Goal: Task Accomplishment & Management: Manage account settings

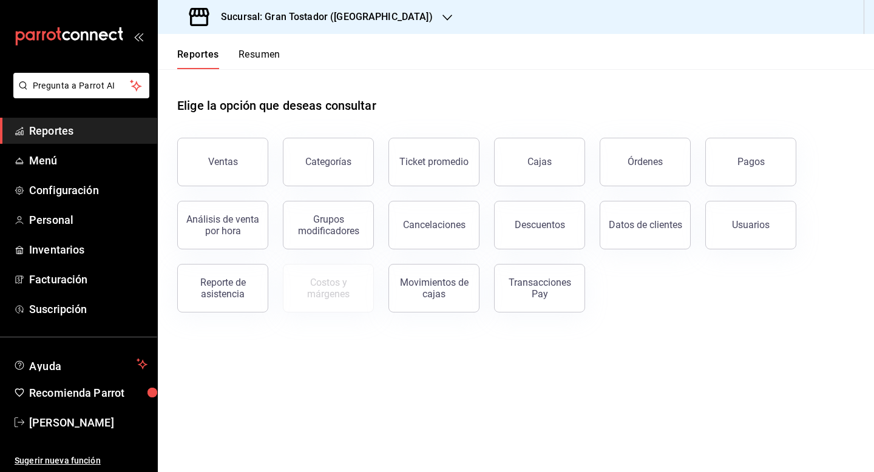
click at [442, 20] on icon "button" at bounding box center [447, 18] width 10 height 10
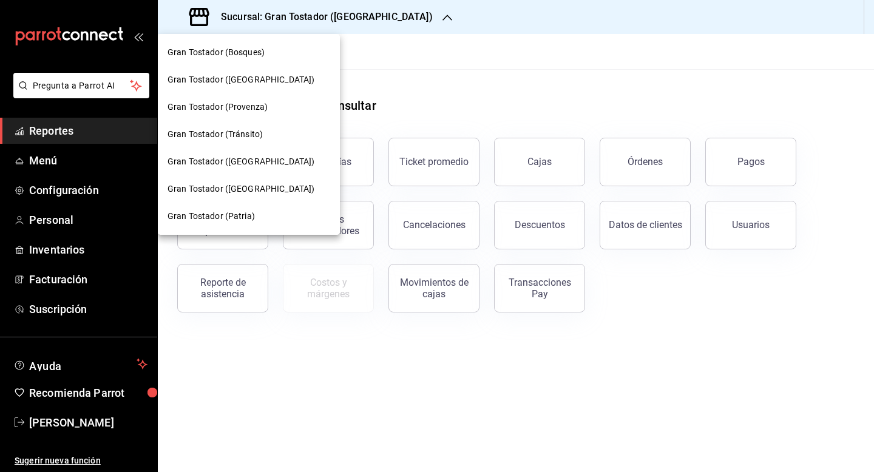
click at [504, 89] on div at bounding box center [437, 236] width 874 height 472
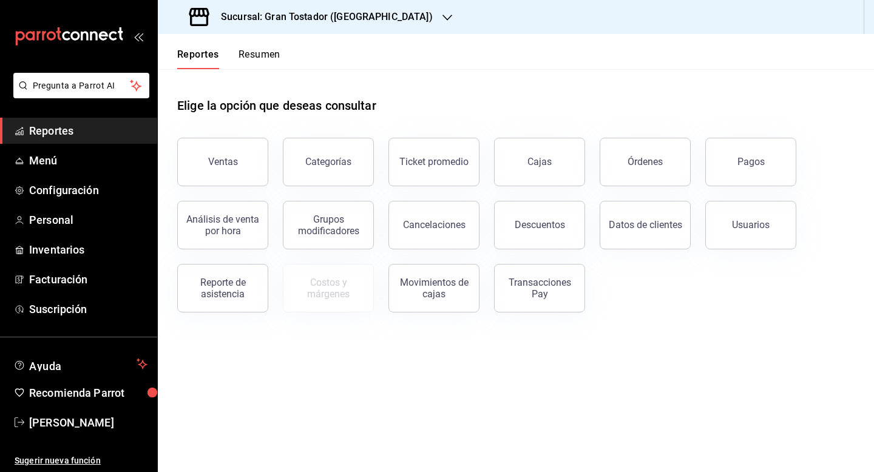
click at [442, 16] on icon "button" at bounding box center [447, 18] width 10 height 10
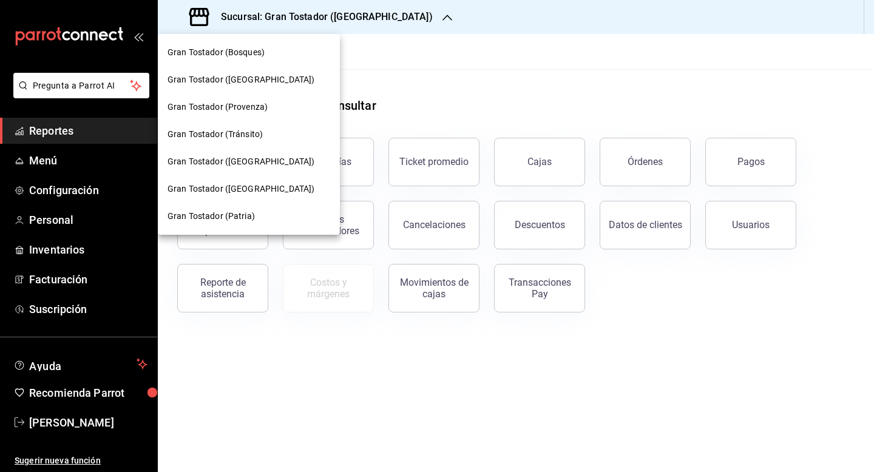
click at [501, 91] on div at bounding box center [437, 236] width 874 height 472
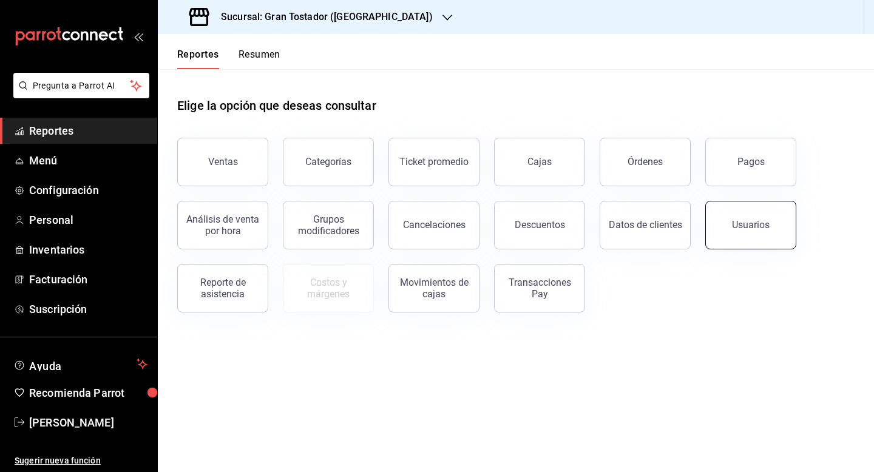
click at [750, 241] on button "Usuarios" at bounding box center [750, 225] width 91 height 49
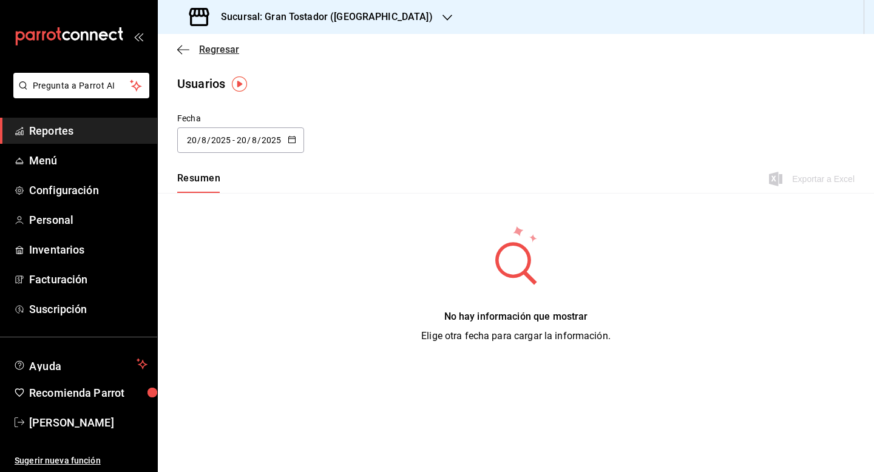
click at [210, 52] on span "Regresar" at bounding box center [219, 50] width 40 height 12
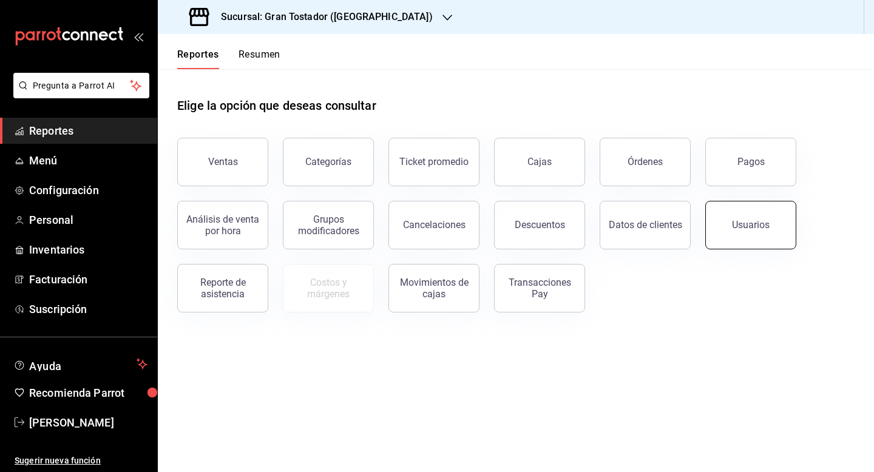
click at [755, 220] on div "Usuarios" at bounding box center [751, 225] width 38 height 12
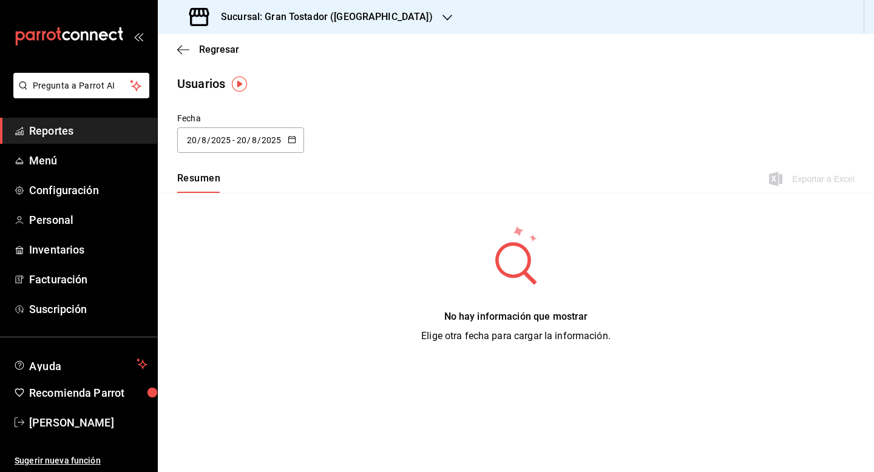
click at [204, 179] on button "Resumen" at bounding box center [198, 182] width 43 height 21
click at [289, 141] on icon "button" at bounding box center [292, 139] width 8 height 8
click at [230, 264] on li "Mes actual" at bounding box center [234, 260] width 115 height 27
type input "2025-08-01"
type input "1"
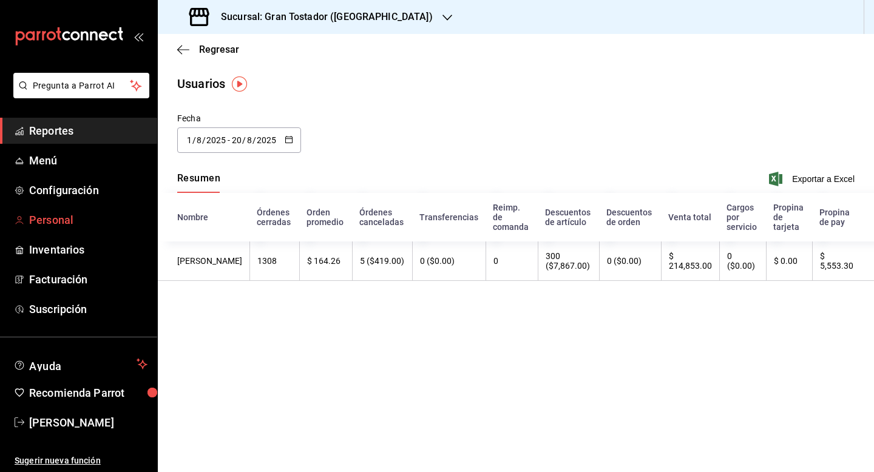
click at [61, 226] on span "Personal" at bounding box center [88, 220] width 118 height 16
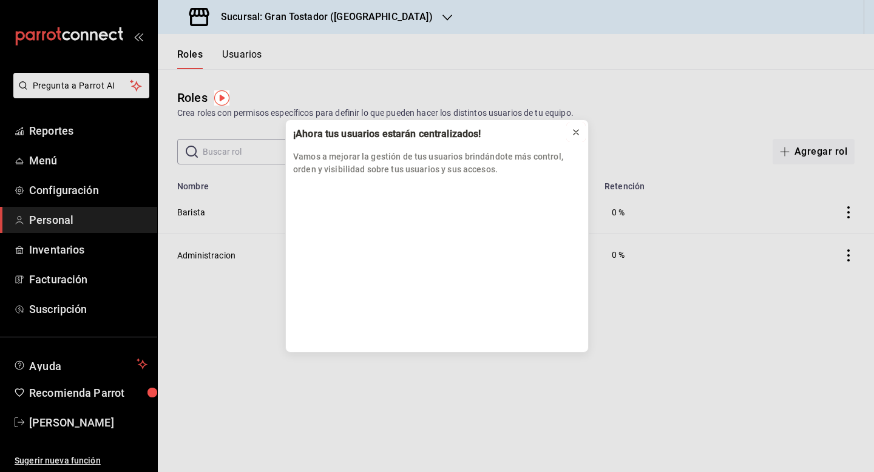
click at [575, 132] on icon at bounding box center [576, 132] width 10 height 10
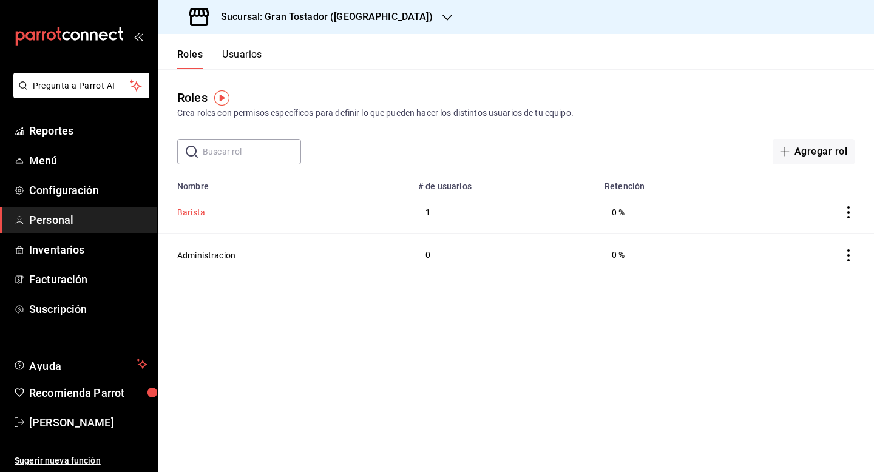
click at [193, 215] on button "Barista" at bounding box center [191, 212] width 28 height 12
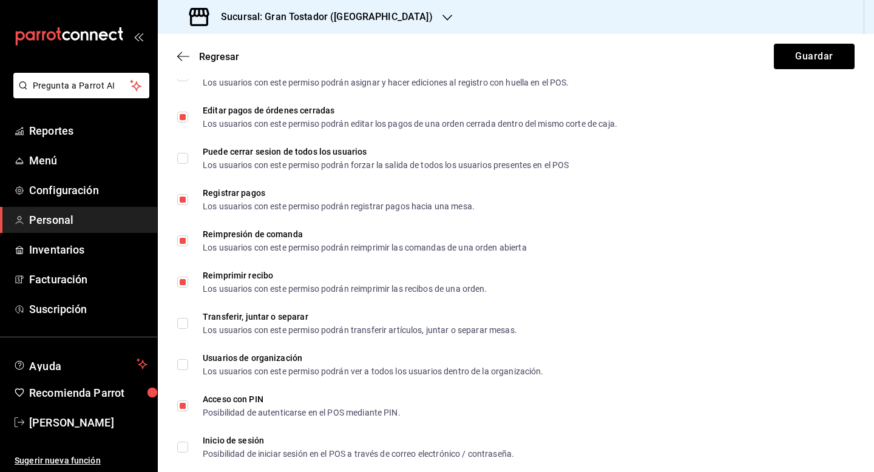
scroll to position [2162, 0]
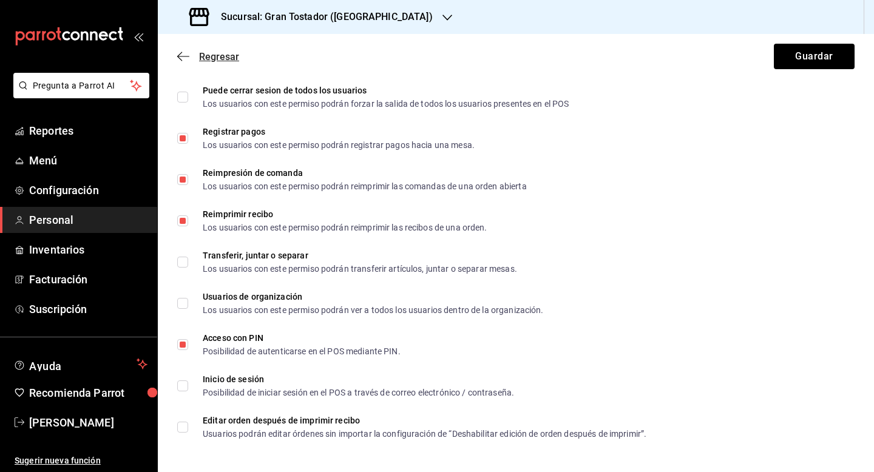
click at [217, 56] on span "Regresar" at bounding box center [219, 57] width 40 height 12
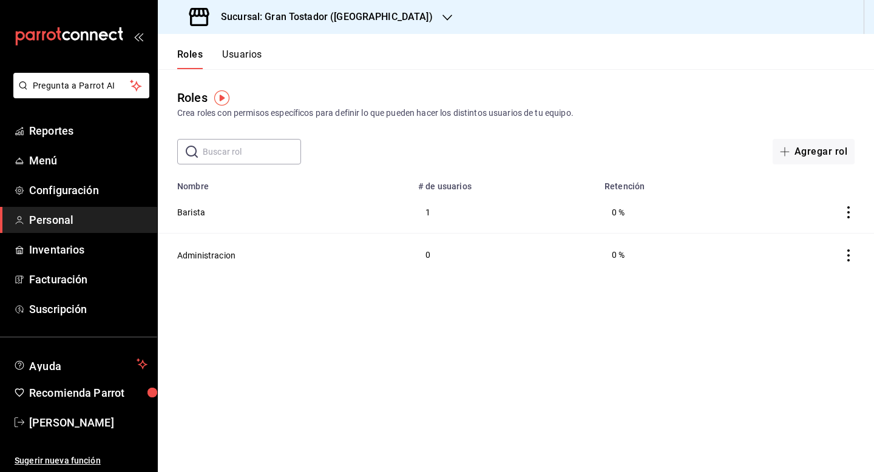
click at [242, 58] on button "Usuarios" at bounding box center [242, 59] width 40 height 21
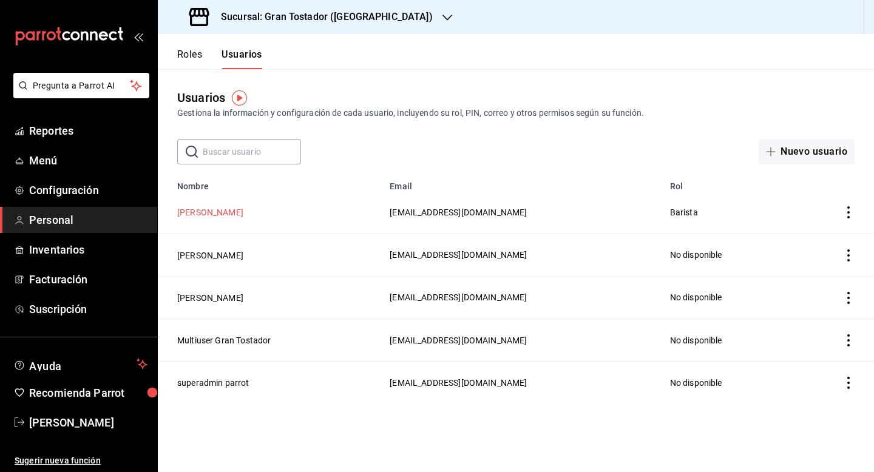
click at [200, 213] on button "[PERSON_NAME]" at bounding box center [210, 212] width 66 height 12
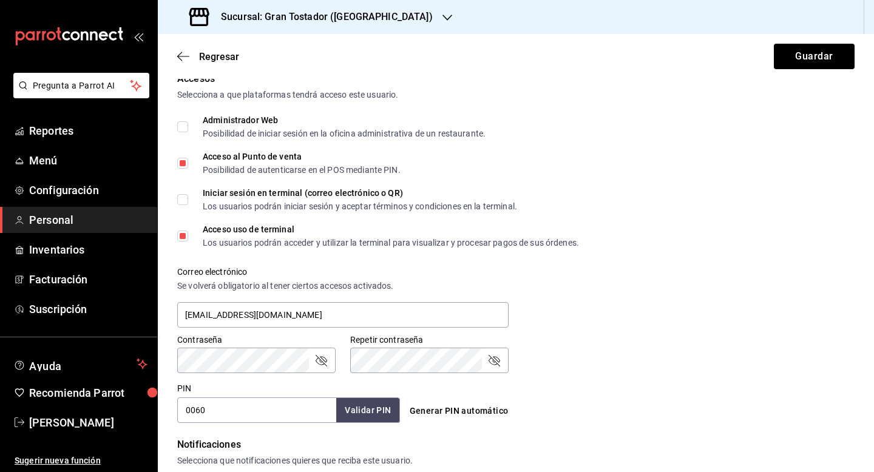
scroll to position [187, 0]
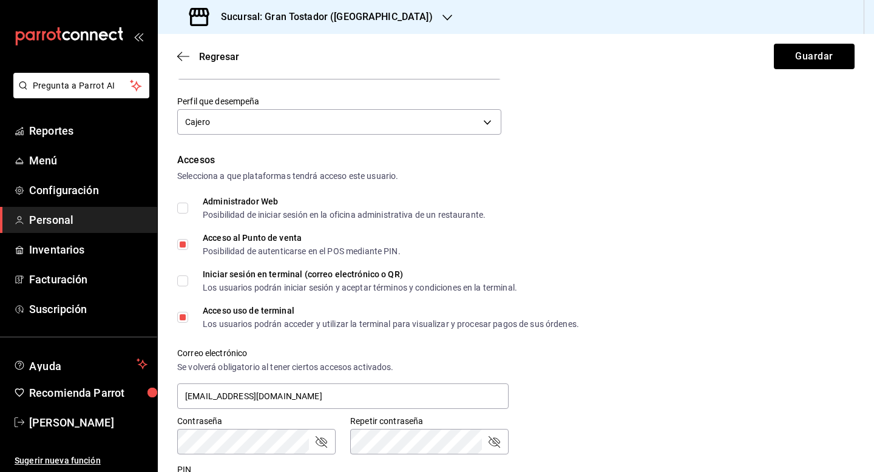
click at [442, 16] on icon "button" at bounding box center [447, 18] width 10 height 10
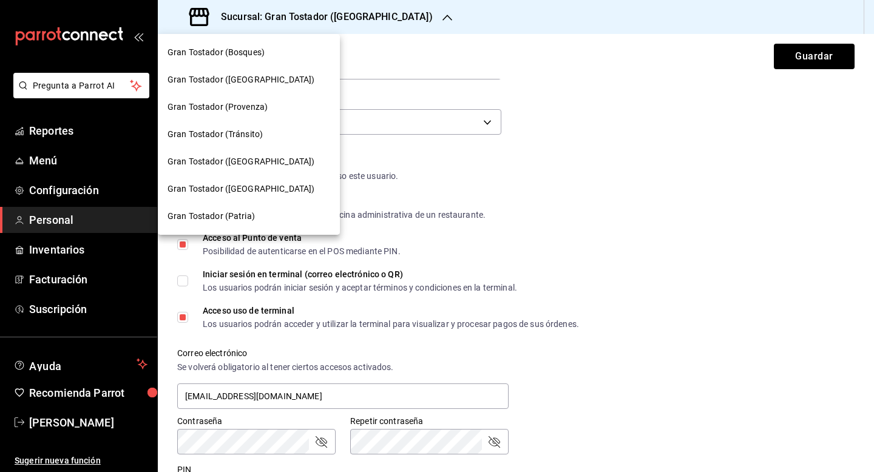
click at [265, 106] on span "Gran Tostador (Provenza)" at bounding box center [217, 107] width 100 height 13
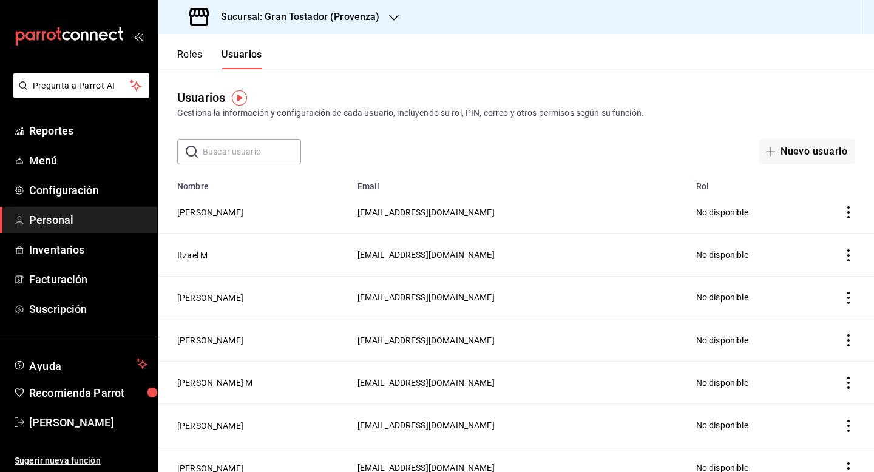
click at [389, 15] on icon "button" at bounding box center [394, 18] width 10 height 10
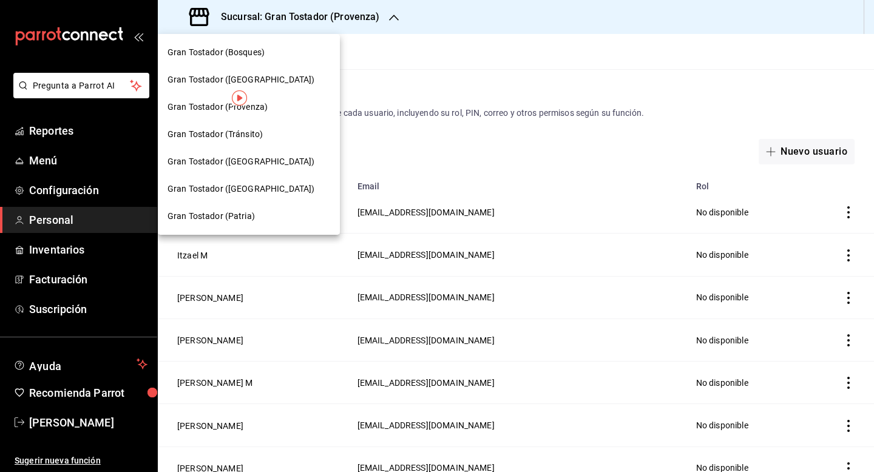
click at [252, 58] on span "Gran Tostador (Bosques)" at bounding box center [215, 52] width 97 height 13
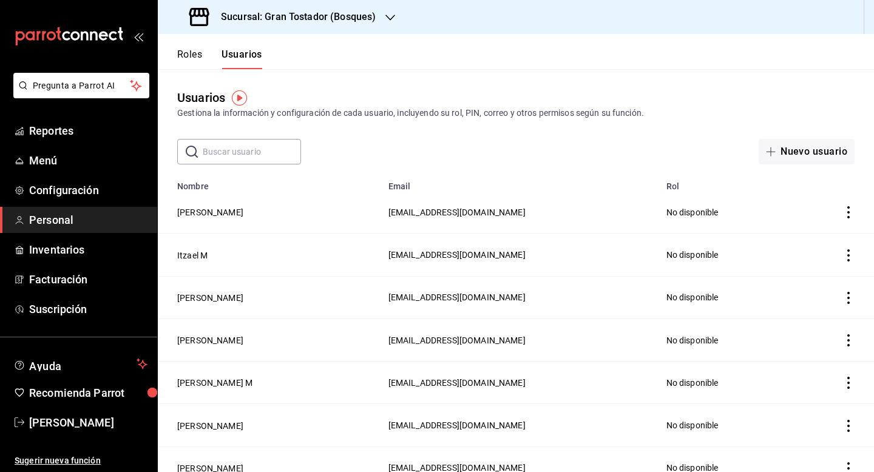
click at [391, 19] on icon "button" at bounding box center [390, 18] width 10 height 10
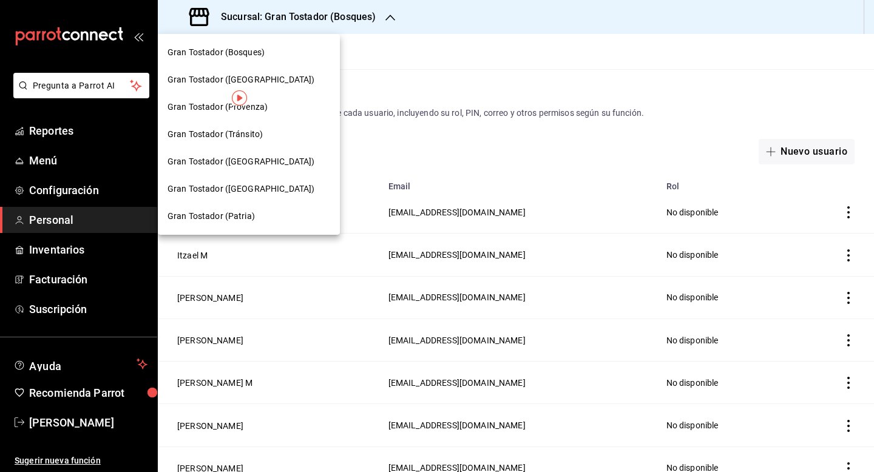
click at [257, 214] on div "Gran Tostador (Patria)" at bounding box center [248, 216] width 163 height 13
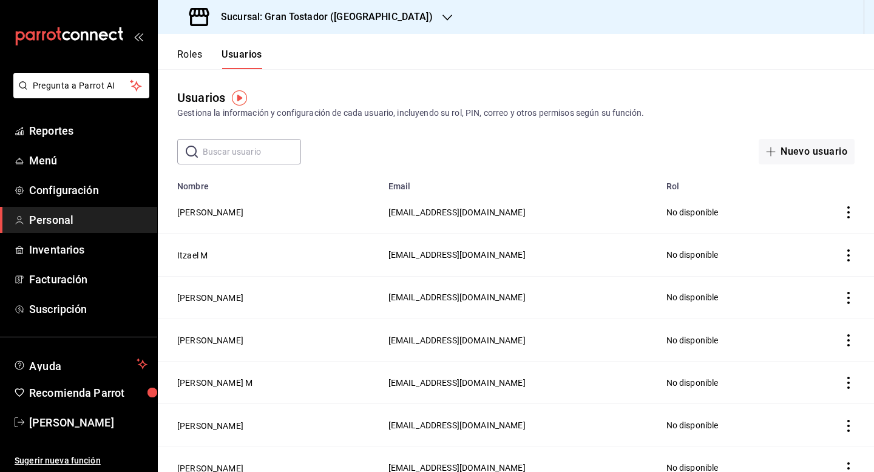
click at [360, 22] on h3 "Sucursal: Gran Tostador ([GEOGRAPHIC_DATA])" at bounding box center [321, 17] width 221 height 15
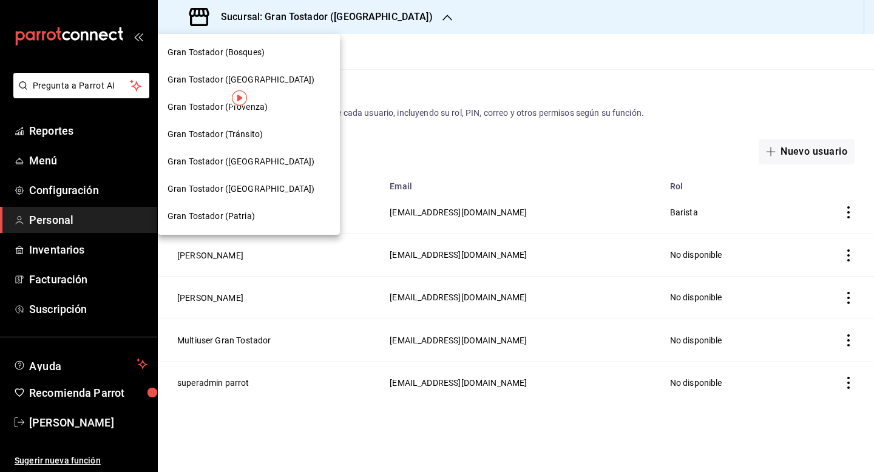
click at [248, 187] on span "Gran Tostador ([GEOGRAPHIC_DATA])" at bounding box center [240, 189] width 147 height 13
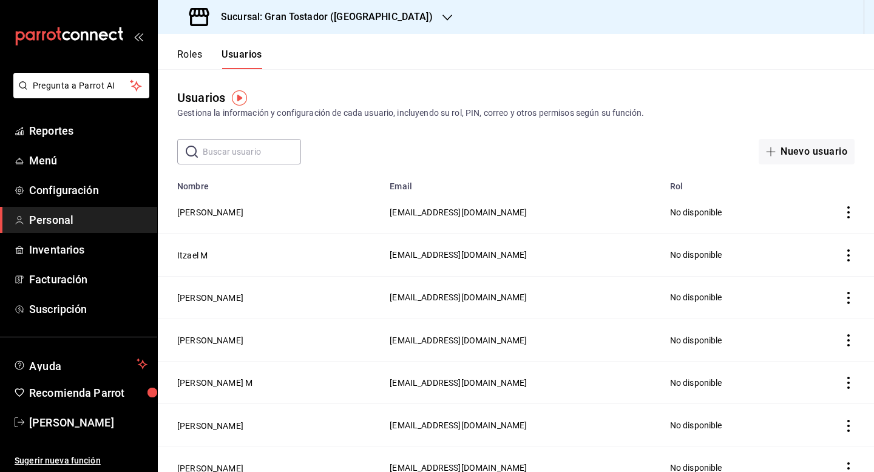
click at [190, 56] on button "Roles" at bounding box center [189, 59] width 25 height 21
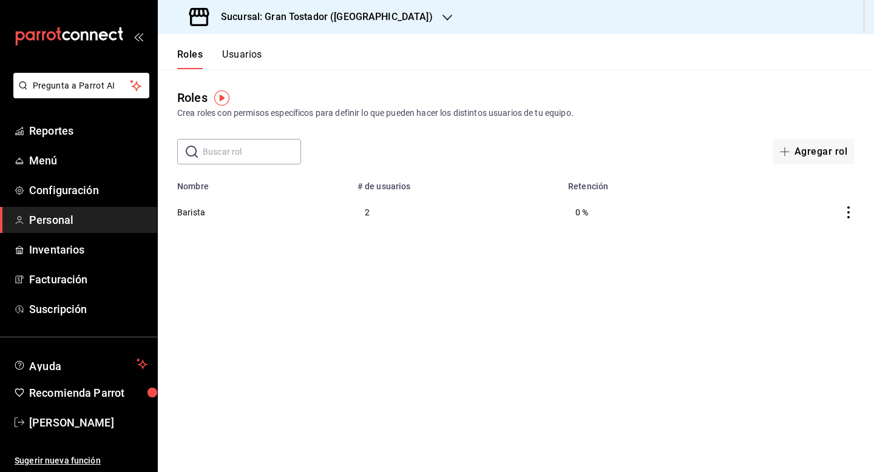
click at [243, 55] on button "Usuarios" at bounding box center [242, 59] width 40 height 21
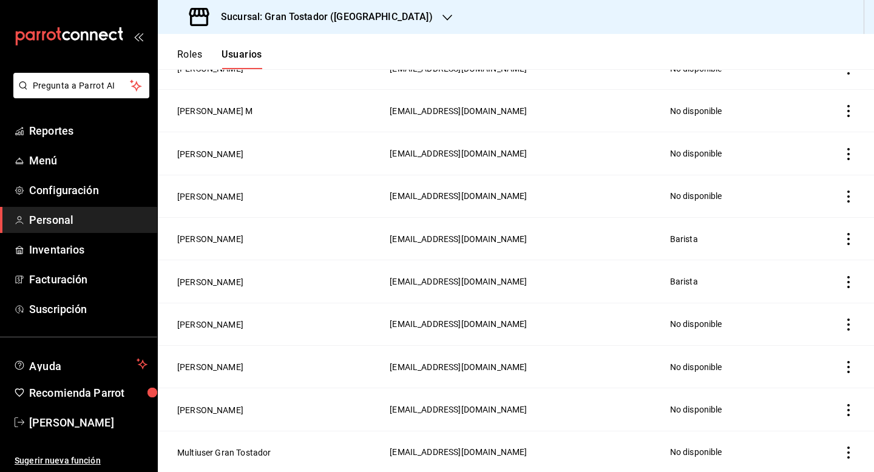
scroll to position [312, 0]
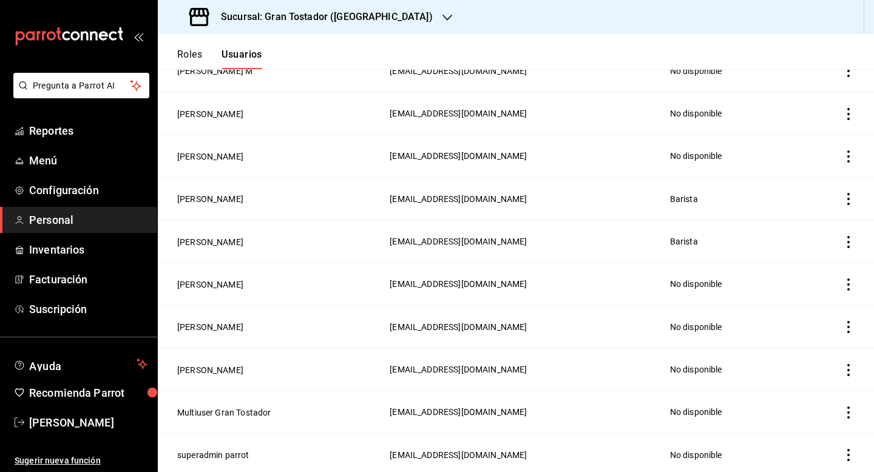
click at [848, 110] on icon "actions" at bounding box center [848, 114] width 12 height 12
click at [816, 127] on span "Eliminar" at bounding box center [804, 129] width 31 height 10
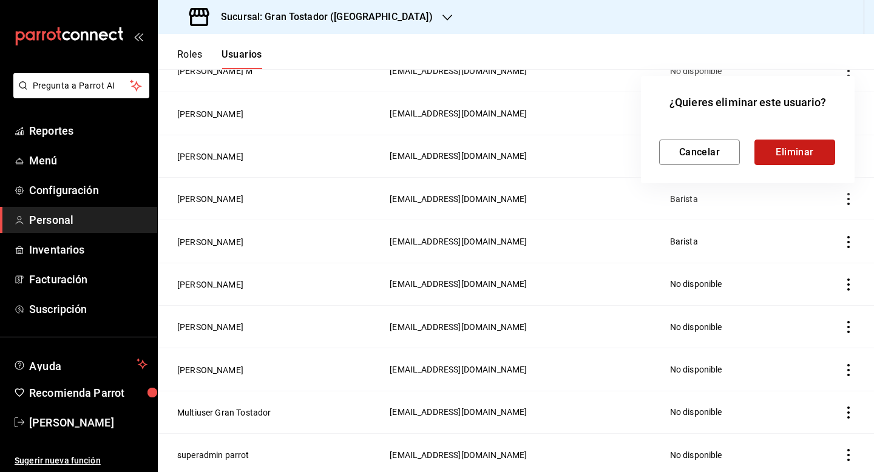
click at [795, 153] on button "Eliminar" at bounding box center [794, 152] width 81 height 25
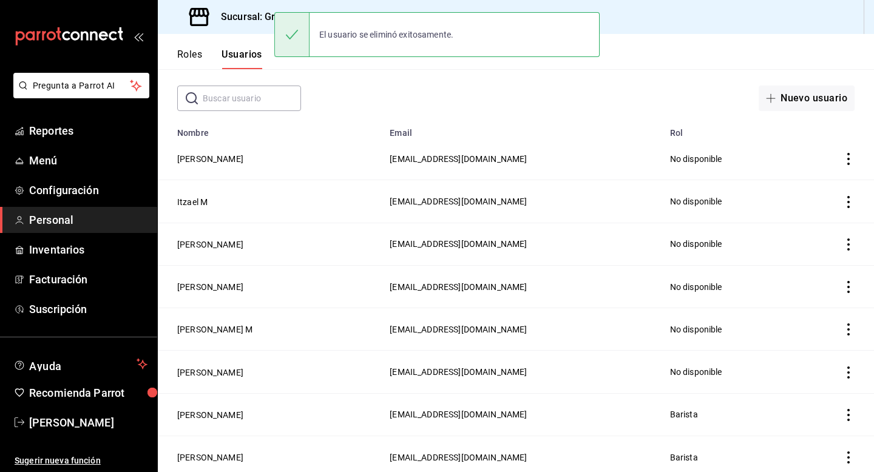
scroll to position [0, 0]
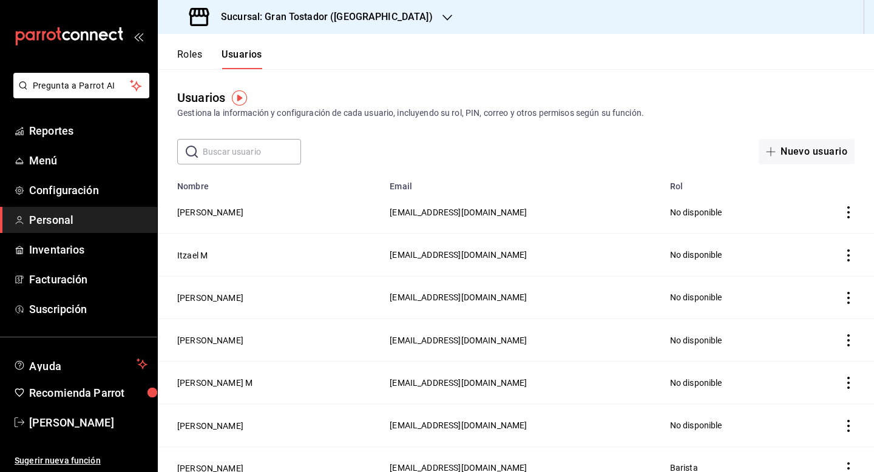
click at [50, 218] on span "Personal" at bounding box center [88, 220] width 118 height 16
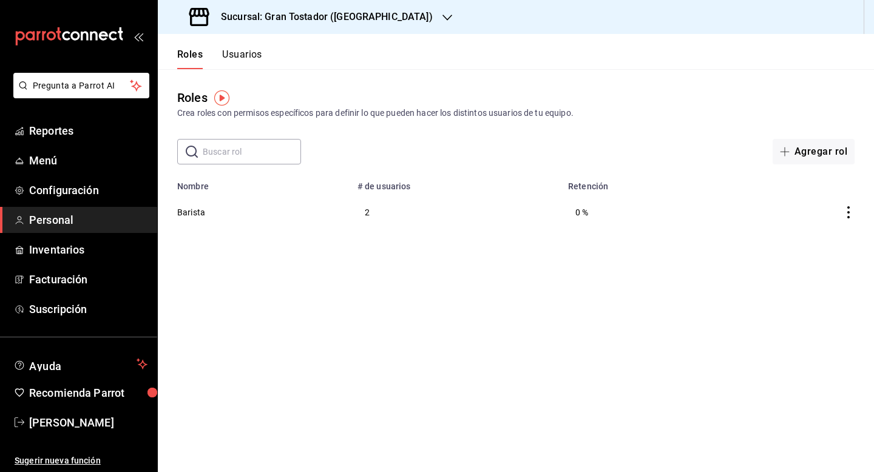
click at [248, 50] on button "Usuarios" at bounding box center [242, 59] width 40 height 21
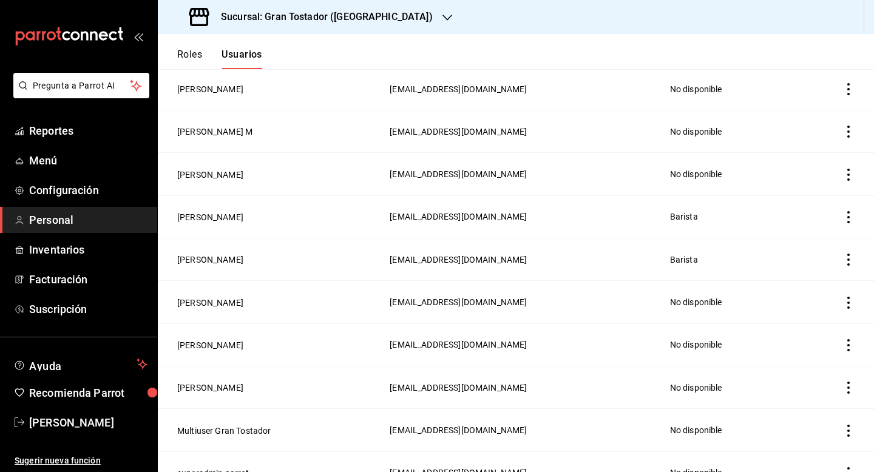
scroll to position [269, 0]
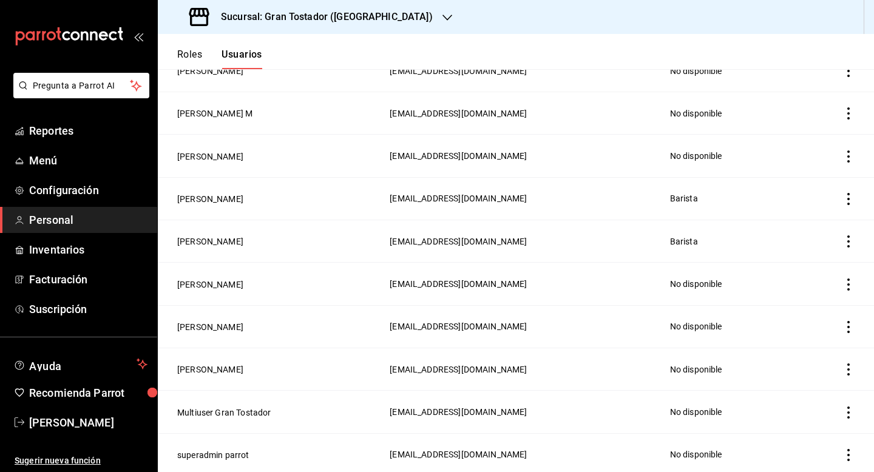
click at [848, 284] on icon "actions" at bounding box center [848, 284] width 12 height 12
click at [815, 295] on span "Eliminar" at bounding box center [804, 299] width 31 height 10
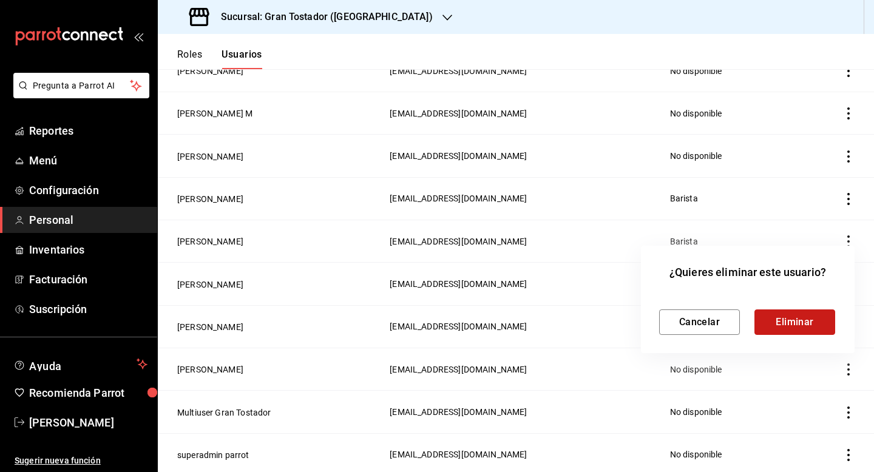
click at [791, 319] on button "Eliminar" at bounding box center [794, 321] width 81 height 25
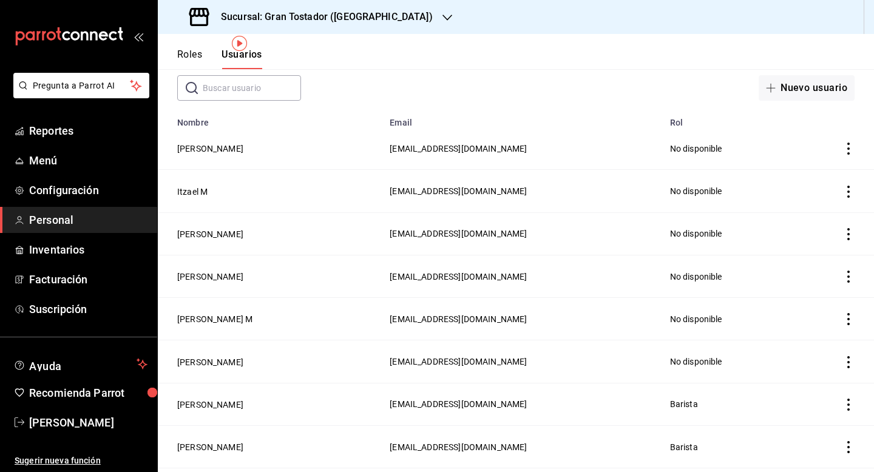
scroll to position [0, 0]
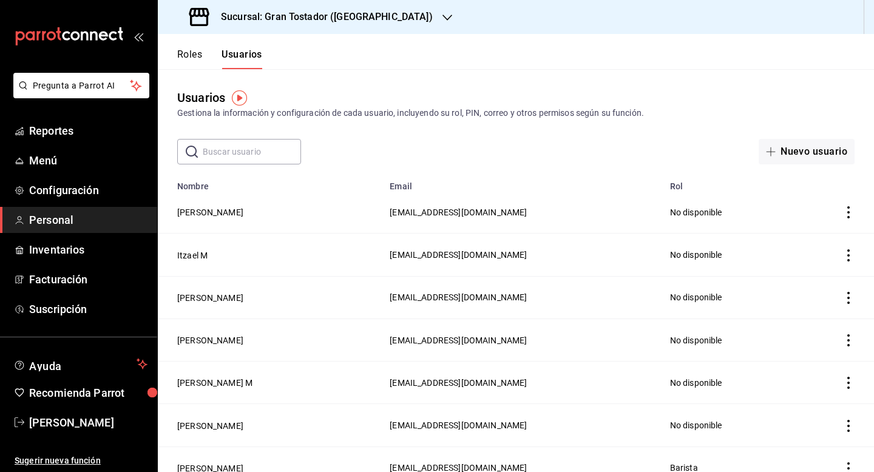
click at [442, 21] on icon "button" at bounding box center [447, 18] width 10 height 10
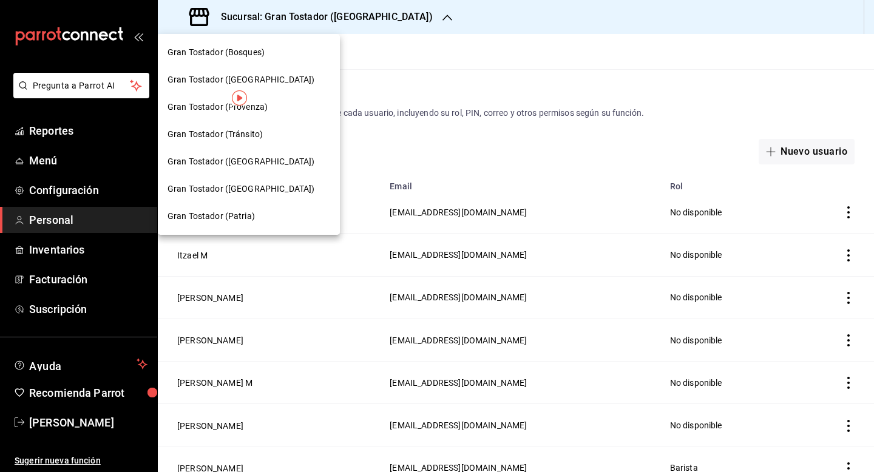
click at [231, 212] on span "Gran Tostador (Patria)" at bounding box center [210, 216] width 87 height 13
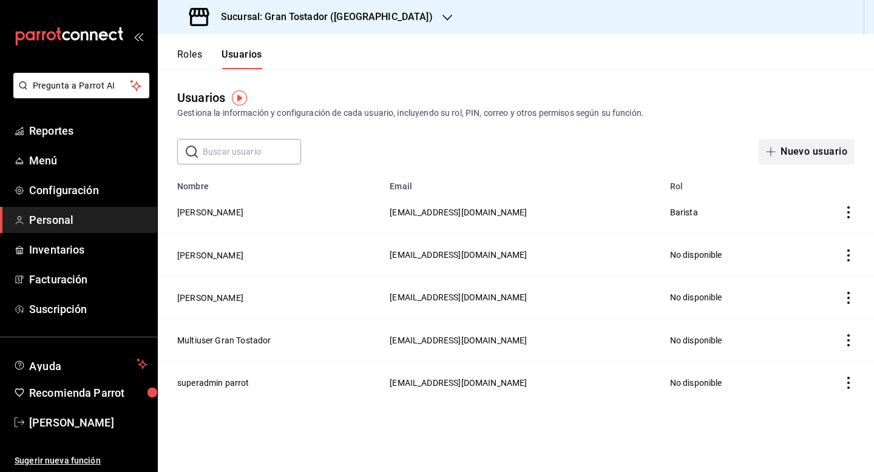
click at [773, 152] on icon "button" at bounding box center [770, 152] width 9 height 1
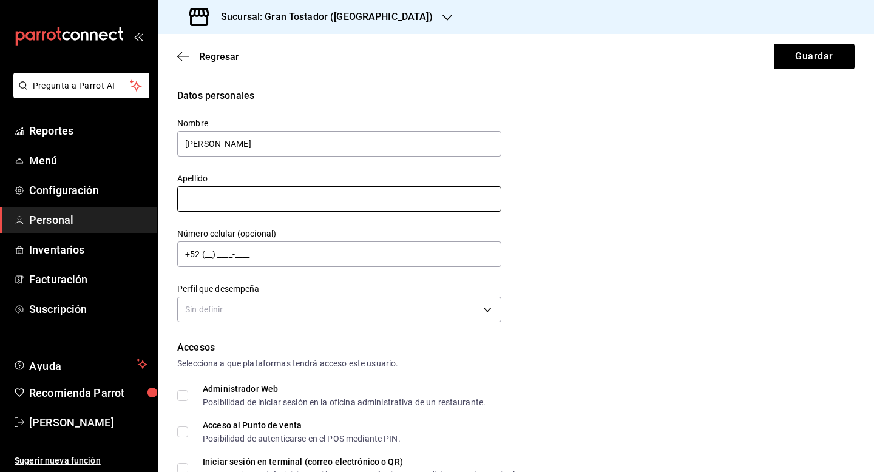
type input "[PERSON_NAME]"
click at [377, 194] on input "text" at bounding box center [339, 198] width 324 height 25
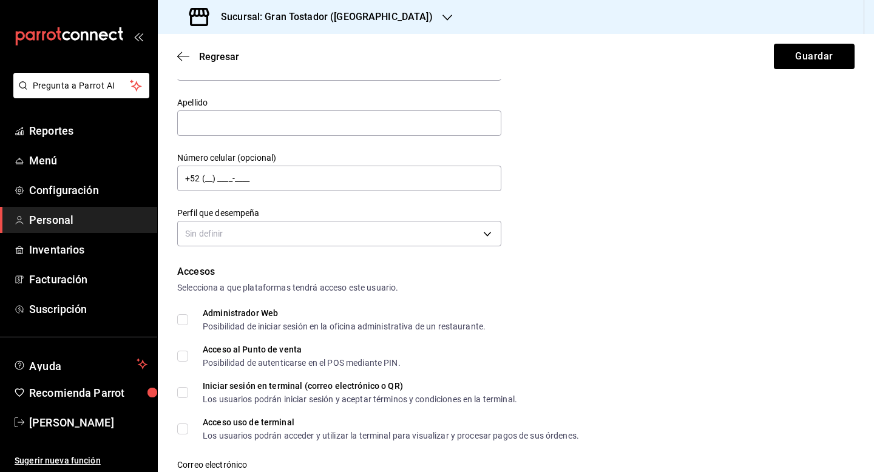
click at [185, 358] on label "Acceso al Punto de venta Posibilidad de autenticarse en el POS mediante PIN." at bounding box center [288, 356] width 223 height 22
click at [185, 358] on input "Acceso al Punto de venta Posibilidad de autenticarse en el POS mediante PIN." at bounding box center [182, 356] width 11 height 11
checkbox input "true"
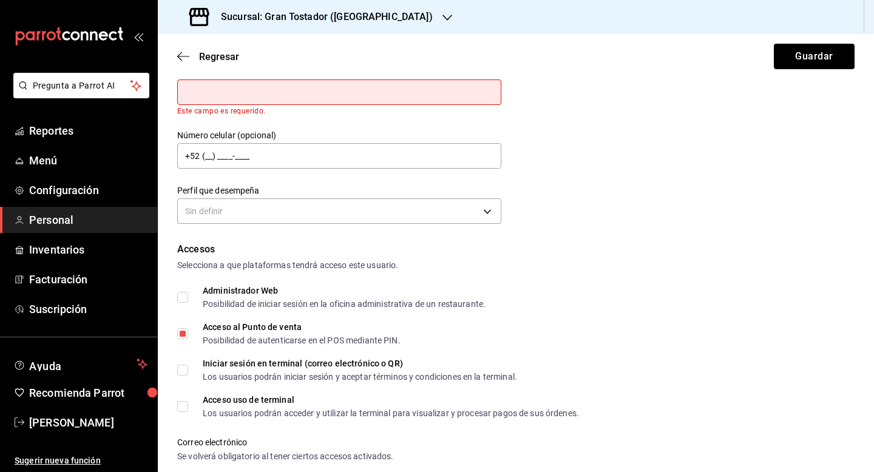
scroll to position [143, 0]
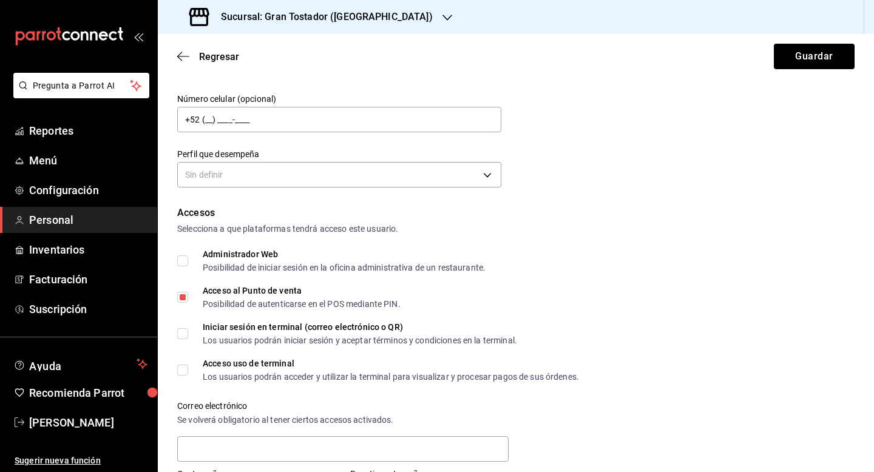
click at [187, 370] on input "Acceso uso de terminal Los usuarios podrán acceder y utilizar la terminal para …" at bounding box center [182, 370] width 11 height 11
checkbox input "true"
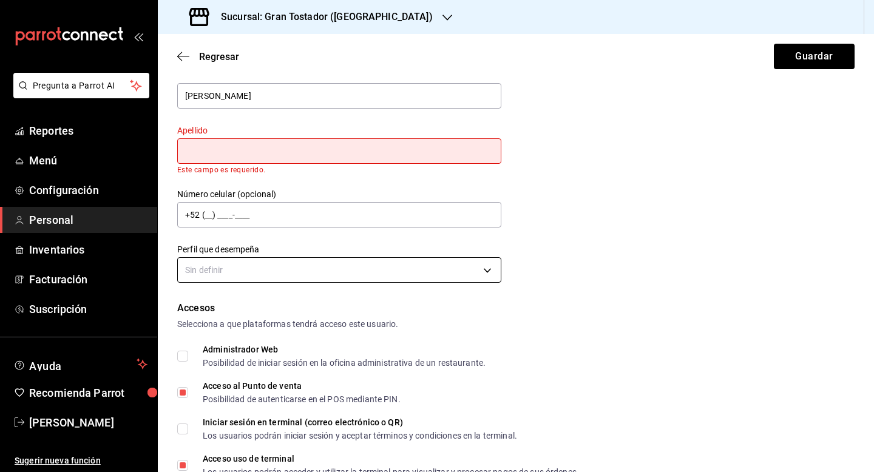
scroll to position [44, 0]
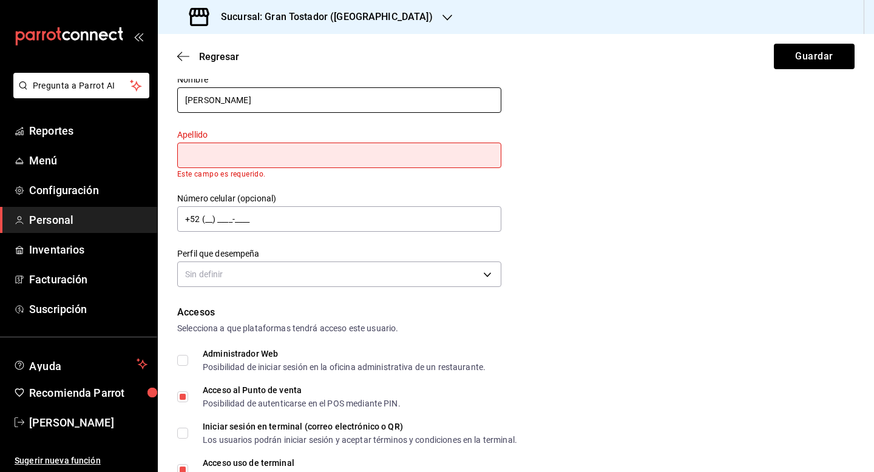
click at [286, 100] on input "[PERSON_NAME]" at bounding box center [339, 99] width 324 height 25
type input "Sofia"
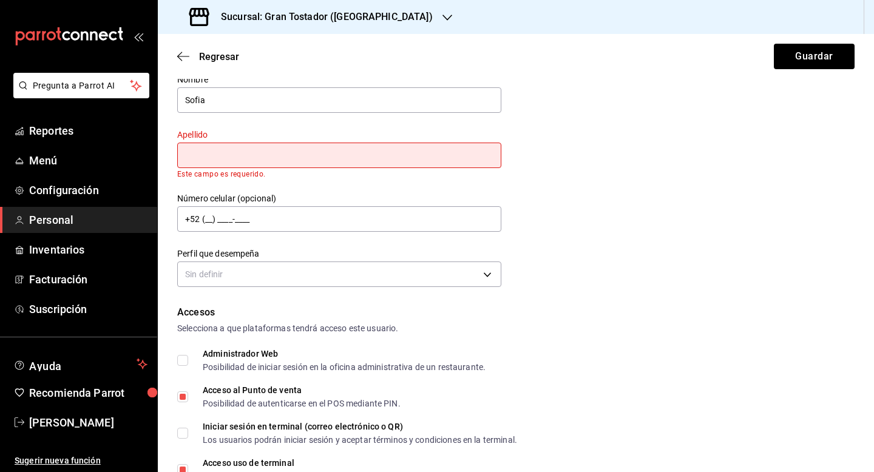
click at [262, 158] on input "text" at bounding box center [339, 155] width 324 height 25
type input "P"
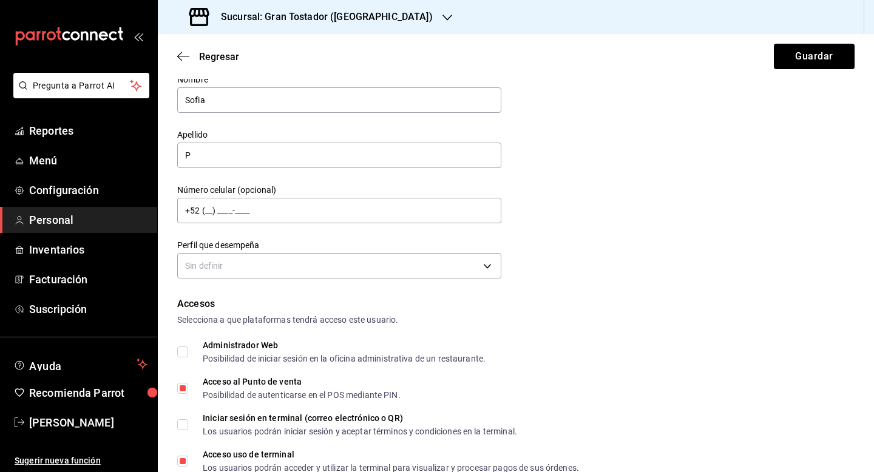
click at [550, 205] on div "Datos personales Nombre Sofia Apellido P Número celular (opcional) +52 (__) ___…" at bounding box center [515, 163] width 677 height 237
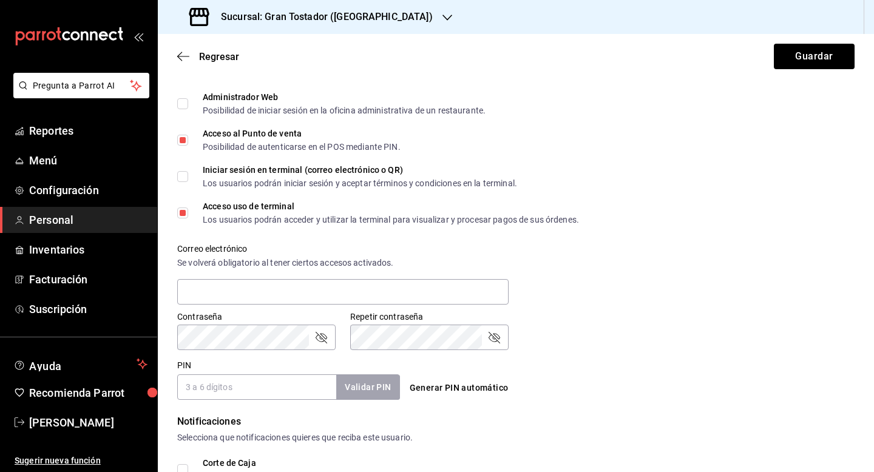
scroll to position [295, 0]
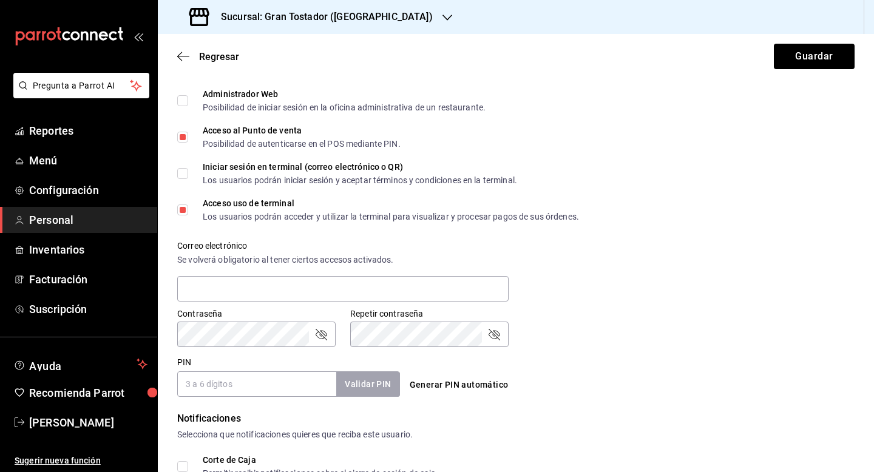
click at [235, 392] on input "PIN" at bounding box center [256, 383] width 159 height 25
type input "0001"
click at [382, 388] on button "Validar PIN" at bounding box center [367, 384] width 64 height 26
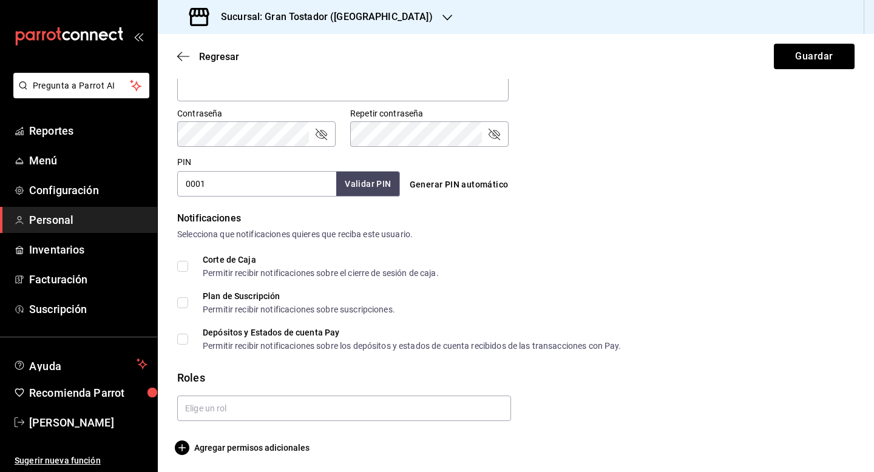
scroll to position [498, 0]
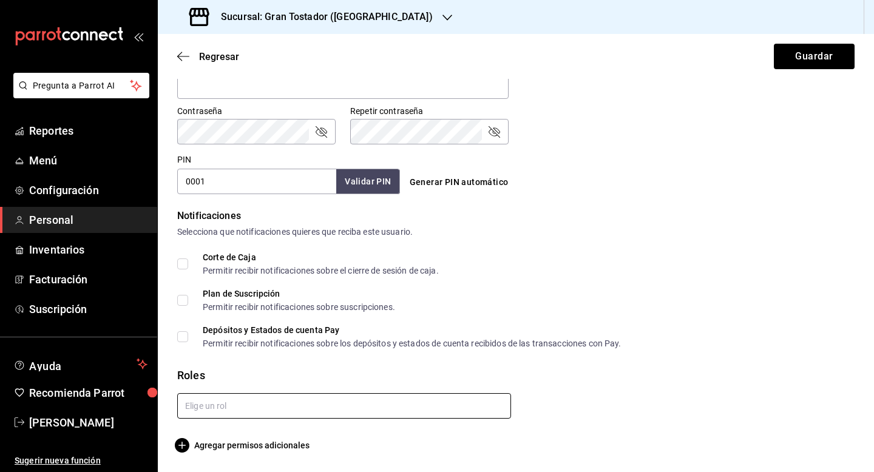
click at [348, 411] on input "text" at bounding box center [344, 405] width 334 height 25
click at [319, 427] on li "Barista" at bounding box center [344, 433] width 334 height 20
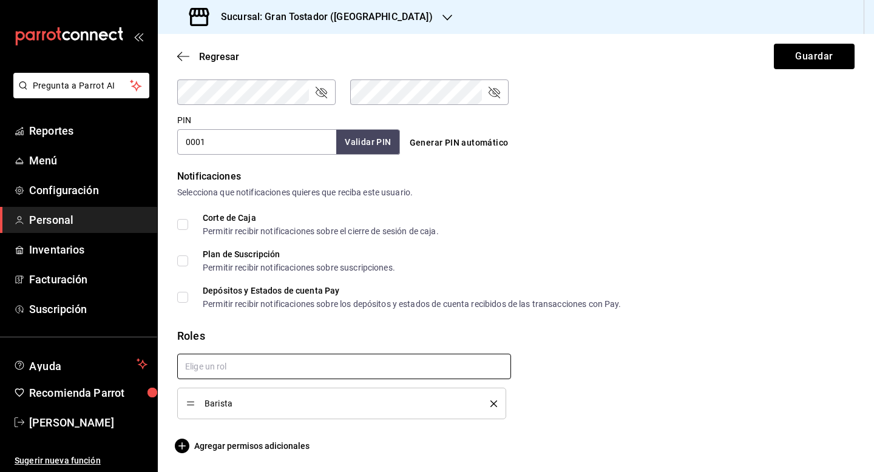
scroll to position [538, 0]
click at [808, 64] on button "Guardar" at bounding box center [814, 56] width 81 height 25
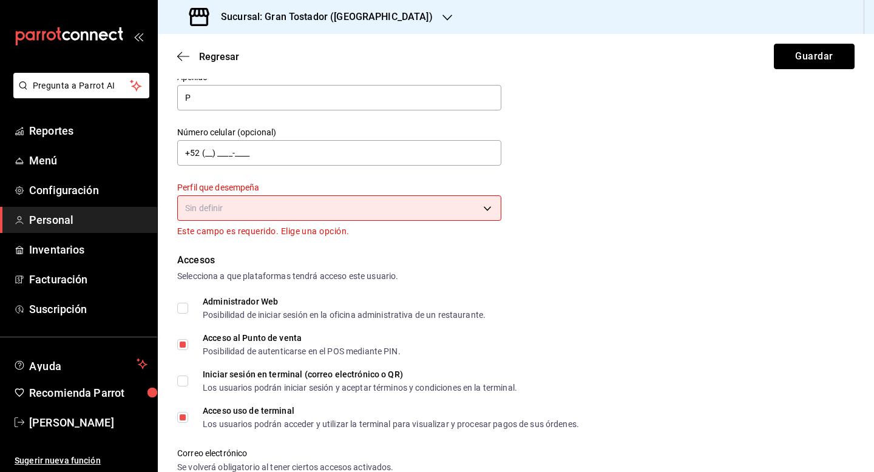
scroll to position [95, 0]
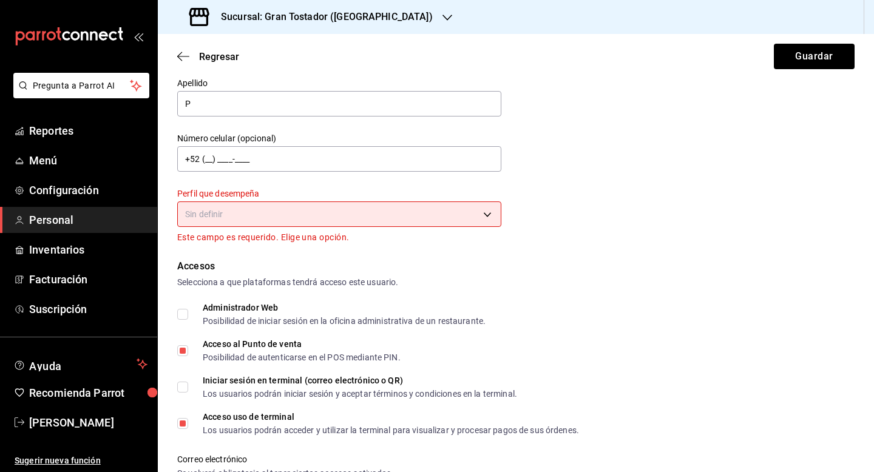
click at [487, 212] on body "Pregunta a Parrot AI Reportes Menú Configuración Personal Inventarios Facturaci…" at bounding box center [437, 236] width 874 height 472
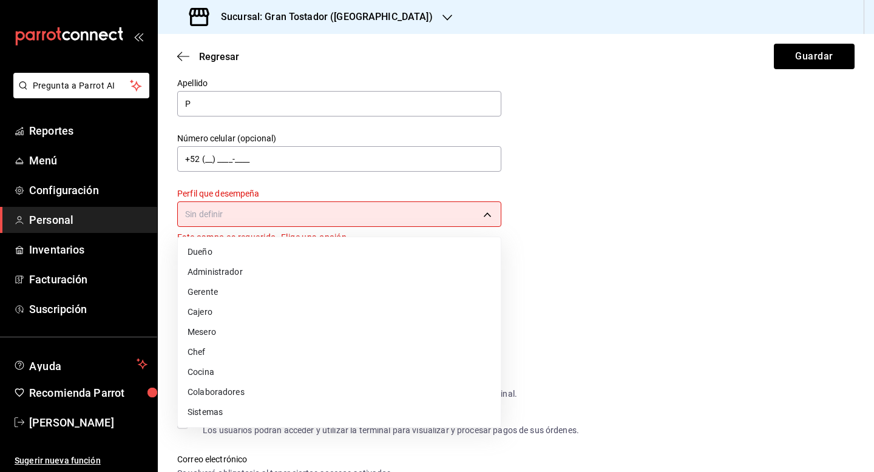
click at [282, 312] on li "Cajero" at bounding box center [339, 312] width 323 height 20
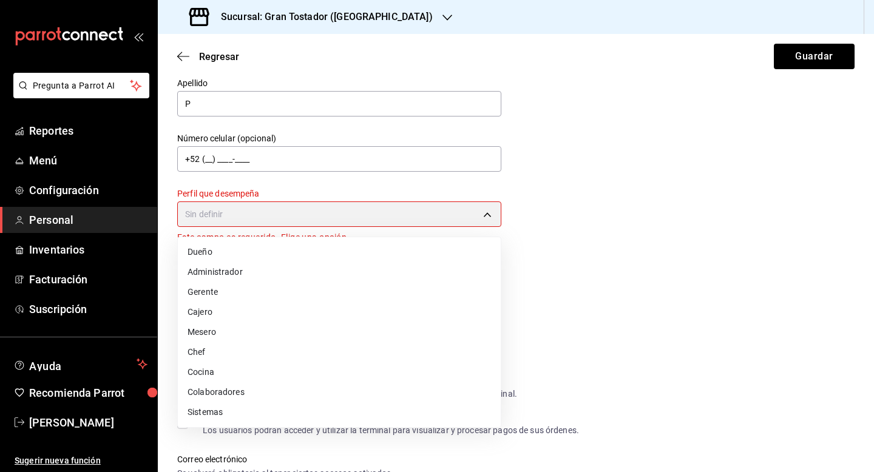
type input "CASHIER"
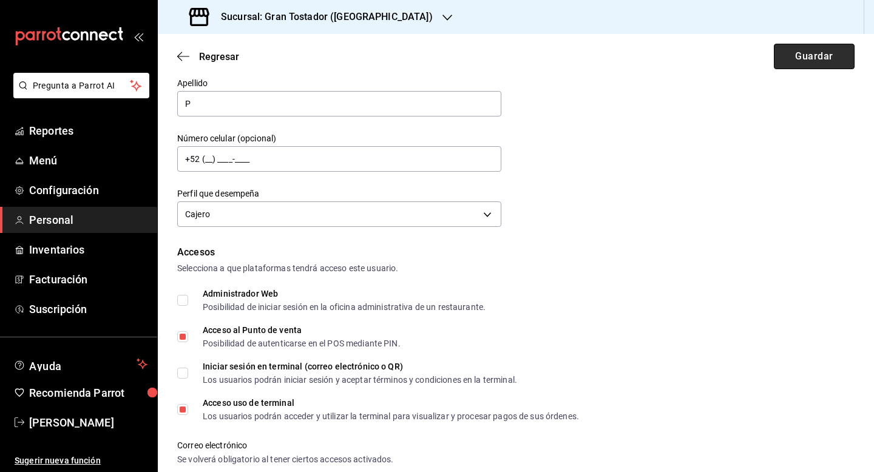
click at [814, 61] on button "Guardar" at bounding box center [814, 56] width 81 height 25
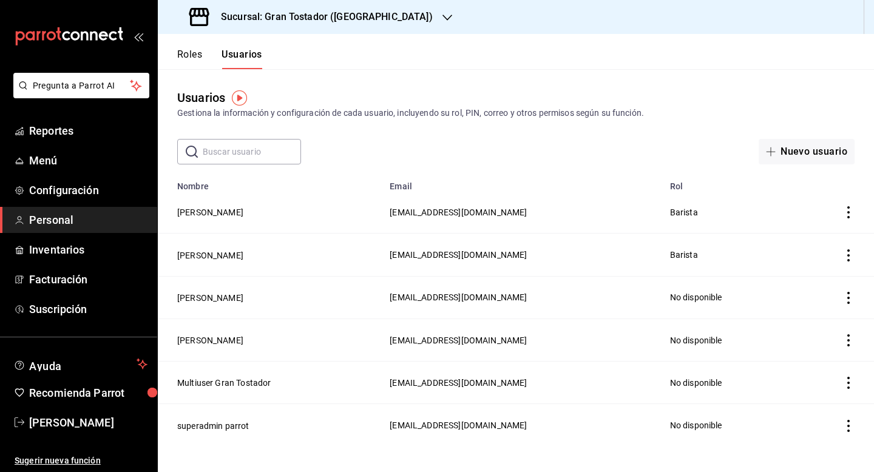
click at [442, 16] on icon "button" at bounding box center [447, 18] width 10 height 10
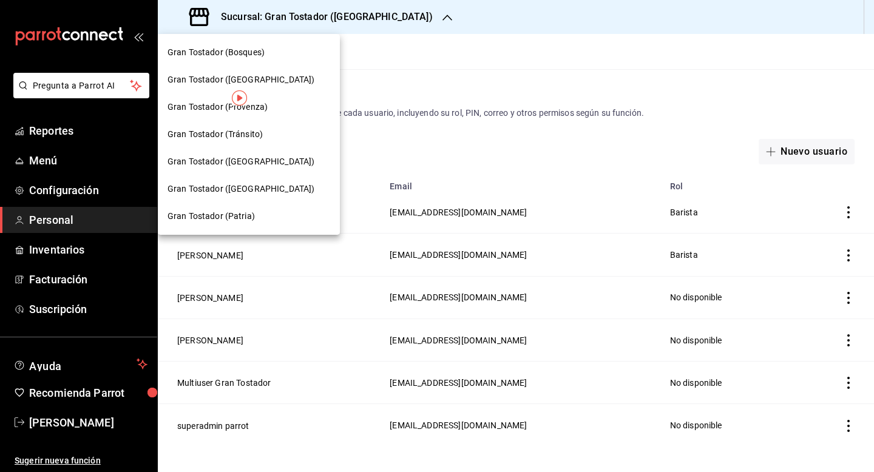
click at [267, 183] on span "Gran Tostador ([GEOGRAPHIC_DATA])" at bounding box center [240, 189] width 147 height 13
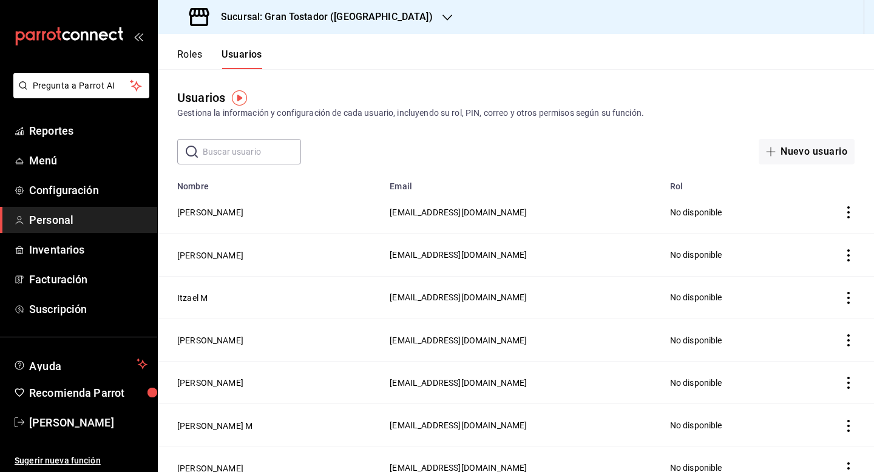
click at [442, 16] on icon "button" at bounding box center [447, 18] width 10 height 6
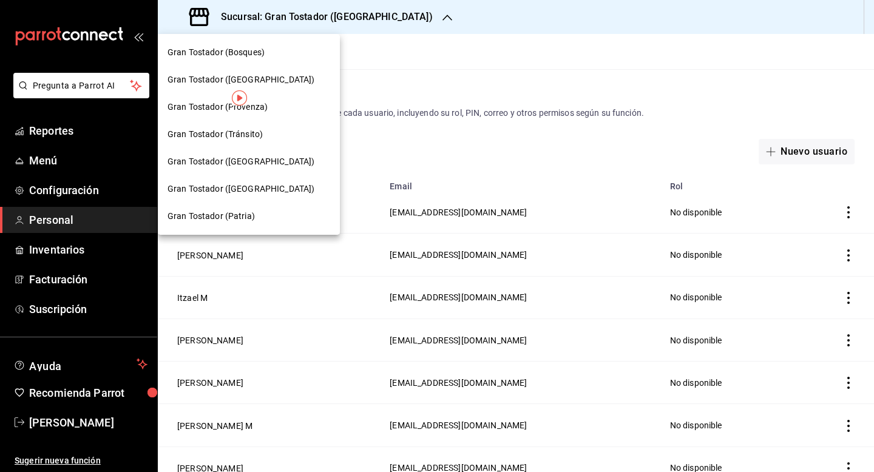
click at [241, 210] on span "Gran Tostador (Patria)" at bounding box center [210, 216] width 87 height 13
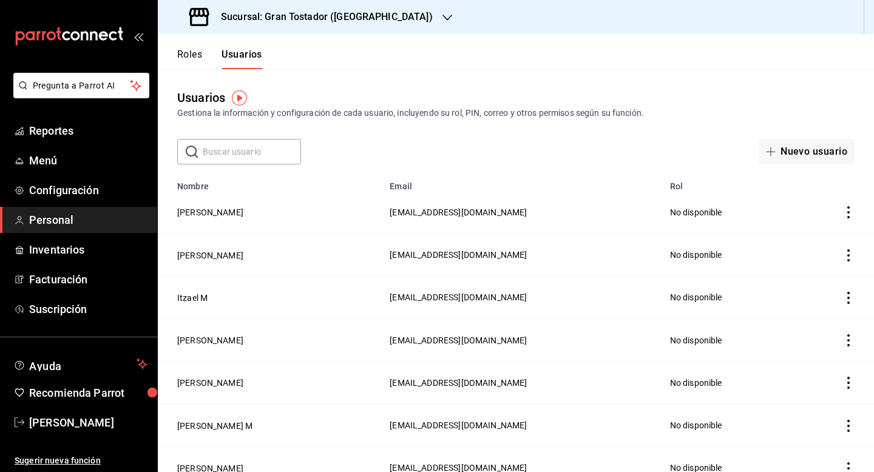
click at [442, 19] on icon "button" at bounding box center [447, 18] width 10 height 10
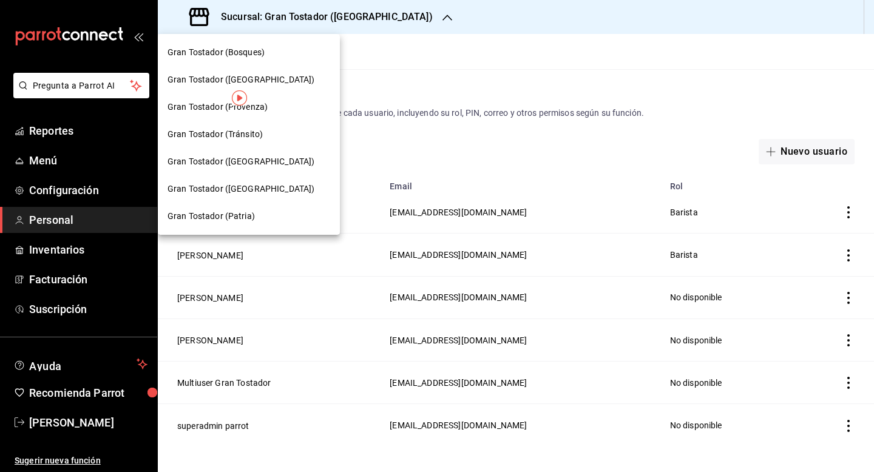
click at [619, 89] on div at bounding box center [437, 236] width 874 height 472
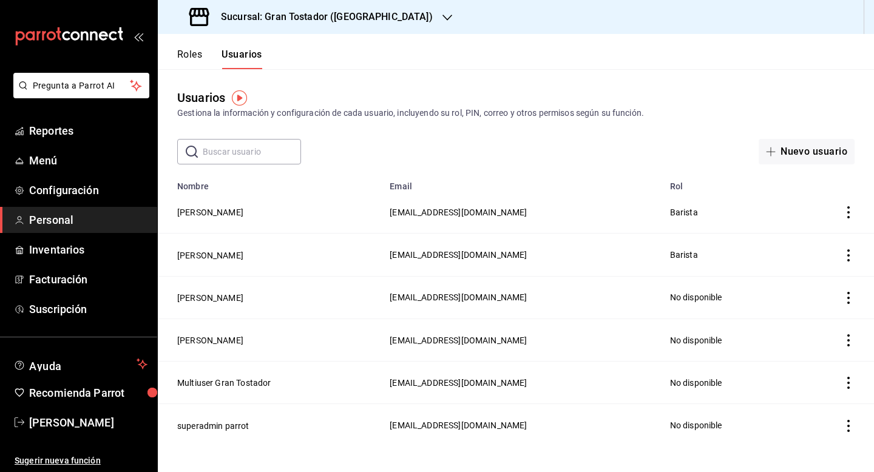
click at [847, 211] on icon "actions" at bounding box center [848, 212] width 12 height 12
click at [672, 157] on div at bounding box center [437, 236] width 874 height 472
click at [366, 16] on div "Sucursal: Gran Tostador ([GEOGRAPHIC_DATA])" at bounding box center [311, 17] width 289 height 34
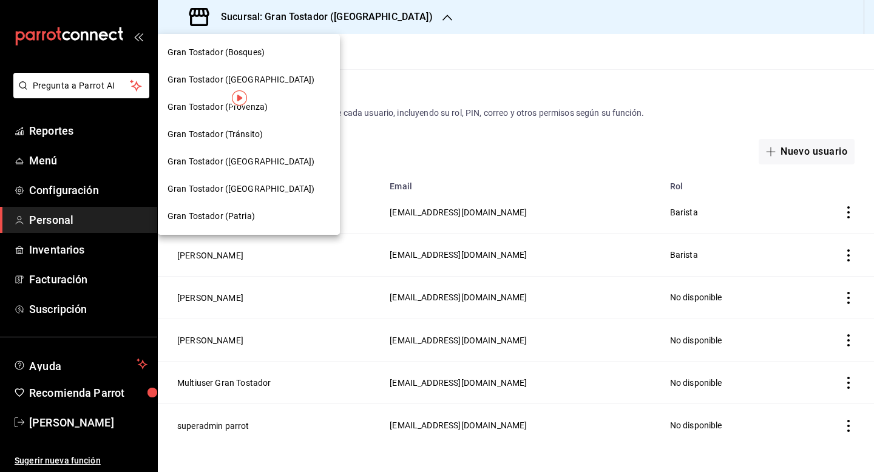
click at [290, 55] on div "Gran Tostador (Bosques)" at bounding box center [248, 52] width 163 height 13
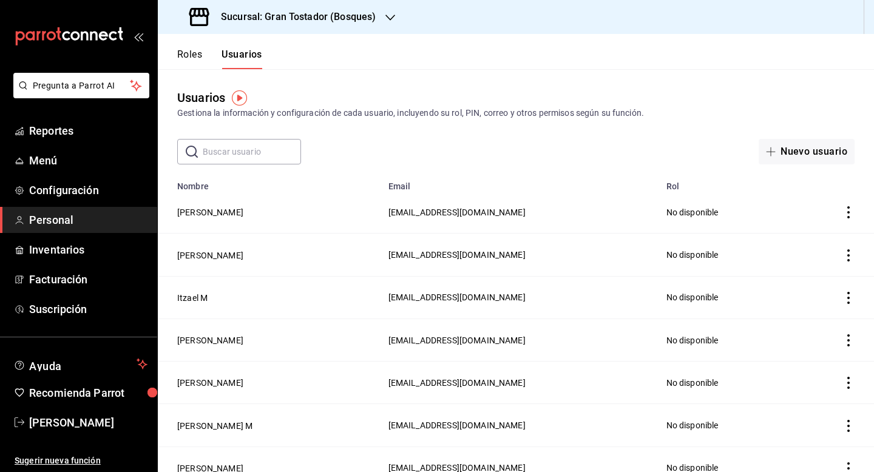
click at [846, 212] on icon "actions" at bounding box center [848, 212] width 12 height 12
click at [629, 177] on div at bounding box center [437, 236] width 874 height 472
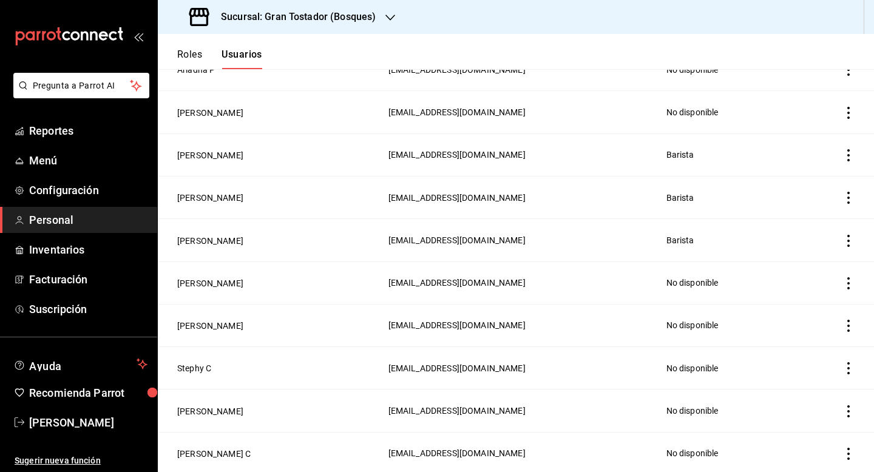
scroll to position [870, 0]
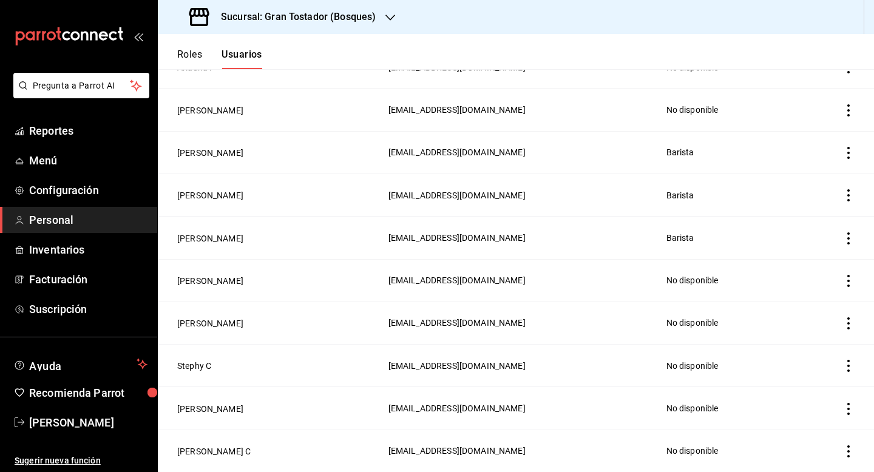
click at [849, 317] on icon "actions" at bounding box center [848, 323] width 12 height 12
click at [801, 333] on span "Eliminar" at bounding box center [804, 334] width 31 height 10
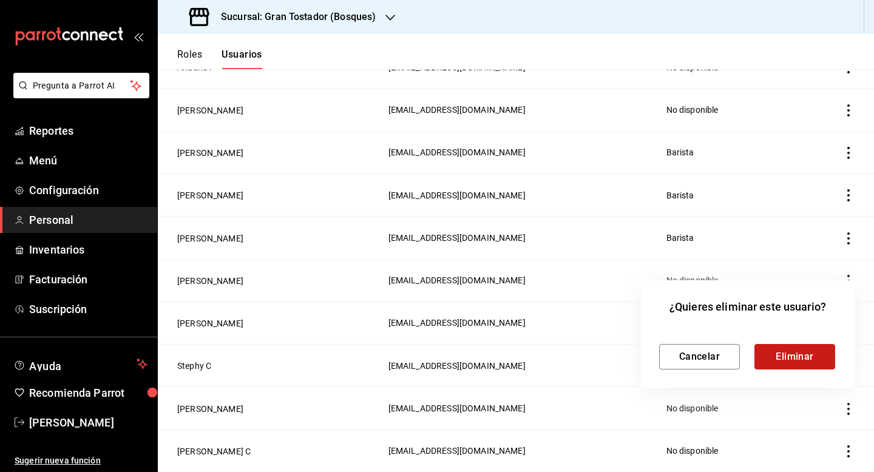
click at [783, 360] on button "Eliminar" at bounding box center [794, 356] width 81 height 25
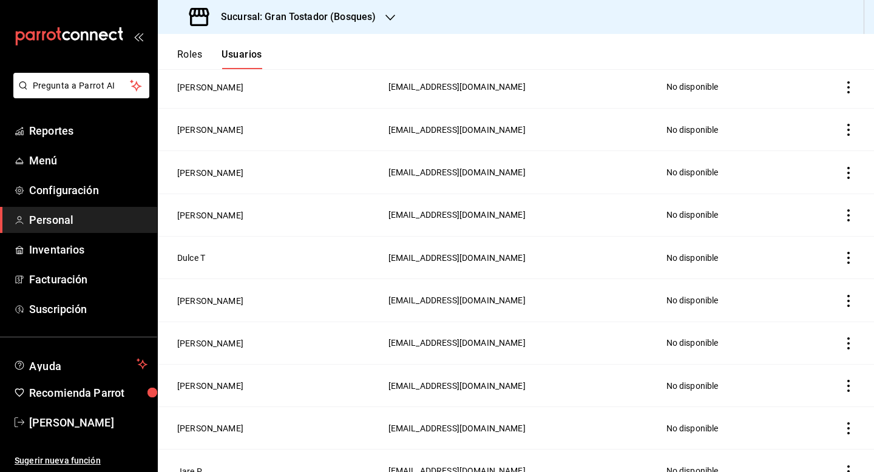
scroll to position [0, 0]
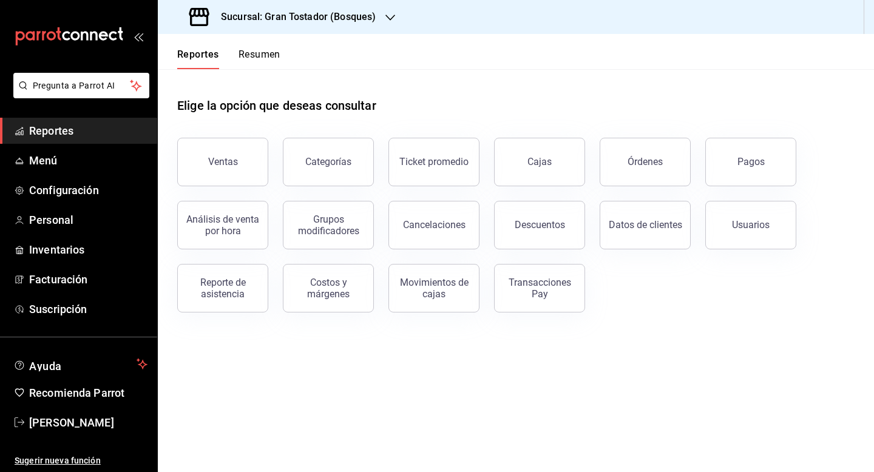
click at [386, 19] on icon "button" at bounding box center [390, 18] width 10 height 10
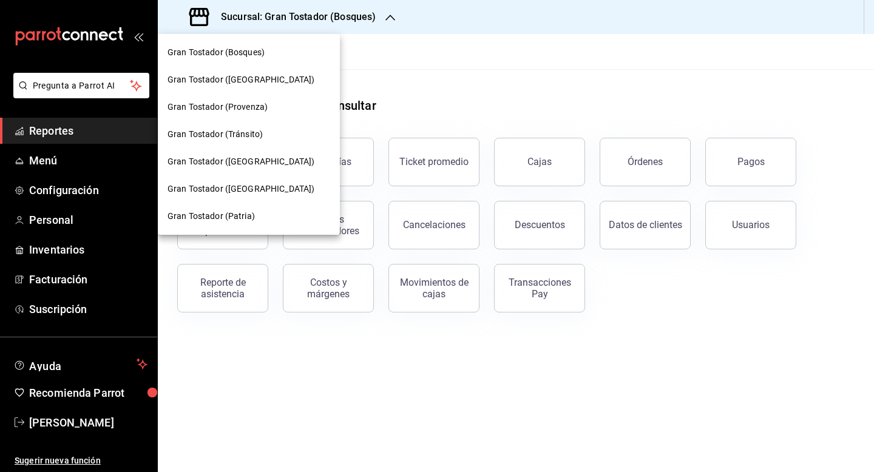
click at [240, 212] on span "Gran Tostador (Patria)" at bounding box center [210, 216] width 87 height 13
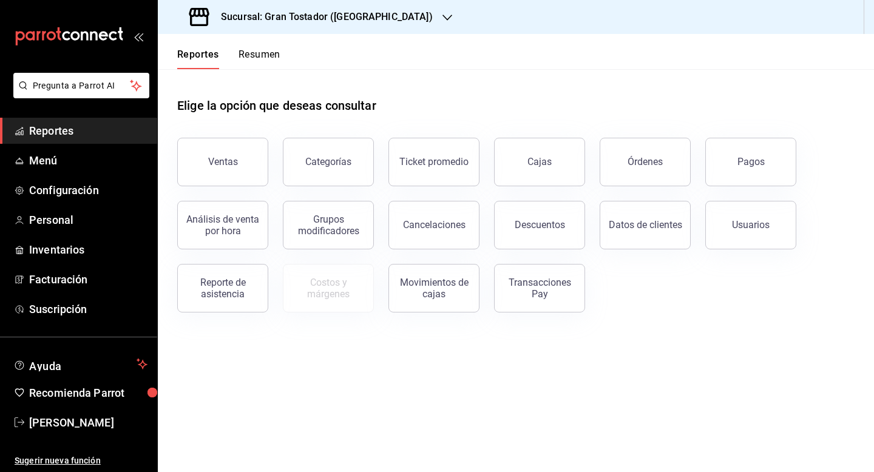
click at [442, 20] on icon "button" at bounding box center [447, 18] width 10 height 10
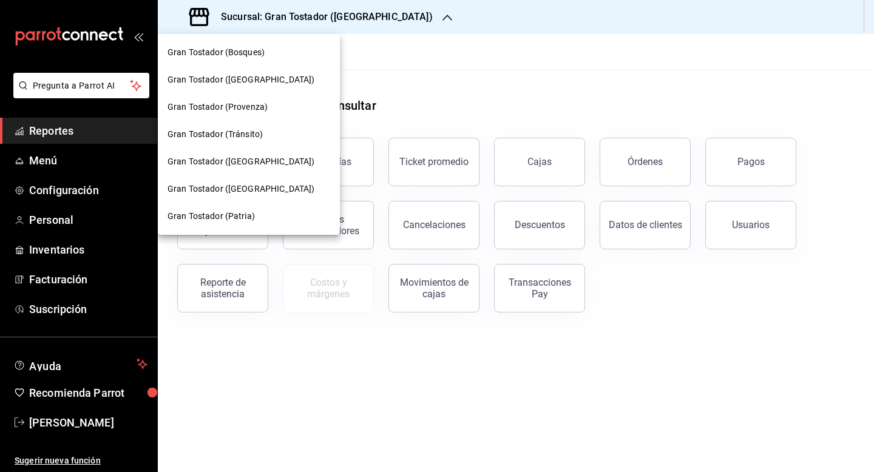
click at [246, 106] on span "Gran Tostador (Provenza)" at bounding box center [217, 107] width 100 height 13
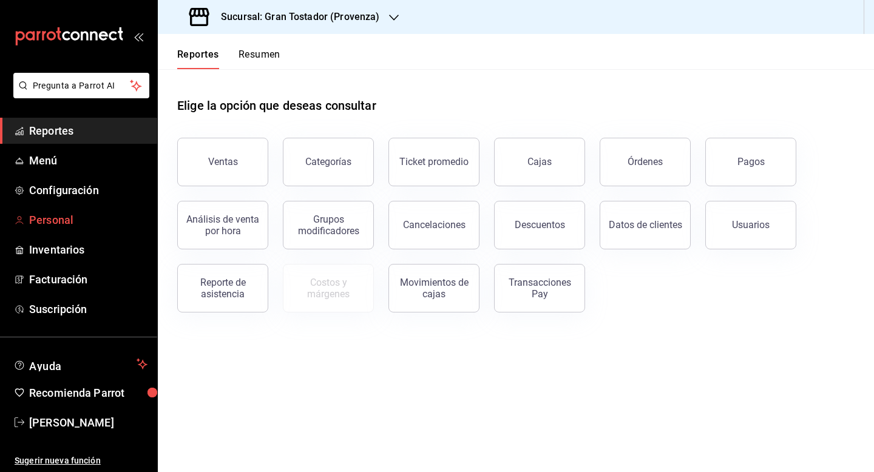
click at [69, 217] on span "Personal" at bounding box center [88, 220] width 118 height 16
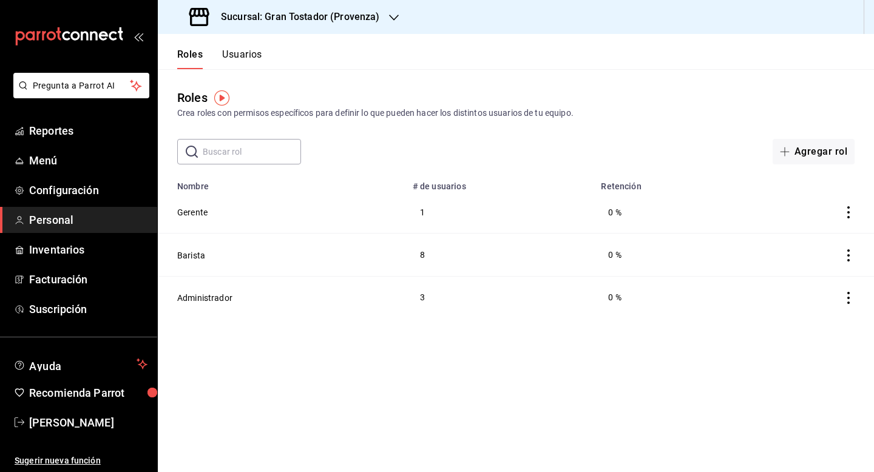
click at [242, 56] on button "Usuarios" at bounding box center [242, 59] width 40 height 21
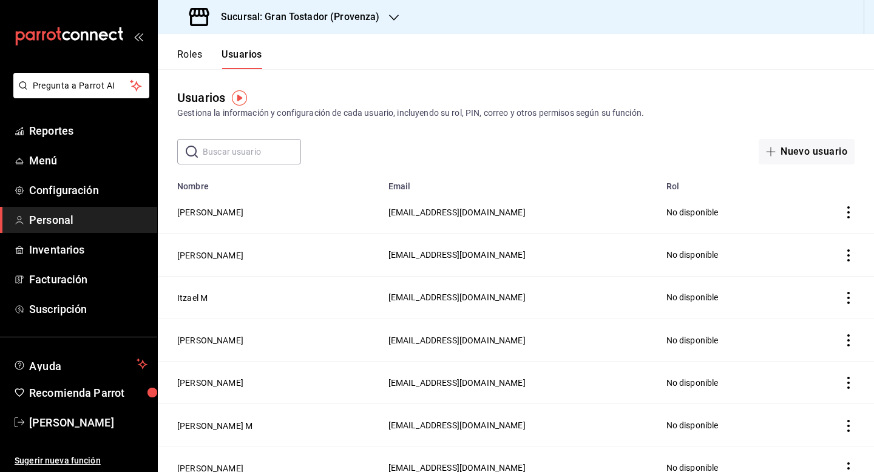
click at [850, 211] on icon "actions" at bounding box center [848, 212] width 12 height 12
click at [194, 214] on div at bounding box center [437, 236] width 874 height 472
click at [846, 214] on icon "actions" at bounding box center [848, 212] width 12 height 12
click at [644, 165] on div at bounding box center [437, 236] width 874 height 472
click at [801, 152] on button "Nuevo usuario" at bounding box center [806, 151] width 96 height 25
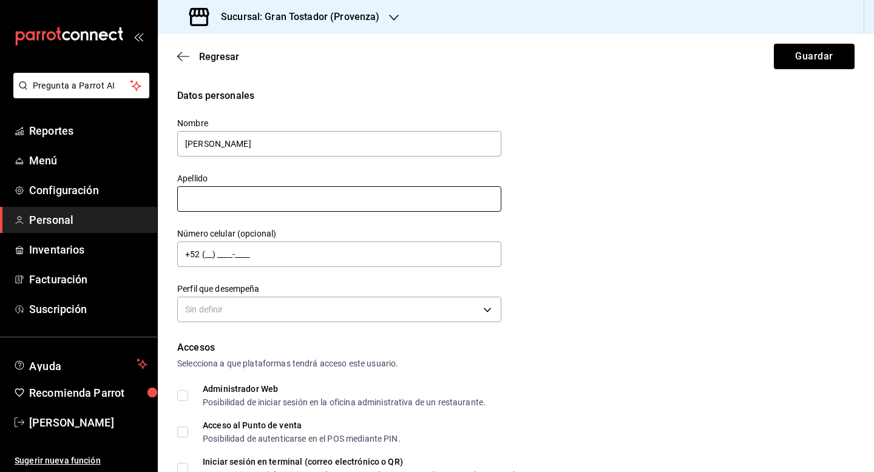
type input "[PERSON_NAME]"
click at [309, 194] on input "text" at bounding box center [339, 198] width 324 height 25
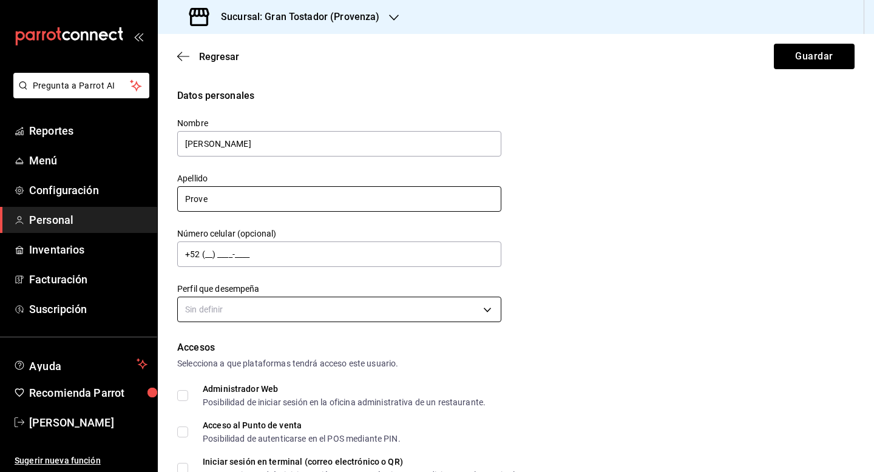
type input "Prove"
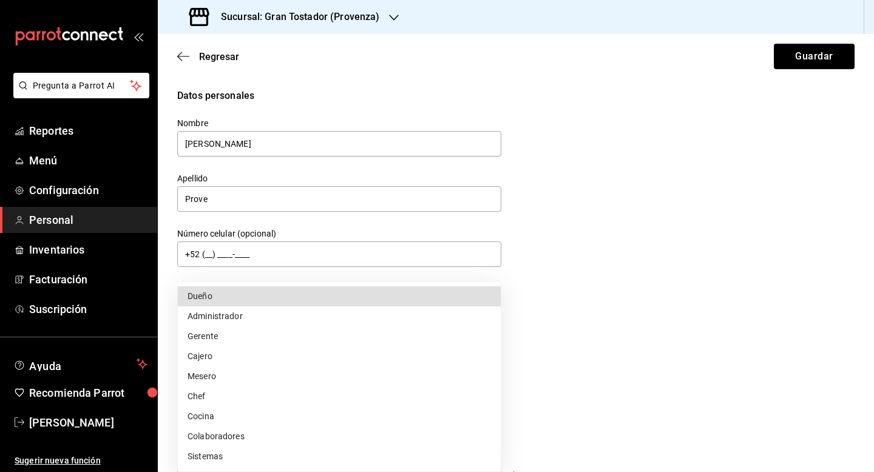
click at [309, 307] on body "Pregunta a Parrot AI Reportes Menú Configuración Personal Inventarios Facturaci…" at bounding box center [437, 236] width 874 height 472
click at [258, 354] on li "Cajero" at bounding box center [339, 356] width 323 height 20
type input "CASHIER"
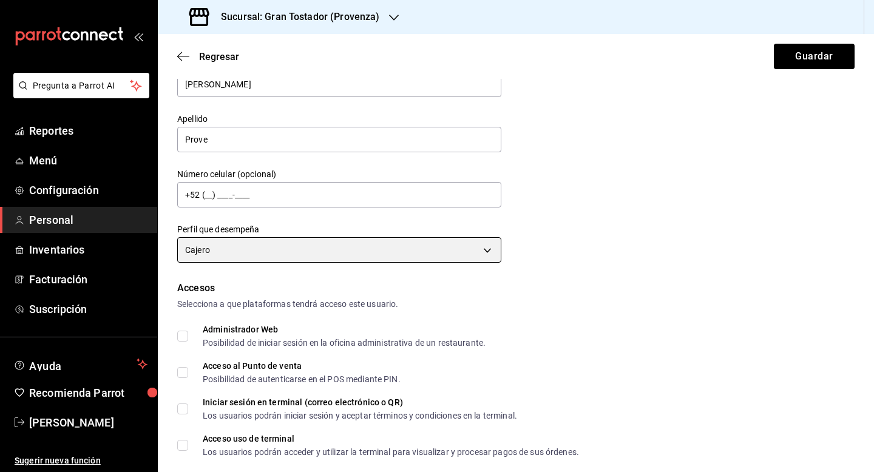
scroll to position [83, 0]
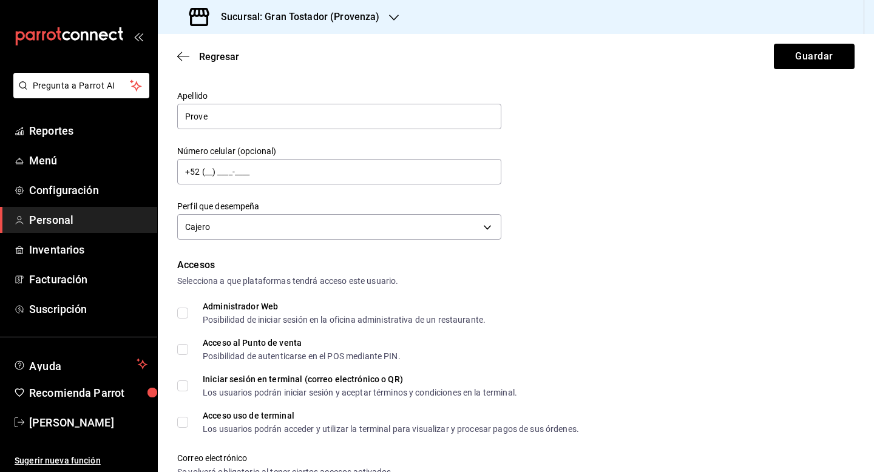
click at [186, 349] on input "Acceso al Punto de venta Posibilidad de autenticarse en el POS mediante PIN." at bounding box center [182, 349] width 11 height 11
checkbox input "true"
click at [180, 420] on input "Acceso uso de terminal Los usuarios podrán acceder y utilizar la terminal para …" at bounding box center [182, 422] width 11 height 11
checkbox input "true"
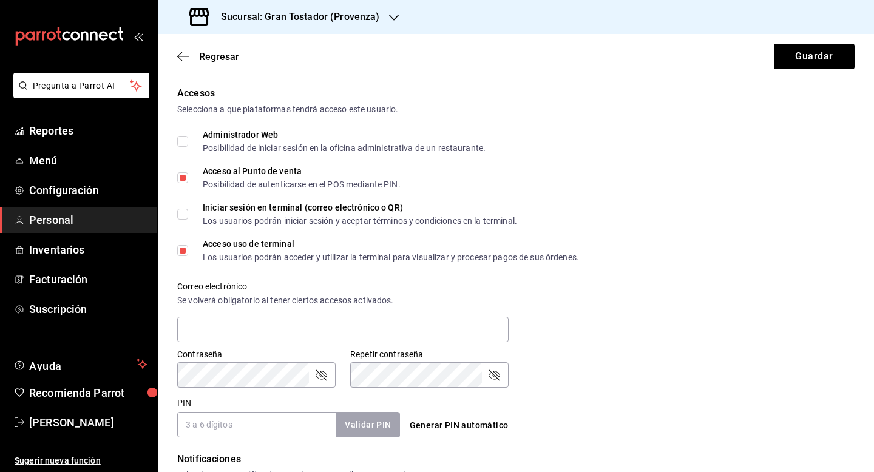
scroll to position [306, 0]
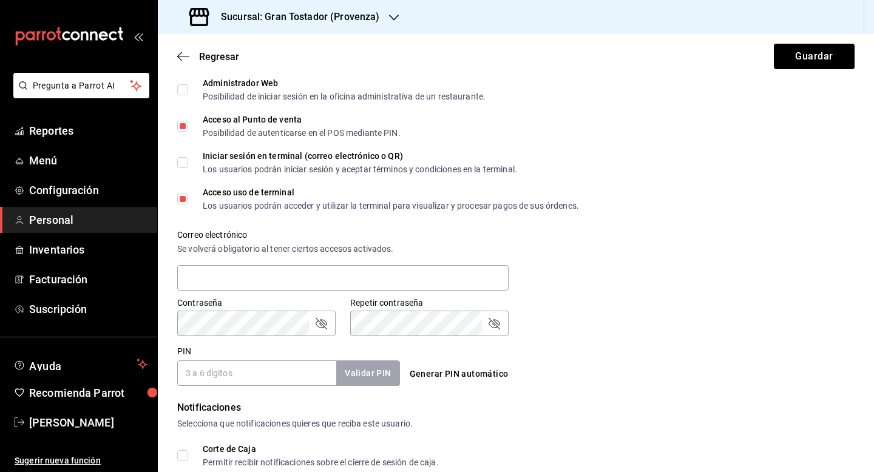
click at [251, 373] on input "PIN" at bounding box center [256, 372] width 159 height 25
type input "0024"
click at [380, 374] on button "Validar PIN" at bounding box center [367, 373] width 64 height 26
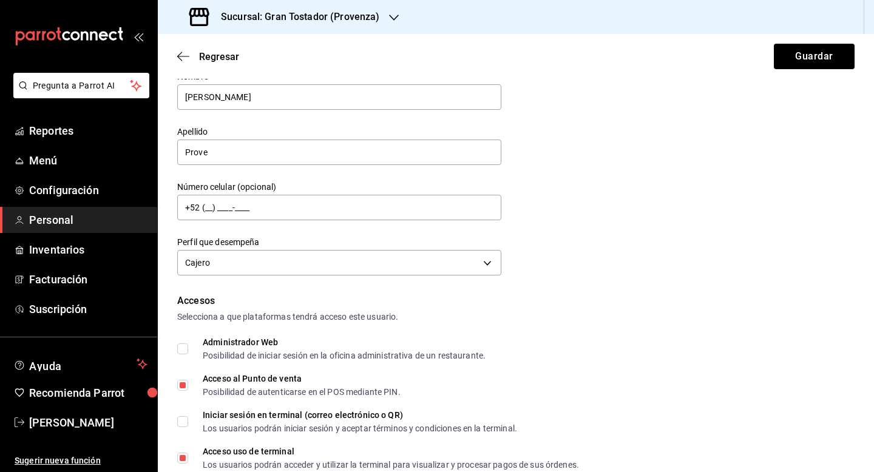
scroll to position [0, 0]
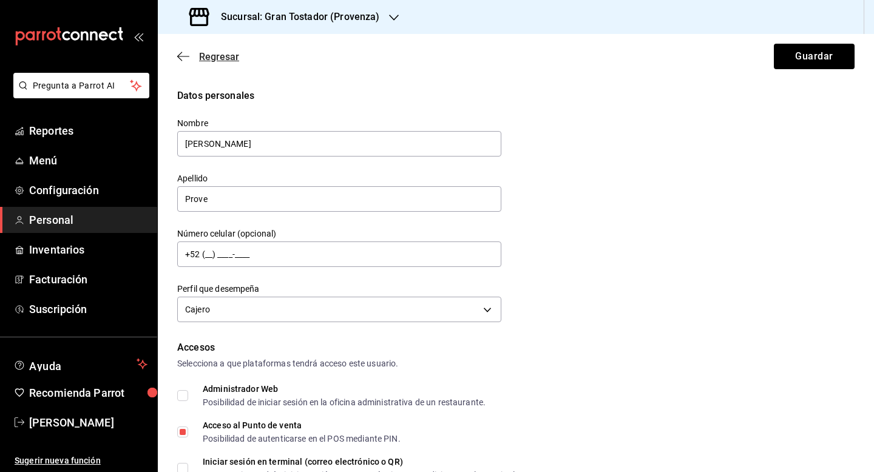
click at [215, 56] on span "Regresar" at bounding box center [219, 57] width 40 height 12
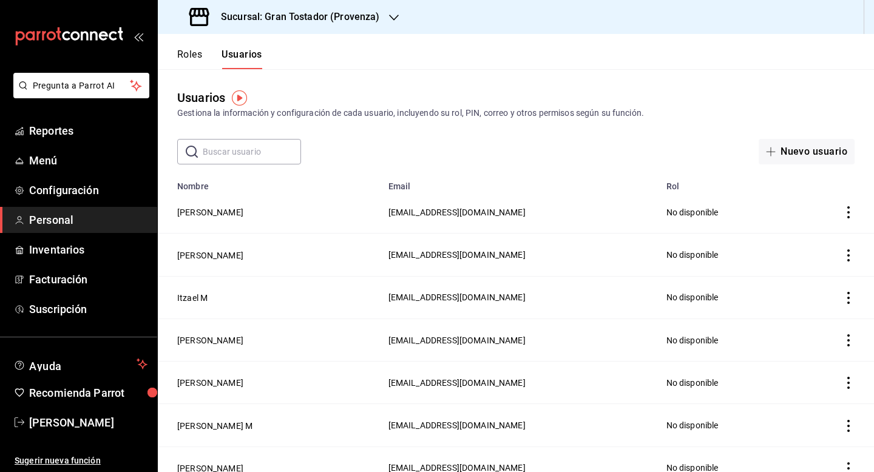
click at [852, 298] on icon "actions" at bounding box center [848, 298] width 12 height 12
click at [811, 314] on span "Eliminar" at bounding box center [804, 314] width 31 height 10
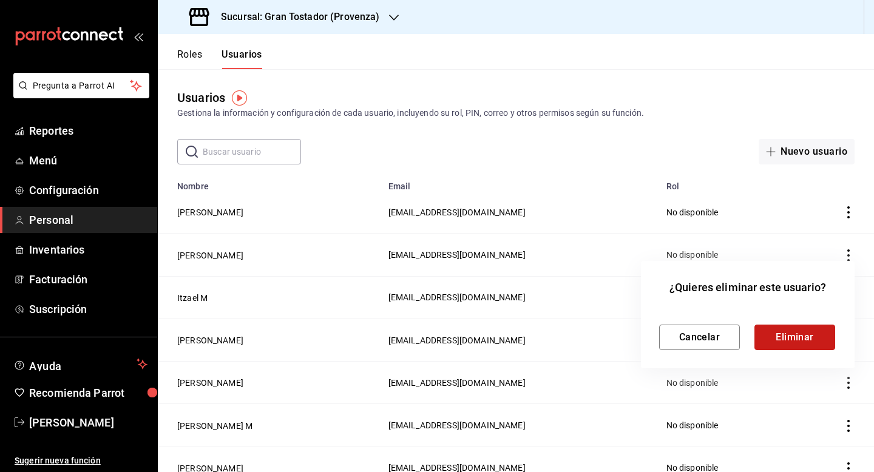
click at [805, 337] on button "Eliminar" at bounding box center [794, 337] width 81 height 25
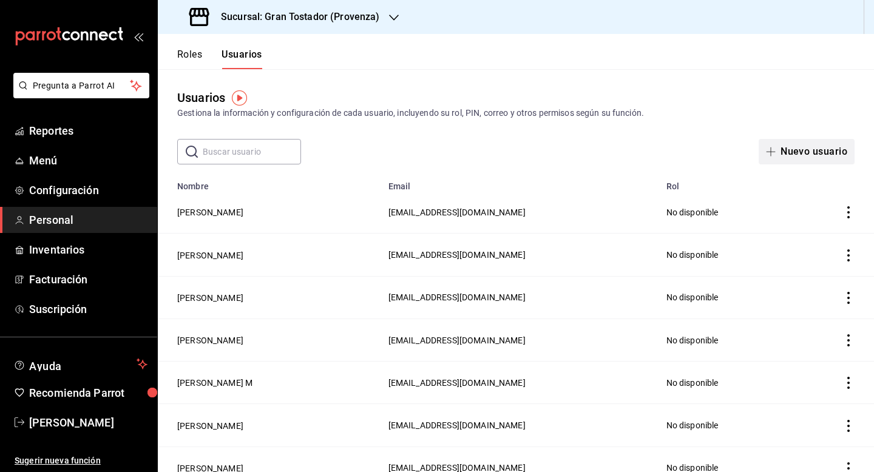
click at [809, 149] on button "Nuevo usuario" at bounding box center [806, 151] width 96 height 25
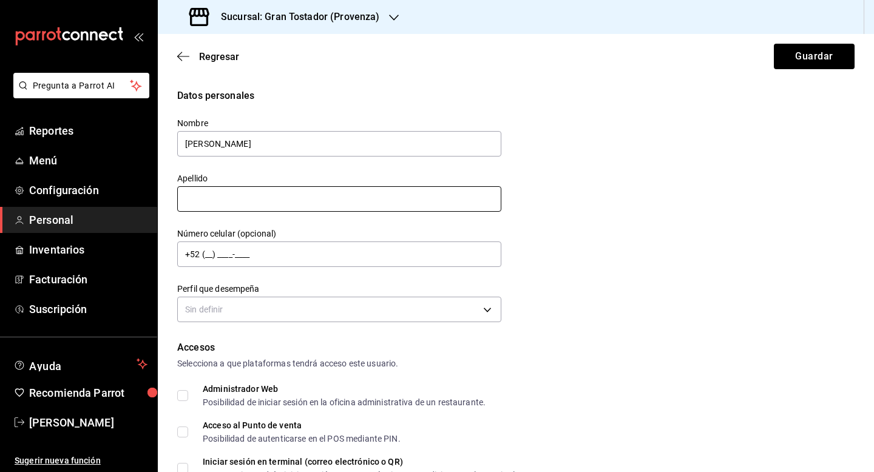
type input "[PERSON_NAME]"
click at [460, 191] on input "text" at bounding box center [339, 198] width 324 height 25
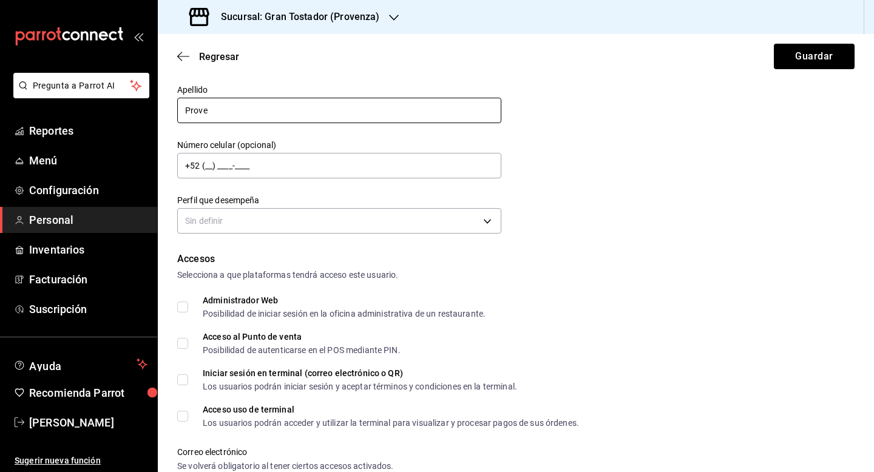
scroll to position [92, 0]
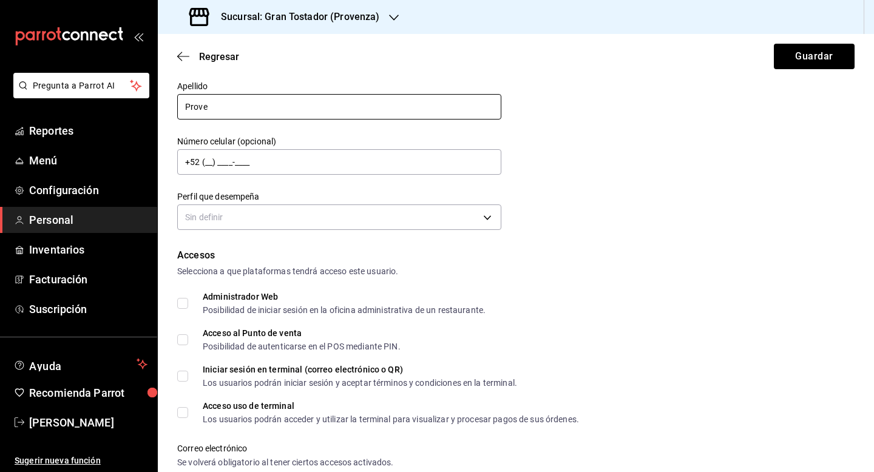
type input "Prove"
click at [197, 340] on span "Acceso al Punto de venta Posibilidad de autenticarse en el POS mediante PIN." at bounding box center [294, 340] width 212 height 22
click at [188, 340] on input "Acceso al Punto de venta Posibilidad de autenticarse en el POS mediante PIN." at bounding box center [182, 339] width 11 height 11
checkbox input "true"
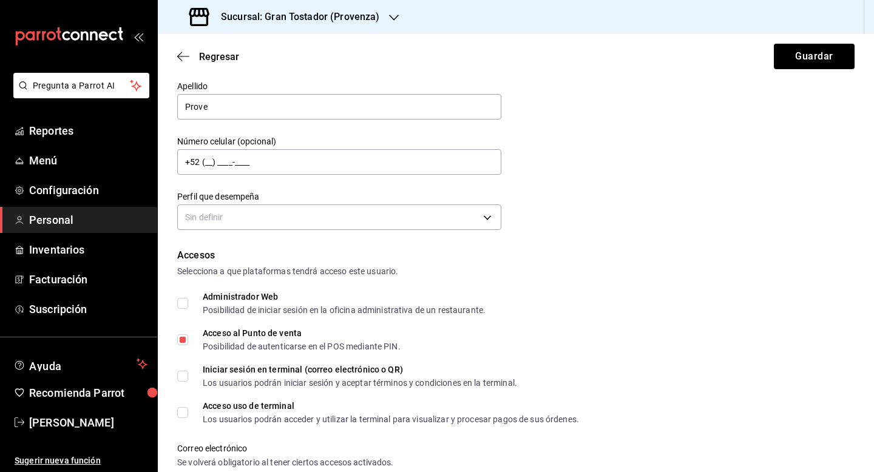
click at [189, 411] on span "Acceso uso de terminal Los usuarios podrán acceder y utilizar la terminal para …" at bounding box center [383, 413] width 391 height 22
click at [188, 411] on input "Acceso uso de terminal Los usuarios podrán acceder y utilizar la terminal para …" at bounding box center [182, 412] width 11 height 11
checkbox input "true"
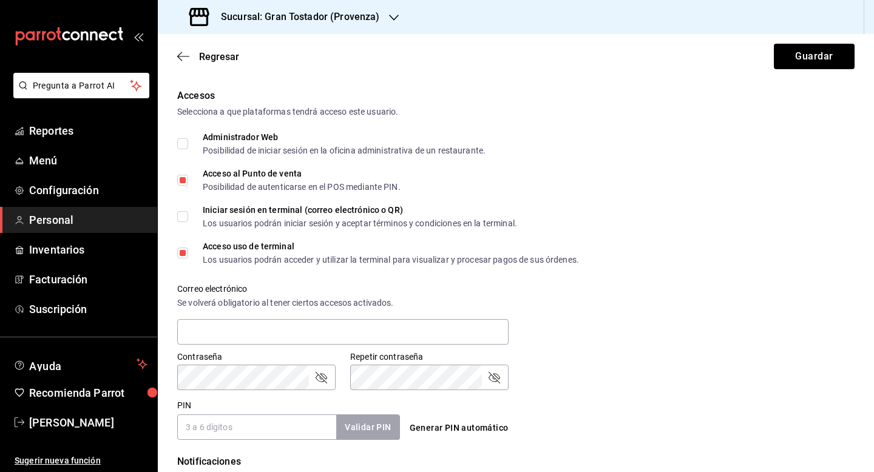
scroll to position [252, 0]
click at [229, 425] on input "PIN" at bounding box center [256, 426] width 159 height 25
click at [369, 423] on button "Validar PIN" at bounding box center [367, 427] width 64 height 26
click at [248, 426] on input "0024" at bounding box center [256, 426] width 159 height 25
type input "0026"
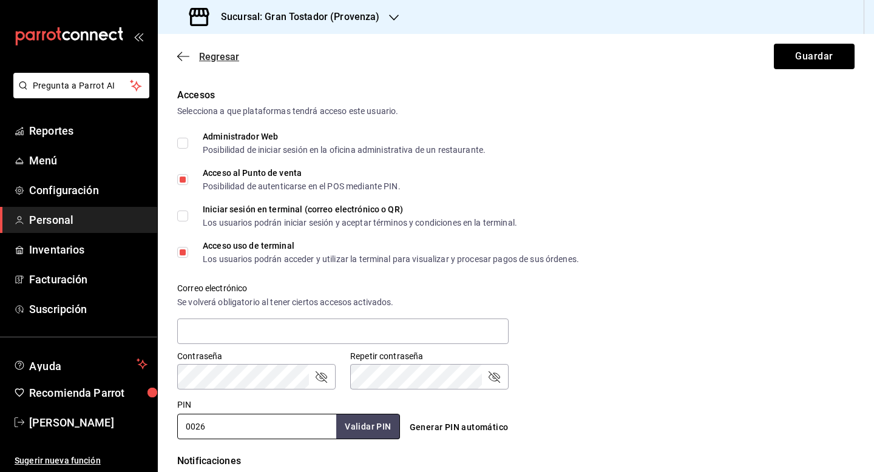
click at [221, 57] on span "Regresar" at bounding box center [219, 57] width 40 height 12
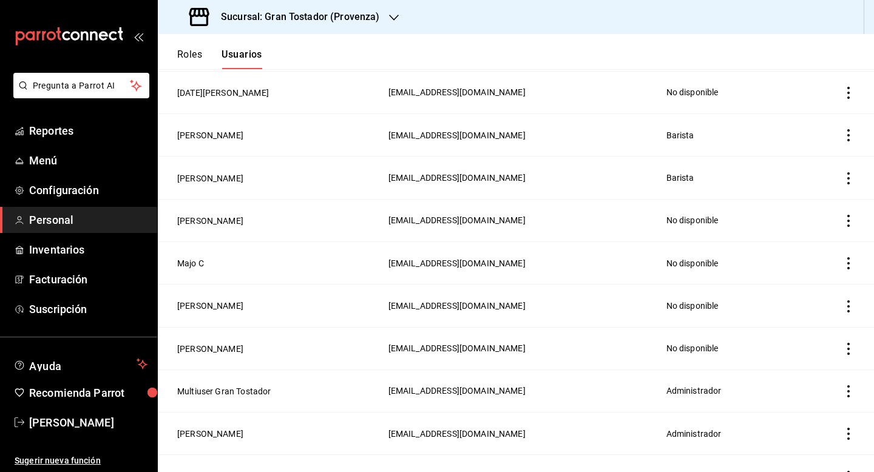
scroll to position [1286, 0]
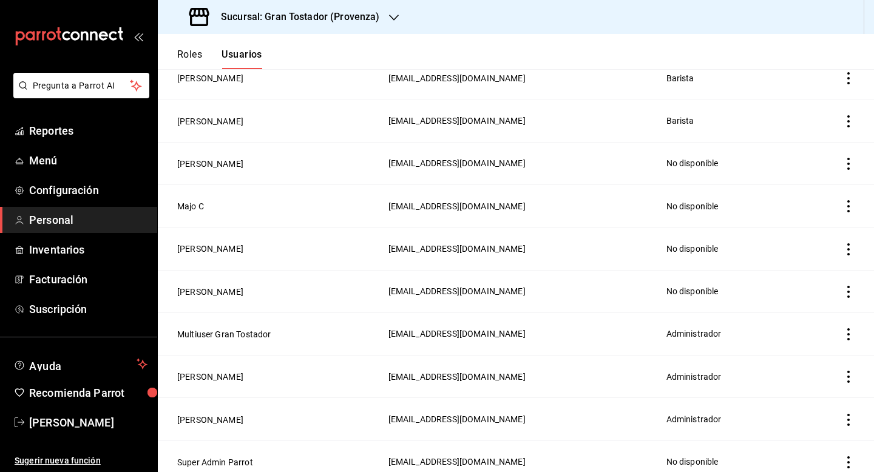
click at [385, 24] on div "Sucursal: Gran Tostador (Provenza)" at bounding box center [285, 17] width 236 height 34
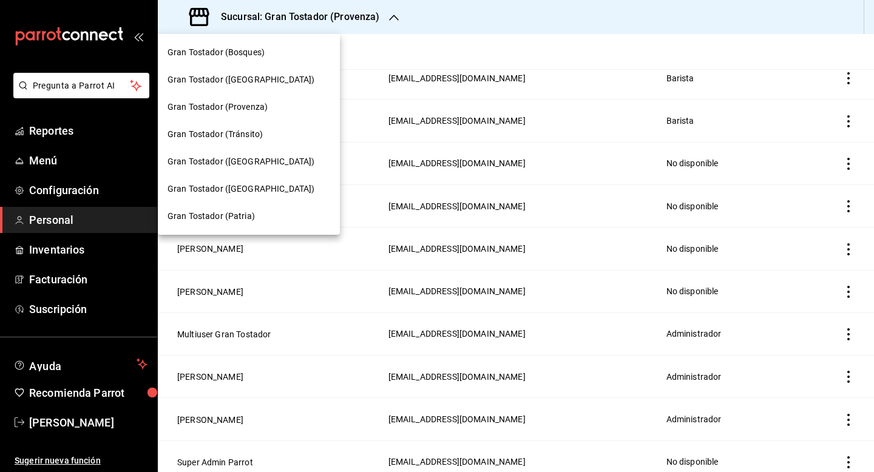
click at [109, 221] on div at bounding box center [437, 236] width 874 height 472
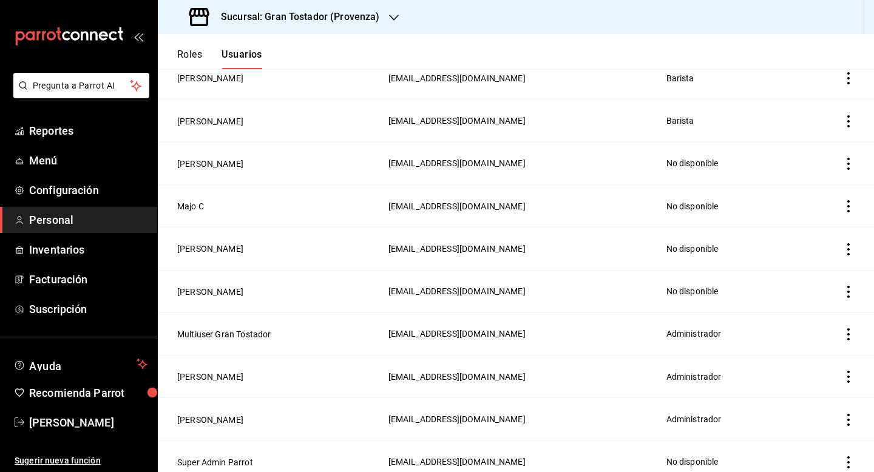
click at [109, 221] on span "Personal" at bounding box center [88, 220] width 118 height 16
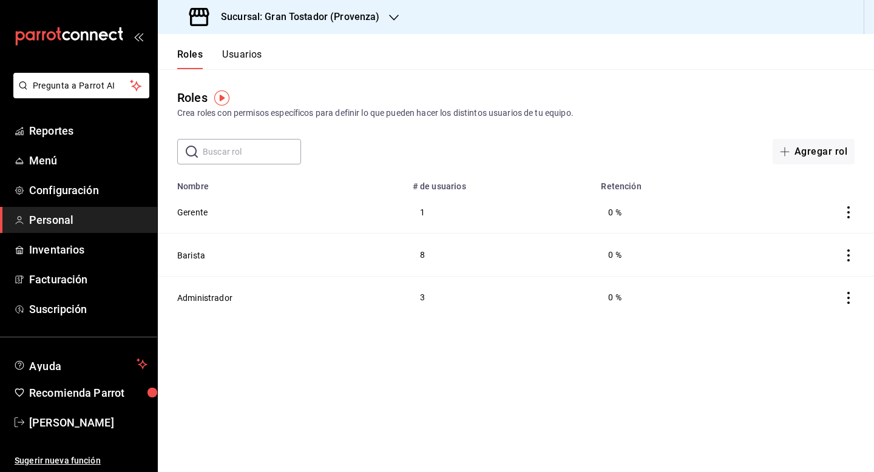
click at [423, 213] on td "1" at bounding box center [499, 212] width 189 height 42
click at [199, 215] on button "Gerente" at bounding box center [192, 212] width 30 height 12
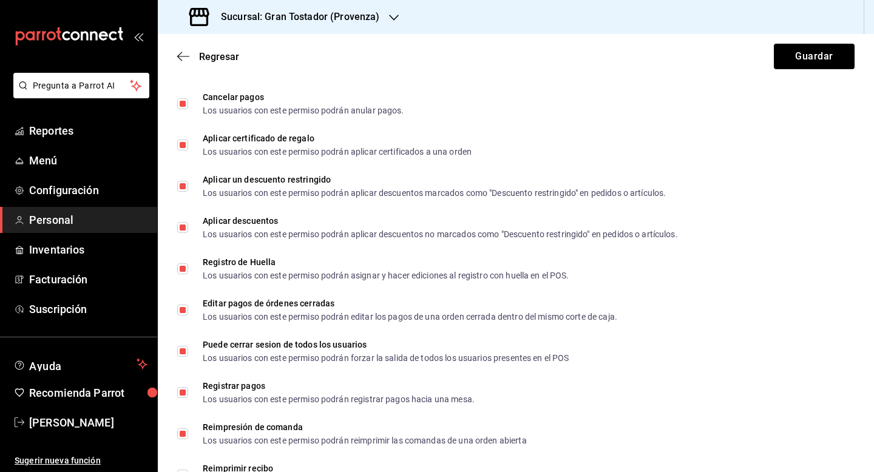
scroll to position [2008, 0]
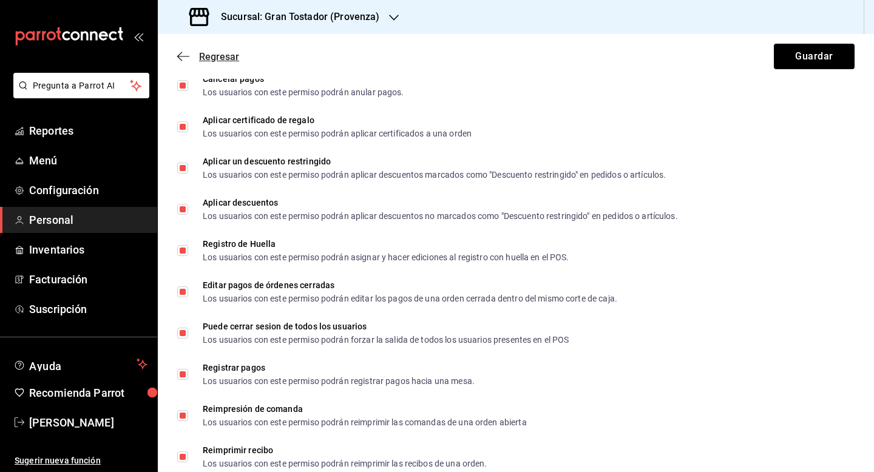
click at [215, 51] on span "Regresar" at bounding box center [219, 57] width 40 height 12
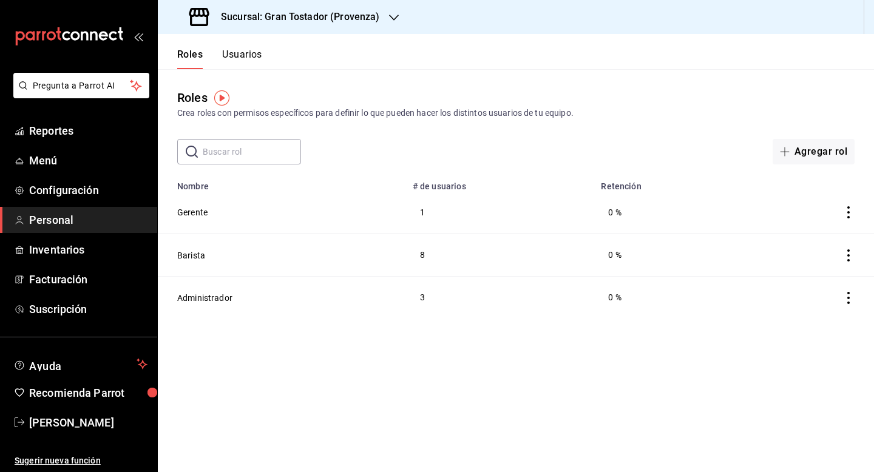
click at [239, 56] on button "Usuarios" at bounding box center [242, 59] width 40 height 21
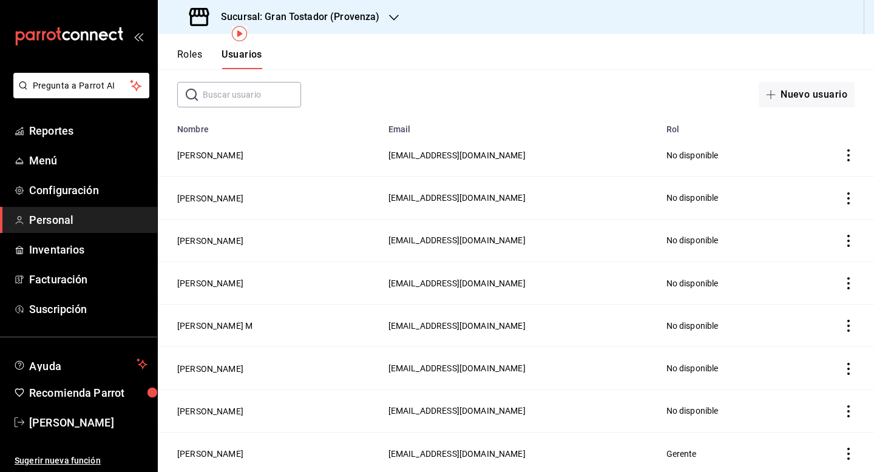
scroll to position [55, 0]
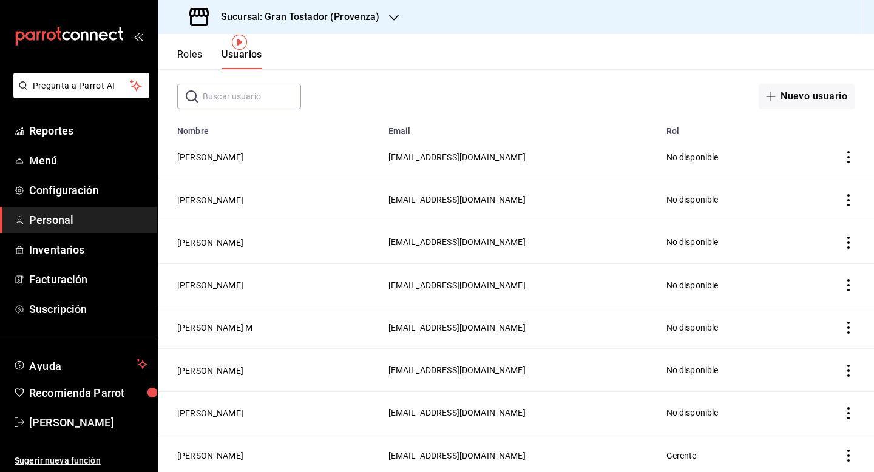
click at [389, 16] on icon "button" at bounding box center [394, 18] width 10 height 10
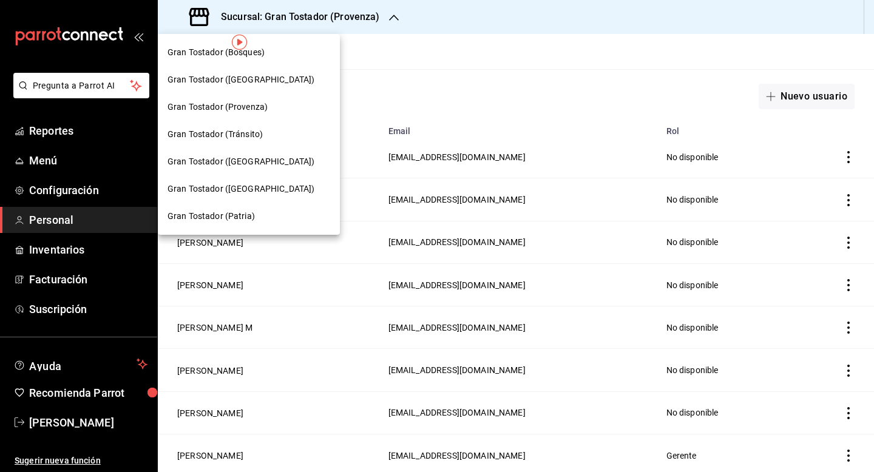
click at [264, 56] on div "Gran Tostador (Bosques)" at bounding box center [248, 52] width 163 height 13
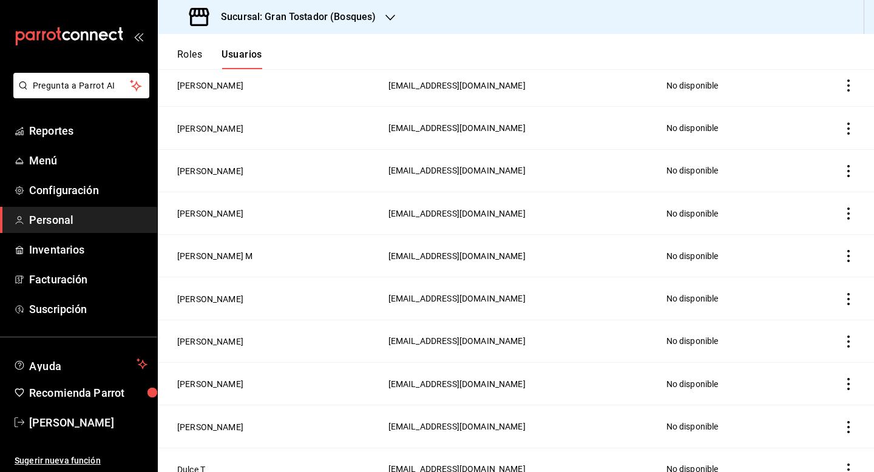
scroll to position [0, 0]
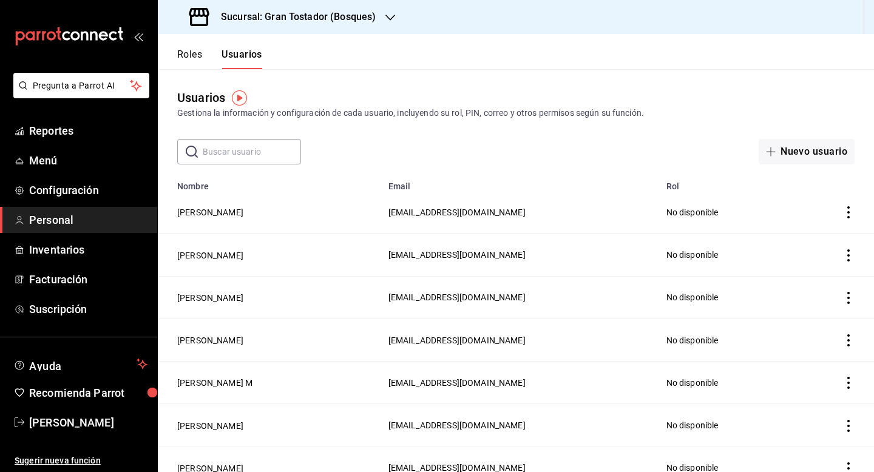
click at [393, 21] on icon "button" at bounding box center [390, 18] width 10 height 10
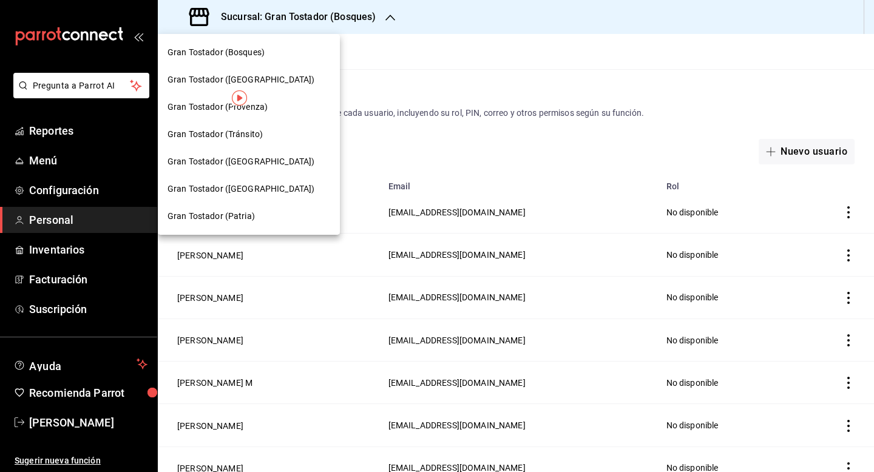
click at [237, 212] on span "Gran Tostador (Patria)" at bounding box center [210, 216] width 87 height 13
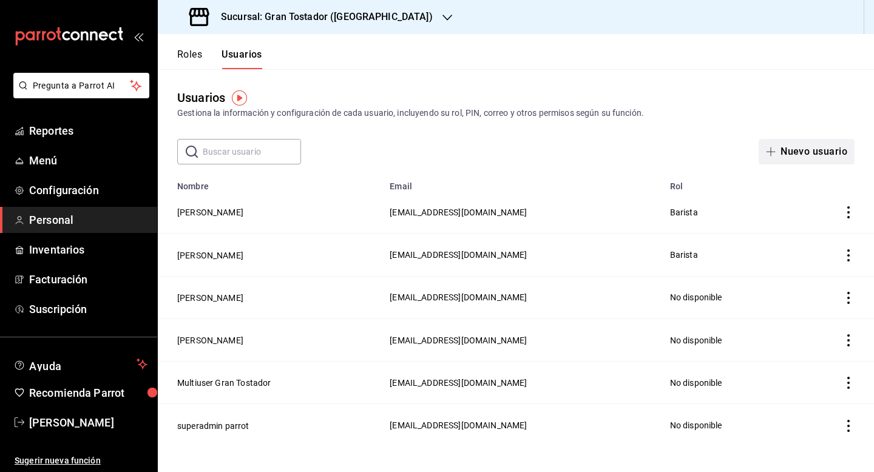
click at [774, 154] on icon "button" at bounding box center [771, 152] width 10 height 10
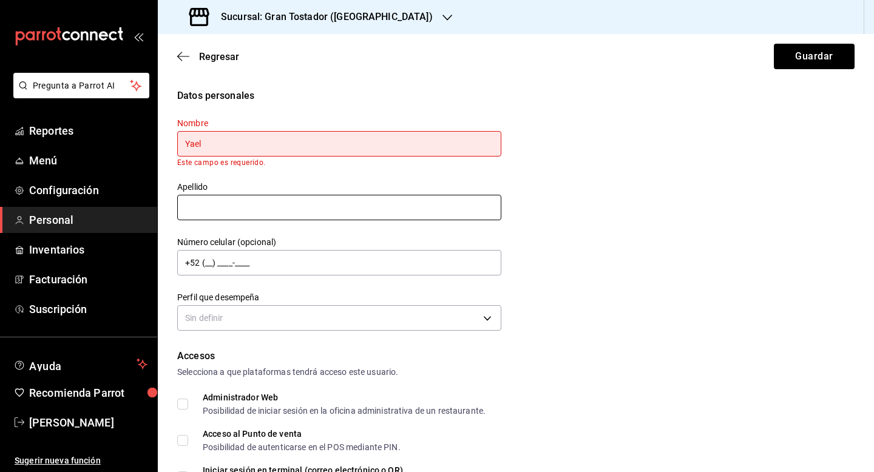
type input "Yael"
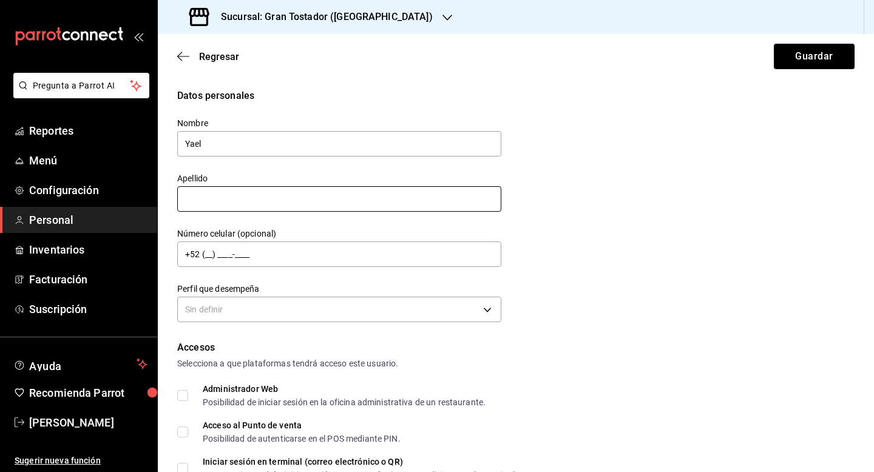
click at [231, 211] on input "text" at bounding box center [339, 198] width 324 height 25
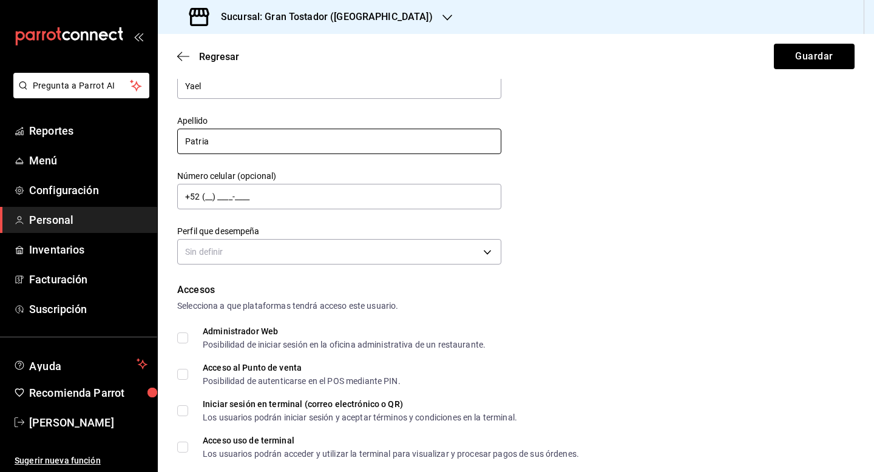
scroll to position [58, 0]
type input "Patria"
click at [188, 371] on span "Acceso al Punto de venta Posibilidad de autenticarse en el POS mediante PIN." at bounding box center [294, 374] width 212 height 22
click at [188, 371] on input "Acceso al Punto de venta Posibilidad de autenticarse en el POS mediante PIN." at bounding box center [182, 373] width 11 height 11
checkbox input "true"
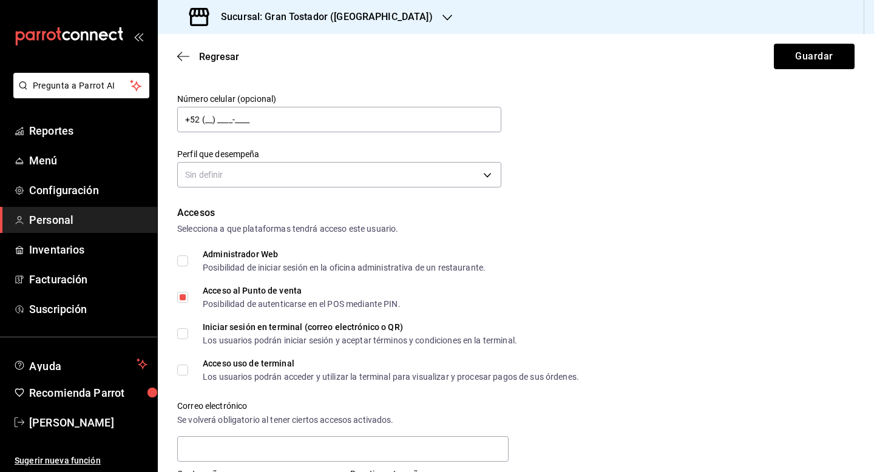
scroll to position [158, 0]
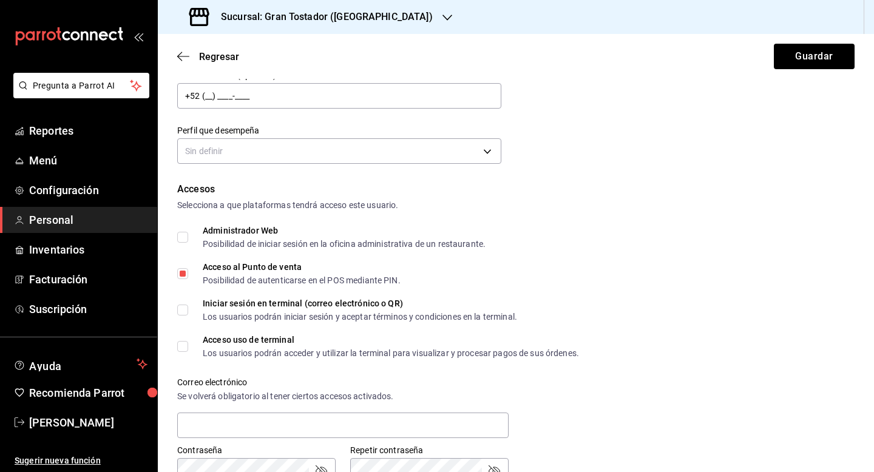
click at [185, 350] on input "Acceso uso de terminal Los usuarios podrán acceder y utilizar la terminal para …" at bounding box center [182, 346] width 11 height 11
checkbox input "true"
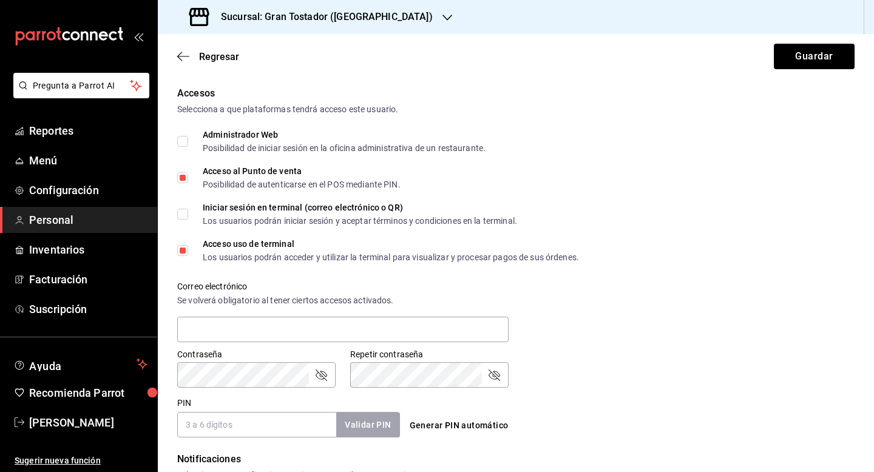
scroll to position [320, 0]
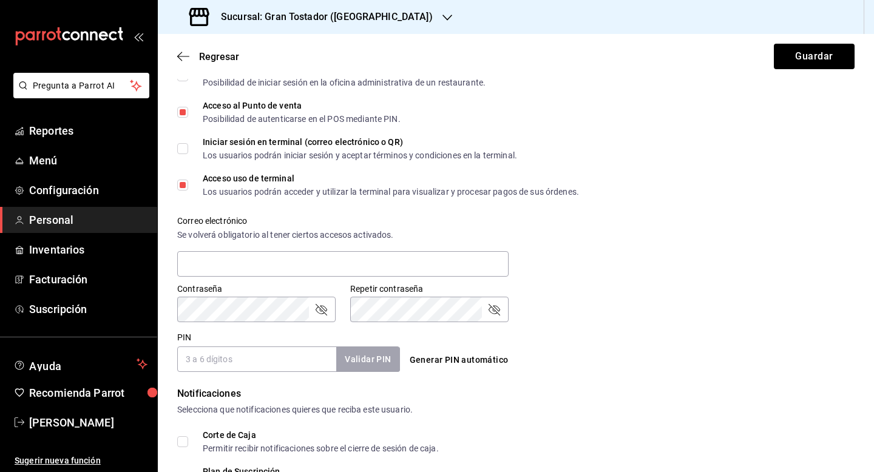
click at [246, 360] on input "PIN" at bounding box center [256, 358] width 159 height 25
type input "0002"
click at [368, 357] on button "Validar PIN" at bounding box center [367, 359] width 64 height 26
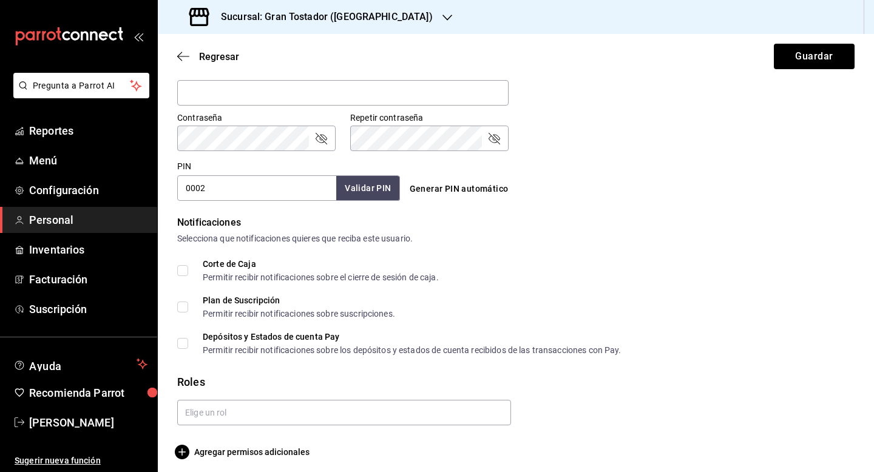
scroll to position [498, 0]
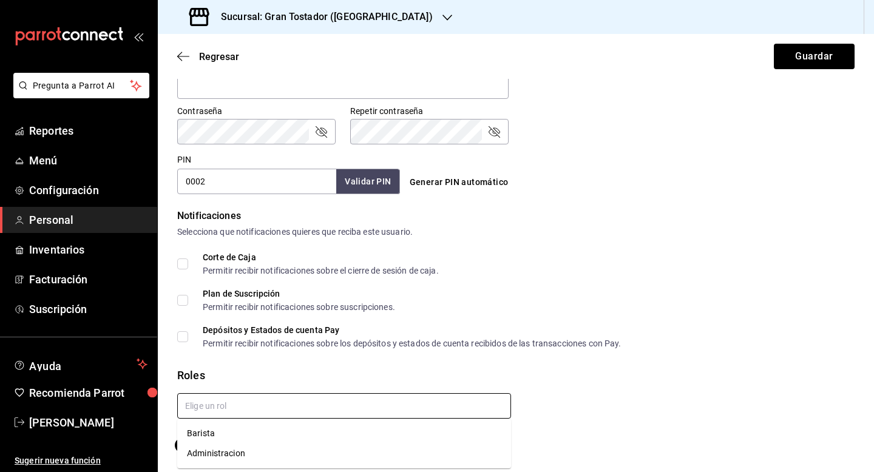
click at [286, 402] on input "text" at bounding box center [344, 405] width 334 height 25
click at [255, 431] on li "Barista" at bounding box center [344, 433] width 334 height 20
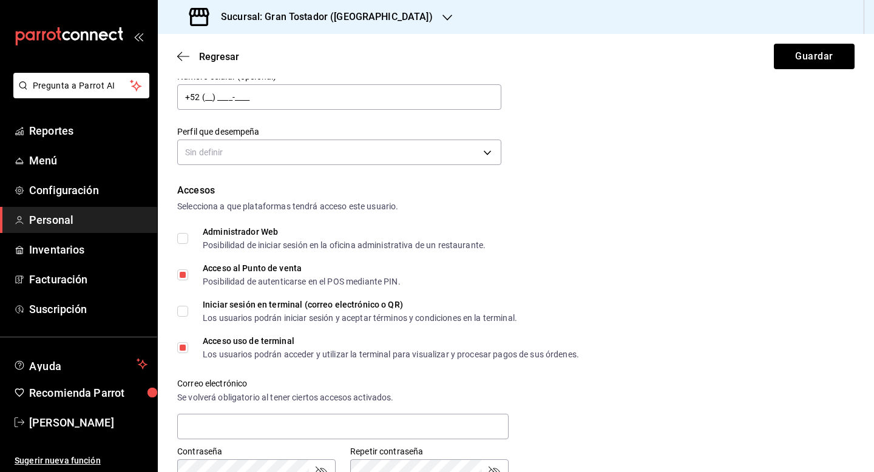
scroll to position [152, 0]
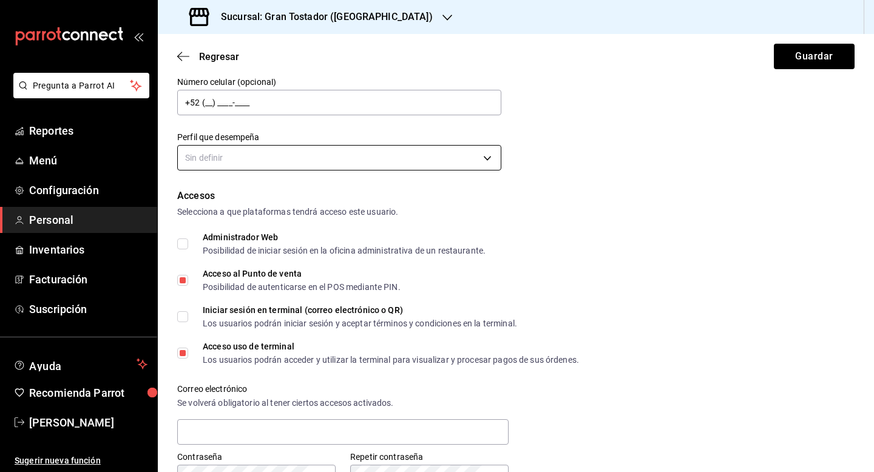
click at [349, 167] on body "Pregunta a Parrot AI Reportes Menú Configuración Personal Inventarios Facturaci…" at bounding box center [437, 236] width 874 height 472
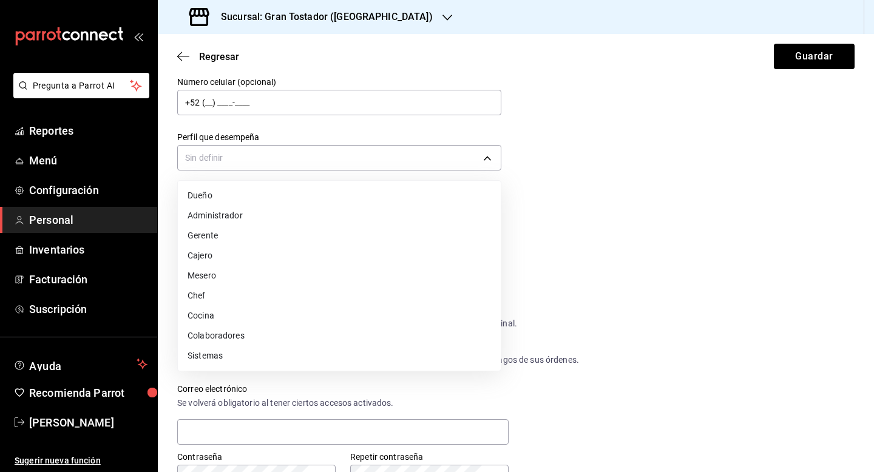
click at [219, 252] on li "Cajero" at bounding box center [339, 256] width 323 height 20
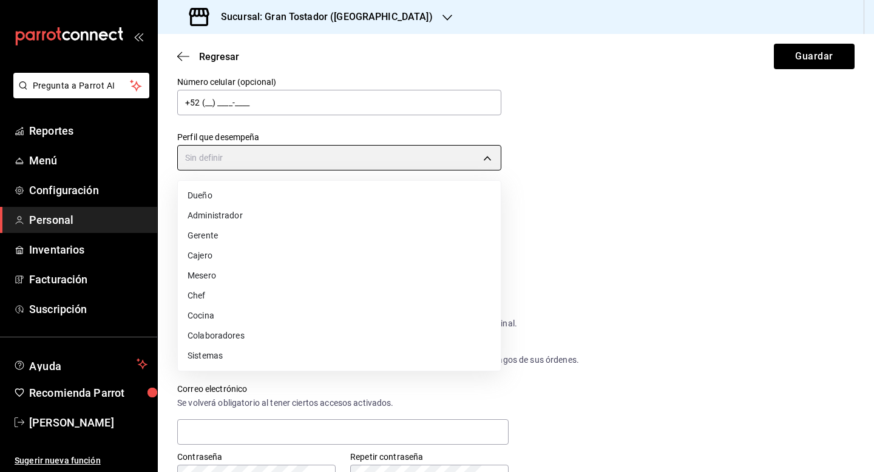
type input "CASHIER"
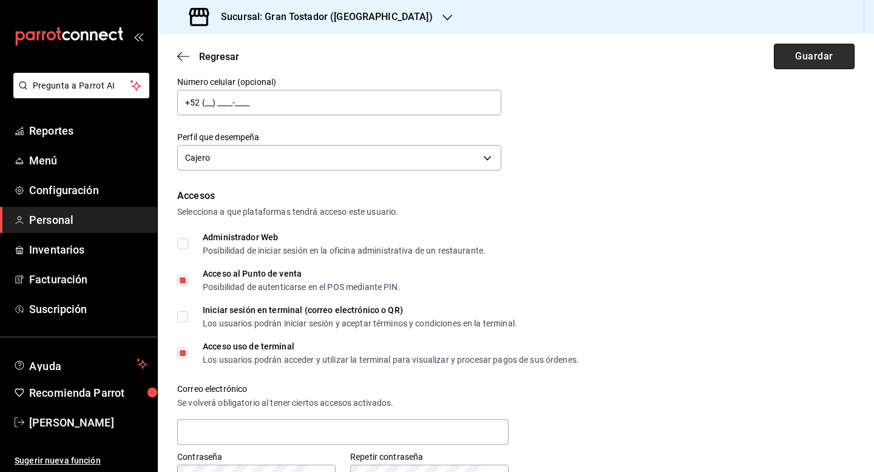
click at [818, 60] on button "Guardar" at bounding box center [814, 56] width 81 height 25
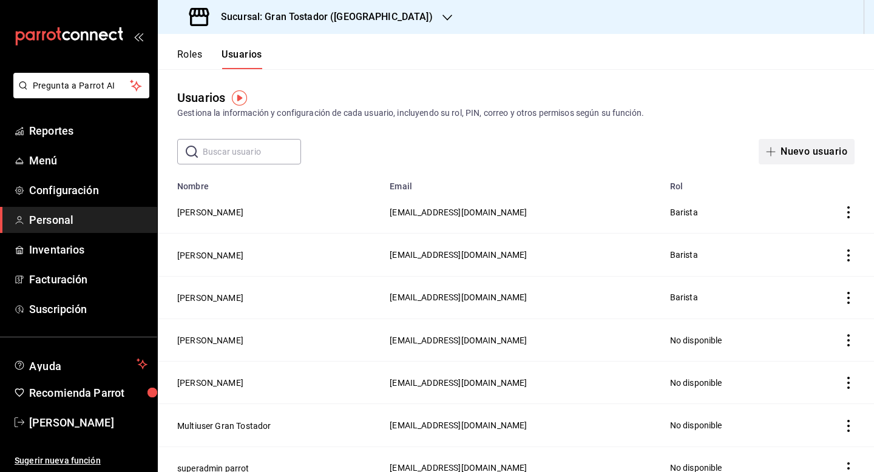
click at [813, 150] on button "Nuevo usuario" at bounding box center [806, 151] width 96 height 25
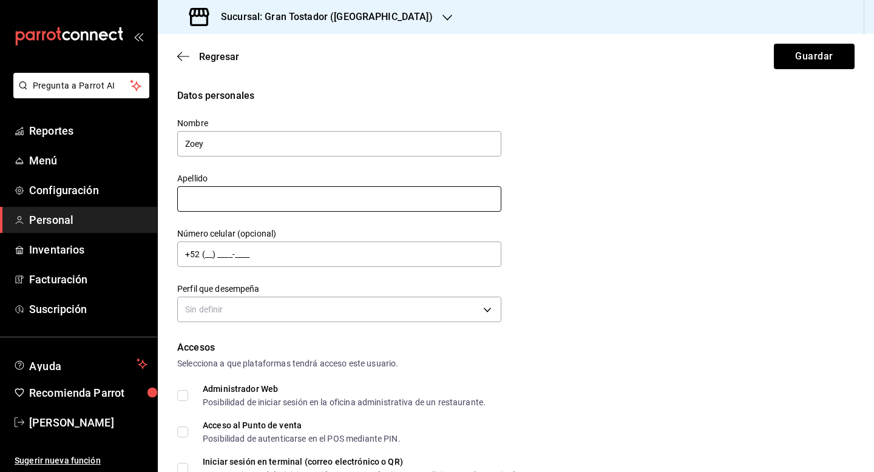
type input "Zoey"
click at [417, 197] on input "text" at bounding box center [339, 198] width 324 height 25
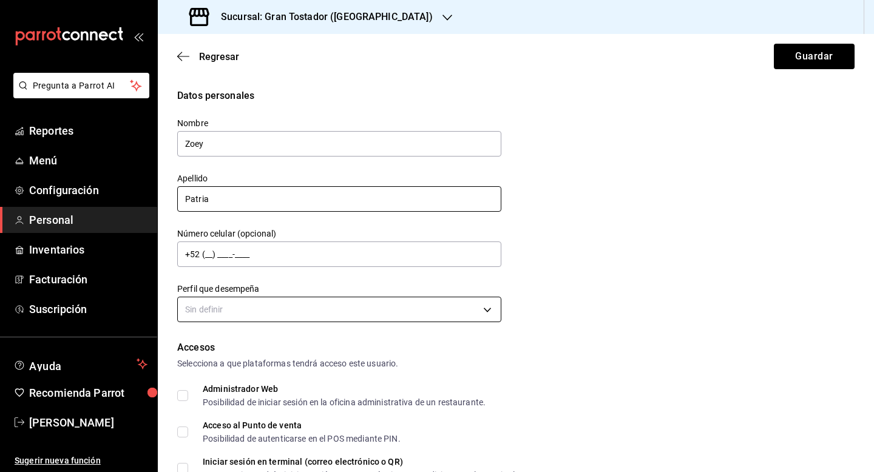
type input "Patria"
click at [403, 304] on body "Pregunta a Parrot AI Reportes Menú Configuración Personal Inventarios Facturaci…" at bounding box center [437, 236] width 874 height 472
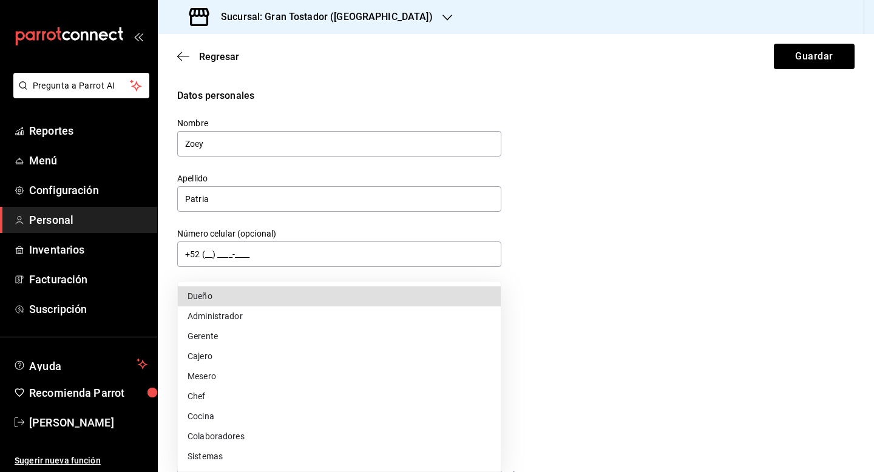
click at [299, 359] on li "Cajero" at bounding box center [339, 356] width 323 height 20
type input "CASHIER"
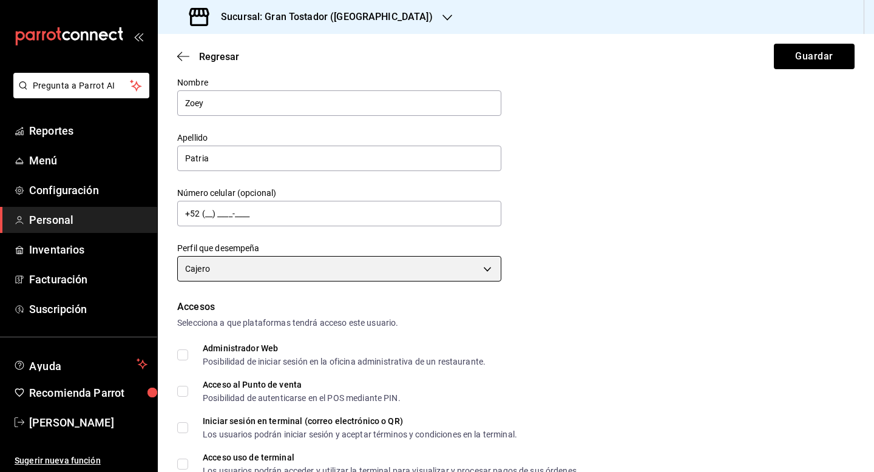
scroll to position [60, 0]
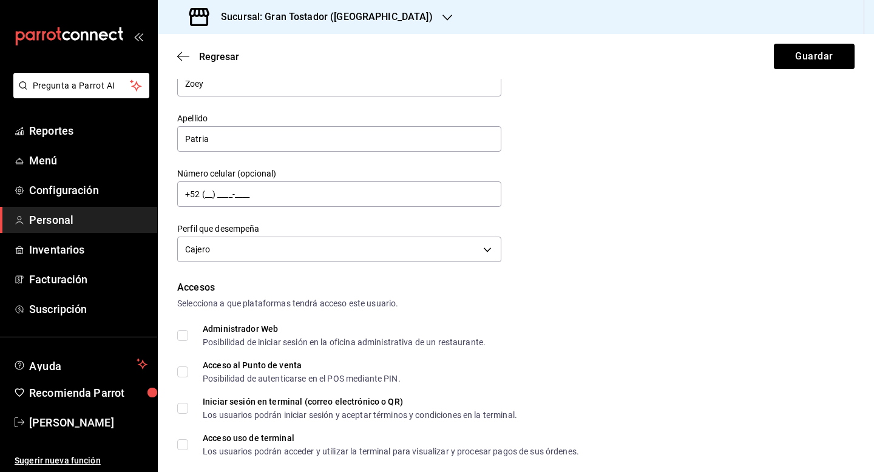
click at [185, 374] on input "Acceso al Punto de venta Posibilidad de autenticarse en el POS mediante PIN." at bounding box center [182, 371] width 11 height 11
checkbox input "true"
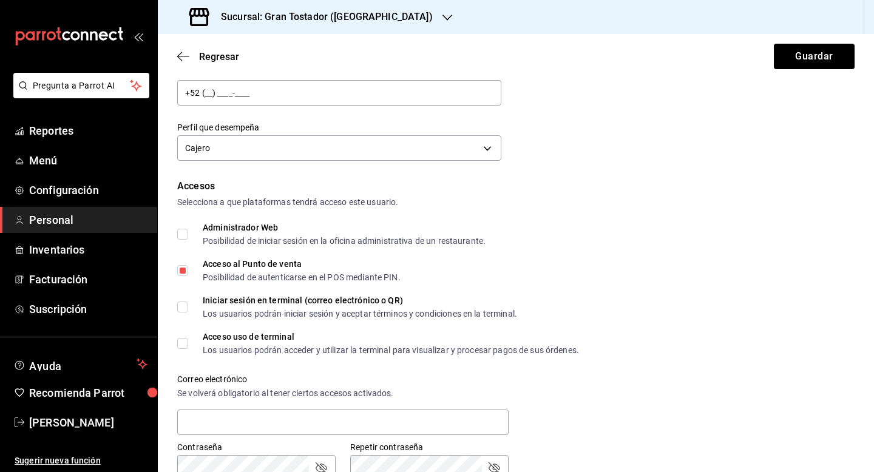
scroll to position [165, 0]
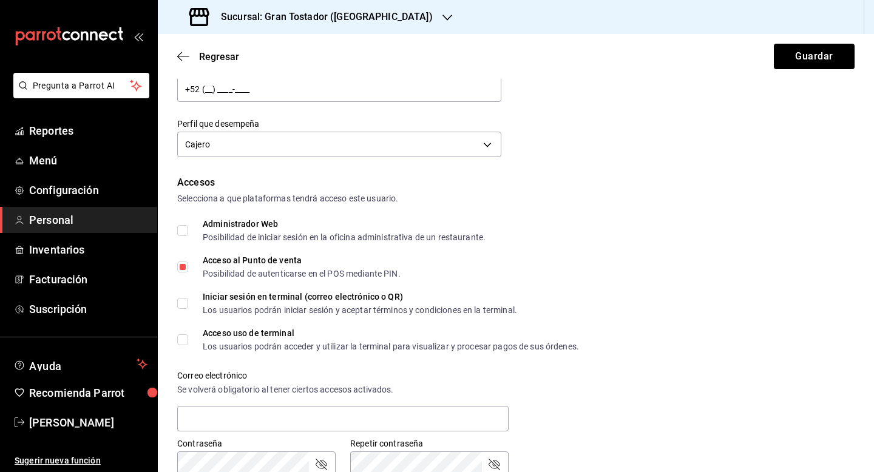
click at [183, 344] on input "Acceso uso de terminal Los usuarios podrán acceder y utilizar la terminal para …" at bounding box center [182, 339] width 11 height 11
checkbox input "true"
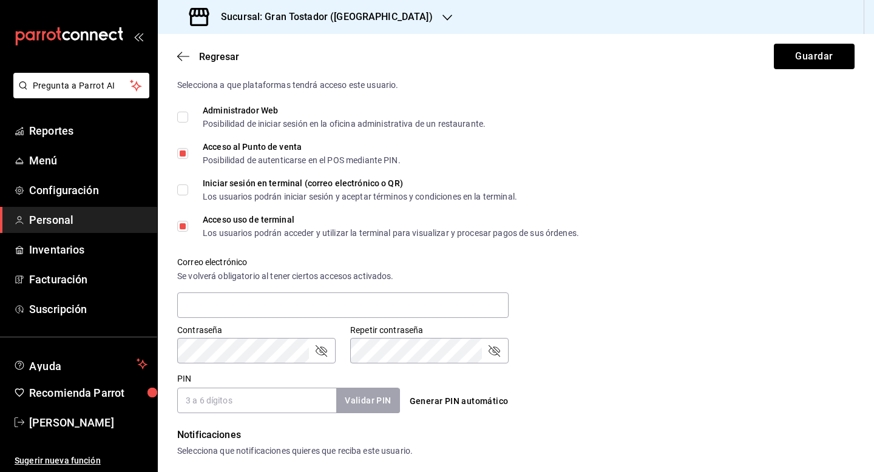
scroll to position [280, 0]
click at [229, 397] on input "PIN" at bounding box center [256, 398] width 159 height 25
type input "0003"
click at [365, 403] on button "Validar PIN" at bounding box center [367, 399] width 64 height 26
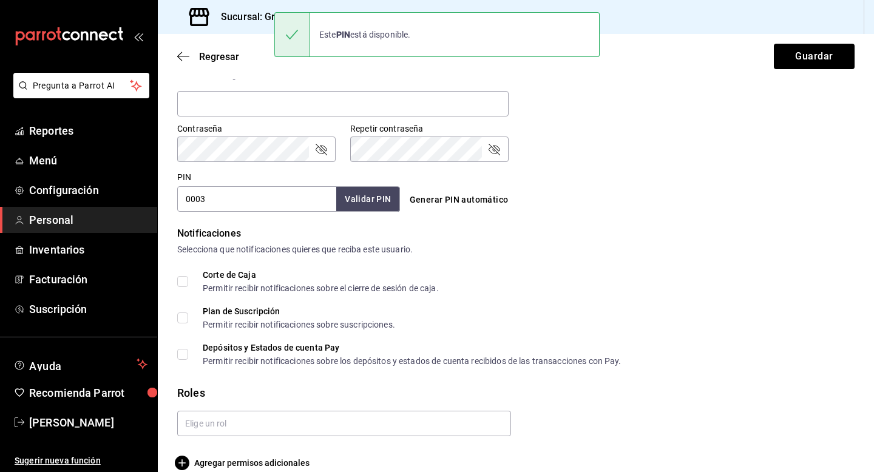
scroll to position [498, 0]
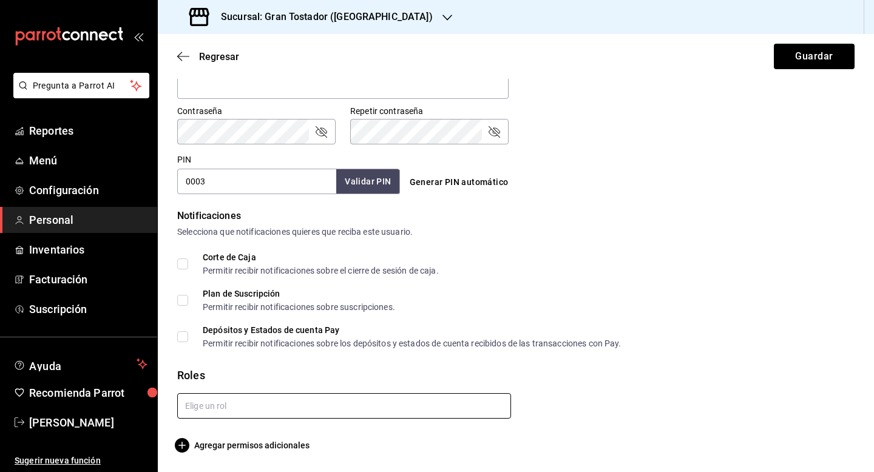
click at [425, 402] on input "text" at bounding box center [344, 405] width 334 height 25
click at [320, 430] on li "Barista" at bounding box center [344, 433] width 334 height 20
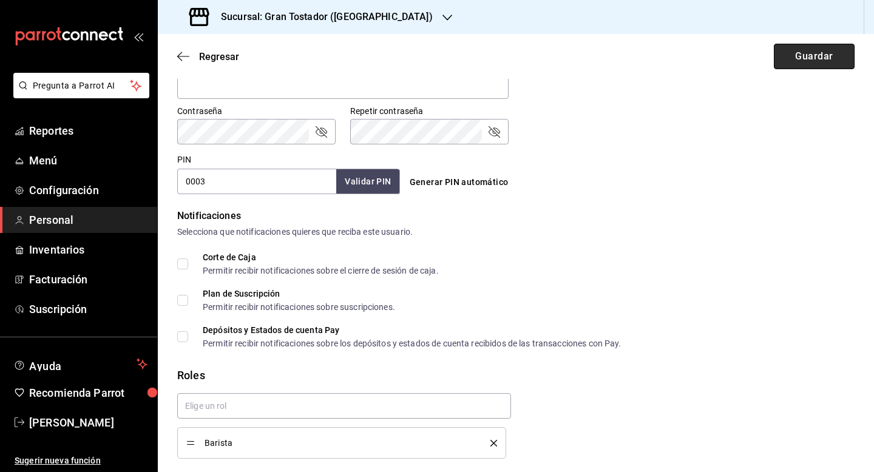
click at [820, 67] on button "Guardar" at bounding box center [814, 56] width 81 height 25
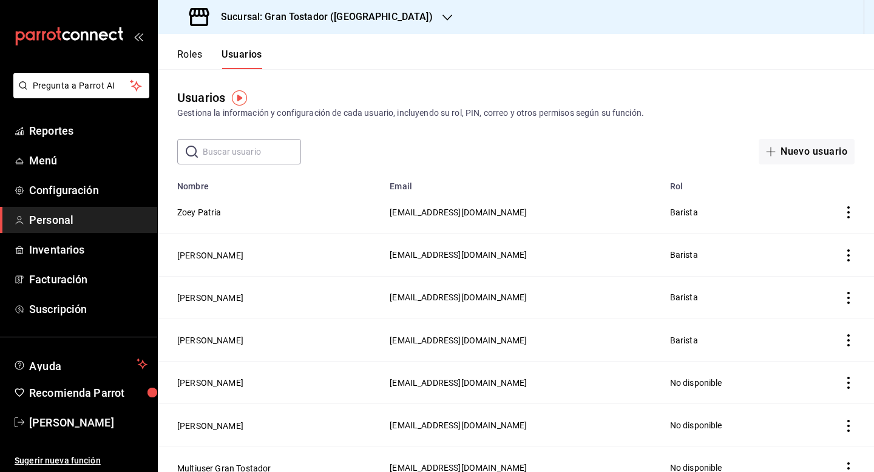
click at [239, 100] on img "button" at bounding box center [239, 97] width 15 height 15
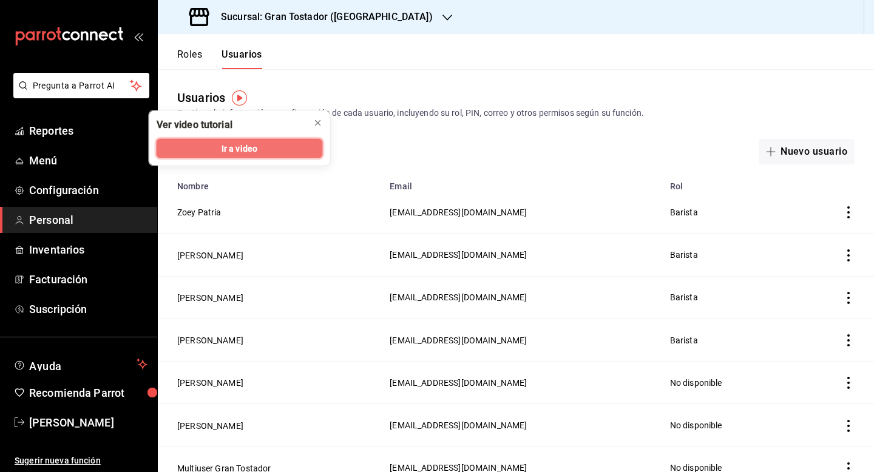
click at [245, 146] on span "Ir a video" at bounding box center [239, 148] width 36 height 13
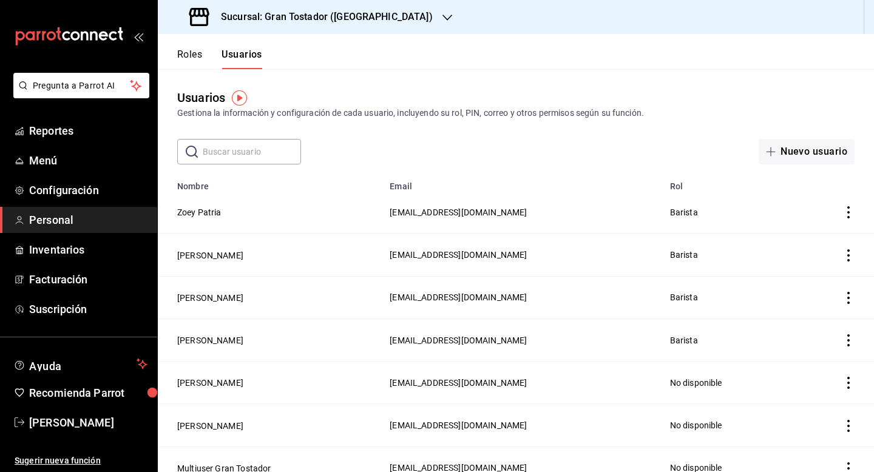
scroll to position [58, 0]
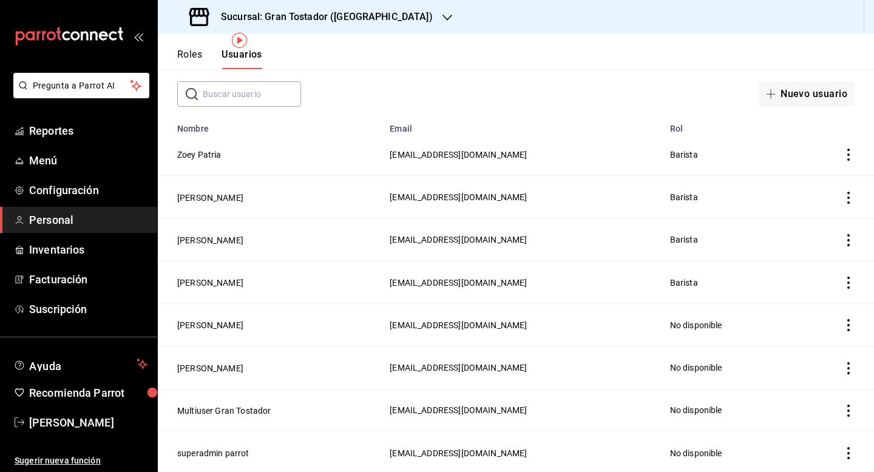
click at [442, 21] on icon "button" at bounding box center [447, 18] width 10 height 10
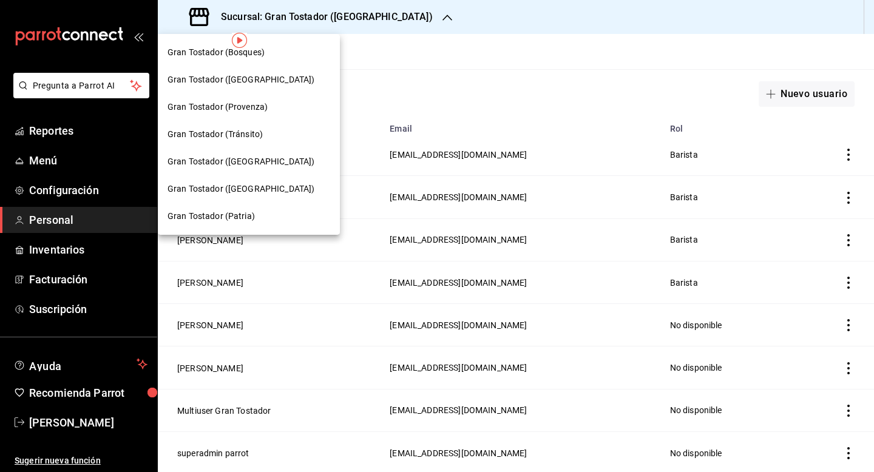
click at [262, 186] on span "Gran Tostador ([GEOGRAPHIC_DATA])" at bounding box center [240, 189] width 147 height 13
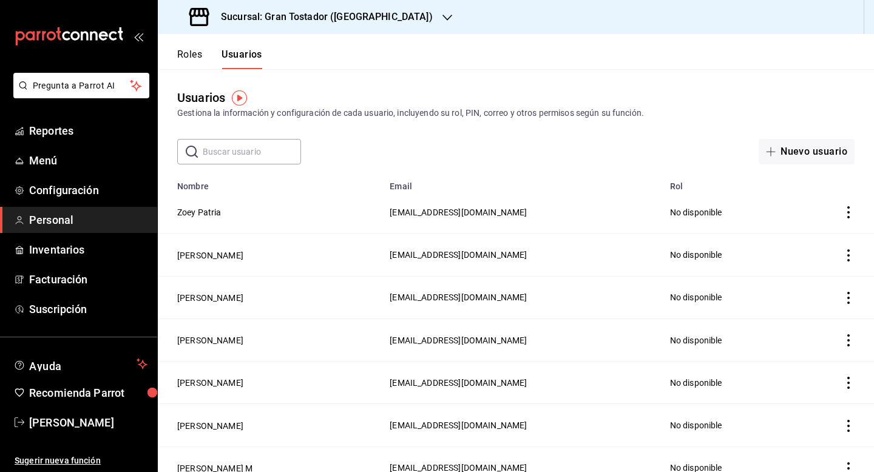
click at [399, 16] on div "Sucursal: Gran Tostador ([GEOGRAPHIC_DATA])" at bounding box center [311, 17] width 289 height 34
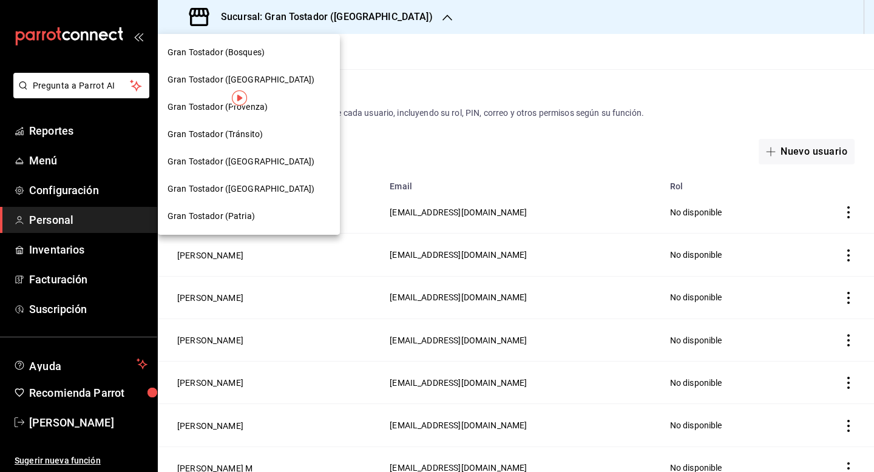
click at [271, 106] on div "Gran Tostador (Provenza)" at bounding box center [248, 107] width 163 height 13
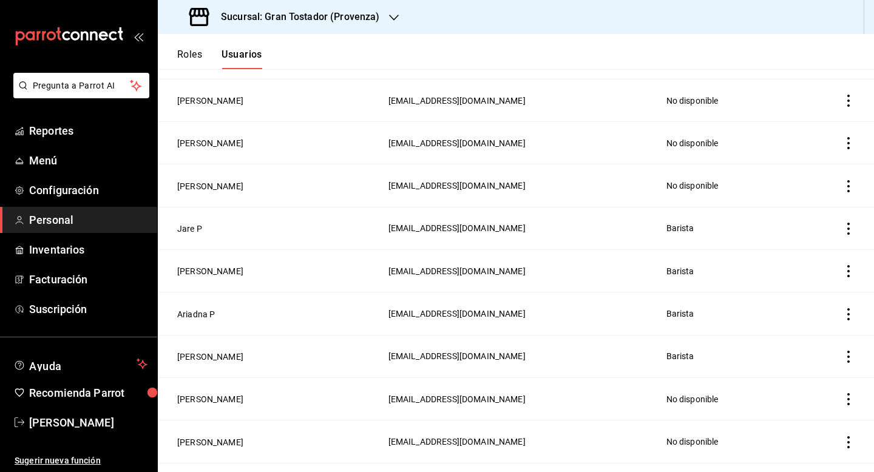
scroll to position [673, 0]
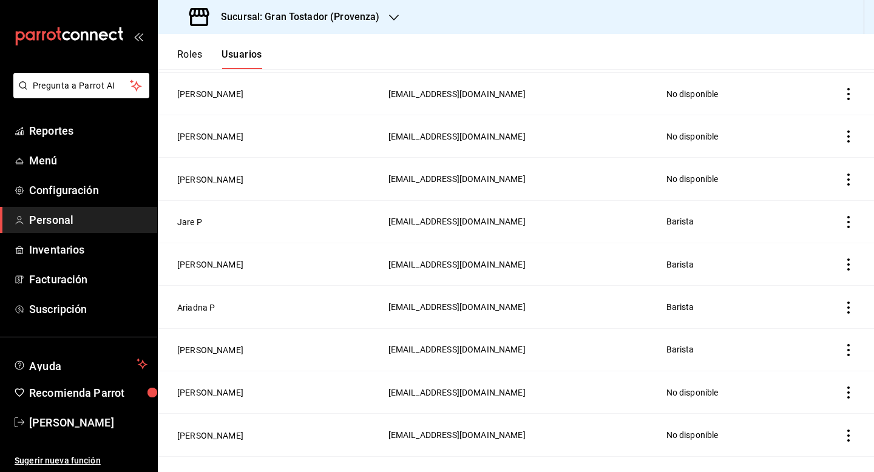
click at [846, 217] on icon "actions" at bounding box center [848, 222] width 12 height 12
click at [804, 234] on span "Eliminar" at bounding box center [804, 234] width 31 height 10
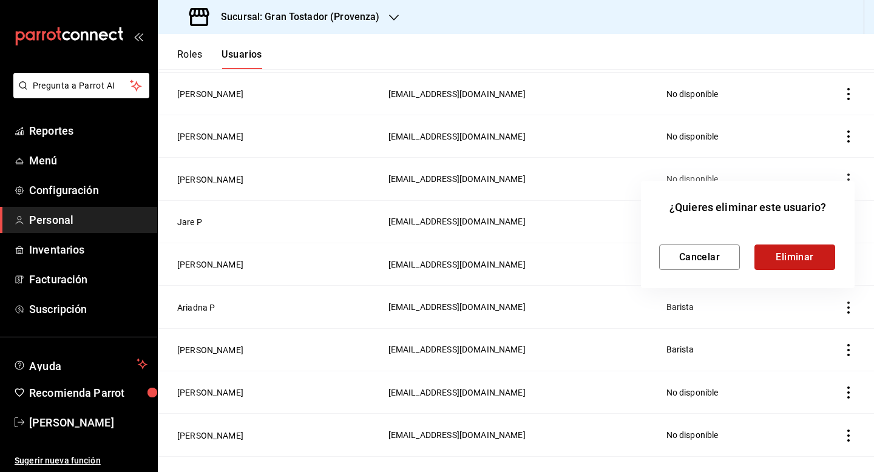
click at [792, 255] on button "Eliminar" at bounding box center [794, 257] width 81 height 25
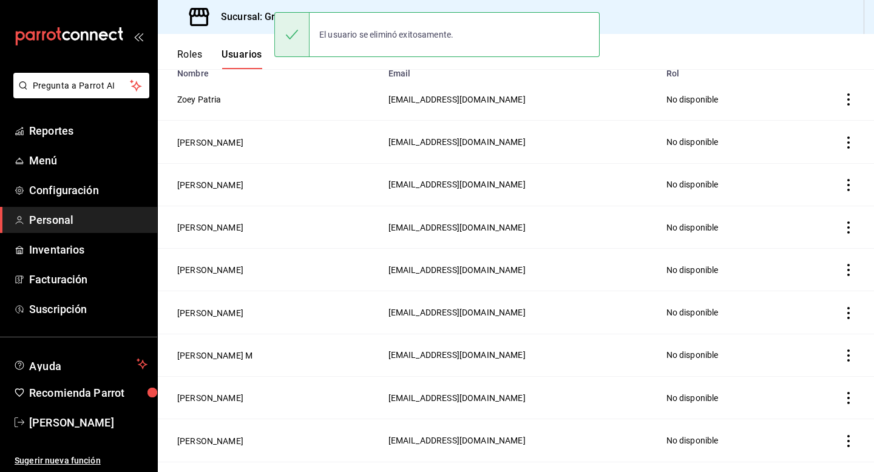
scroll to position [0, 0]
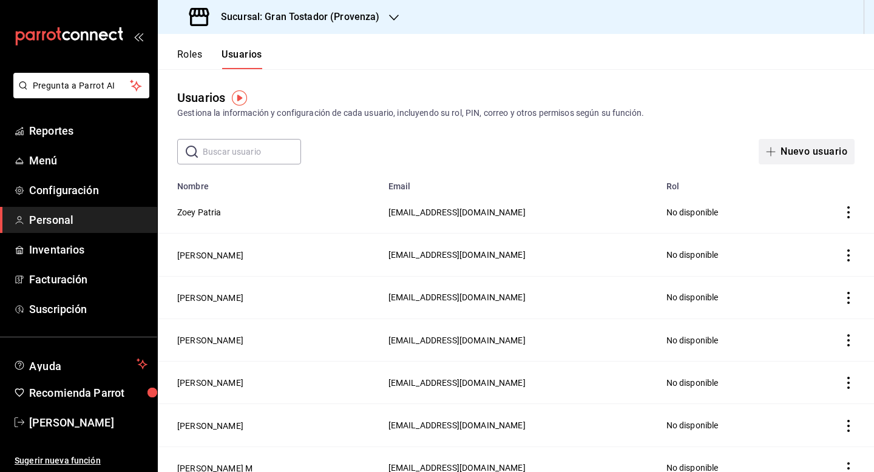
click at [780, 154] on span "button" at bounding box center [773, 152] width 15 height 10
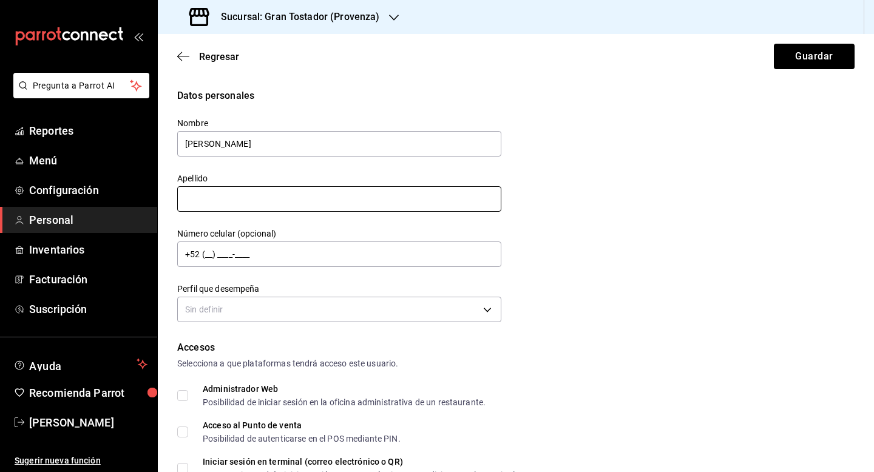
type input "[PERSON_NAME]"
click at [260, 207] on input "text" at bounding box center [339, 198] width 324 height 25
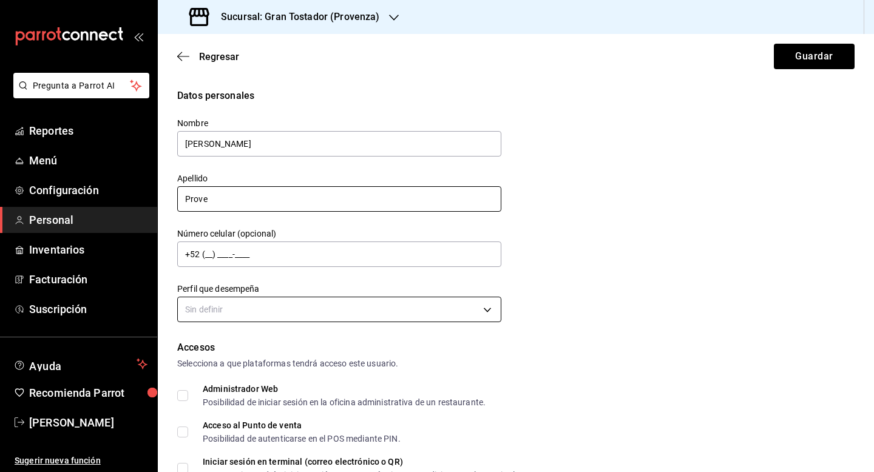
type input "Prove"
click at [264, 309] on body "Pregunta a Parrot AI Reportes Menú Configuración Personal Inventarios Facturaci…" at bounding box center [437, 236] width 874 height 472
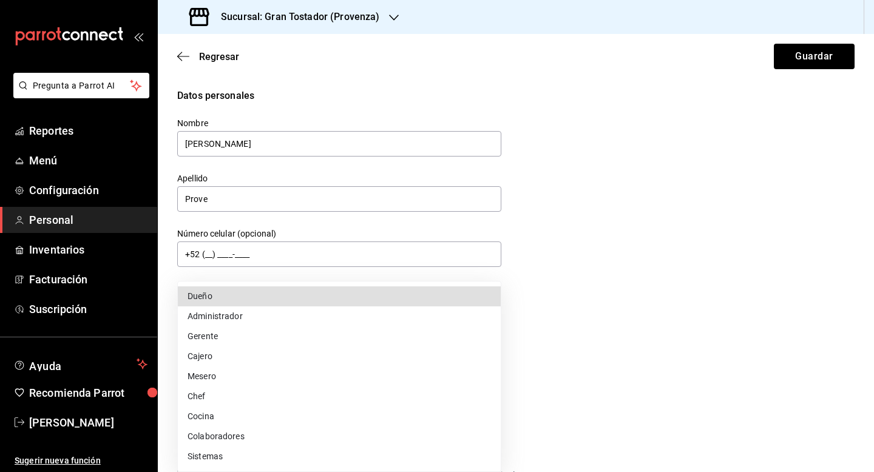
click at [224, 354] on li "Cajero" at bounding box center [339, 356] width 323 height 20
type input "CASHIER"
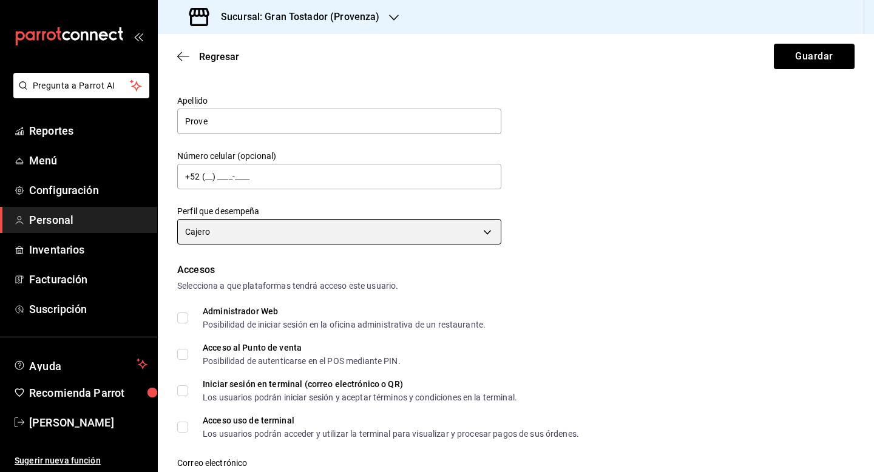
scroll to position [102, 0]
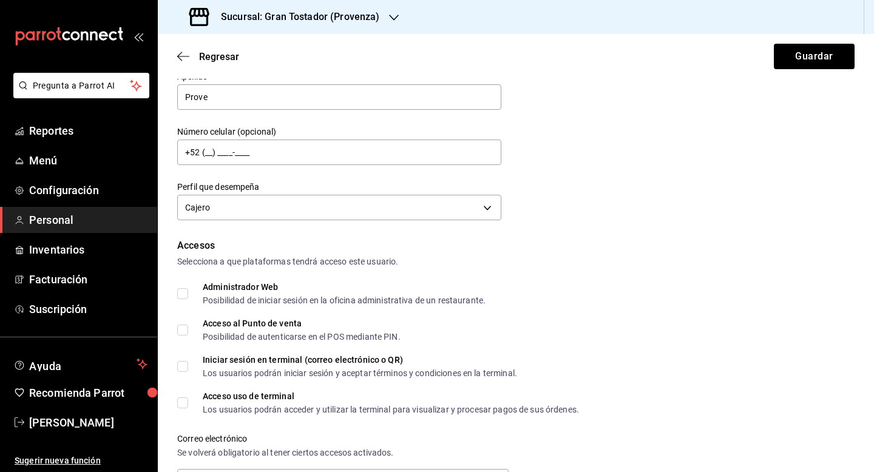
click at [182, 328] on input "Acceso al Punto de venta Posibilidad de autenticarse en el POS mediante PIN." at bounding box center [182, 330] width 11 height 11
checkbox input "true"
click at [182, 400] on input "Acceso uso de terminal Los usuarios podrán acceder y utilizar la terminal para …" at bounding box center [182, 402] width 11 height 11
checkbox input "true"
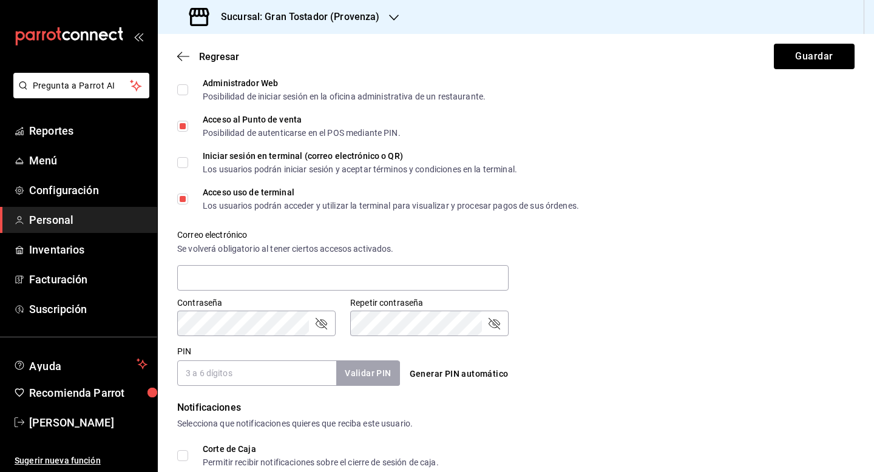
scroll to position [311, 0]
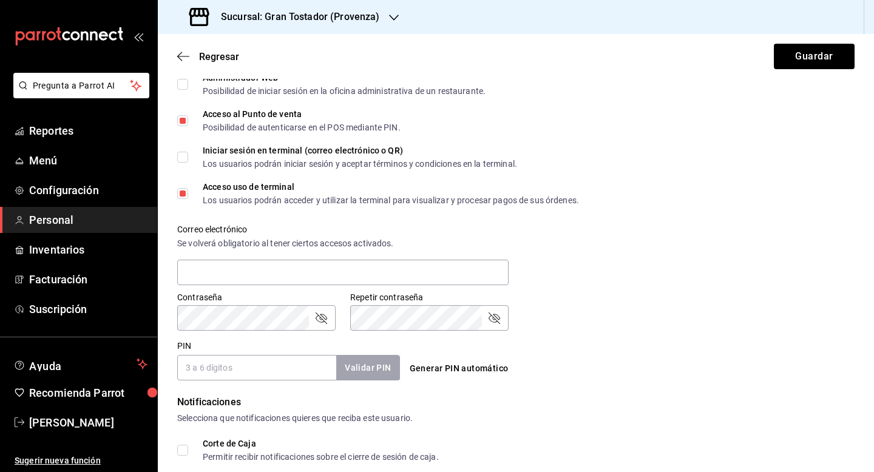
click at [270, 365] on input "PIN" at bounding box center [256, 367] width 159 height 25
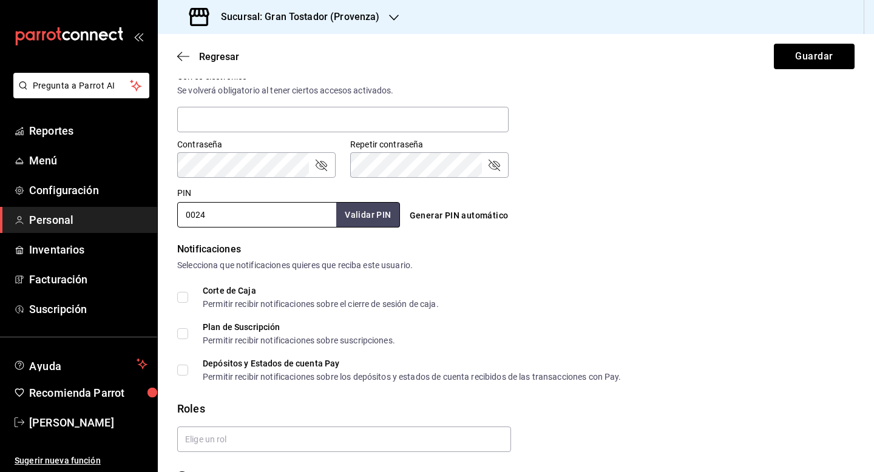
scroll to position [498, 0]
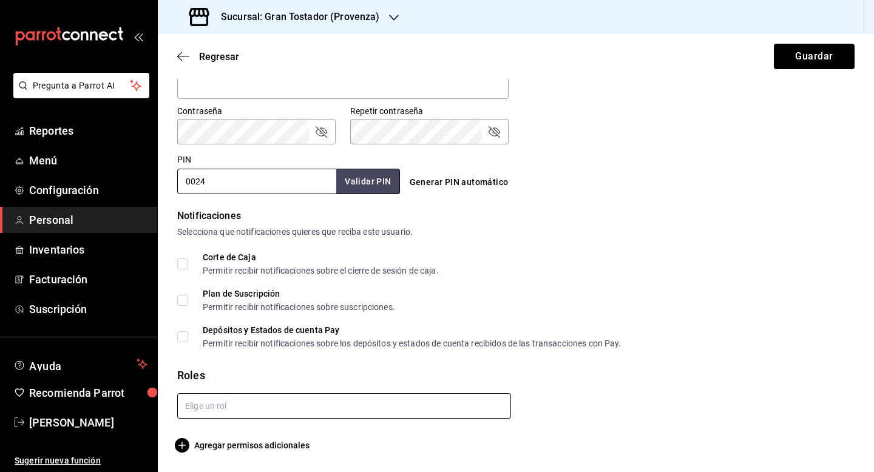
click at [295, 408] on input "text" at bounding box center [344, 405] width 334 height 25
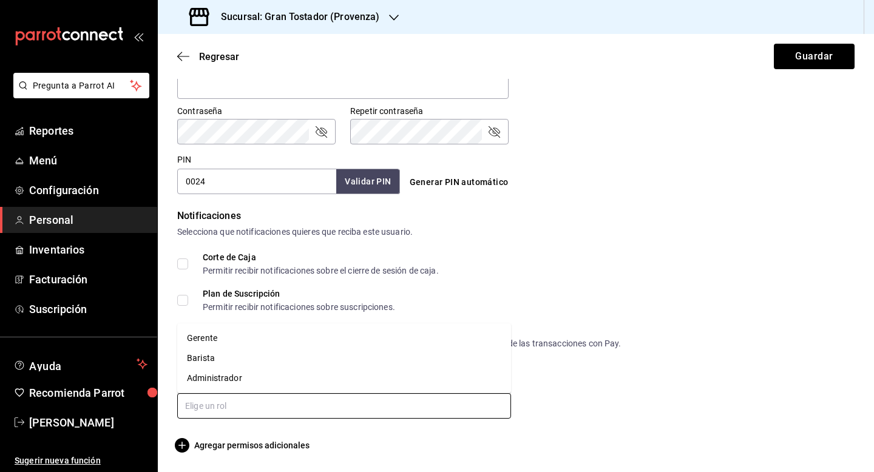
click at [209, 360] on li "Barista" at bounding box center [344, 358] width 334 height 20
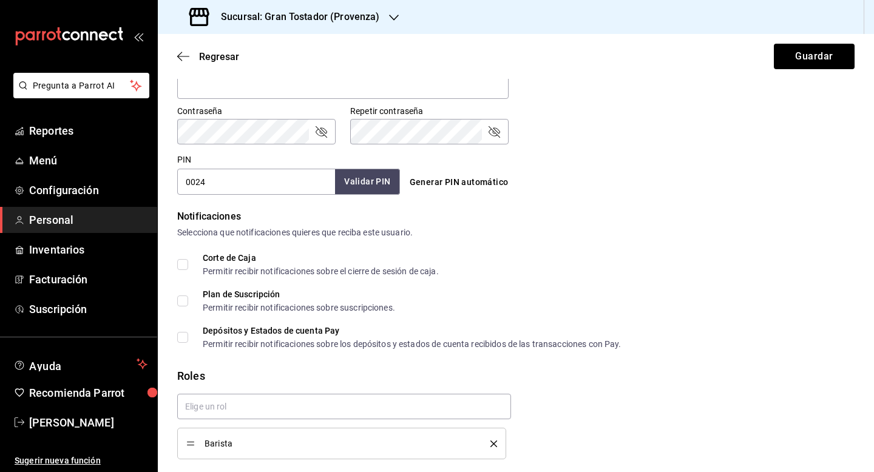
click at [374, 179] on button "Validar PIN" at bounding box center [367, 182] width 64 height 26
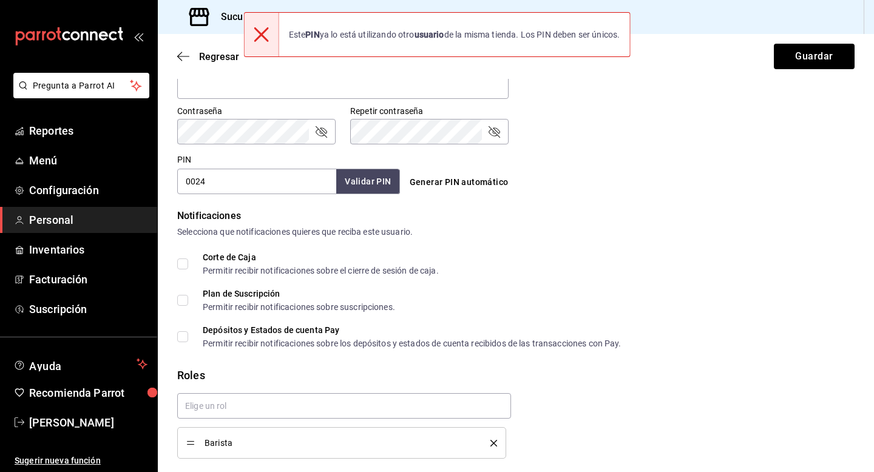
click at [267, 178] on input "0024" at bounding box center [256, 181] width 159 height 25
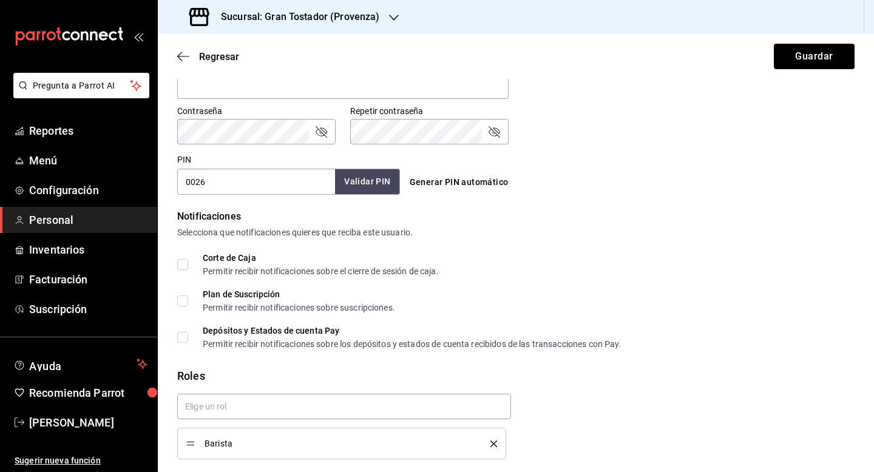
click at [376, 183] on button "Validar PIN" at bounding box center [367, 182] width 64 height 26
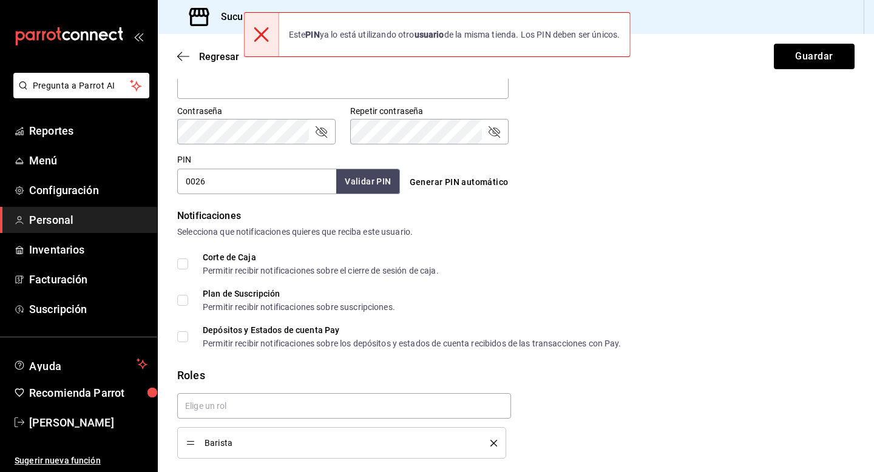
click at [280, 189] on input "0026" at bounding box center [256, 181] width 159 height 25
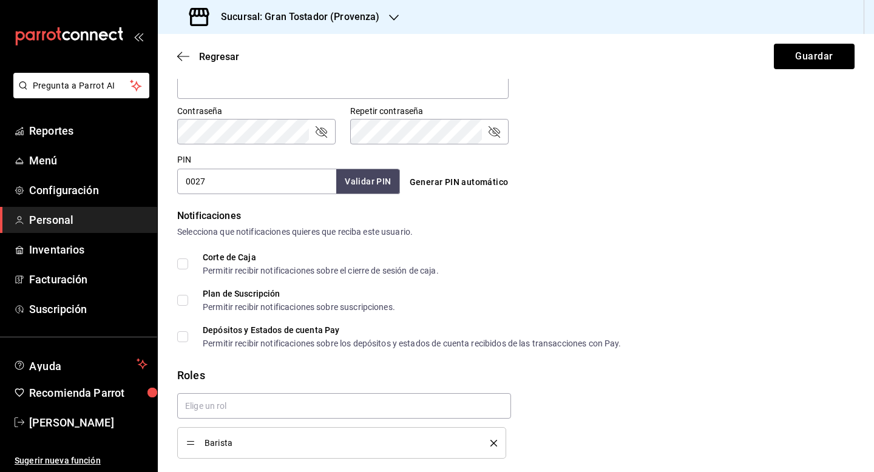
type input "0027"
click at [354, 184] on button "Validar PIN" at bounding box center [367, 182] width 64 height 26
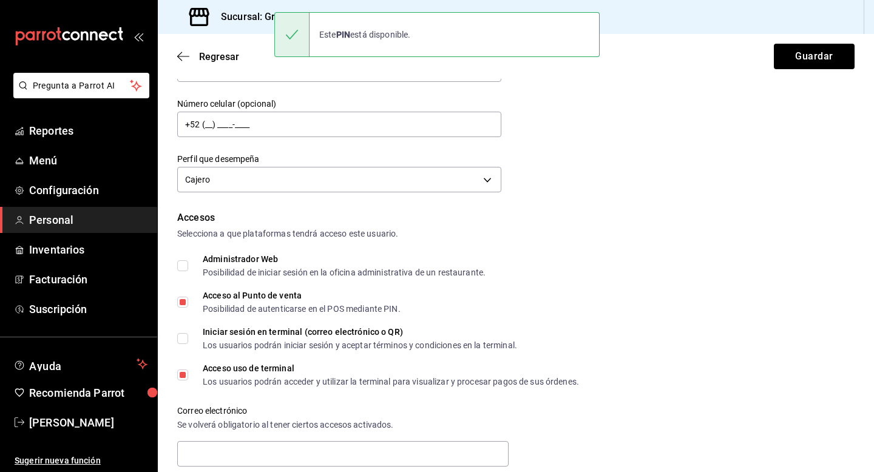
scroll to position [68, 0]
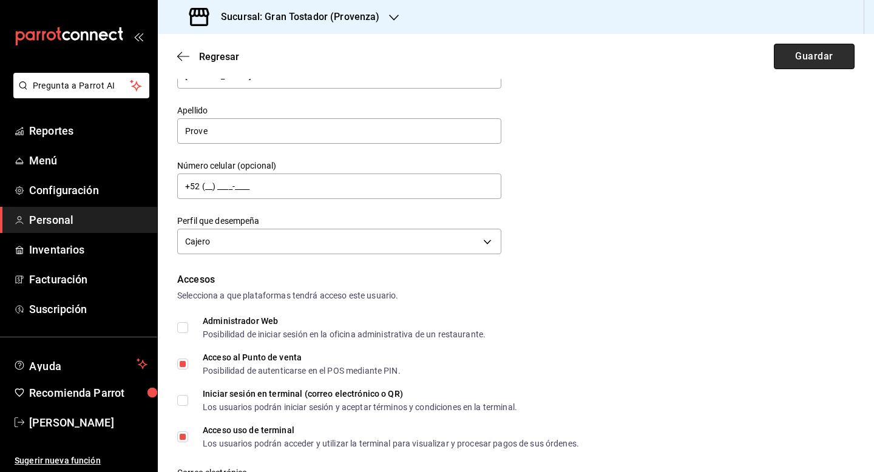
click at [811, 58] on button "Guardar" at bounding box center [814, 56] width 81 height 25
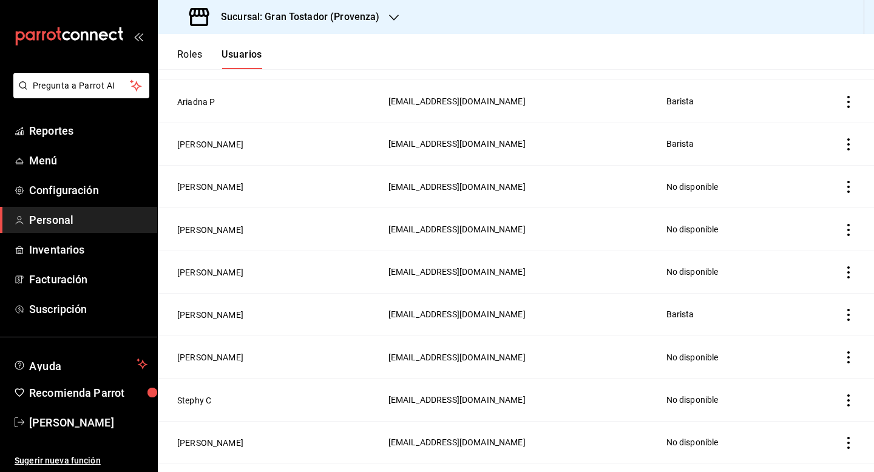
scroll to position [867, 0]
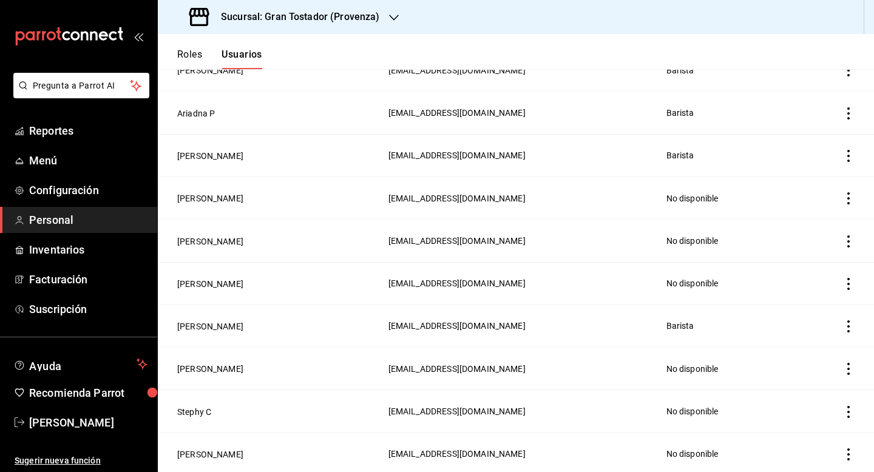
click at [847, 107] on icon "actions" at bounding box center [848, 113] width 12 height 12
click at [821, 126] on li "Eliminar" at bounding box center [803, 125] width 102 height 34
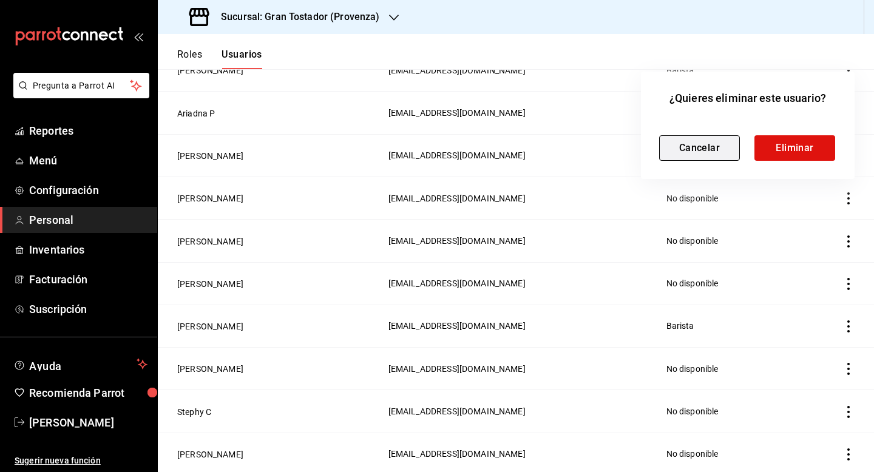
click at [700, 147] on button "Cancelar" at bounding box center [699, 147] width 81 height 25
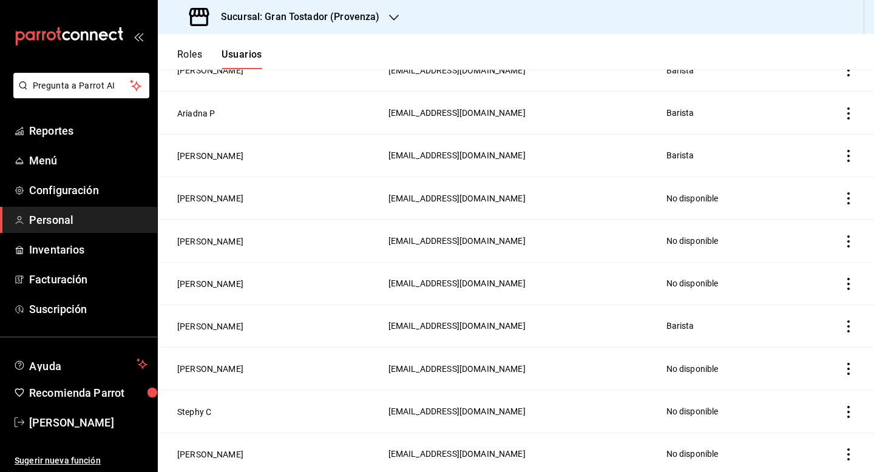
click at [847, 107] on icon "actions" at bounding box center [848, 113] width 12 height 12
click at [820, 121] on li "Eliminar" at bounding box center [803, 125] width 102 height 34
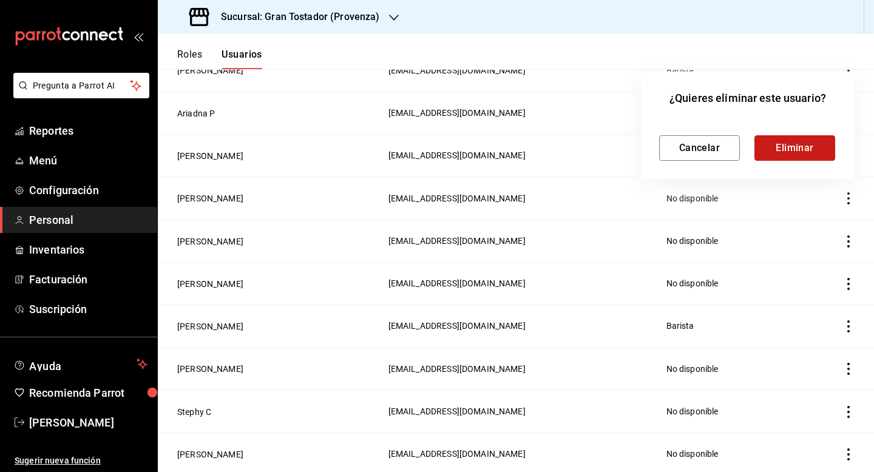
click at [800, 147] on button "Eliminar" at bounding box center [794, 147] width 81 height 25
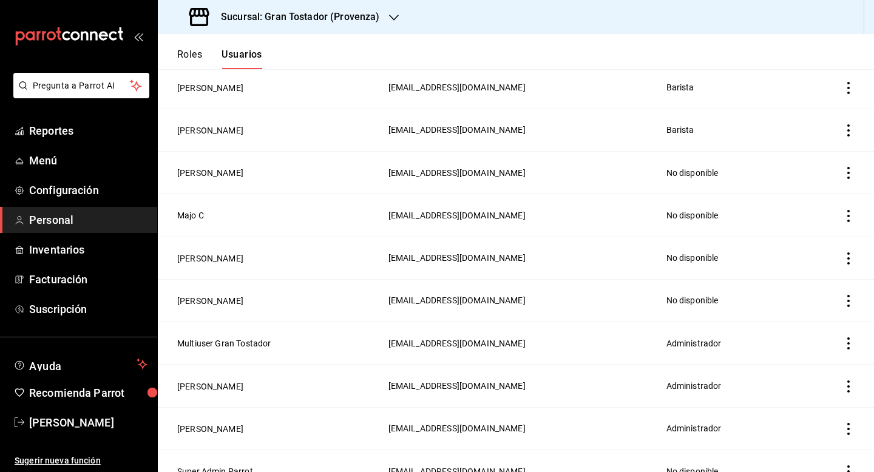
scroll to position [1328, 0]
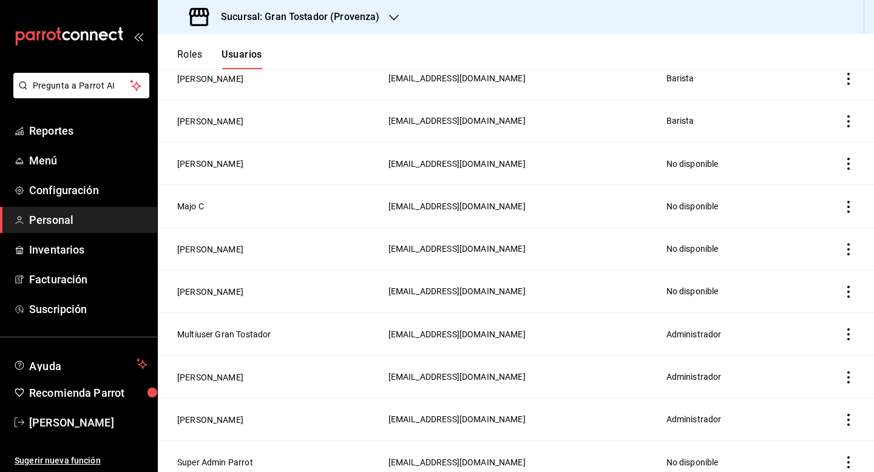
click at [389, 22] on div at bounding box center [394, 17] width 10 height 13
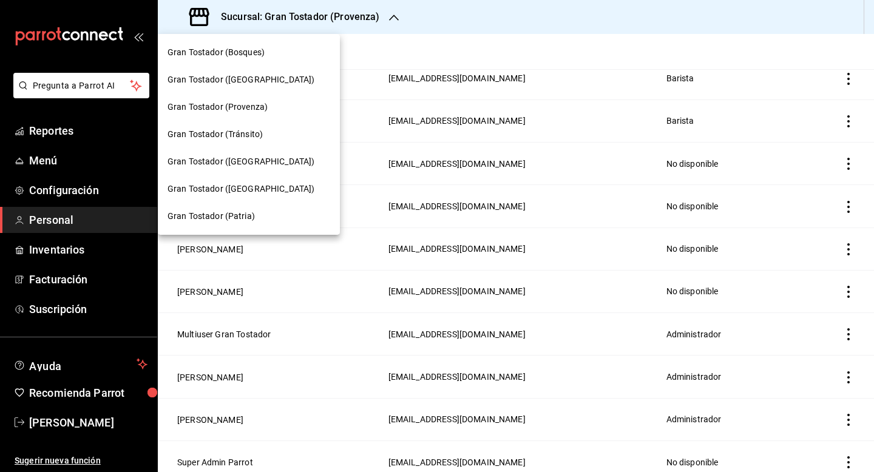
click at [269, 47] on div "Gran Tostador (Bosques)" at bounding box center [248, 52] width 163 height 13
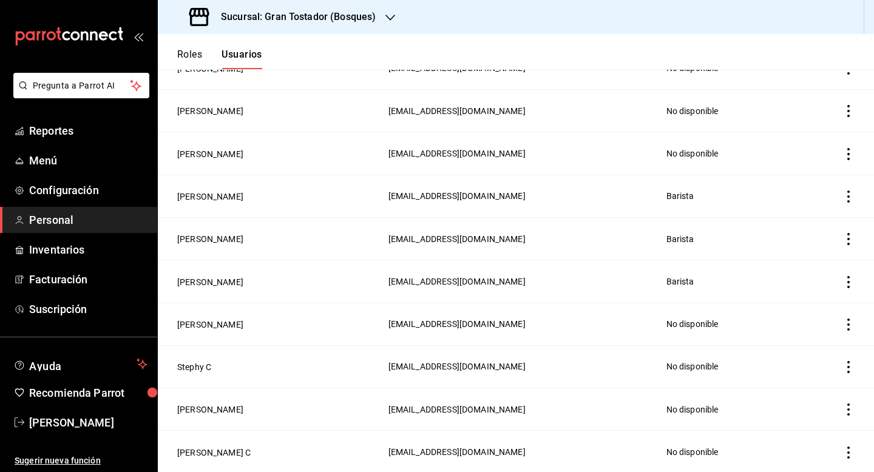
scroll to position [823, 0]
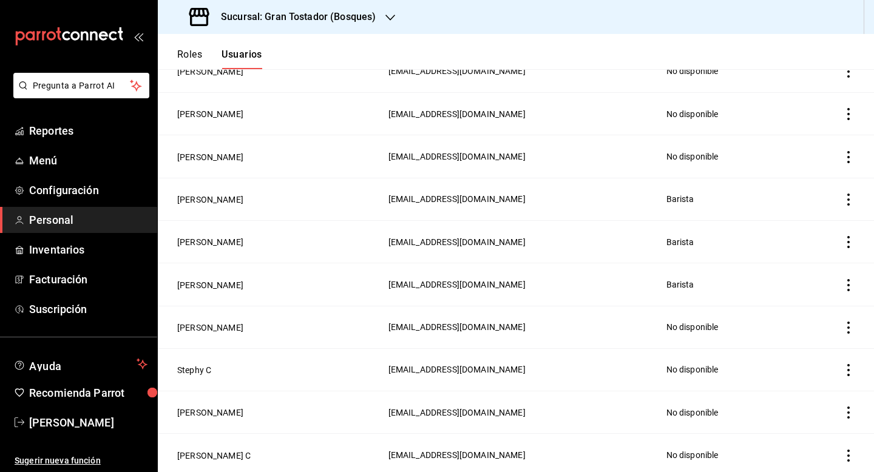
click at [848, 194] on icon "actions" at bounding box center [848, 200] width 2 height 12
click at [817, 214] on span "Eliminar" at bounding box center [804, 211] width 31 height 10
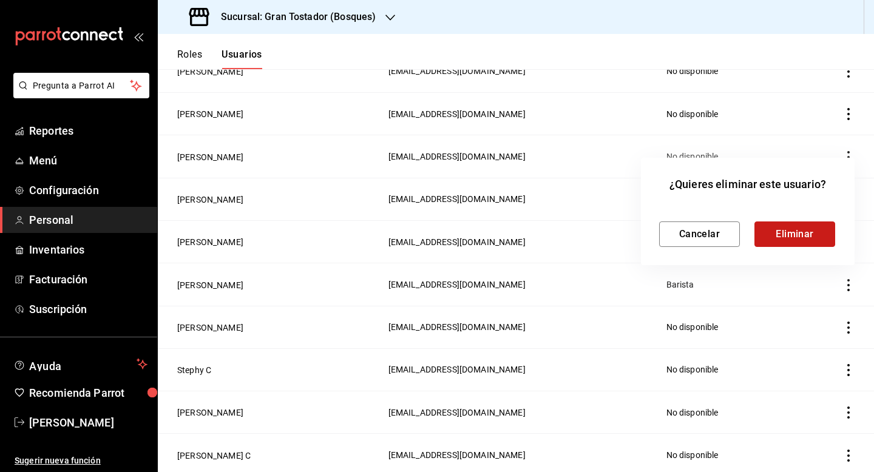
click at [801, 235] on button "Eliminar" at bounding box center [794, 233] width 81 height 25
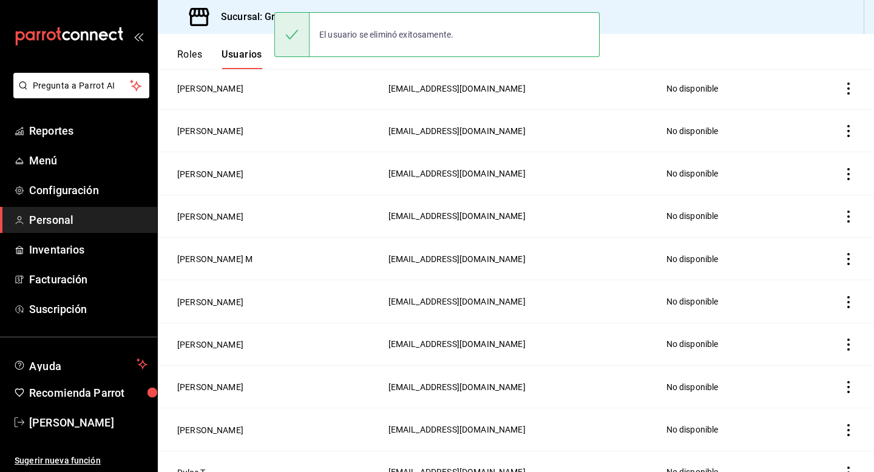
scroll to position [22, 0]
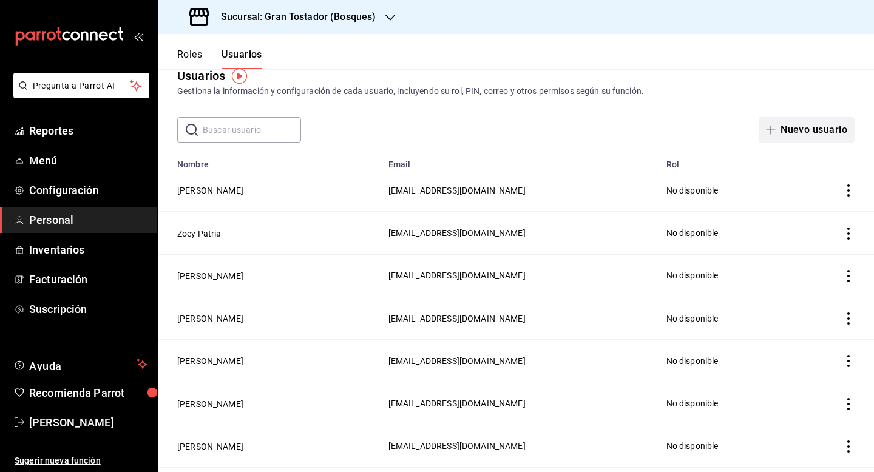
click at [805, 135] on button "Nuevo usuario" at bounding box center [806, 129] width 96 height 25
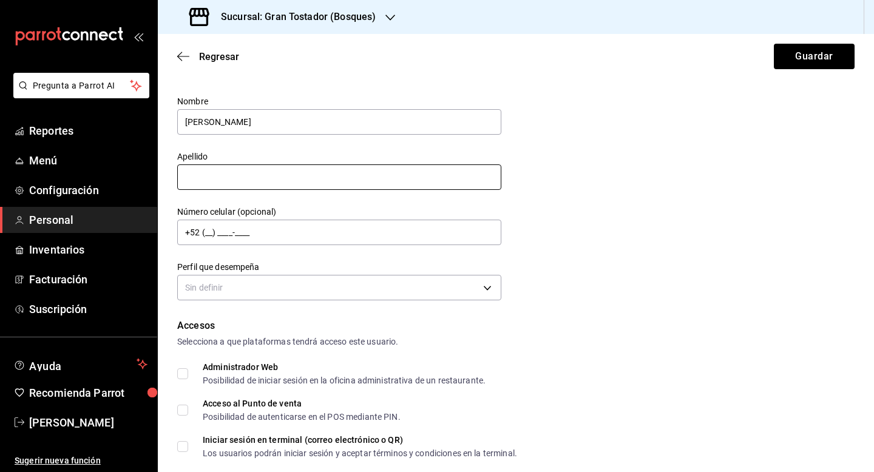
type input "[PERSON_NAME]"
click at [350, 177] on input "text" at bounding box center [339, 176] width 324 height 25
type input "Bosques"
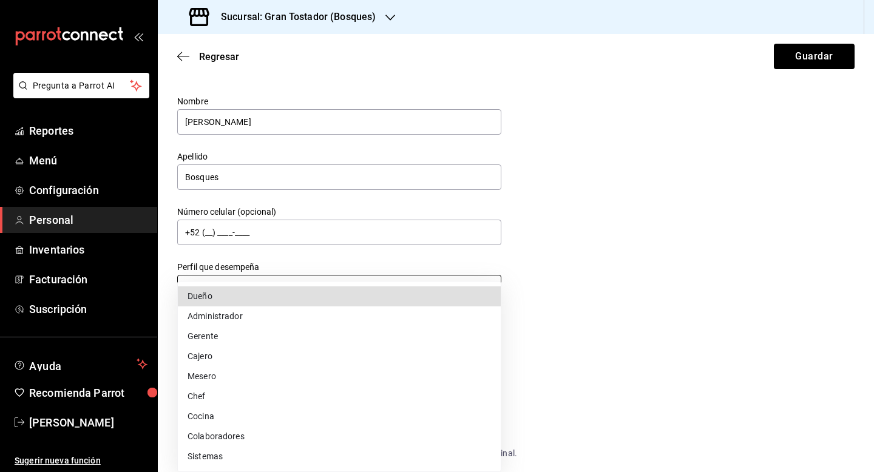
click at [247, 290] on body "Pregunta a Parrot AI Reportes Menú Configuración Personal Inventarios Facturaci…" at bounding box center [437, 236] width 874 height 472
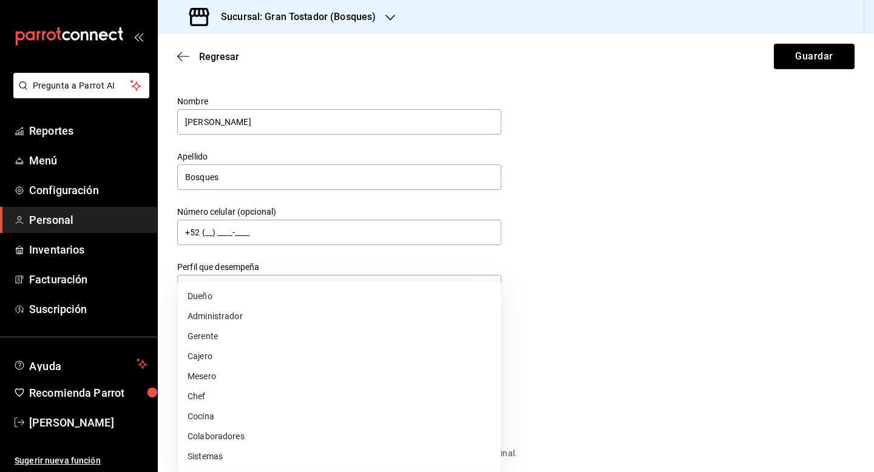
click at [212, 354] on li "Cajero" at bounding box center [339, 356] width 323 height 20
type input "CASHIER"
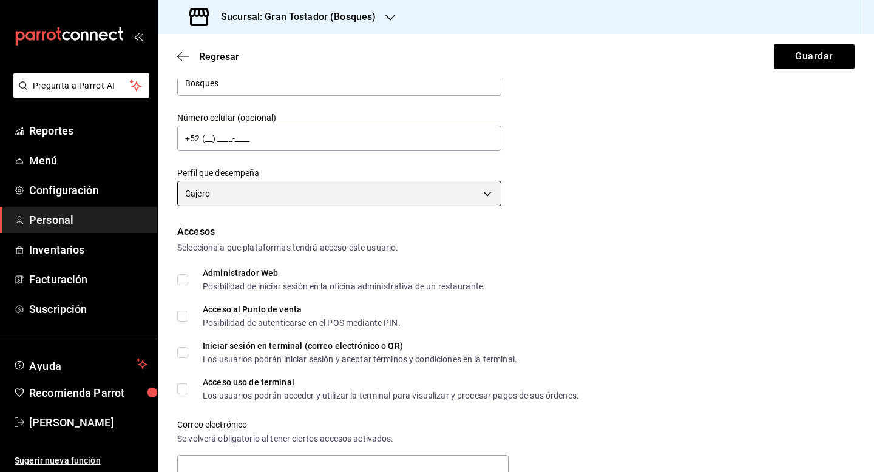
scroll to position [123, 0]
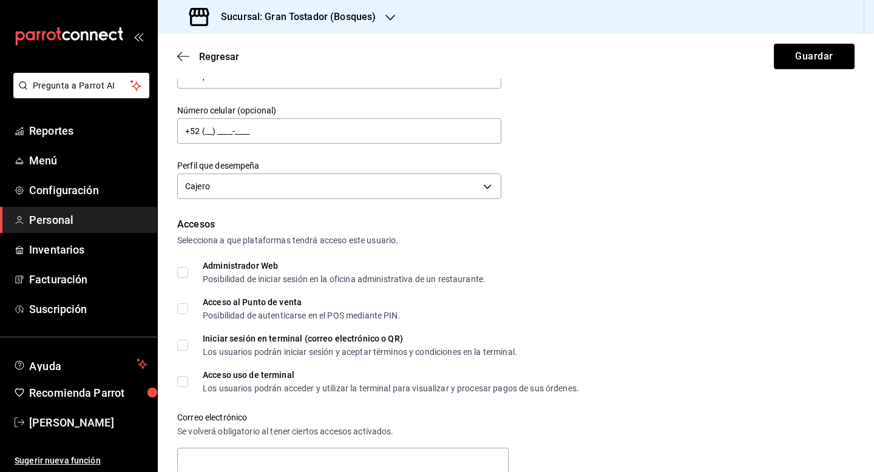
click at [183, 313] on input "Acceso al Punto de venta Posibilidad de autenticarse en el POS mediante PIN." at bounding box center [182, 308] width 11 height 11
checkbox input "true"
click at [182, 381] on input "Acceso uso de terminal Los usuarios podrán acceder y utilizar la terminal para …" at bounding box center [182, 381] width 11 height 11
checkbox input "true"
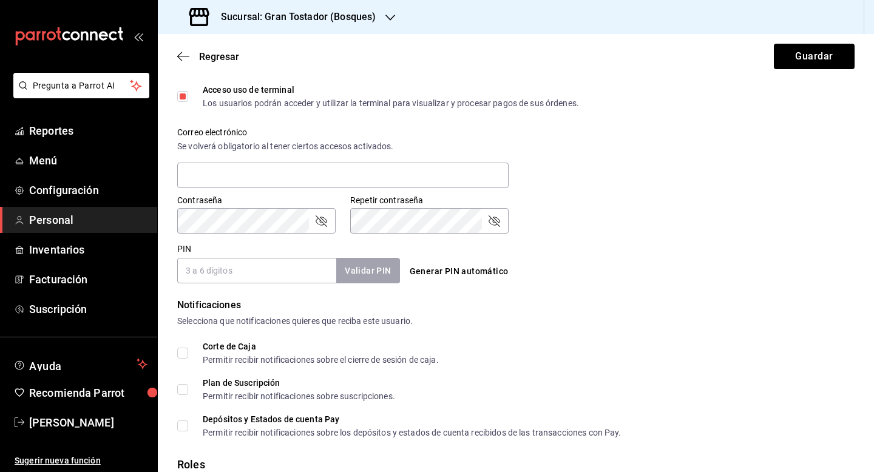
scroll to position [409, 0]
click at [262, 277] on input "PIN" at bounding box center [256, 269] width 159 height 25
type input "0018"
click at [369, 271] on button "Validar PIN" at bounding box center [367, 270] width 64 height 26
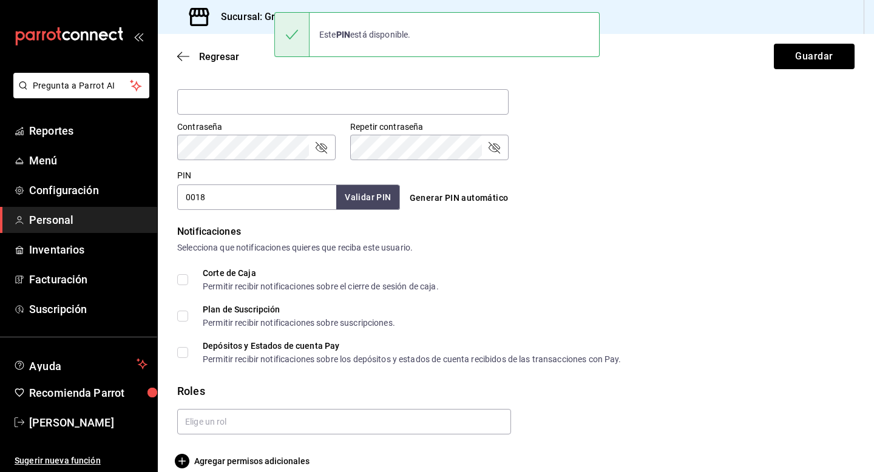
scroll to position [498, 0]
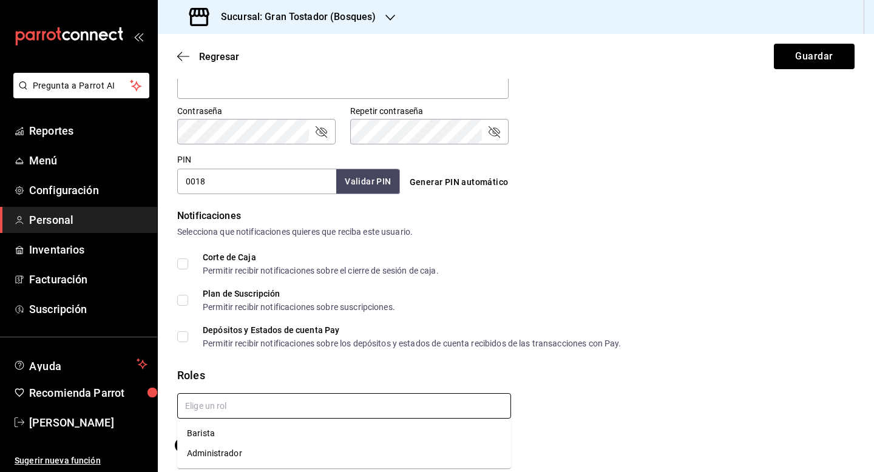
click at [238, 403] on input "text" at bounding box center [344, 405] width 334 height 25
click at [215, 431] on li "Barista" at bounding box center [344, 433] width 334 height 20
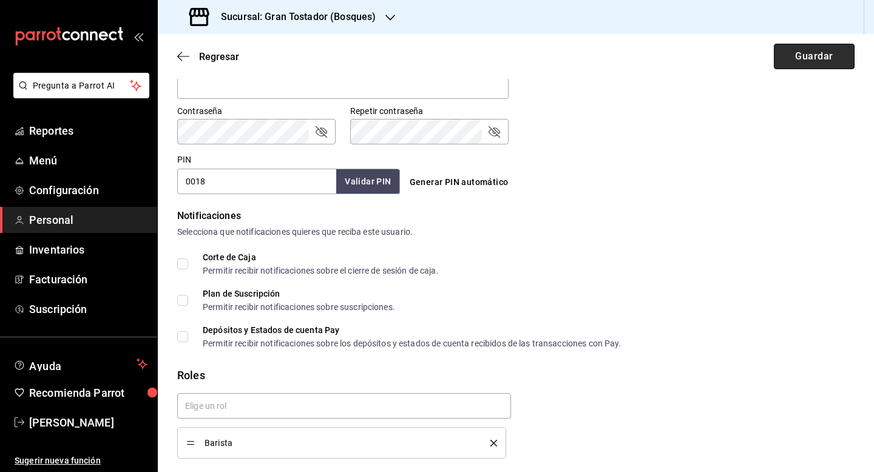
click at [813, 55] on button "Guardar" at bounding box center [814, 56] width 81 height 25
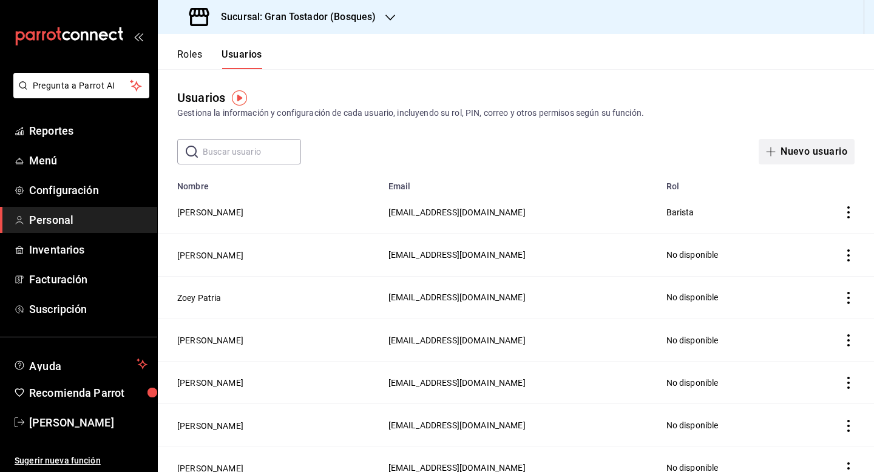
click at [795, 156] on button "Nuevo usuario" at bounding box center [806, 151] width 96 height 25
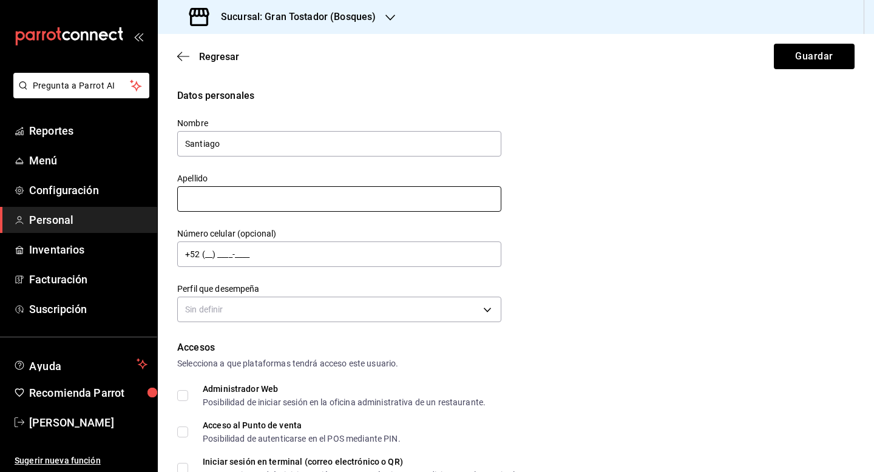
type input "Santiago"
click at [319, 192] on input "text" at bounding box center [339, 198] width 324 height 25
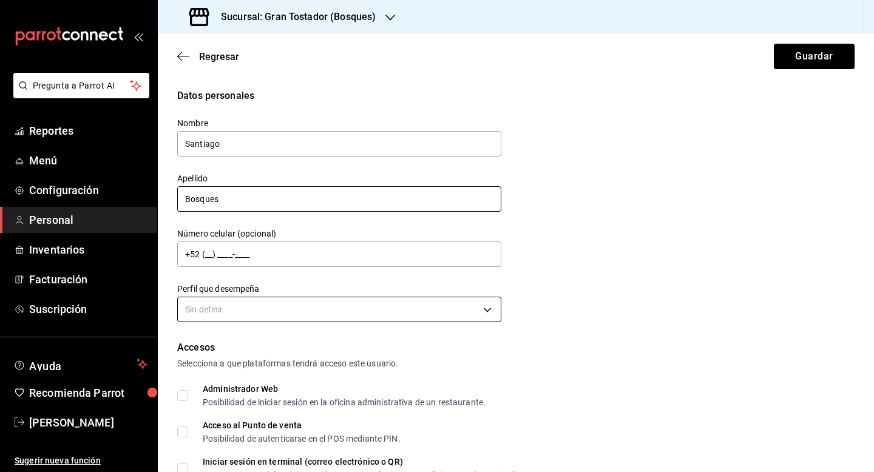
type input "Bosques"
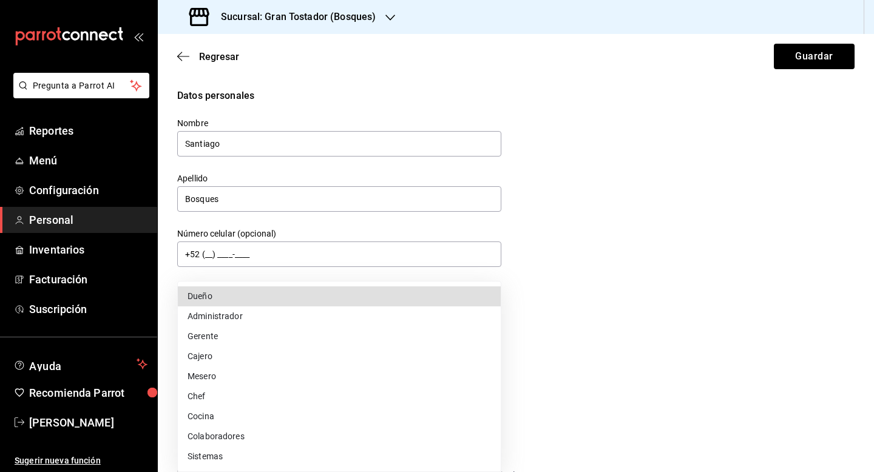
click at [273, 306] on body "Pregunta a Parrot AI Reportes Menú Configuración Personal Inventarios Facturaci…" at bounding box center [437, 236] width 874 height 472
click at [221, 354] on li "Cajero" at bounding box center [339, 356] width 323 height 20
type input "CASHIER"
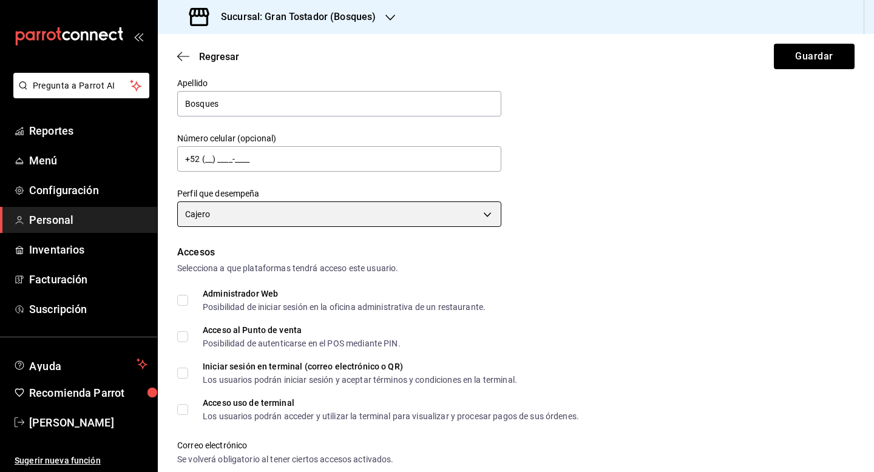
scroll to position [101, 0]
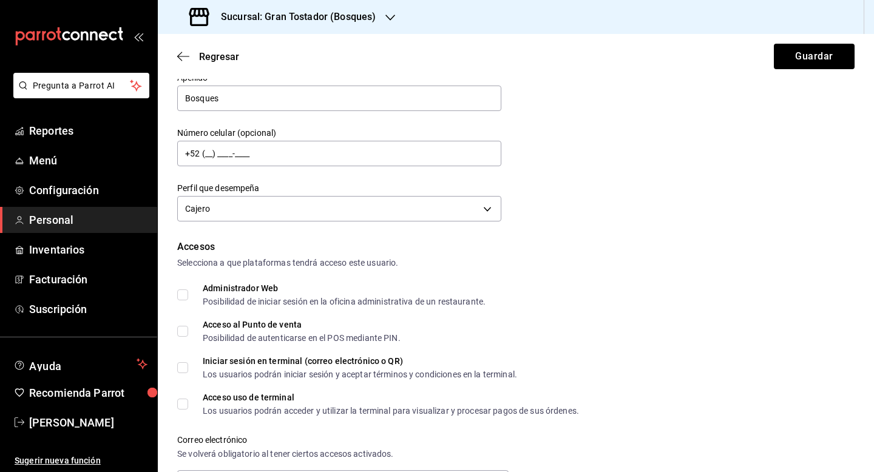
click at [184, 334] on input "Acceso al Punto de venta Posibilidad de autenticarse en el POS mediante PIN." at bounding box center [182, 331] width 11 height 11
checkbox input "true"
click at [183, 404] on input "Acceso uso de terminal Los usuarios podrán acceder y utilizar la terminal para …" at bounding box center [182, 404] width 11 height 11
checkbox input "true"
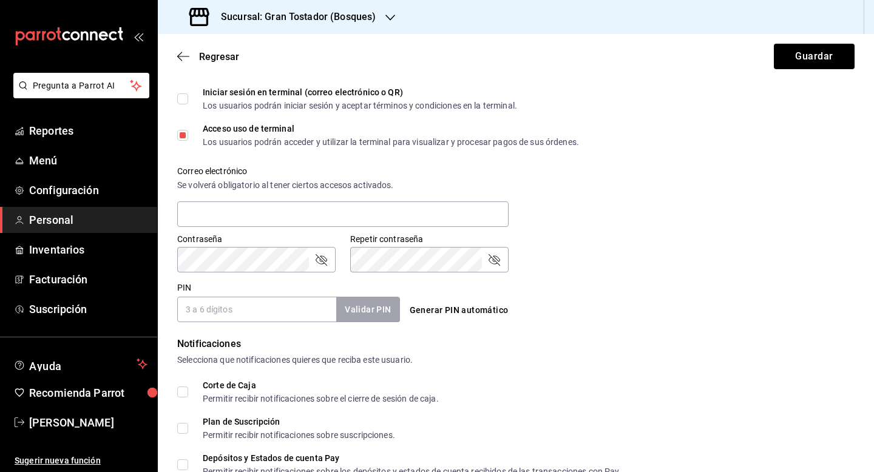
scroll to position [371, 0]
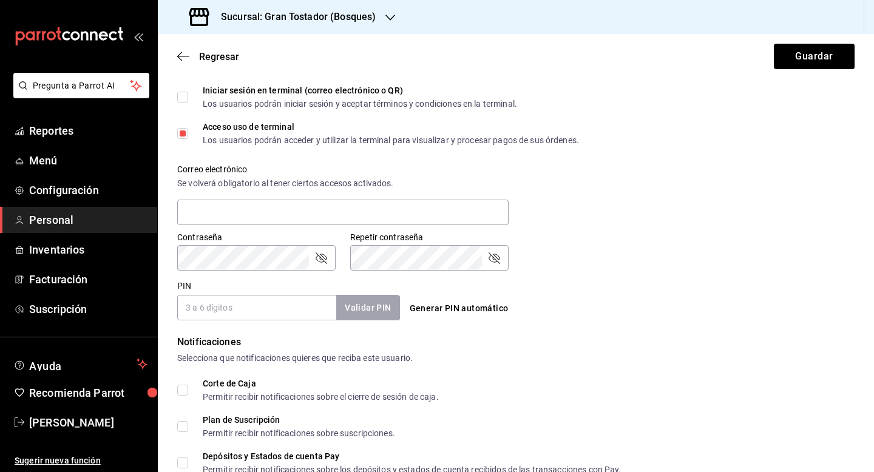
click at [268, 314] on input "PIN" at bounding box center [256, 307] width 159 height 25
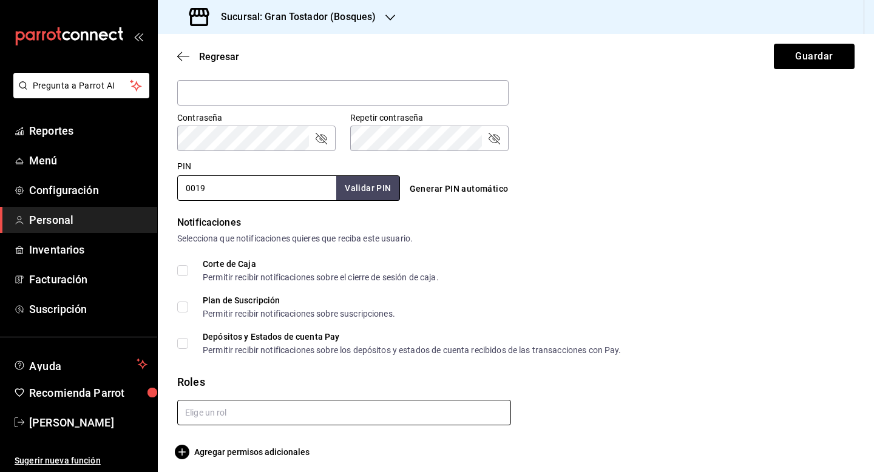
scroll to position [493, 0]
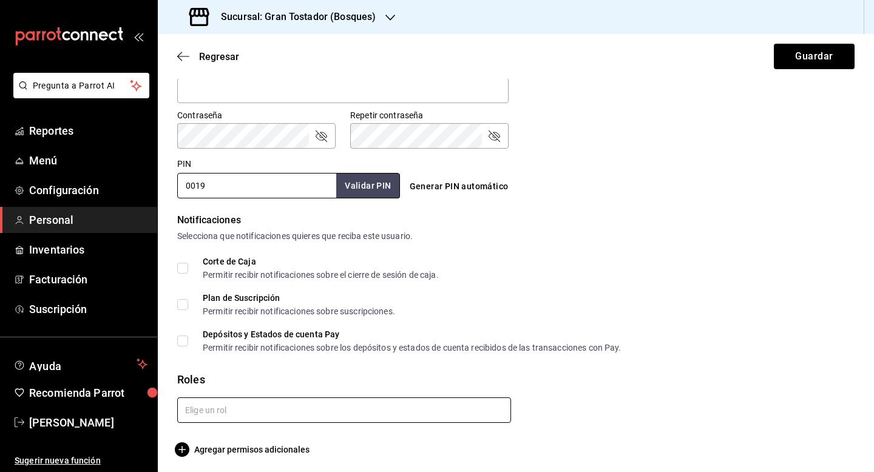
type input "0019"
click at [237, 408] on input "text" at bounding box center [344, 409] width 334 height 25
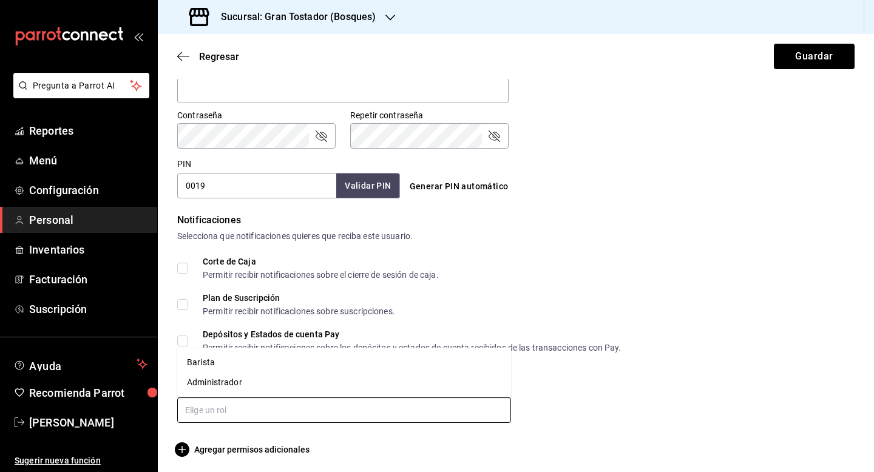
click at [224, 363] on li "Barista" at bounding box center [344, 362] width 334 height 20
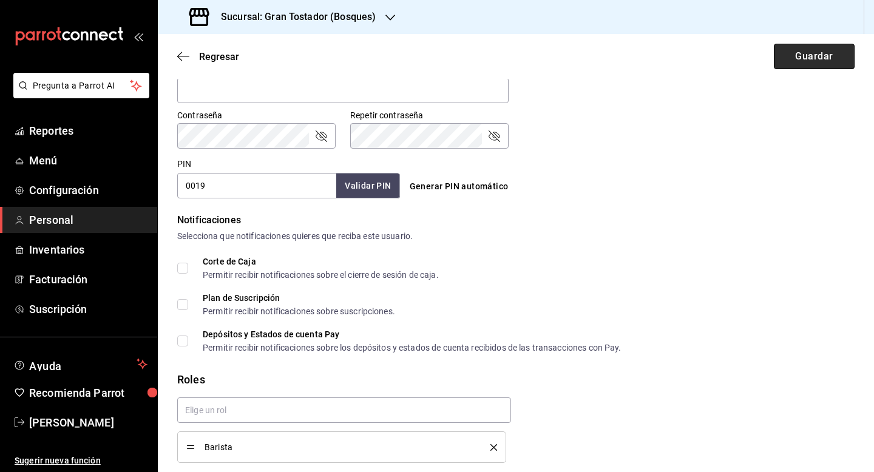
click at [823, 62] on button "Guardar" at bounding box center [814, 56] width 81 height 25
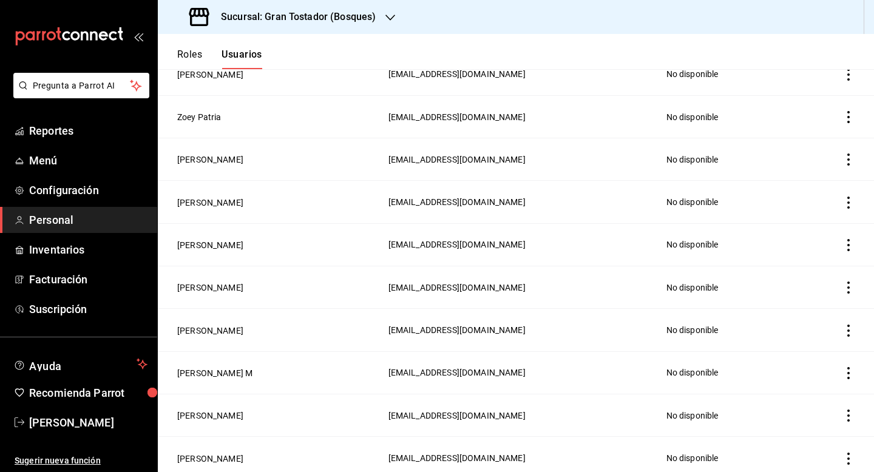
scroll to position [224, 0]
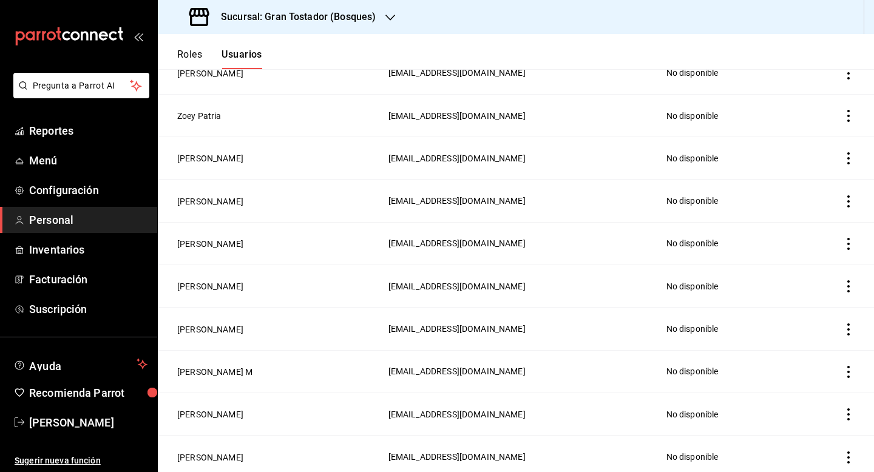
click at [386, 23] on div "Sucursal: Gran Tostador (Bosques)" at bounding box center [283, 17] width 232 height 34
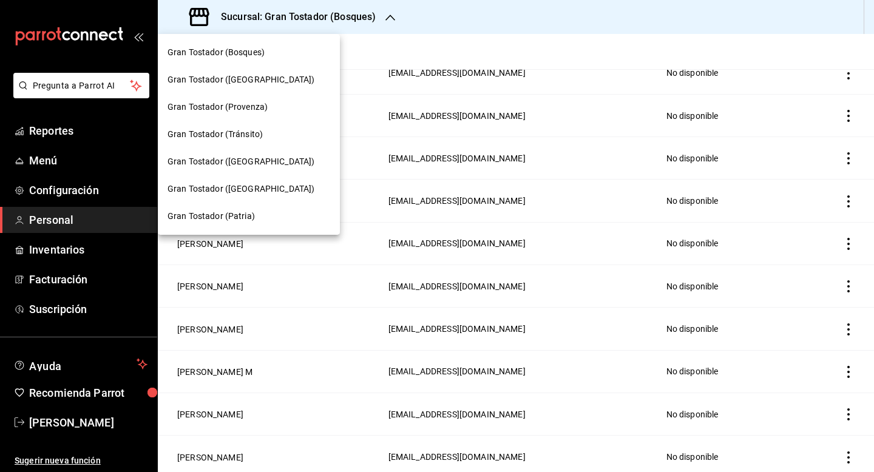
click at [258, 161] on span "Gran Tostador ([GEOGRAPHIC_DATA])" at bounding box center [240, 161] width 147 height 13
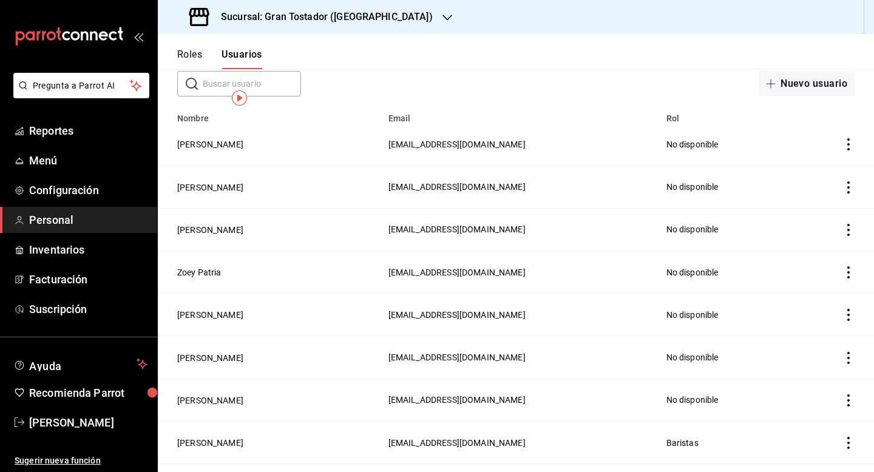
scroll to position [0, 0]
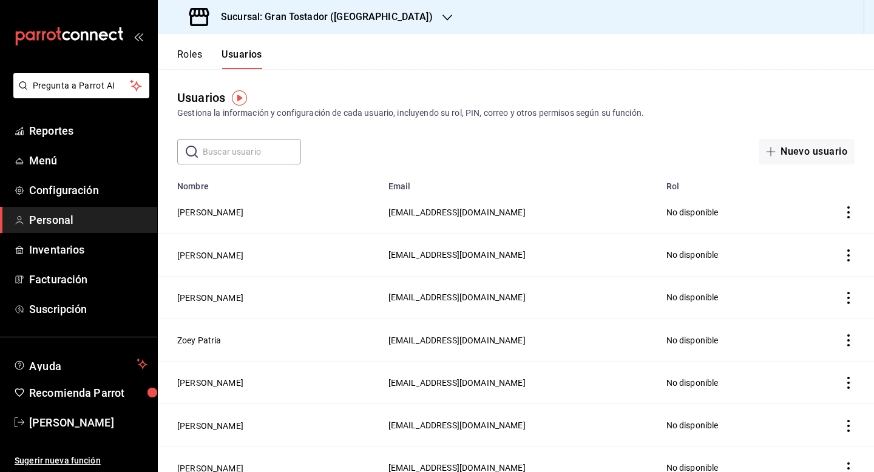
click at [382, 7] on div "Sucursal: Gran Tostador ([GEOGRAPHIC_DATA])" at bounding box center [311, 17] width 289 height 34
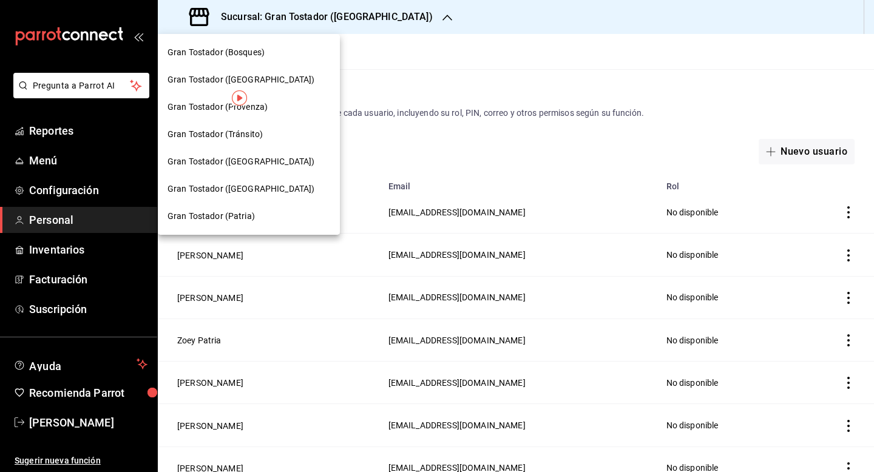
click at [245, 193] on span "Gran Tostador ([GEOGRAPHIC_DATA])" at bounding box center [240, 189] width 147 height 13
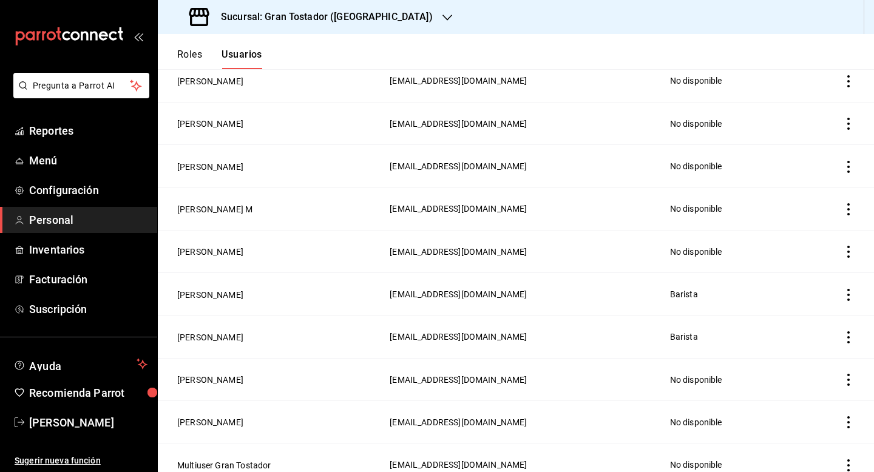
scroll to position [386, 0]
click at [846, 292] on icon "actions" at bounding box center [848, 295] width 12 height 12
click at [815, 307] on span "Eliminar" at bounding box center [804, 309] width 31 height 10
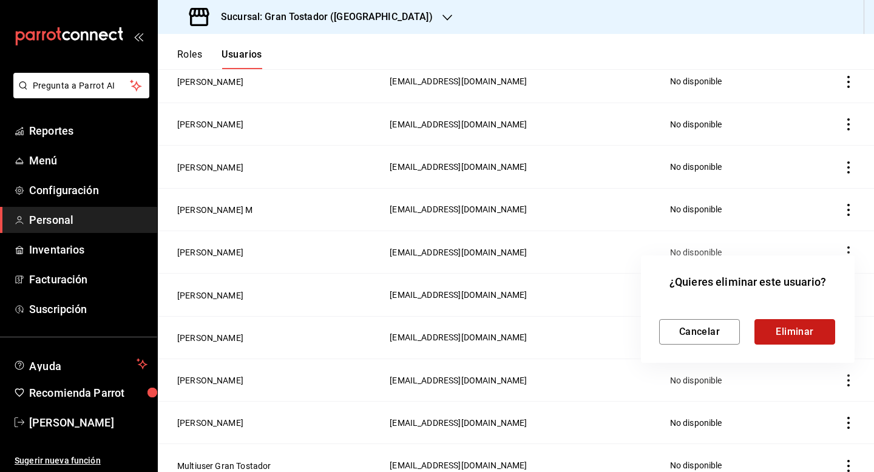
click at [801, 329] on button "Eliminar" at bounding box center [794, 331] width 81 height 25
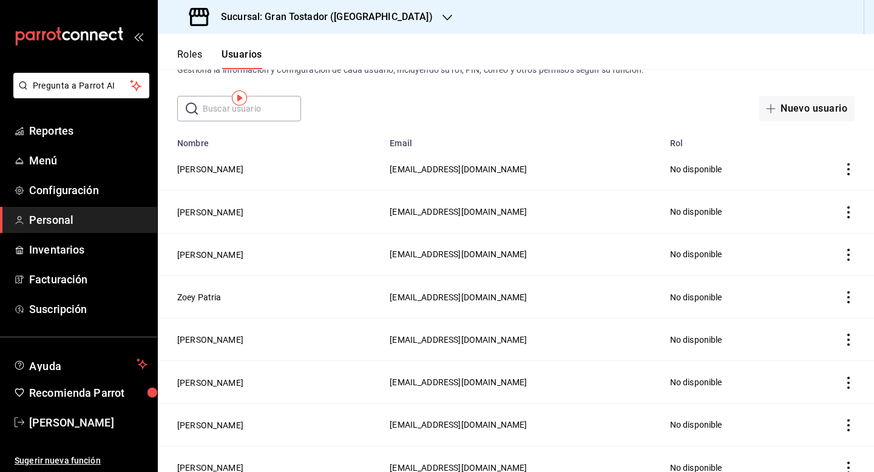
scroll to position [0, 0]
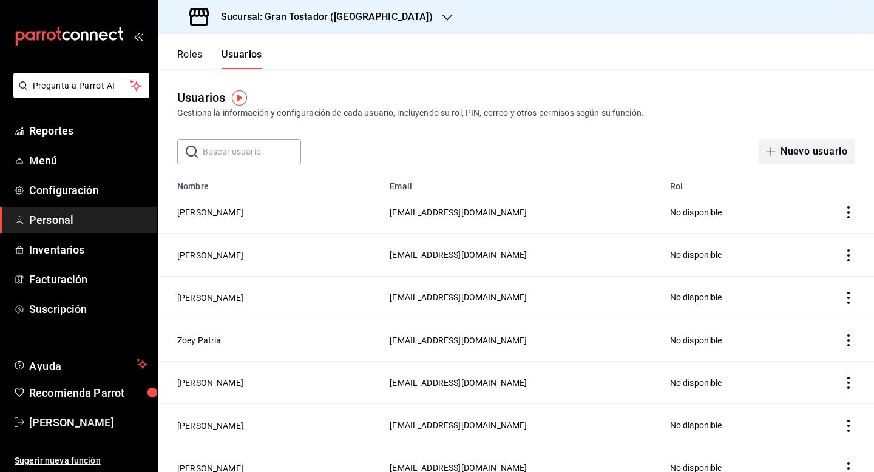
click at [780, 147] on span "button" at bounding box center [773, 152] width 15 height 10
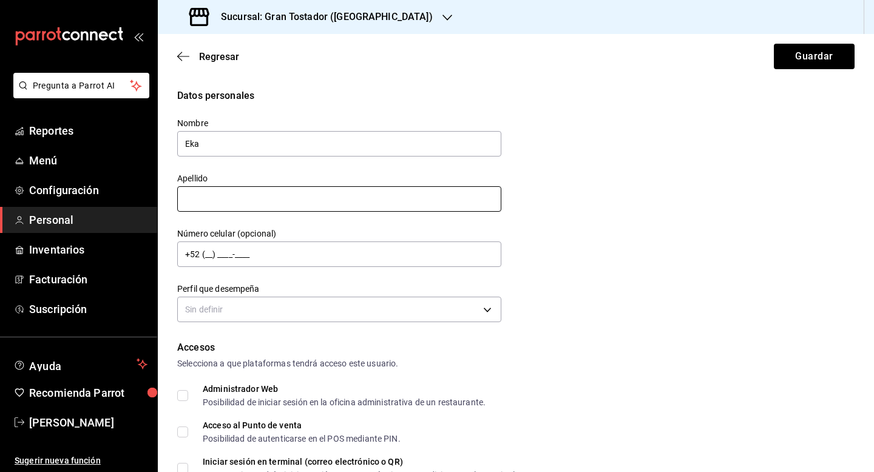
type input "Eka"
click at [218, 200] on input "text" at bounding box center [339, 198] width 324 height 25
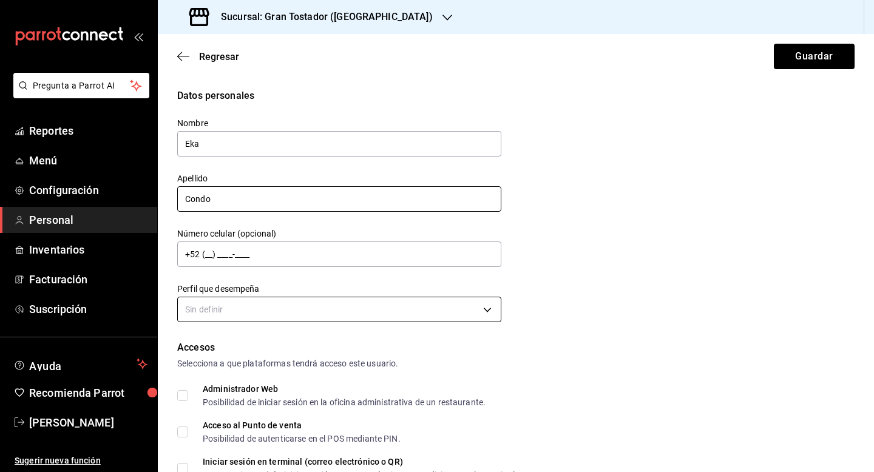
type input "Condo"
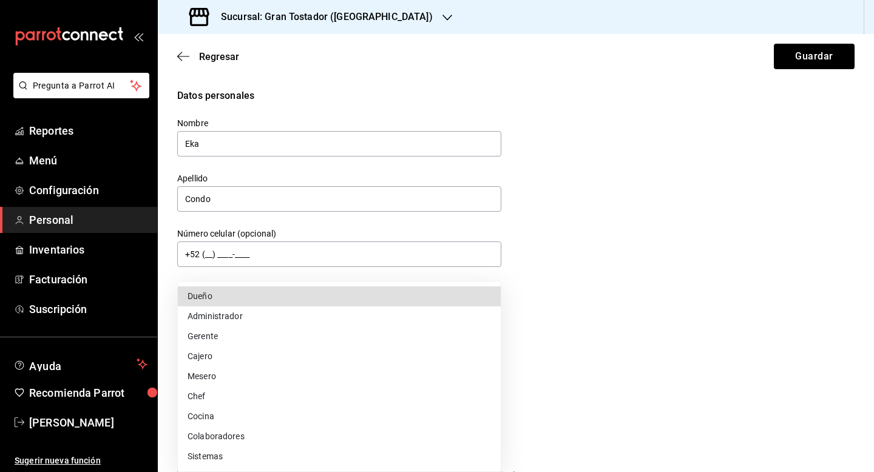
click at [276, 312] on body "Pregunta a Parrot AI Reportes Menú Configuración Personal Inventarios Facturaci…" at bounding box center [437, 236] width 874 height 472
click at [229, 355] on li "Cajero" at bounding box center [339, 356] width 323 height 20
type input "CASHIER"
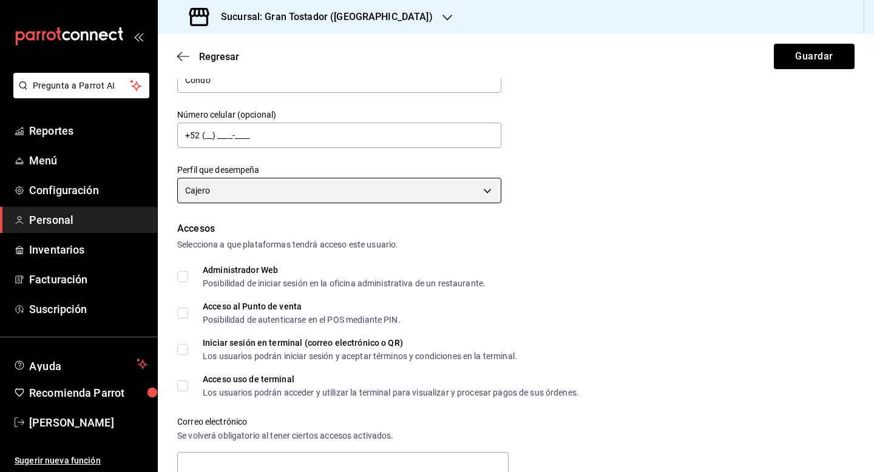
scroll to position [135, 0]
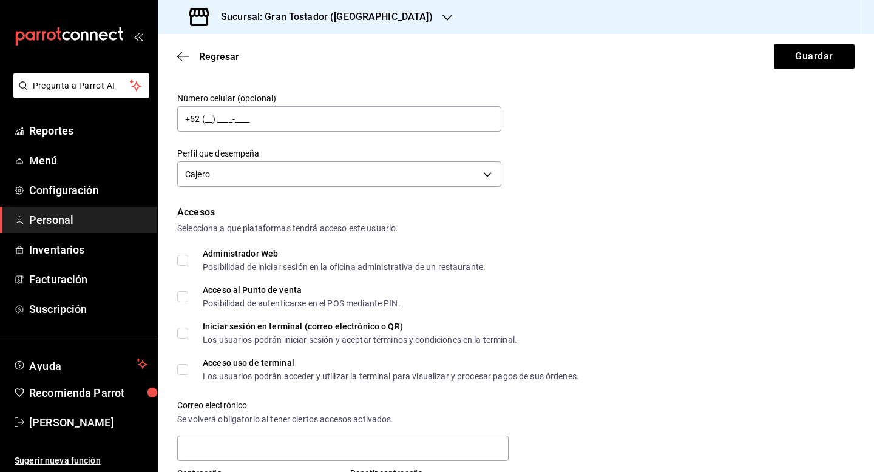
click at [187, 299] on input "Acceso al Punto de venta Posibilidad de autenticarse en el POS mediante PIN." at bounding box center [182, 296] width 11 height 11
checkbox input "true"
click at [186, 372] on input "Acceso uso de terminal Los usuarios podrán acceder y utilizar la terminal para …" at bounding box center [182, 369] width 11 height 11
checkbox input "true"
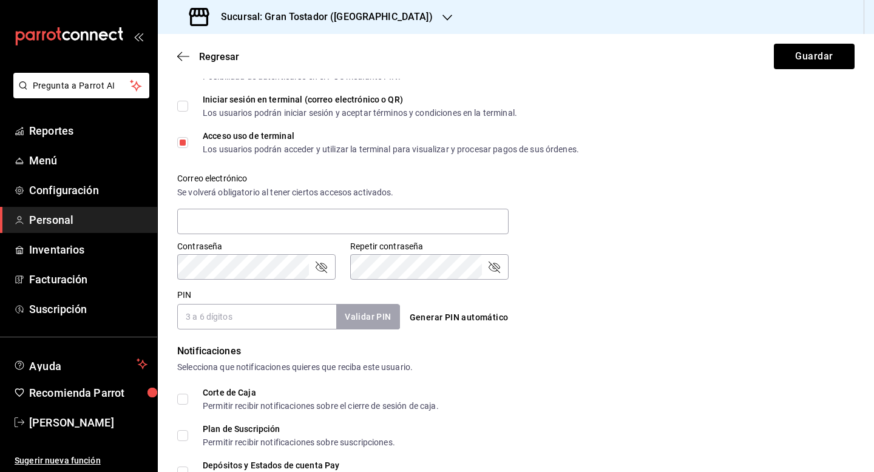
scroll to position [370, 0]
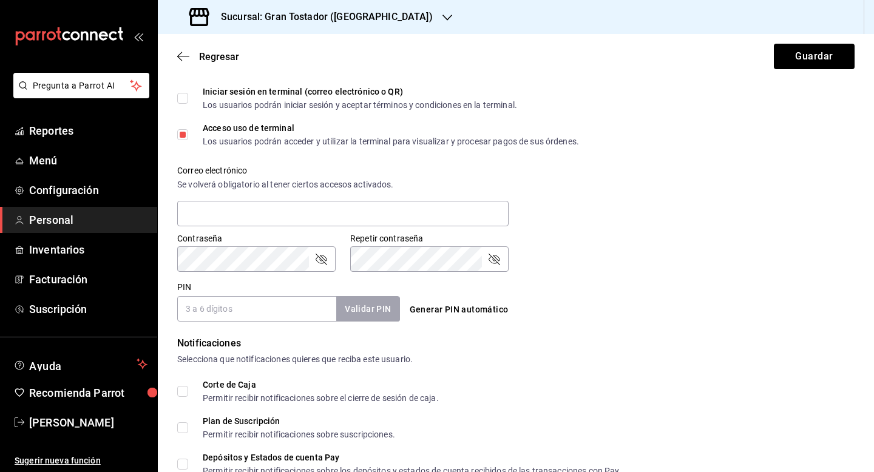
click at [246, 311] on input "PIN" at bounding box center [256, 308] width 159 height 25
type input "0041"
click at [390, 311] on button "Validar PIN" at bounding box center [367, 309] width 64 height 26
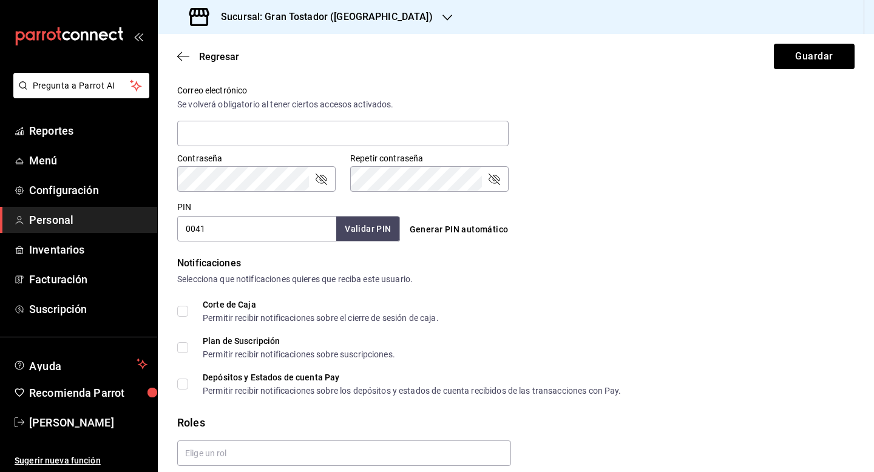
scroll to position [498, 0]
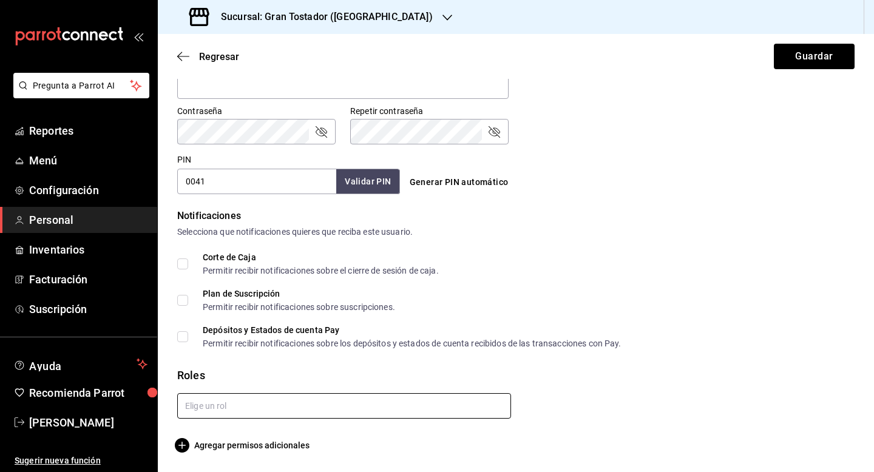
click at [219, 409] on input "text" at bounding box center [344, 405] width 334 height 25
click at [212, 433] on li "Barista" at bounding box center [344, 433] width 334 height 20
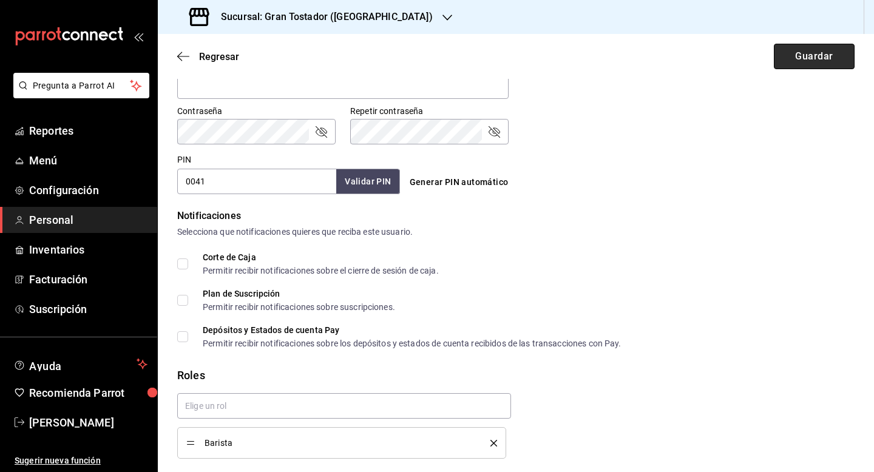
click at [838, 47] on button "Guardar" at bounding box center [814, 56] width 81 height 25
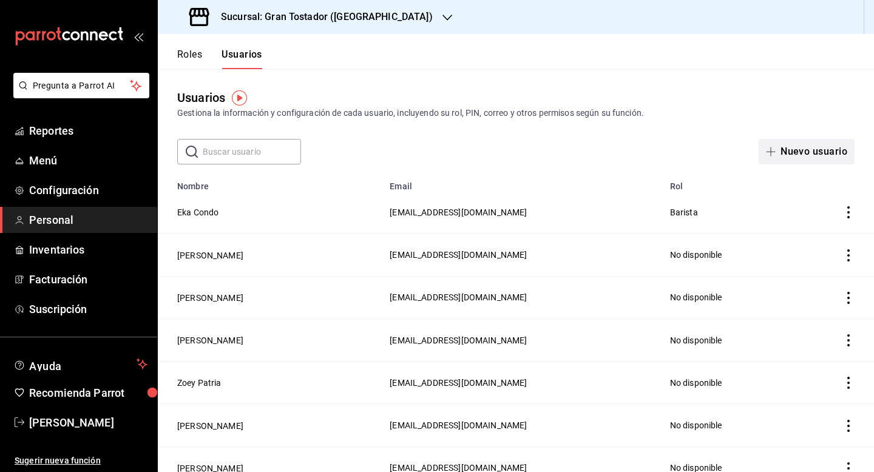
click at [798, 150] on button "Nuevo usuario" at bounding box center [806, 151] width 96 height 25
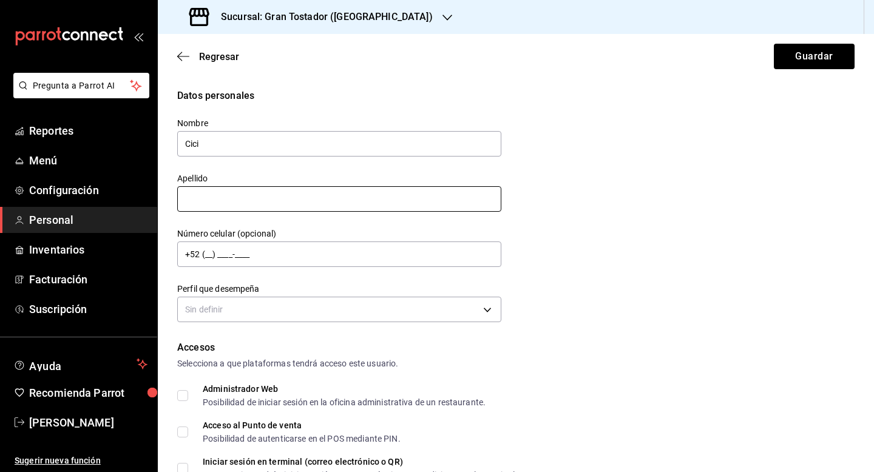
type input "Cici"
click at [271, 197] on input "text" at bounding box center [339, 198] width 324 height 25
type input "V"
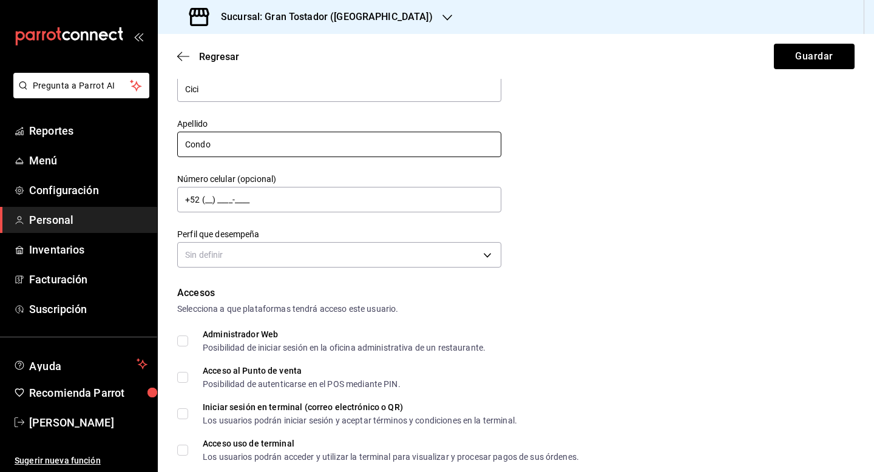
scroll to position [64, 0]
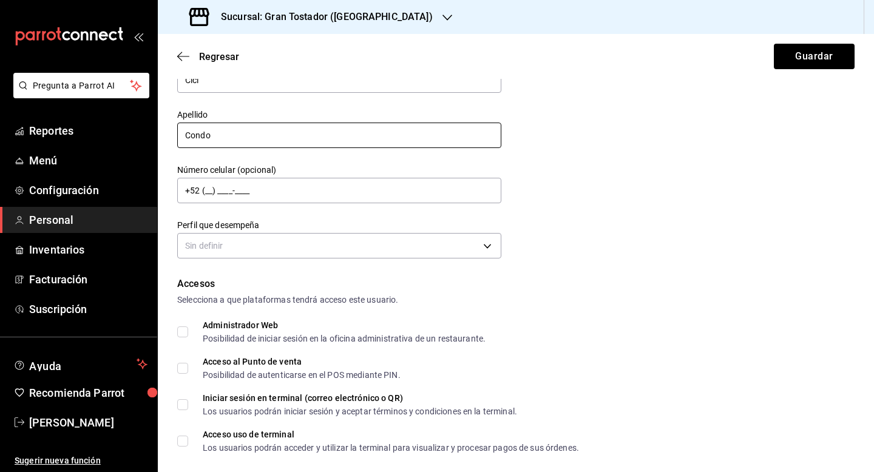
type input "Condo"
click at [183, 369] on input "Acceso al Punto de venta Posibilidad de autenticarse en el POS mediante PIN." at bounding box center [182, 368] width 11 height 11
checkbox input "true"
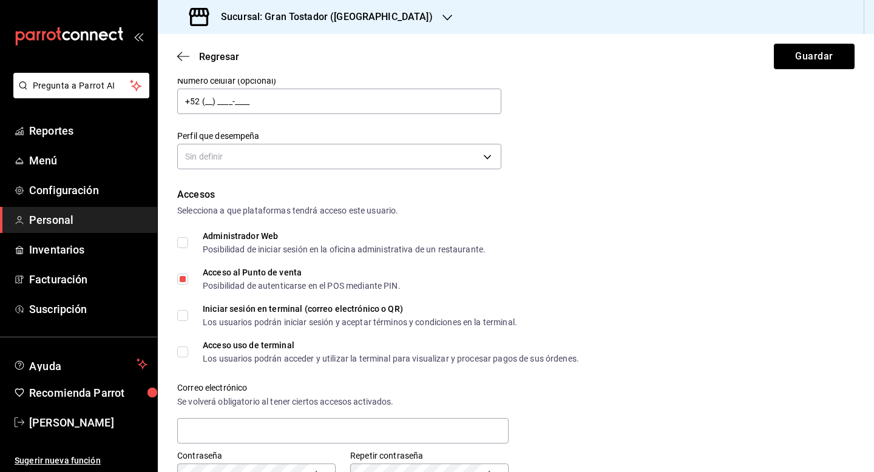
scroll to position [154, 0]
click at [183, 351] on input "Acceso uso de terminal Los usuarios podrán acceder y utilizar la terminal para …" at bounding box center [182, 350] width 11 height 11
checkbox input "true"
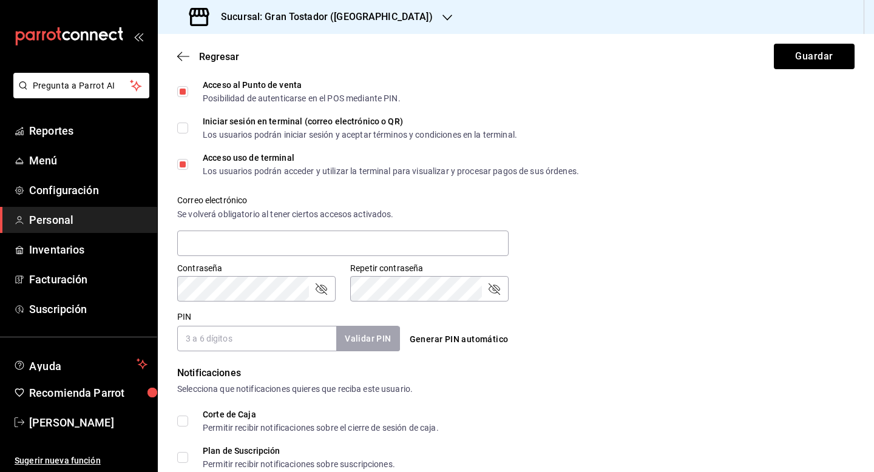
scroll to position [342, 0]
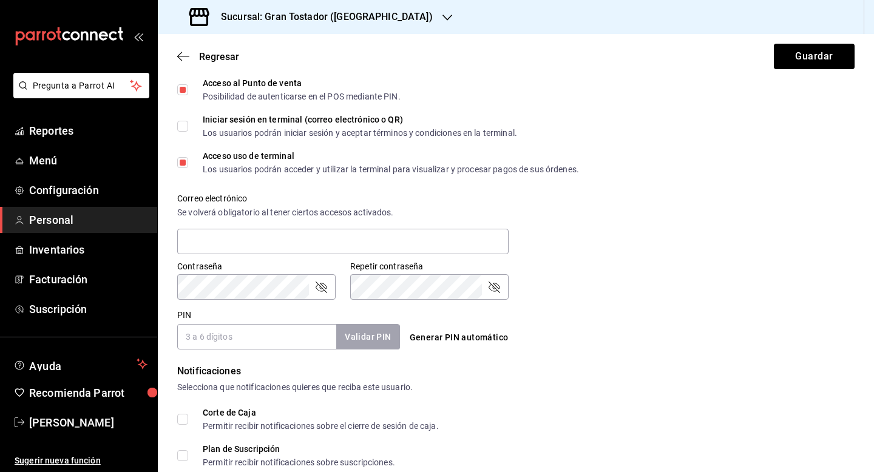
click at [282, 336] on input "PIN" at bounding box center [256, 336] width 159 height 25
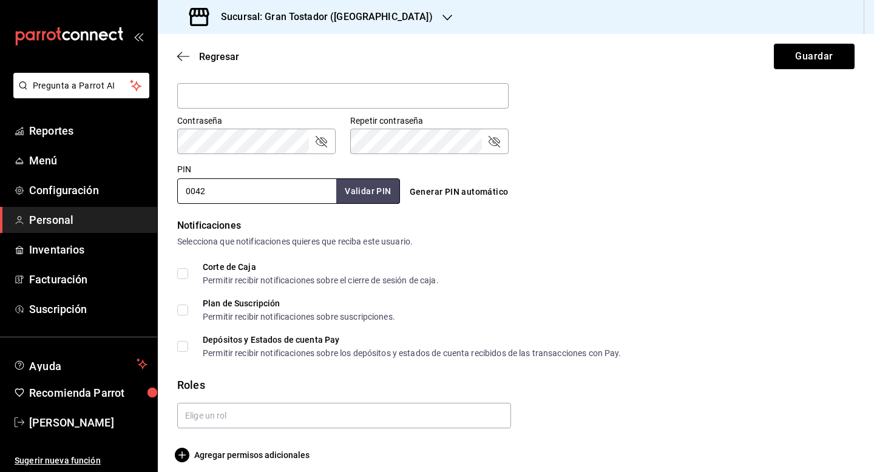
scroll to position [498, 0]
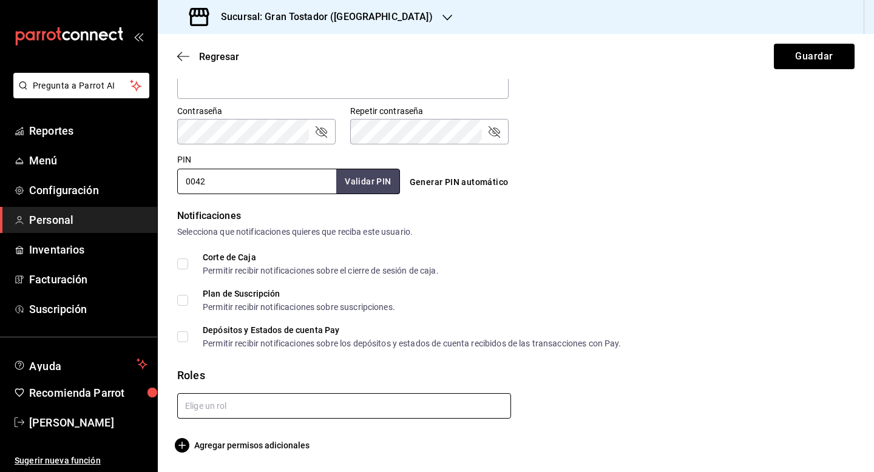
type input "0042"
click at [387, 408] on input "text" at bounding box center [344, 405] width 334 height 25
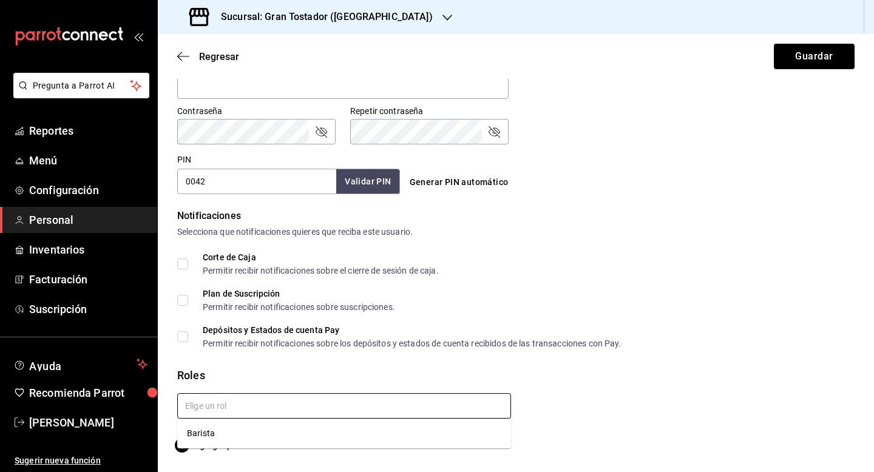
click at [349, 428] on li "Barista" at bounding box center [344, 433] width 334 height 20
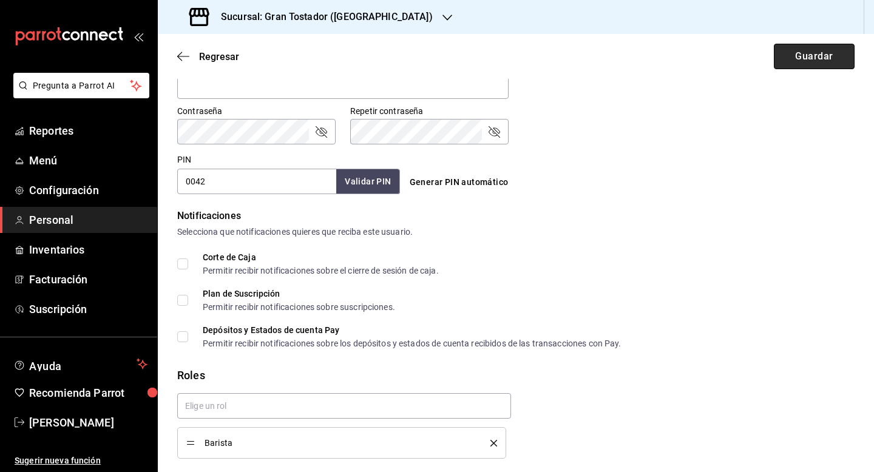
click at [798, 58] on button "Guardar" at bounding box center [814, 56] width 81 height 25
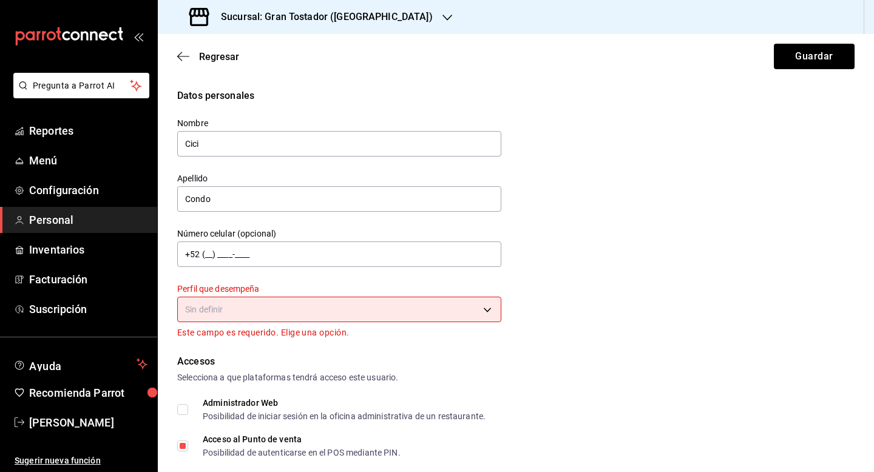
click at [355, 306] on body "Pregunta a Parrot AI Reportes Menú Configuración Personal Inventarios Facturaci…" at bounding box center [437, 236] width 874 height 472
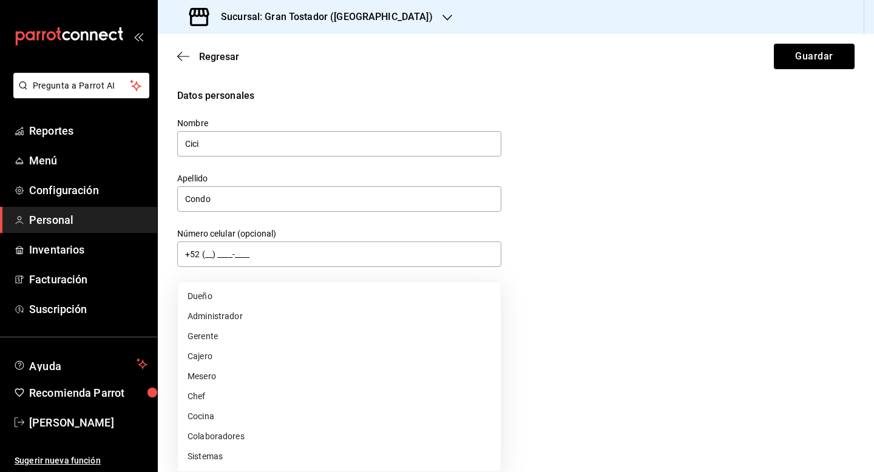
click at [284, 359] on li "Cajero" at bounding box center [339, 356] width 323 height 20
type input "CASHIER"
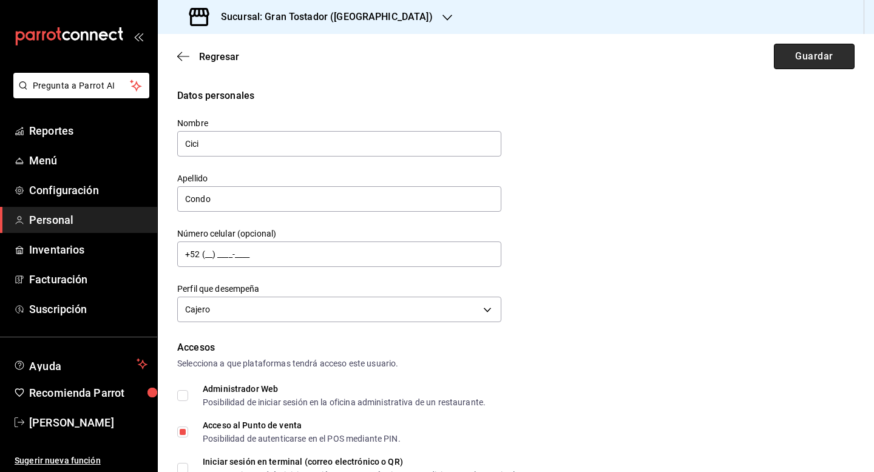
click at [805, 61] on button "Guardar" at bounding box center [814, 56] width 81 height 25
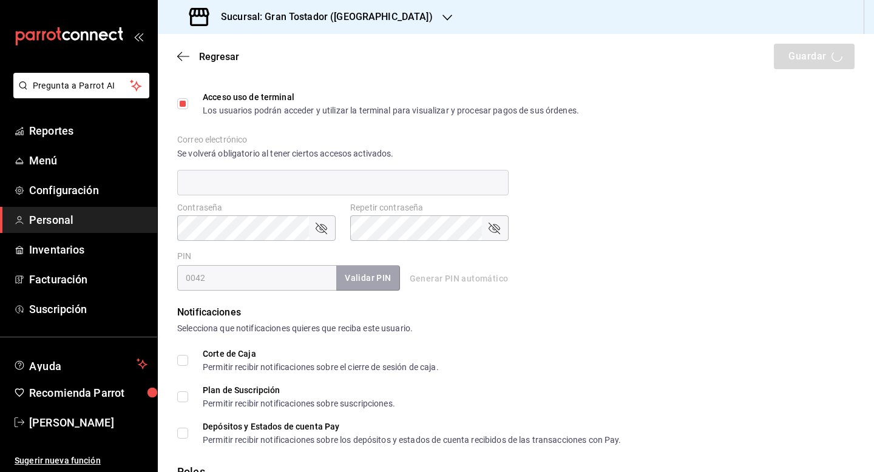
scroll to position [404, 0]
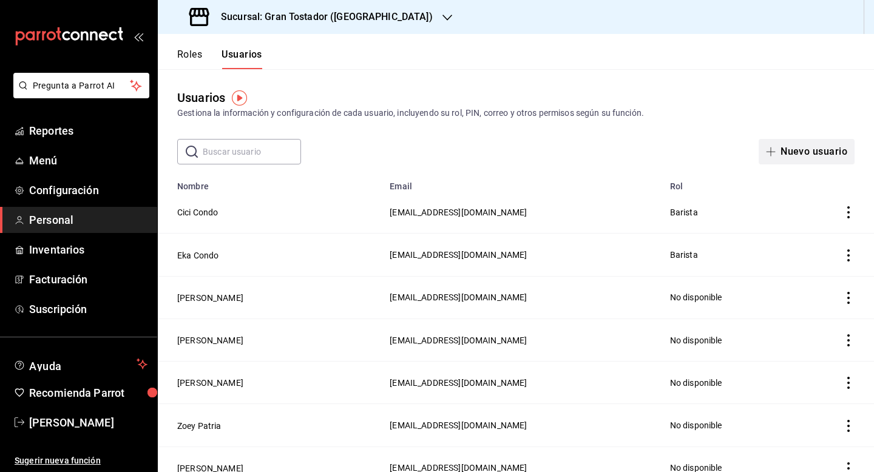
click at [800, 153] on button "Nuevo usuario" at bounding box center [806, 151] width 96 height 25
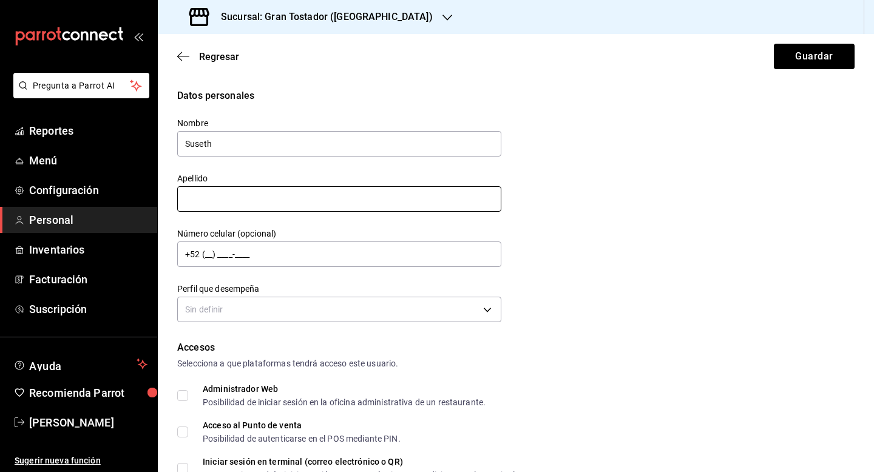
type input "Suseth"
click at [428, 195] on input "text" at bounding box center [339, 198] width 324 height 25
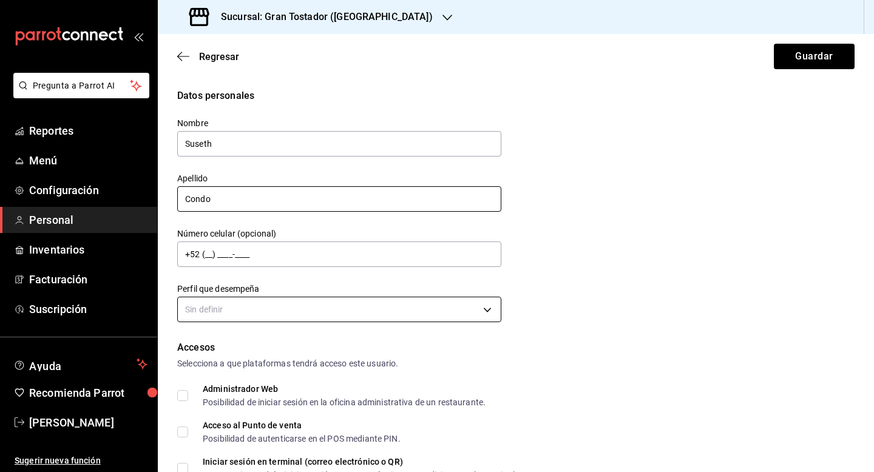
type input "Condo"
click at [339, 314] on body "Pregunta a Parrot AI Reportes Menú Configuración Personal Inventarios Facturaci…" at bounding box center [437, 236] width 874 height 472
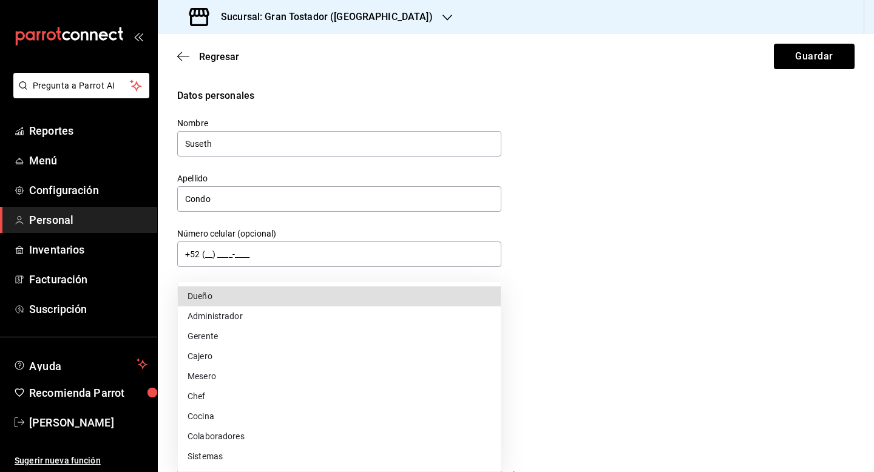
click at [260, 351] on li "Cajero" at bounding box center [339, 356] width 323 height 20
type input "CASHIER"
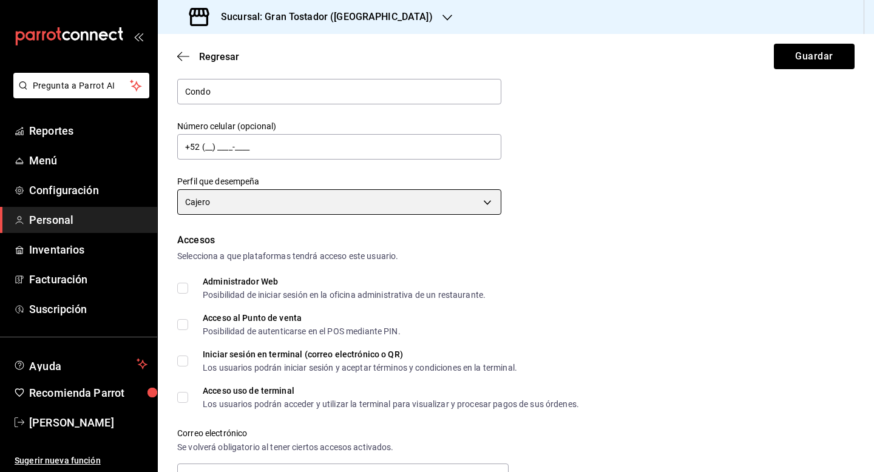
scroll to position [110, 0]
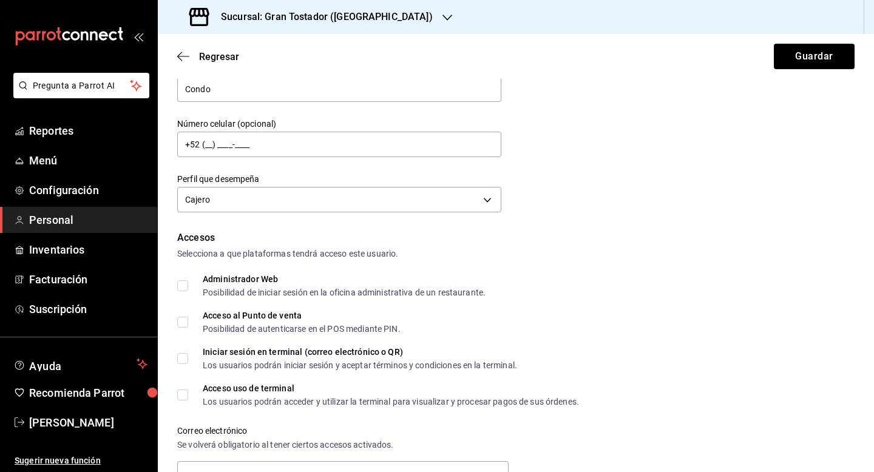
click at [185, 323] on input "Acceso al Punto de venta Posibilidad de autenticarse en el POS mediante PIN." at bounding box center [182, 322] width 11 height 11
checkbox input "true"
click at [184, 395] on input "Acceso uso de terminal Los usuarios podrán acceder y utilizar la terminal para …" at bounding box center [182, 395] width 11 height 11
checkbox input "true"
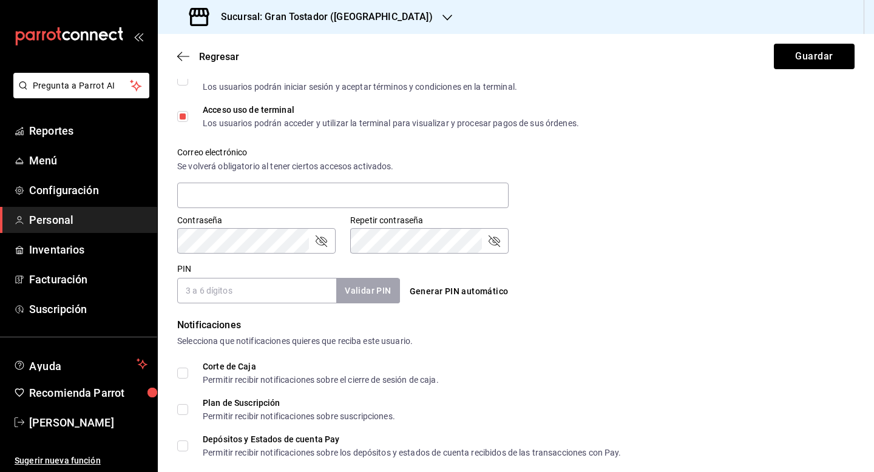
scroll to position [393, 0]
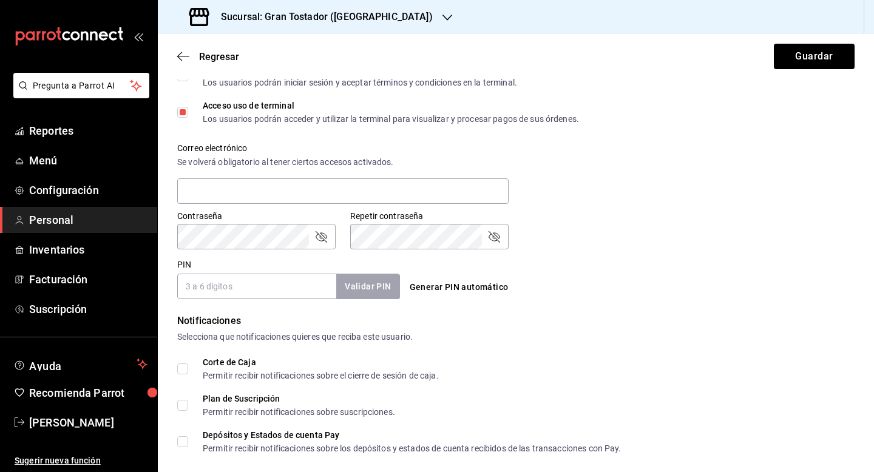
click at [239, 301] on form "Datos personales Nombre Suseth Apellido Condo Número celular (opcional) +52 (__…" at bounding box center [515, 127] width 677 height 862
click at [232, 288] on input "PIN" at bounding box center [256, 286] width 159 height 25
type input "0043"
click at [393, 289] on button "Validar PIN" at bounding box center [367, 287] width 64 height 26
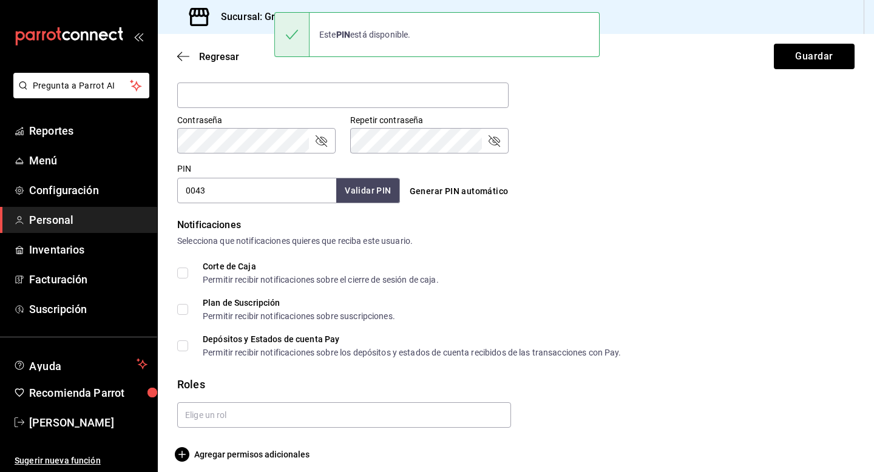
scroll to position [498, 0]
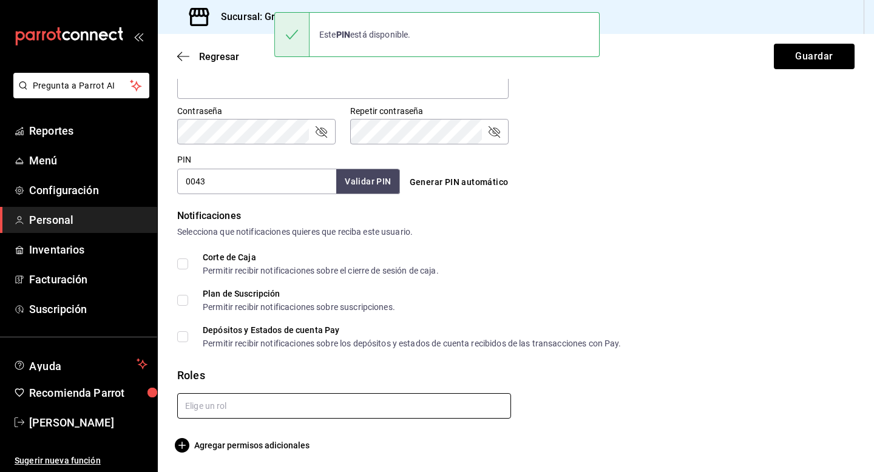
click at [429, 402] on input "text" at bounding box center [344, 405] width 334 height 25
click at [347, 434] on li "Barista" at bounding box center [344, 433] width 334 height 20
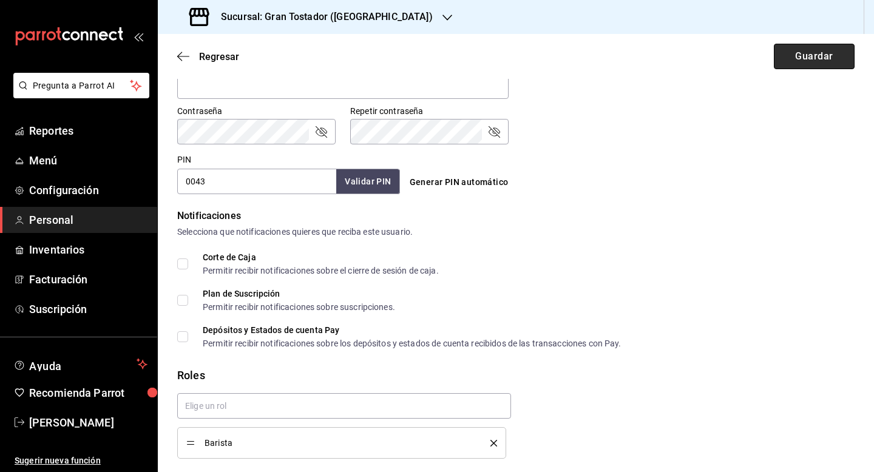
click at [826, 46] on button "Guardar" at bounding box center [814, 56] width 81 height 25
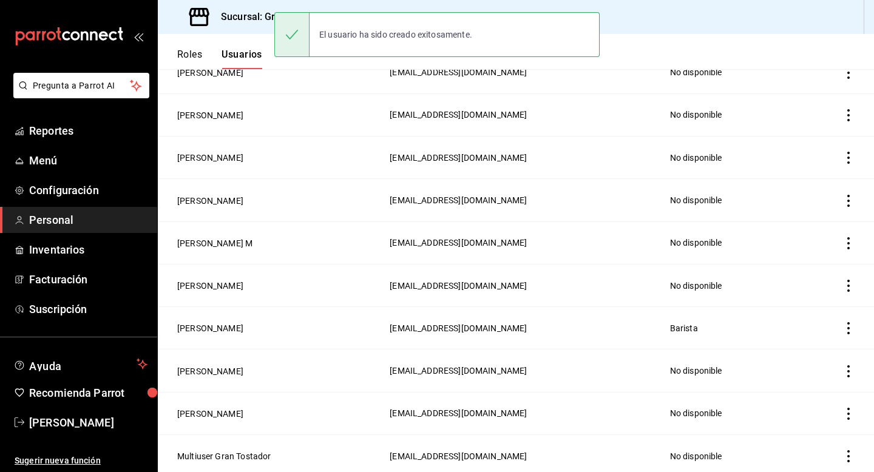
scroll to position [524, 0]
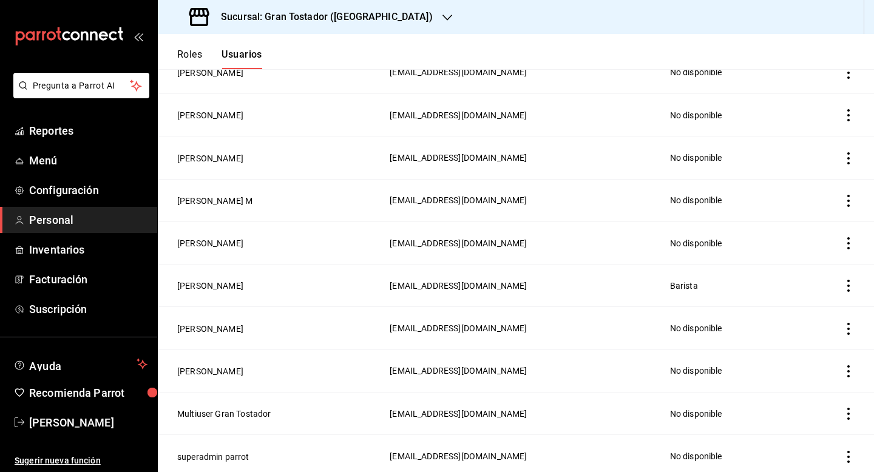
click at [442, 17] on icon "button" at bounding box center [447, 18] width 10 height 10
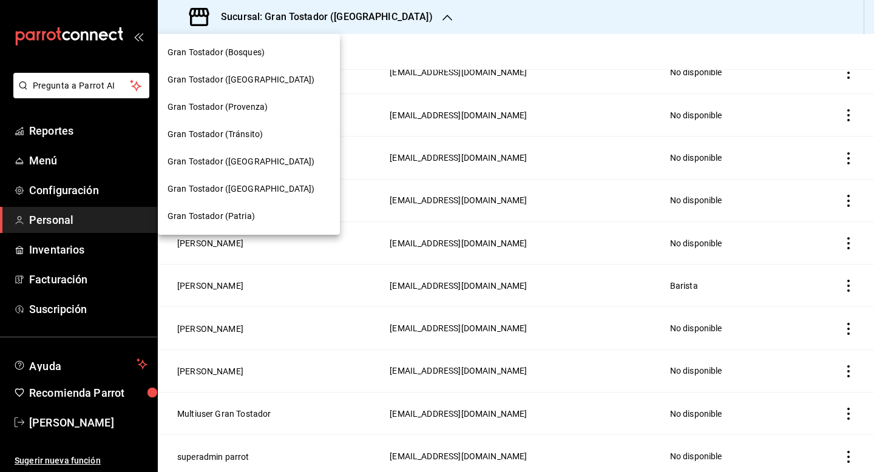
click at [294, 78] on div "Gran Tostador ([GEOGRAPHIC_DATA])" at bounding box center [248, 79] width 163 height 13
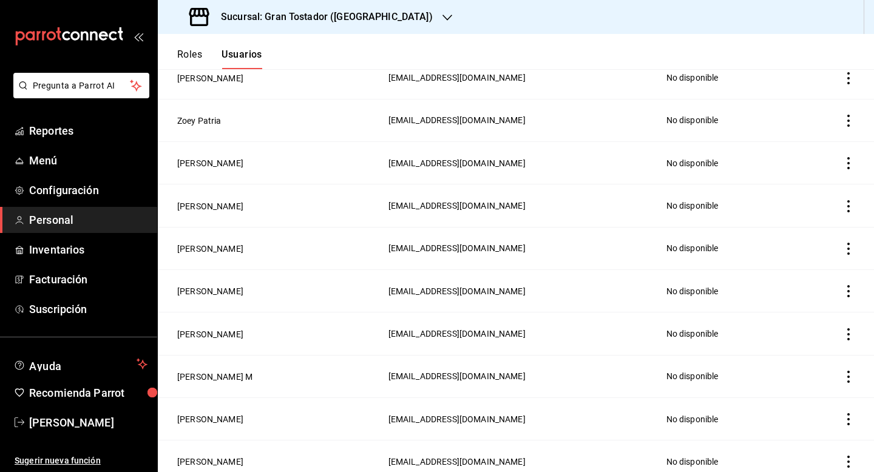
scroll to position [336, 0]
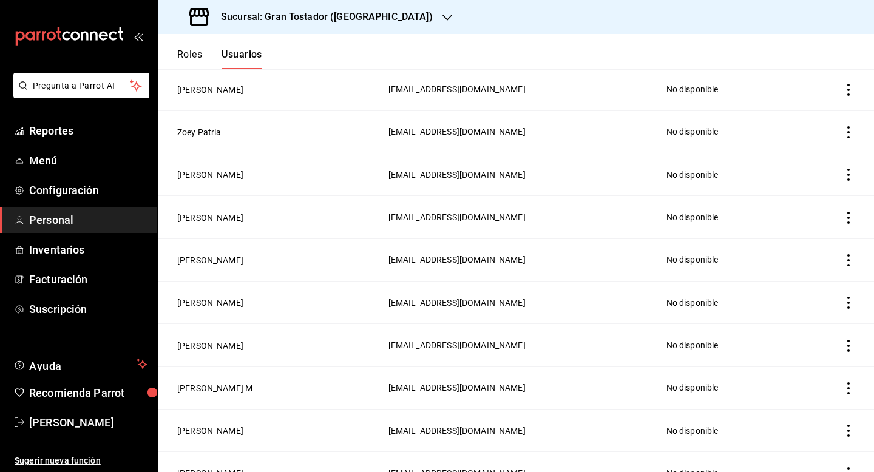
click at [848, 212] on icon "actions" at bounding box center [848, 218] width 2 height 12
click at [824, 223] on li "Eliminar" at bounding box center [803, 232] width 102 height 34
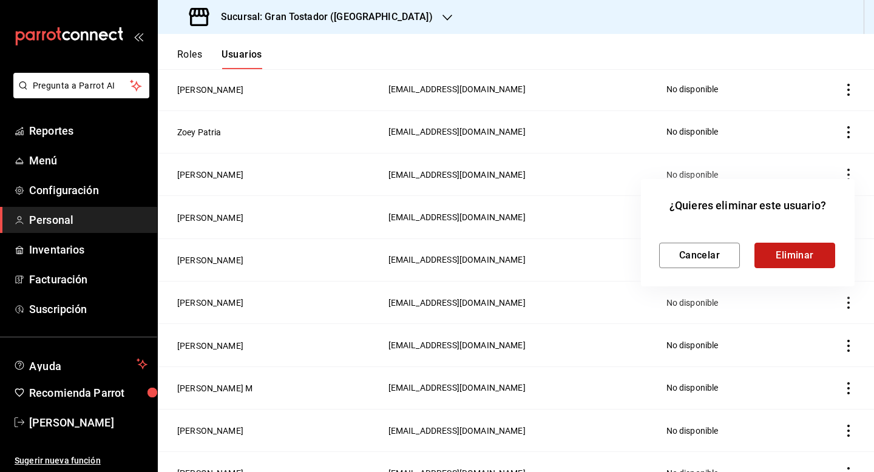
click at [788, 257] on button "Eliminar" at bounding box center [794, 255] width 81 height 25
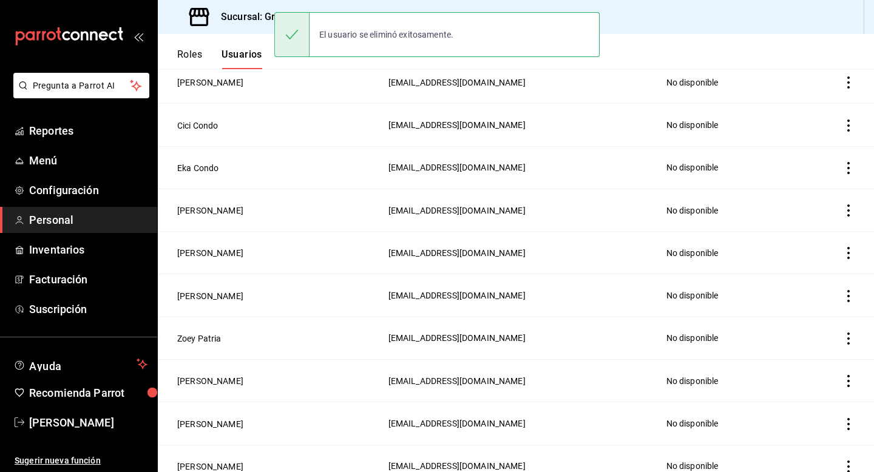
scroll to position [0, 0]
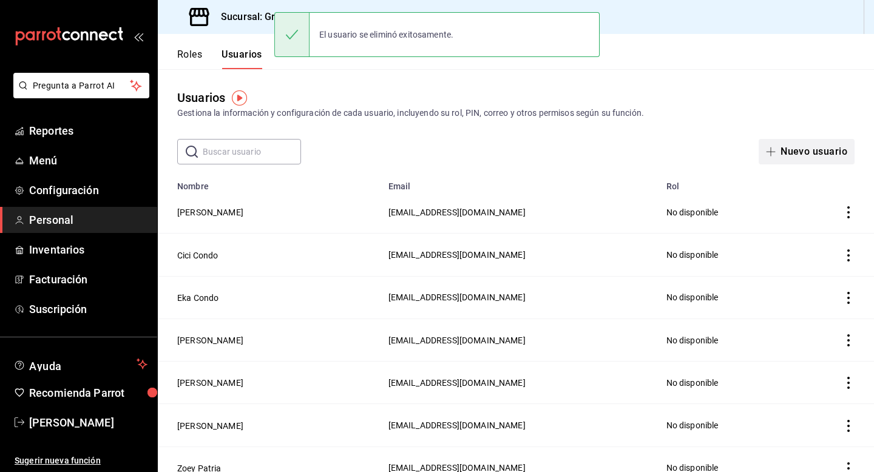
click at [801, 150] on button "Nuevo usuario" at bounding box center [806, 151] width 96 height 25
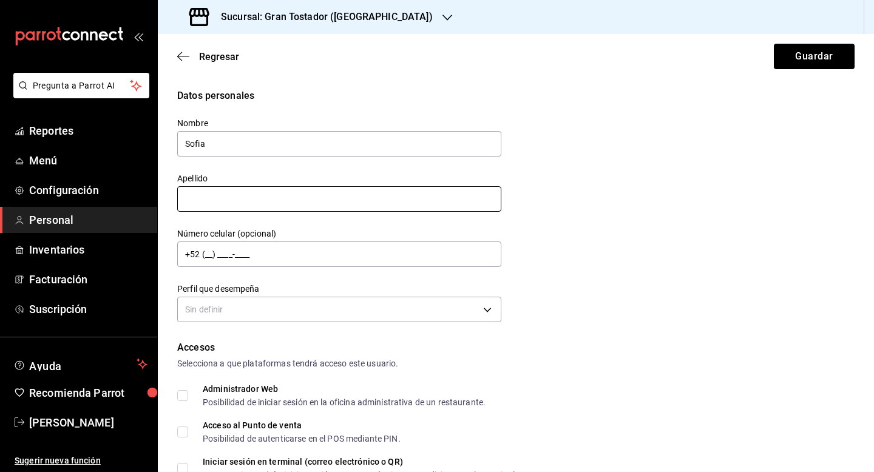
type input "Sofia"
click at [304, 195] on input "text" at bounding box center [339, 198] width 324 height 25
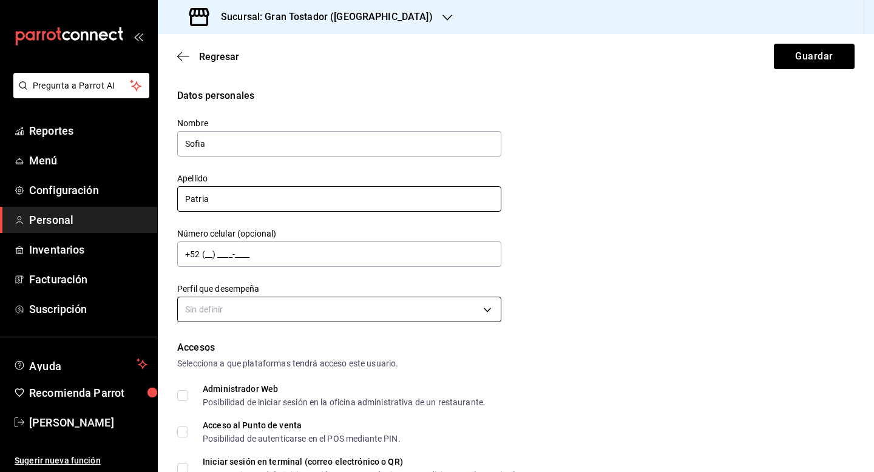
type input "Patria"
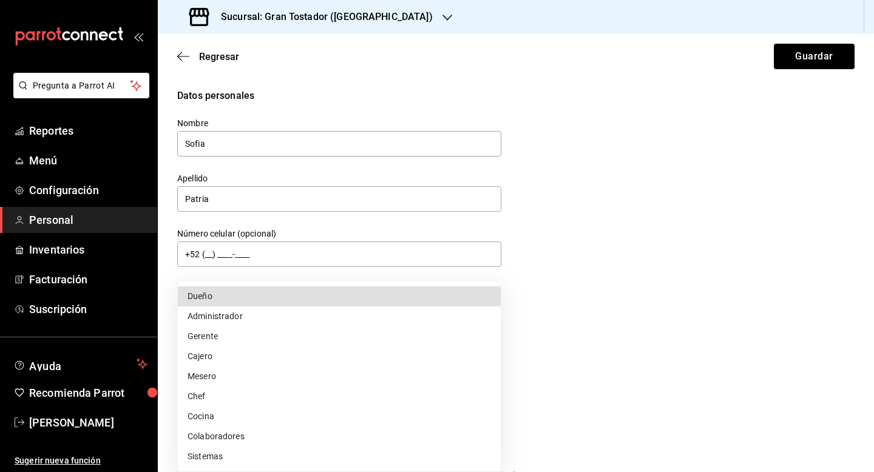
click at [280, 309] on body "Pregunta a Parrot AI Reportes Menú Configuración Personal Inventarios Facturaci…" at bounding box center [437, 236] width 874 height 472
click at [230, 359] on li "Cajero" at bounding box center [339, 356] width 323 height 20
type input "CASHIER"
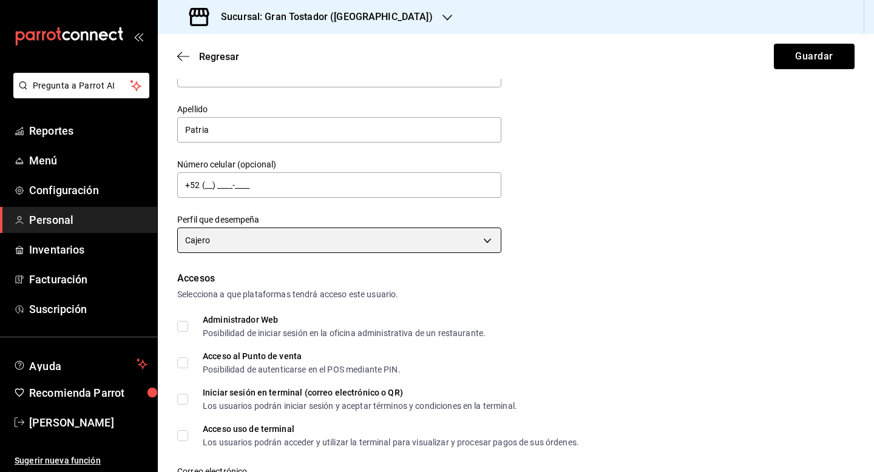
scroll to position [70, 0]
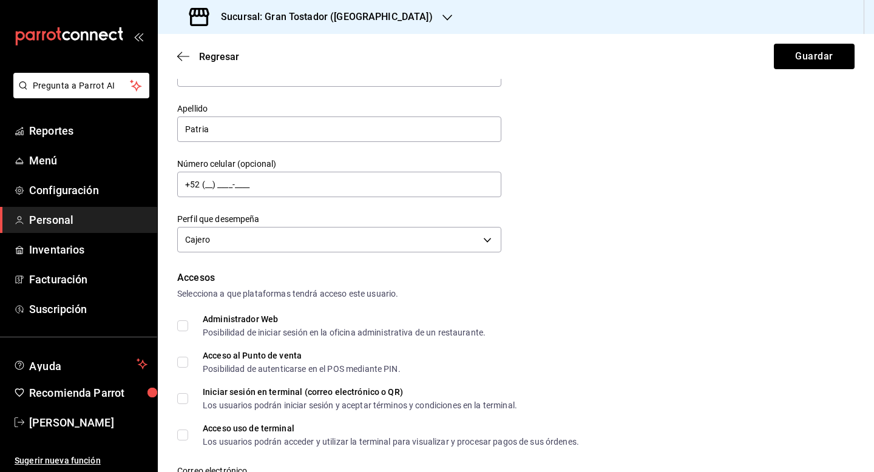
click at [186, 356] on label "Acceso al Punto de venta Posibilidad de autenticarse en el POS mediante PIN." at bounding box center [288, 362] width 223 height 22
click at [186, 357] on input "Acceso al Punto de venta Posibilidad de autenticarse en el POS mediante PIN." at bounding box center [182, 362] width 11 height 11
checkbox input "true"
click at [184, 439] on input "Acceso uso de terminal Los usuarios podrán acceder y utilizar la terminal para …" at bounding box center [182, 435] width 11 height 11
checkbox input "true"
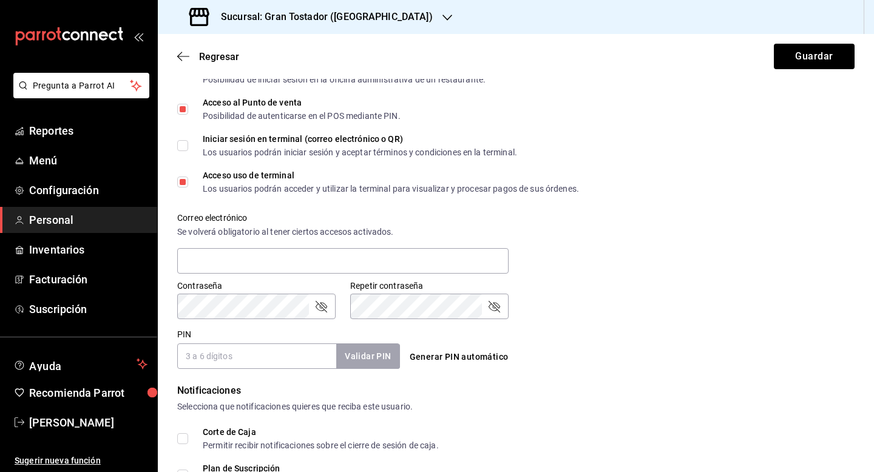
scroll to position [324, 0]
click at [230, 357] on input "PIN" at bounding box center [256, 354] width 159 height 25
type input "0001"
click at [357, 360] on button "Validar PIN" at bounding box center [367, 355] width 64 height 26
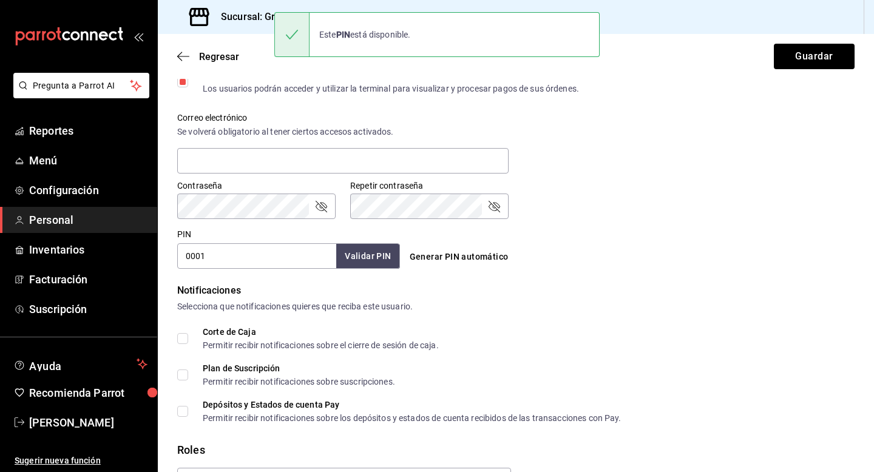
scroll to position [498, 0]
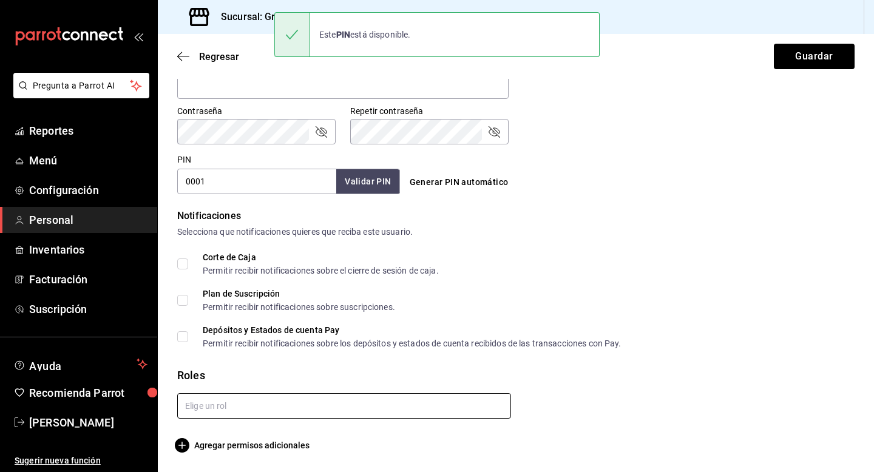
click at [379, 405] on input "text" at bounding box center [344, 405] width 334 height 25
click at [280, 430] on li "Barista" at bounding box center [344, 433] width 334 height 20
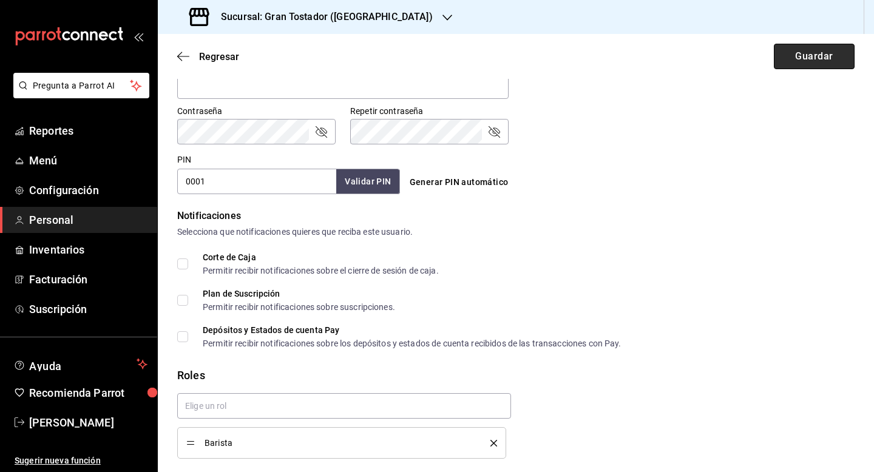
click at [820, 67] on button "Guardar" at bounding box center [814, 56] width 81 height 25
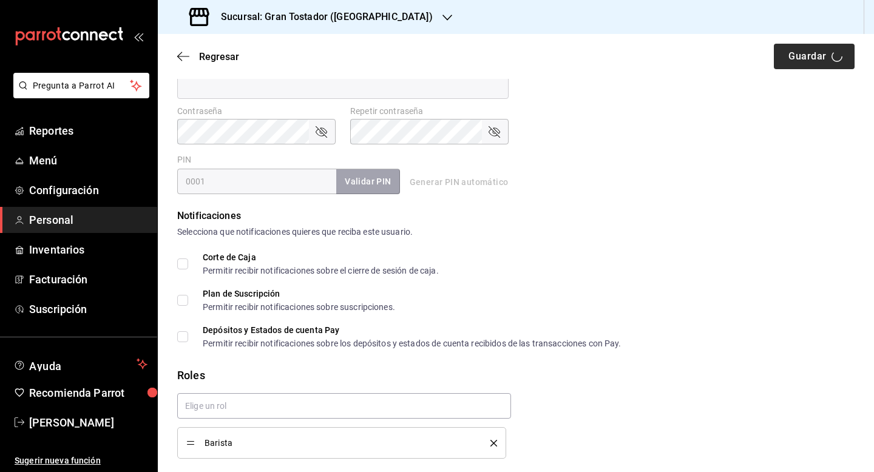
click at [820, 67] on div "Regresar Guardar" at bounding box center [516, 56] width 716 height 45
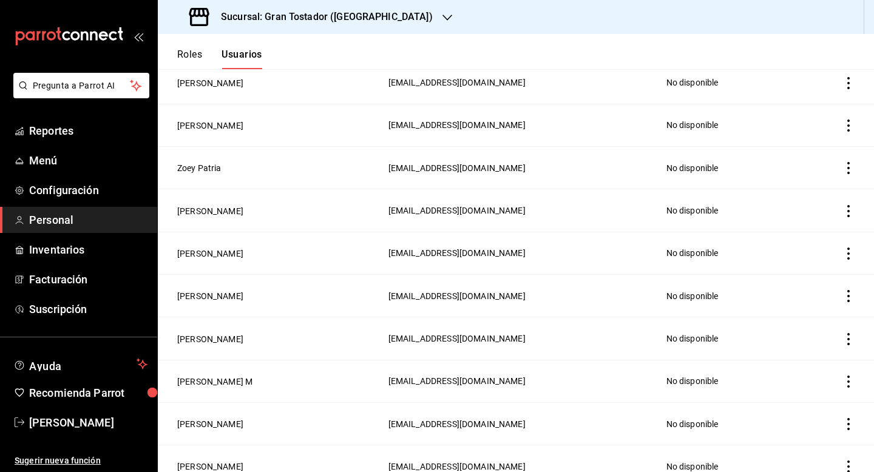
scroll to position [342, 0]
click at [385, 15] on div "Sucursal: Gran Tostador ([GEOGRAPHIC_DATA])" at bounding box center [311, 17] width 289 height 34
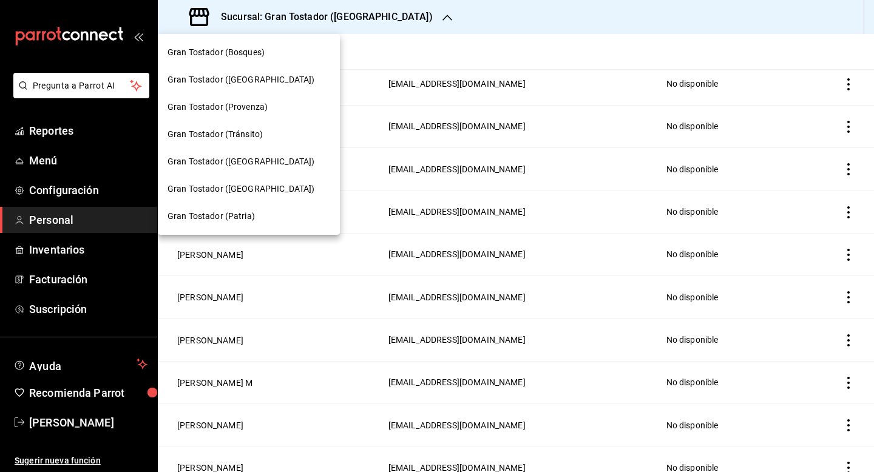
click at [227, 189] on span "Gran Tostador ([GEOGRAPHIC_DATA])" at bounding box center [240, 189] width 147 height 13
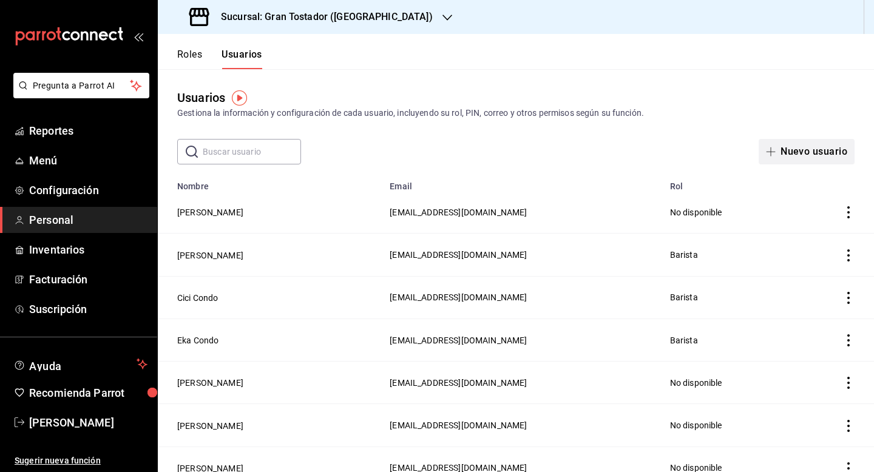
click at [803, 154] on button "Nuevo usuario" at bounding box center [806, 151] width 96 height 25
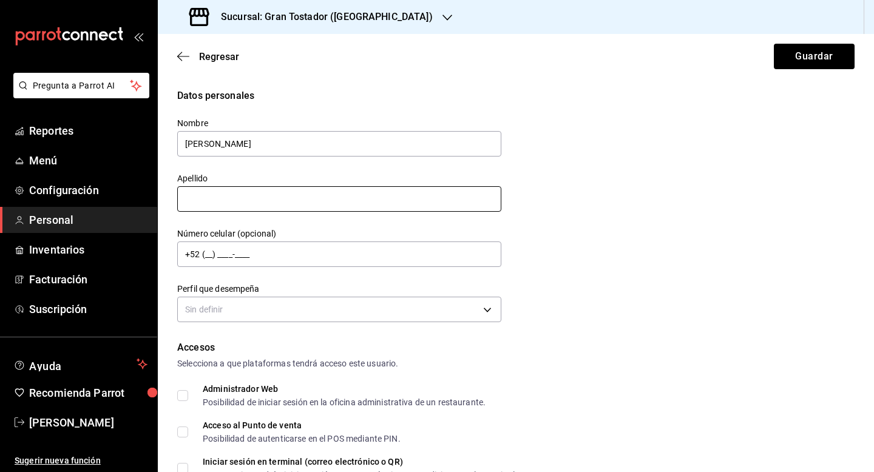
type input "[PERSON_NAME]"
click at [446, 205] on input "text" at bounding box center [339, 198] width 324 height 25
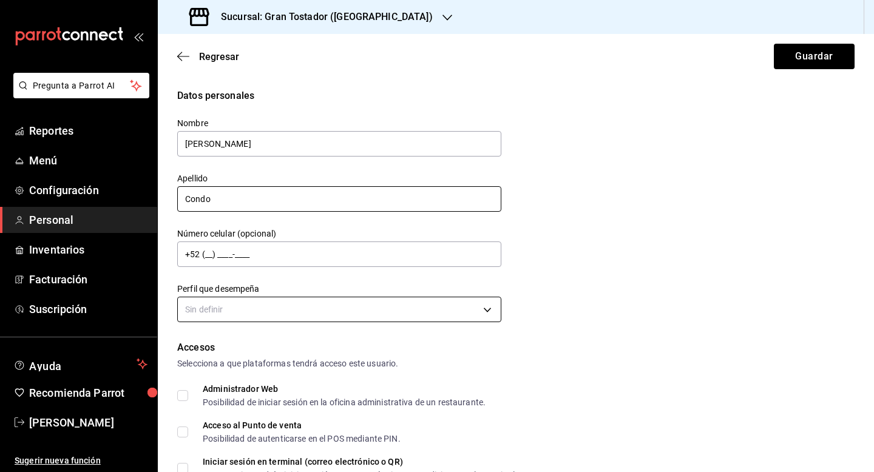
type input "Condo"
click at [406, 311] on body "Pregunta a Parrot AI Reportes Menú Configuración Personal Inventarios Facturaci…" at bounding box center [437, 236] width 874 height 472
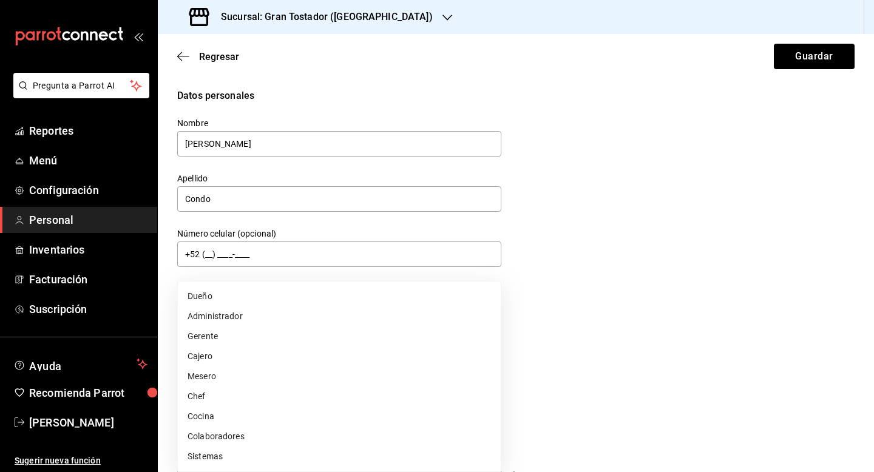
click at [274, 350] on li "Cajero" at bounding box center [339, 356] width 323 height 20
type input "CASHIER"
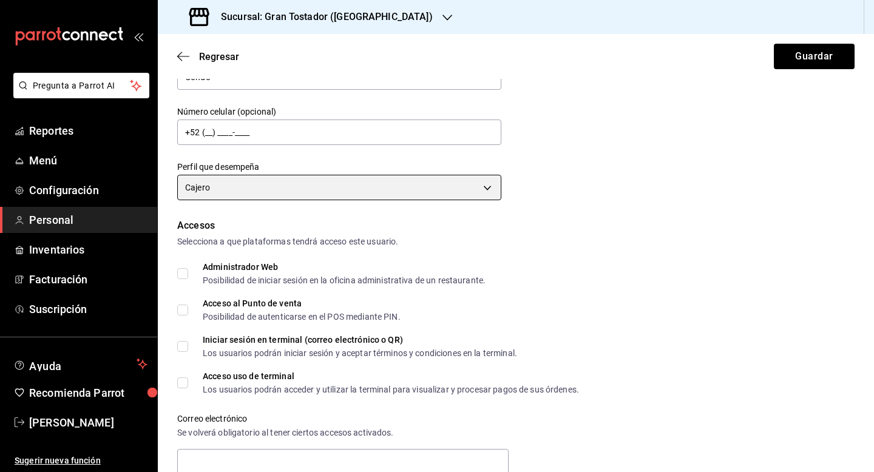
scroll to position [124, 0]
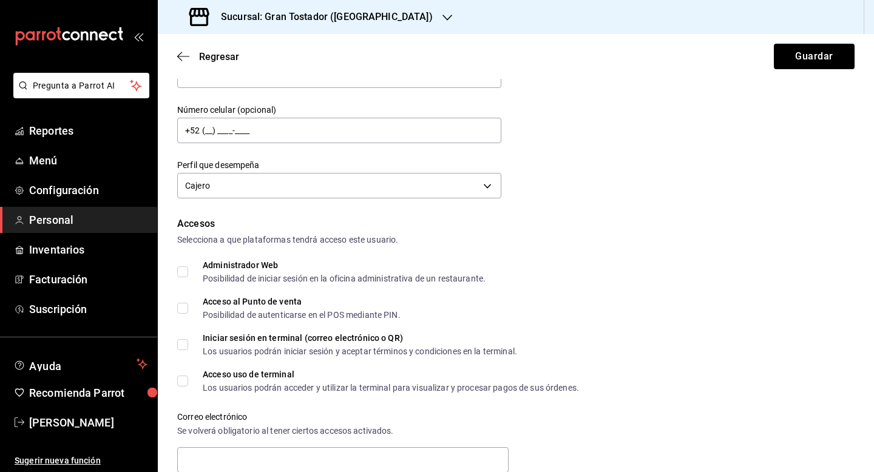
click at [182, 310] on input "Acceso al Punto de venta Posibilidad de autenticarse en el POS mediante PIN." at bounding box center [182, 308] width 11 height 11
checkbox input "true"
click at [184, 379] on input "Acceso uso de terminal Los usuarios podrán acceder y utilizar la terminal para …" at bounding box center [182, 381] width 11 height 11
checkbox input "true"
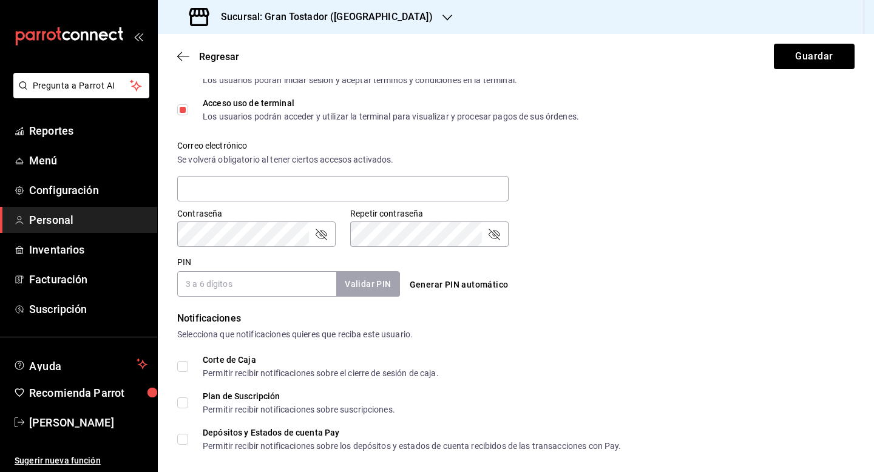
scroll to position [417, 0]
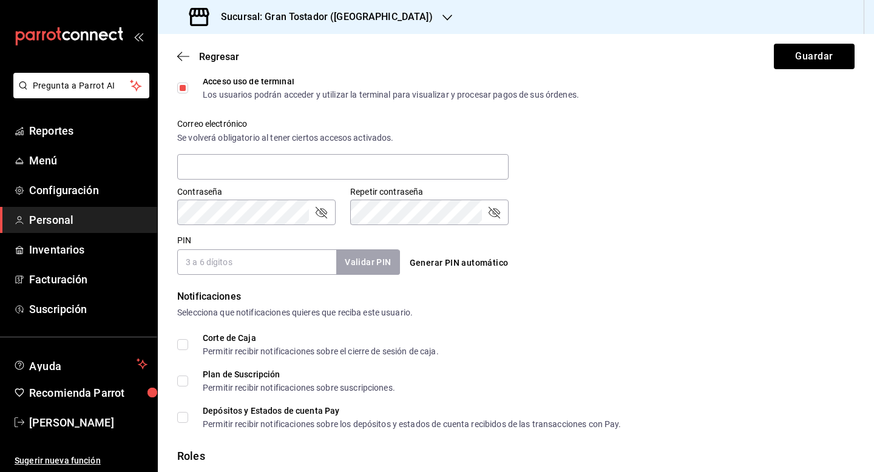
click at [269, 268] on input "PIN" at bounding box center [256, 261] width 159 height 25
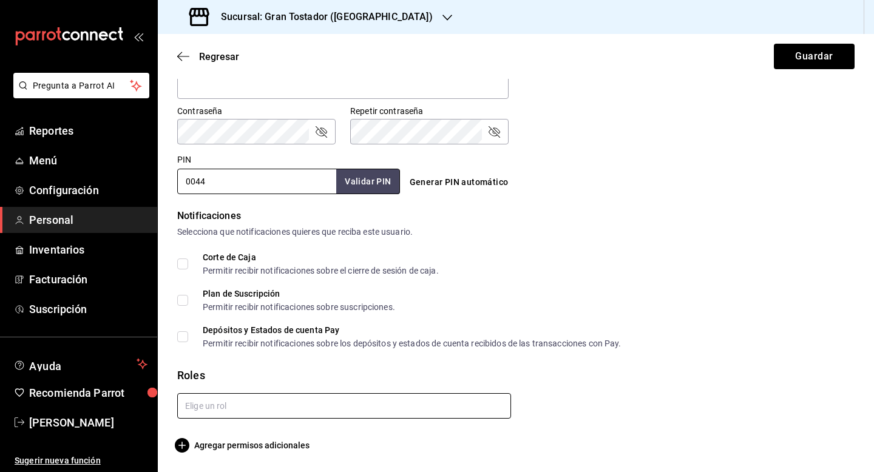
type input "0044"
click at [257, 400] on input "text" at bounding box center [344, 405] width 334 height 25
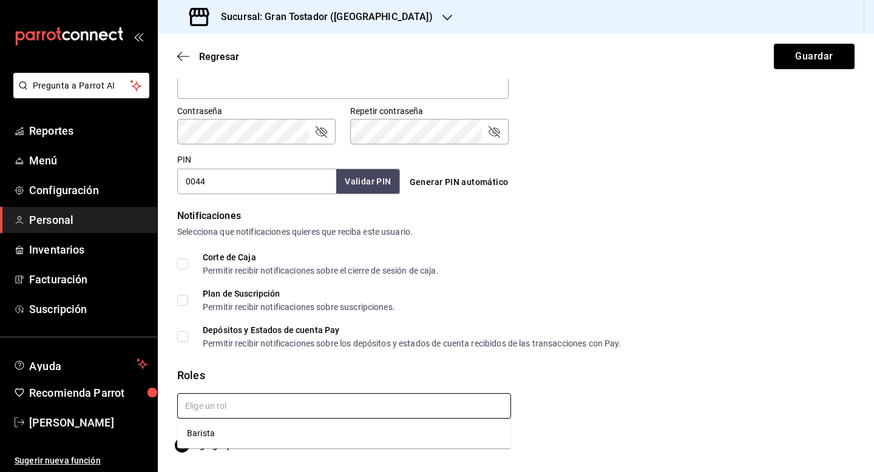
click at [232, 436] on li "Barista" at bounding box center [344, 433] width 334 height 20
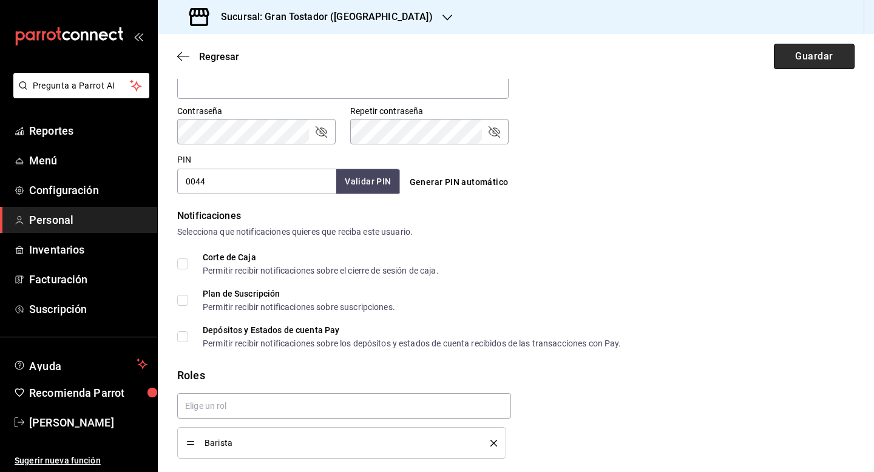
click at [803, 57] on button "Guardar" at bounding box center [814, 56] width 81 height 25
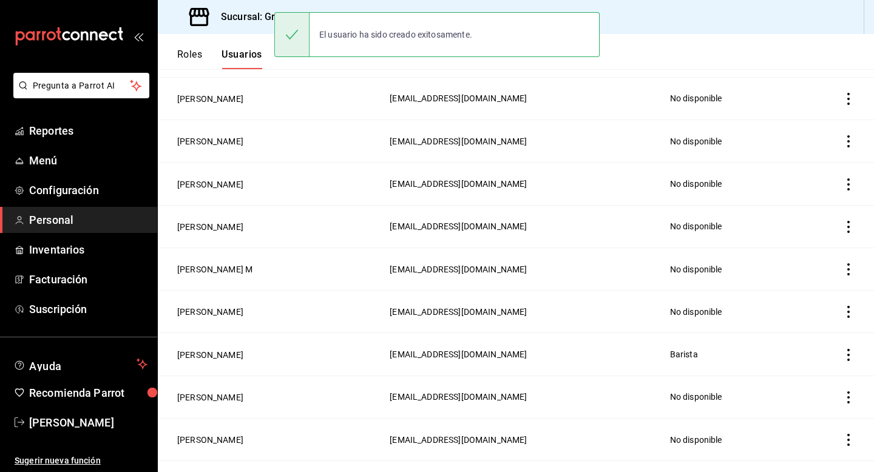
scroll to position [539, 0]
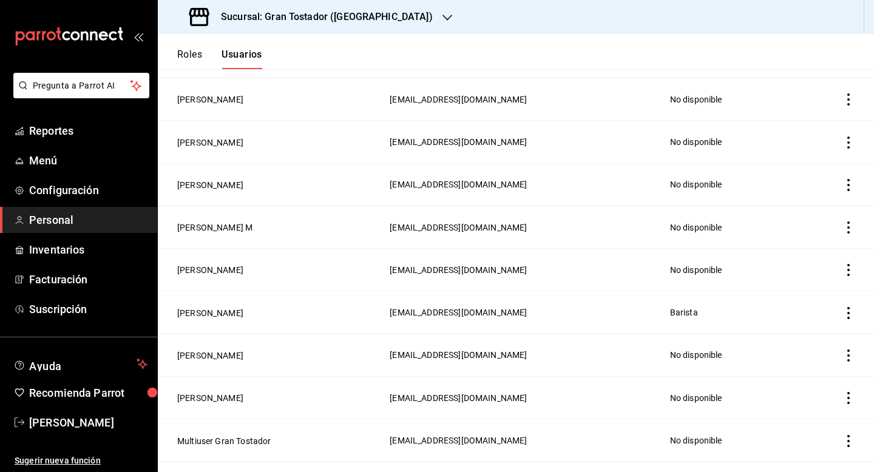
click at [442, 14] on icon "button" at bounding box center [447, 18] width 10 height 10
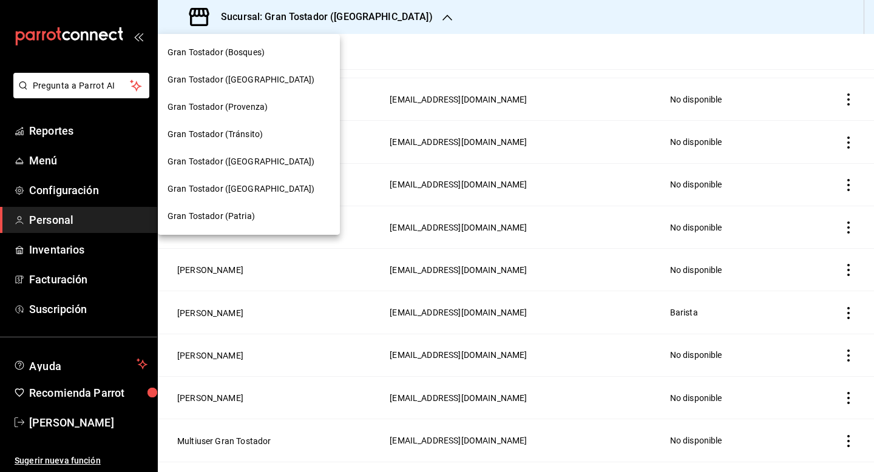
click at [240, 166] on span "Gran Tostador ([GEOGRAPHIC_DATA])" at bounding box center [240, 161] width 147 height 13
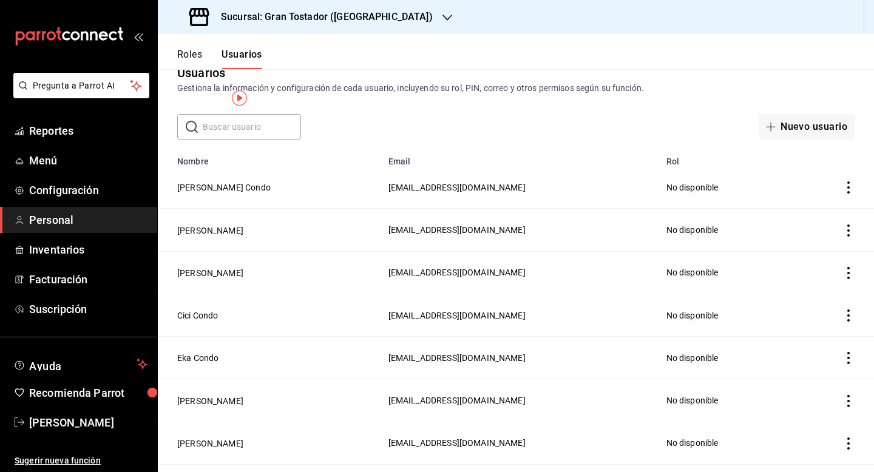
scroll to position [0, 0]
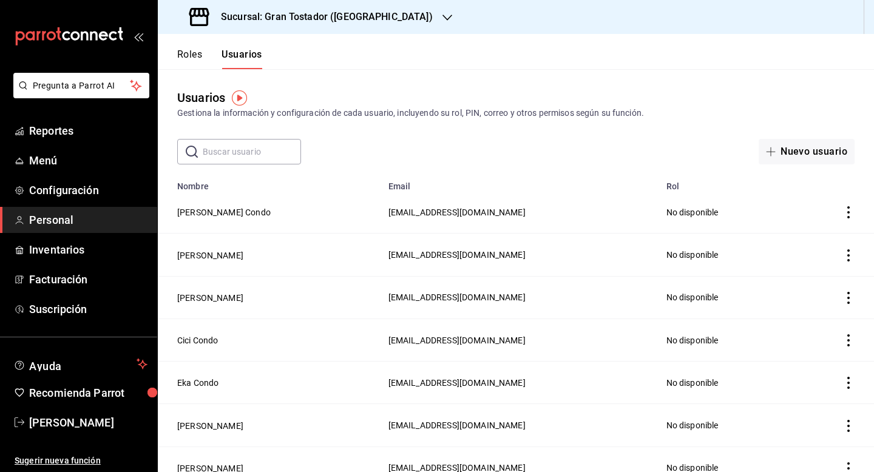
click at [390, 20] on div "Sucursal: Gran Tostador ([GEOGRAPHIC_DATA])" at bounding box center [311, 17] width 289 height 34
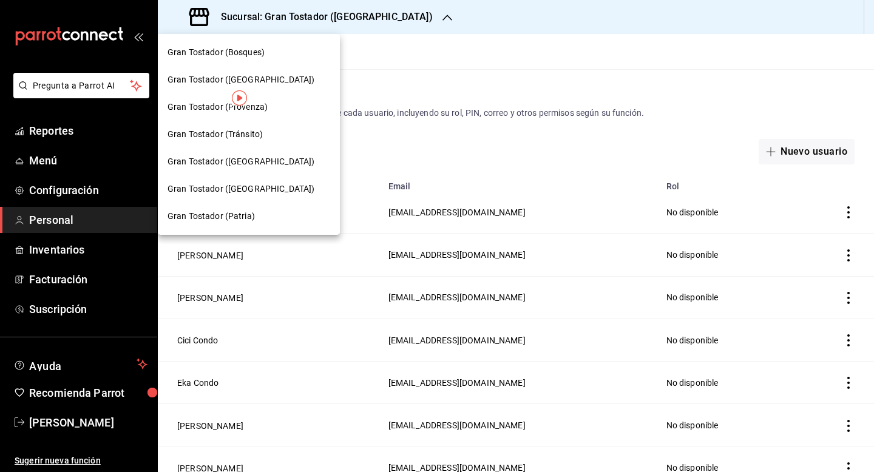
click at [285, 80] on div "Gran Tostador ([GEOGRAPHIC_DATA])" at bounding box center [248, 79] width 163 height 13
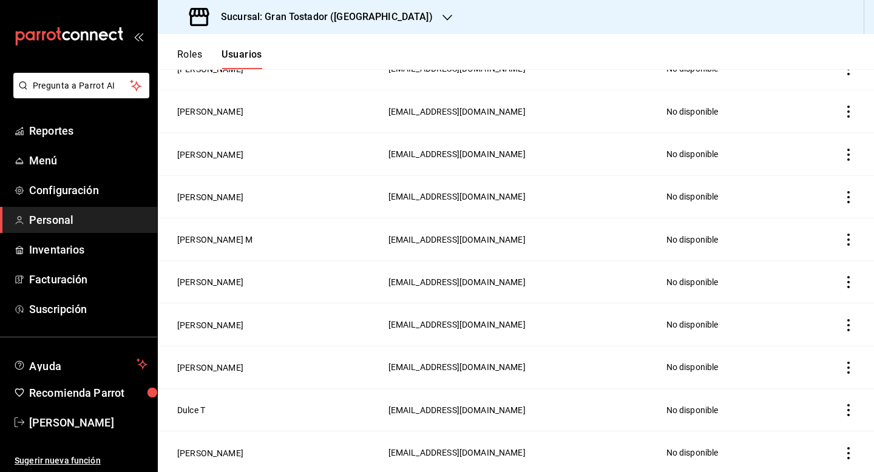
scroll to position [528, 0]
click at [442, 16] on icon "button" at bounding box center [447, 18] width 10 height 6
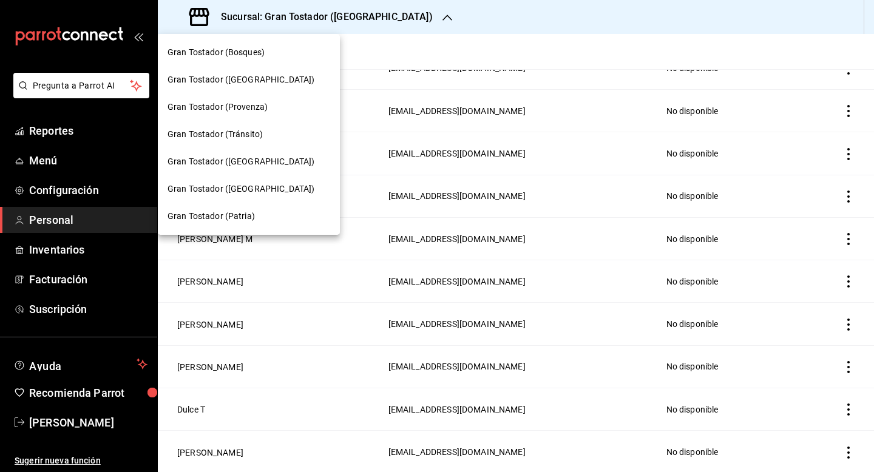
click at [255, 194] on span "Gran Tostador ([GEOGRAPHIC_DATA])" at bounding box center [240, 189] width 147 height 13
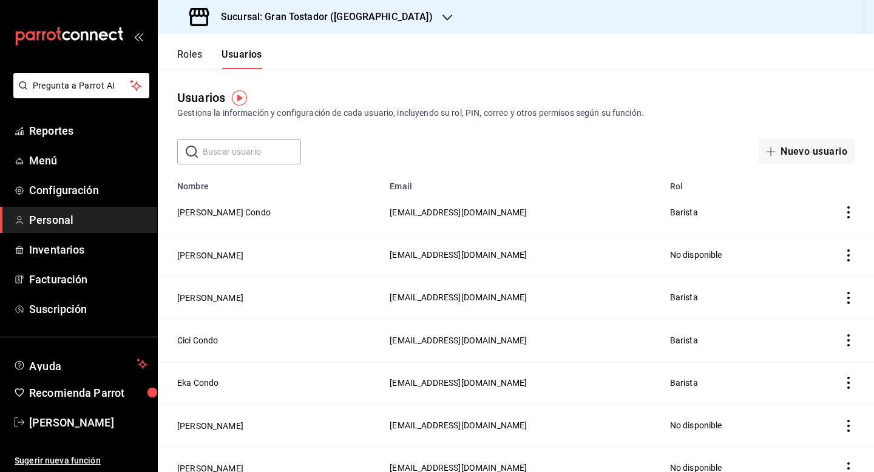
click at [849, 255] on icon "actions" at bounding box center [848, 255] width 2 height 12
click at [812, 275] on span "Eliminar" at bounding box center [804, 272] width 31 height 10
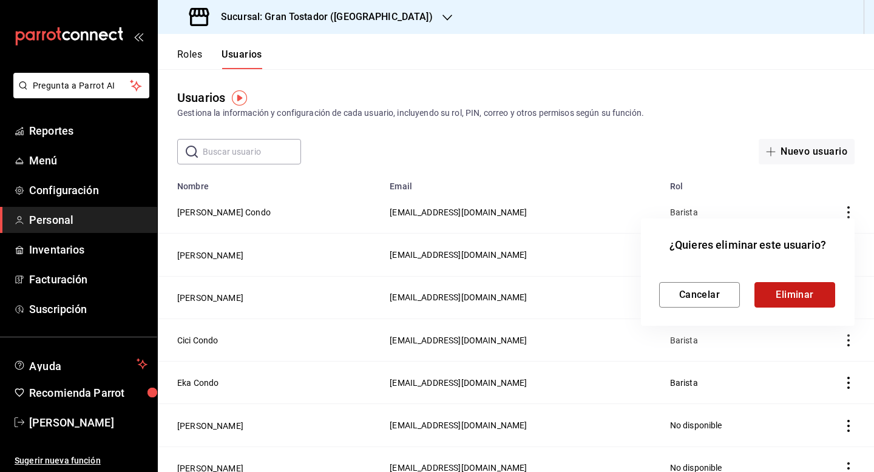
click at [796, 296] on button "Eliminar" at bounding box center [794, 294] width 81 height 25
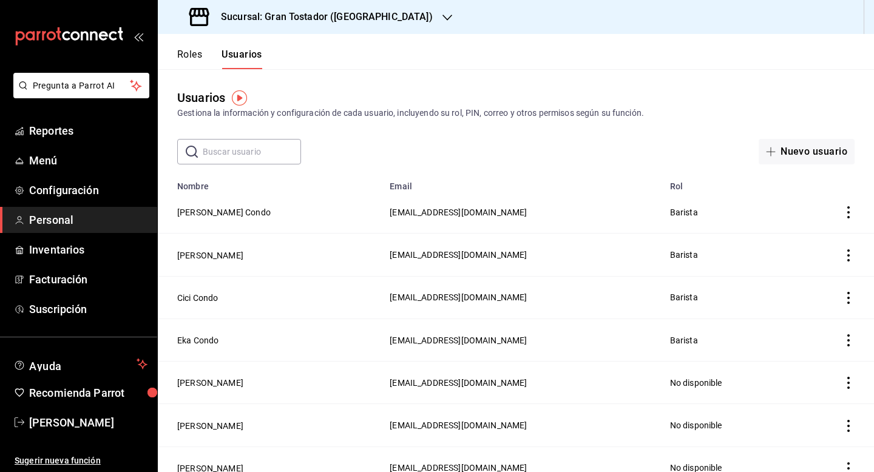
click at [442, 17] on icon "button" at bounding box center [447, 18] width 10 height 10
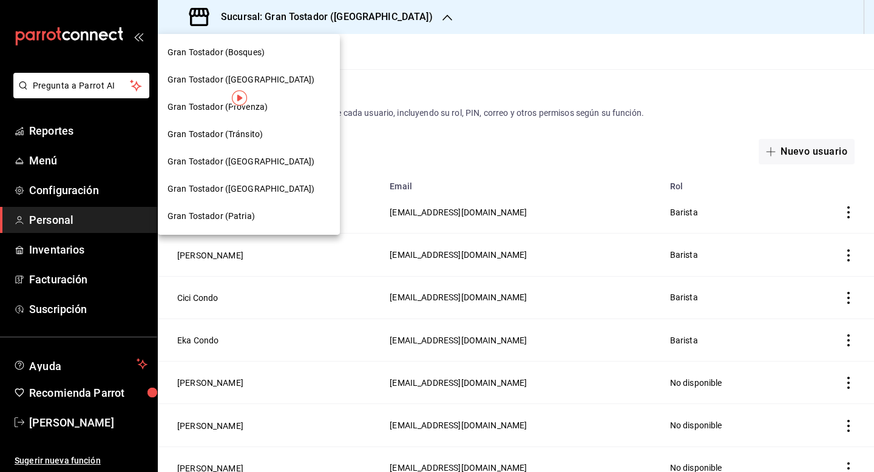
click at [247, 212] on span "Gran Tostador (Patria)" at bounding box center [210, 216] width 87 height 13
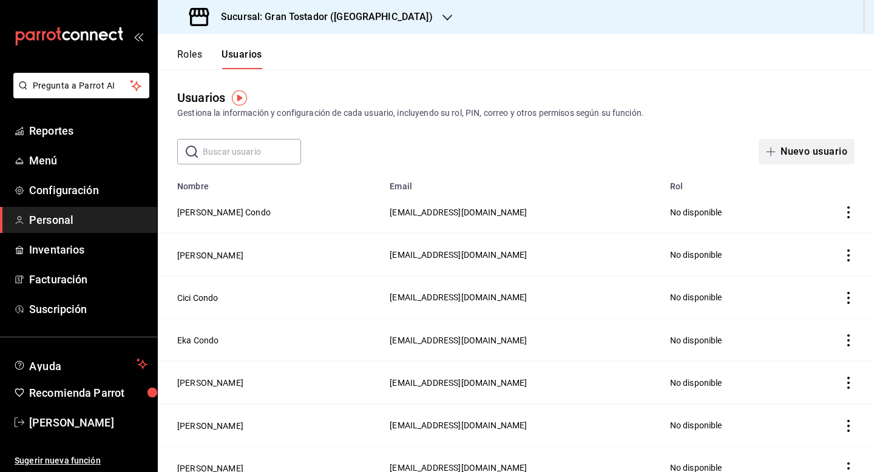
click at [772, 152] on icon "button" at bounding box center [771, 152] width 10 height 10
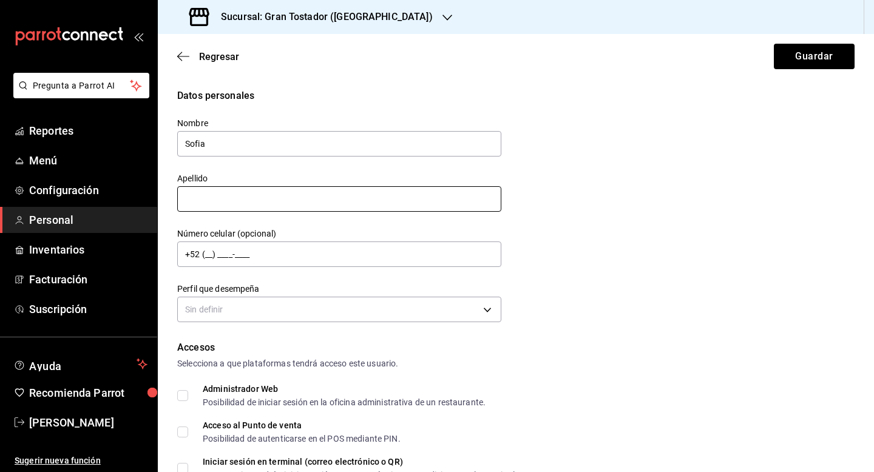
type input "Sofia"
click at [359, 201] on input "text" at bounding box center [339, 198] width 324 height 25
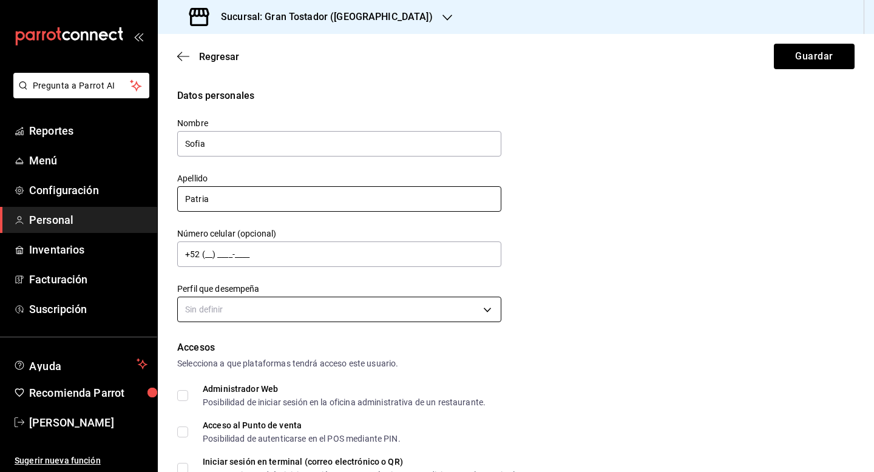
type input "Patria"
click at [352, 304] on body "Pregunta a Parrot AI Reportes Menú Configuración Personal Inventarios Facturaci…" at bounding box center [437, 236] width 874 height 472
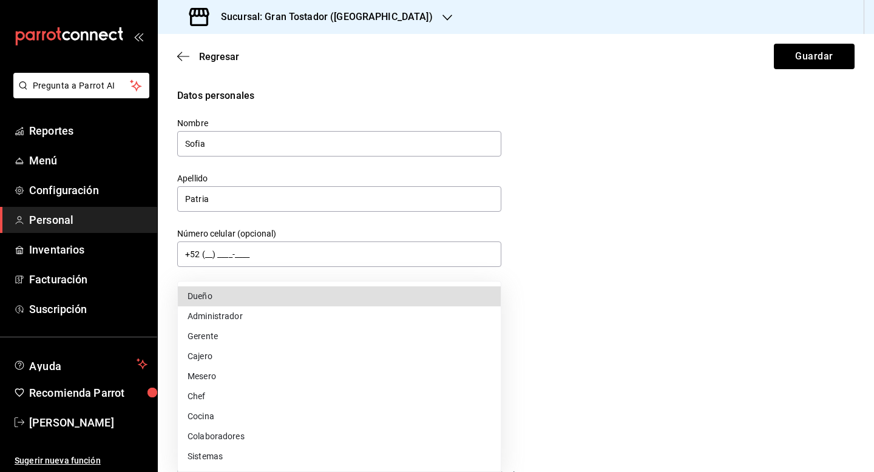
click at [270, 356] on li "Cajero" at bounding box center [339, 356] width 323 height 20
type input "CASHIER"
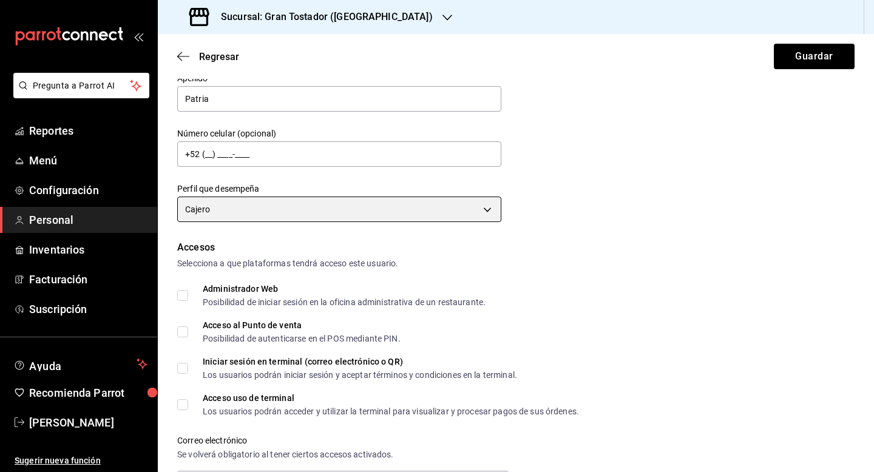
scroll to position [118, 0]
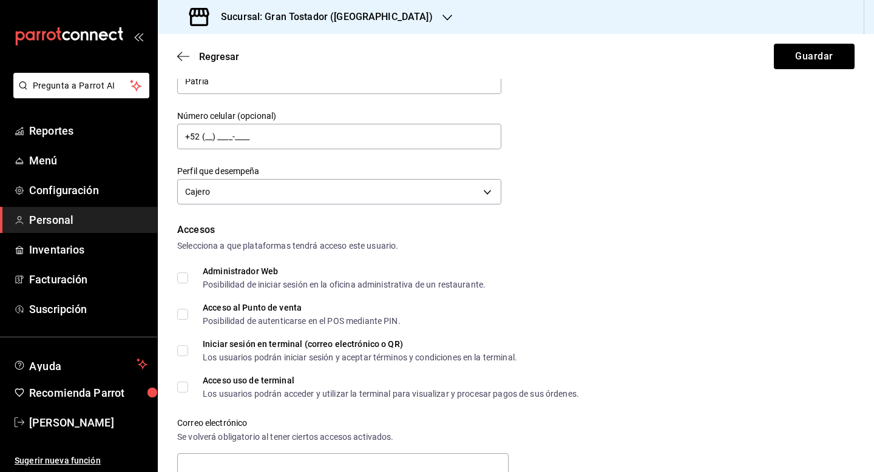
click at [186, 316] on input "Acceso al Punto de venta Posibilidad de autenticarse en el POS mediante PIN." at bounding box center [182, 314] width 11 height 11
checkbox input "true"
click at [186, 386] on input "Acceso uso de terminal Los usuarios podrán acceder y utilizar la terminal para …" at bounding box center [182, 387] width 11 height 11
checkbox input "true"
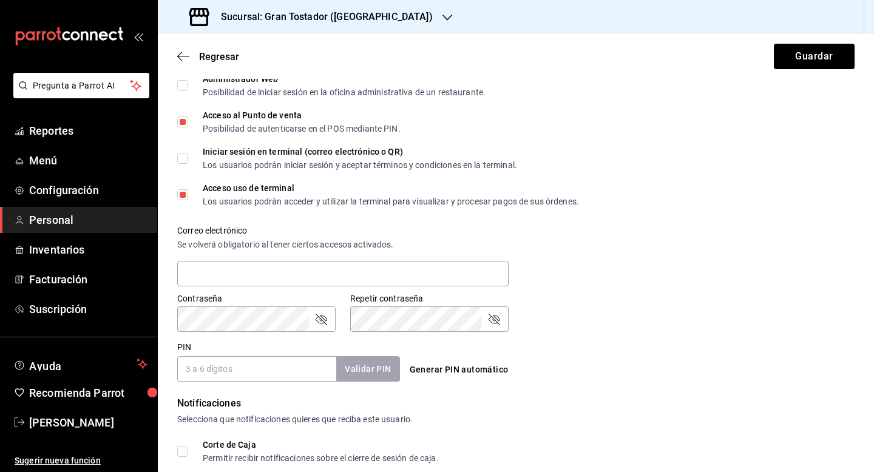
scroll to position [317, 0]
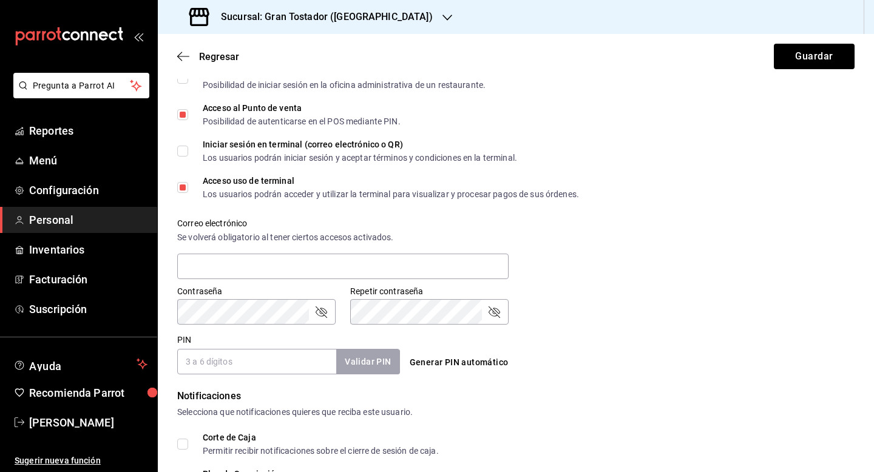
click at [266, 365] on input "PIN" at bounding box center [256, 361] width 159 height 25
type input "0001"
click at [385, 365] on button "Validar PIN" at bounding box center [367, 362] width 64 height 26
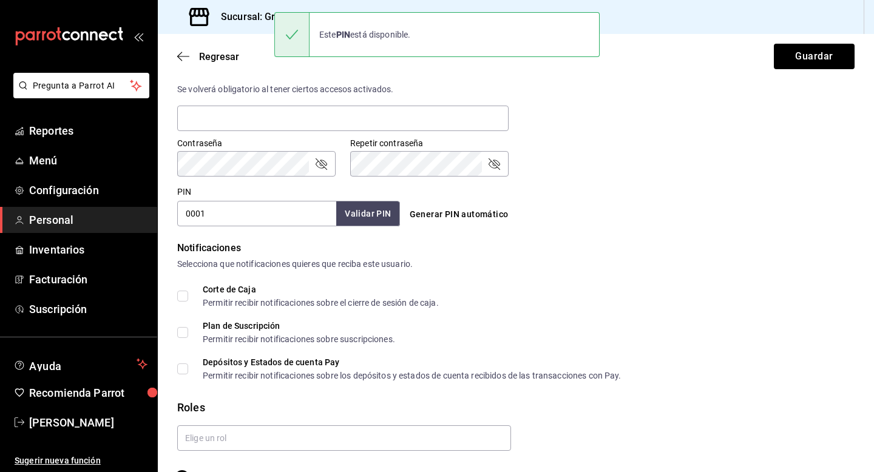
scroll to position [498, 0]
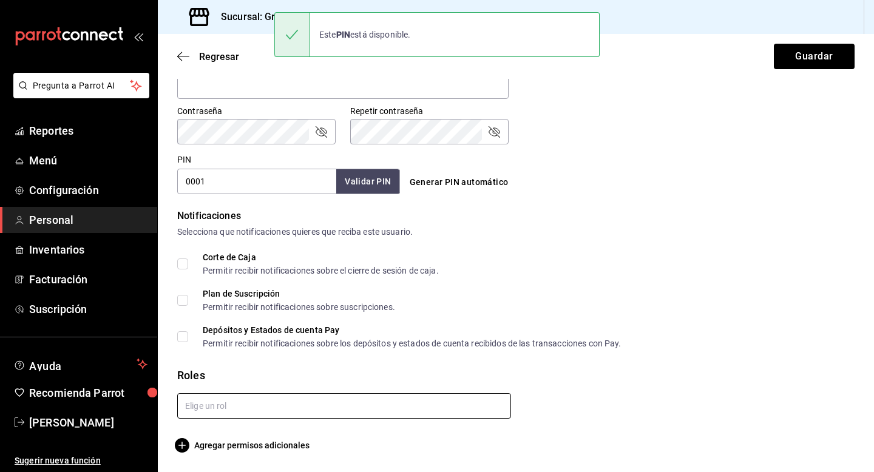
click at [253, 402] on input "text" at bounding box center [344, 405] width 334 height 25
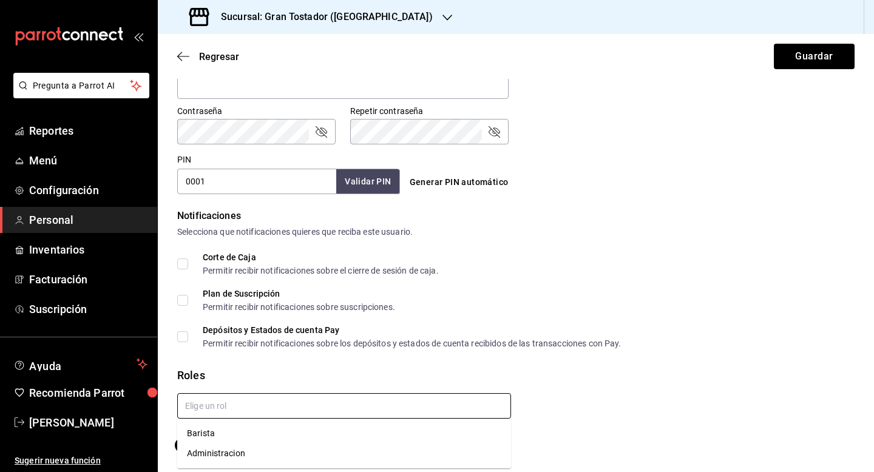
click at [229, 431] on li "Barista" at bounding box center [344, 433] width 334 height 20
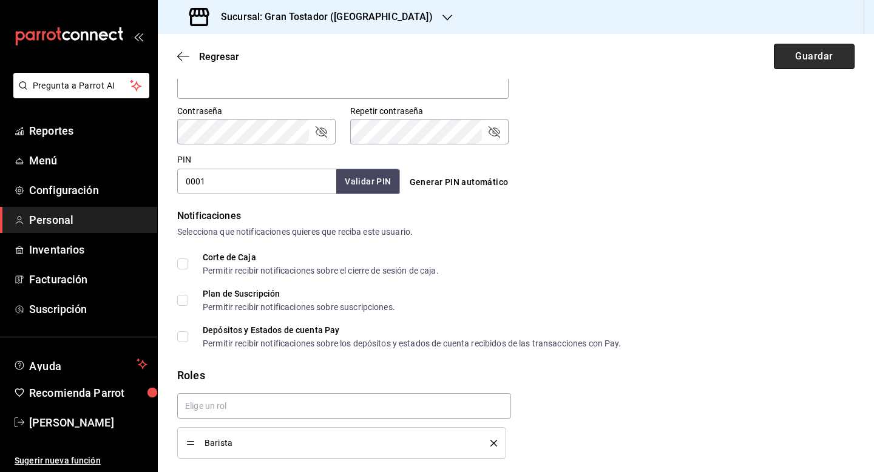
click at [806, 61] on button "Guardar" at bounding box center [814, 56] width 81 height 25
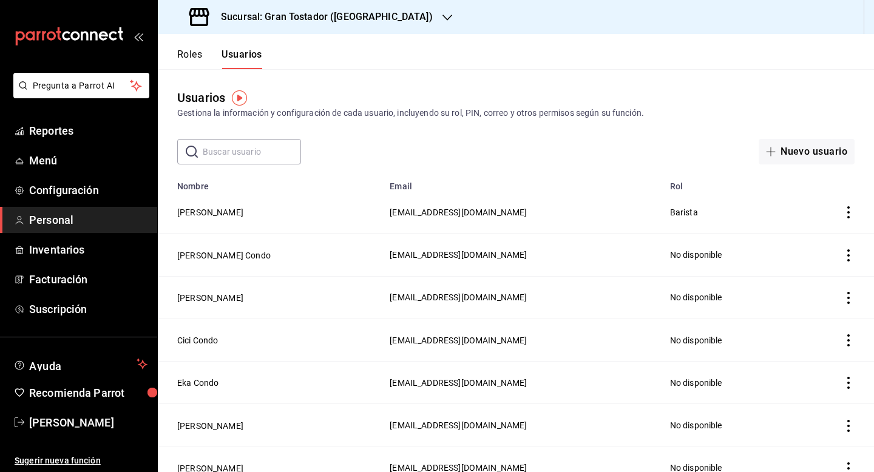
click at [442, 20] on icon "button" at bounding box center [447, 18] width 10 height 10
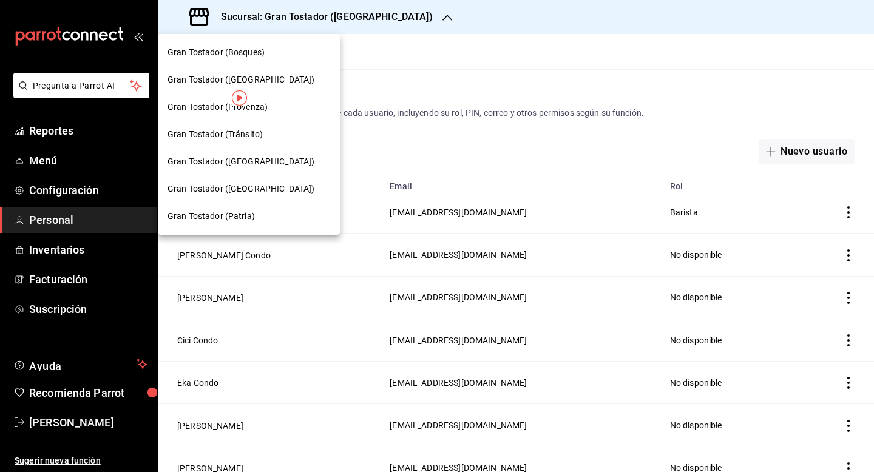
click at [289, 77] on div "Gran Tostador ([GEOGRAPHIC_DATA])" at bounding box center [248, 79] width 163 height 13
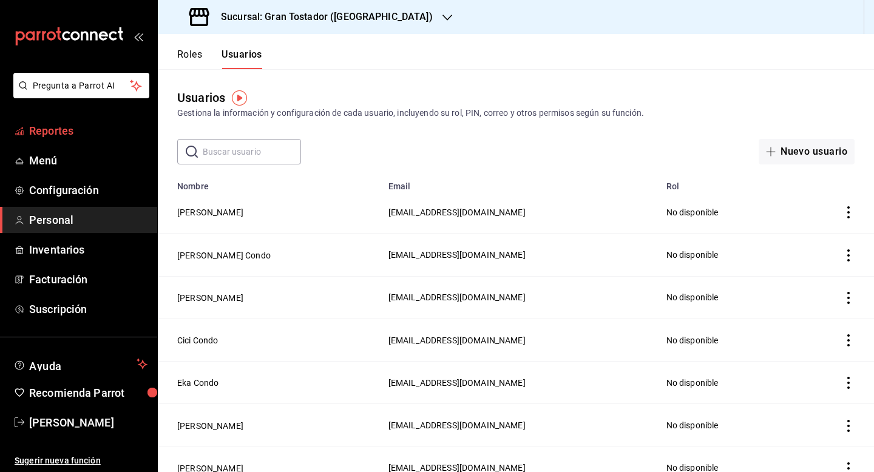
click at [78, 130] on span "Reportes" at bounding box center [88, 131] width 118 height 16
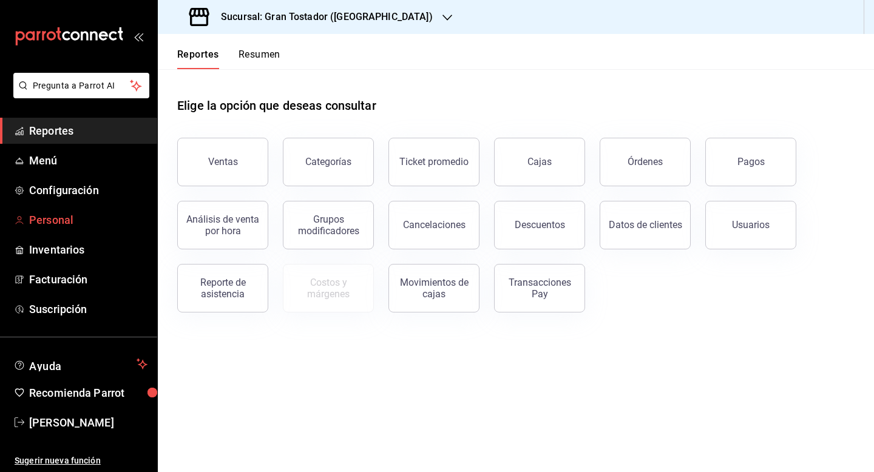
click at [67, 224] on span "Personal" at bounding box center [88, 220] width 118 height 16
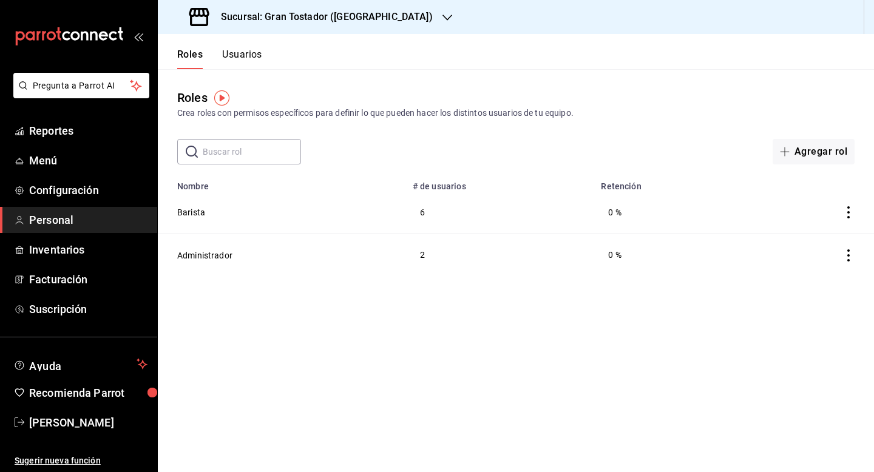
click at [254, 55] on button "Usuarios" at bounding box center [242, 59] width 40 height 21
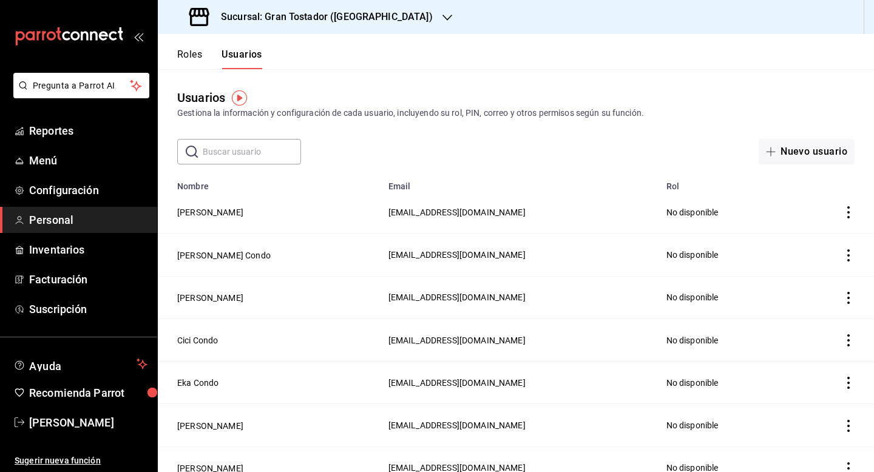
click at [381, 16] on div "Sucursal: Gran Tostador ([GEOGRAPHIC_DATA])" at bounding box center [311, 17] width 289 height 34
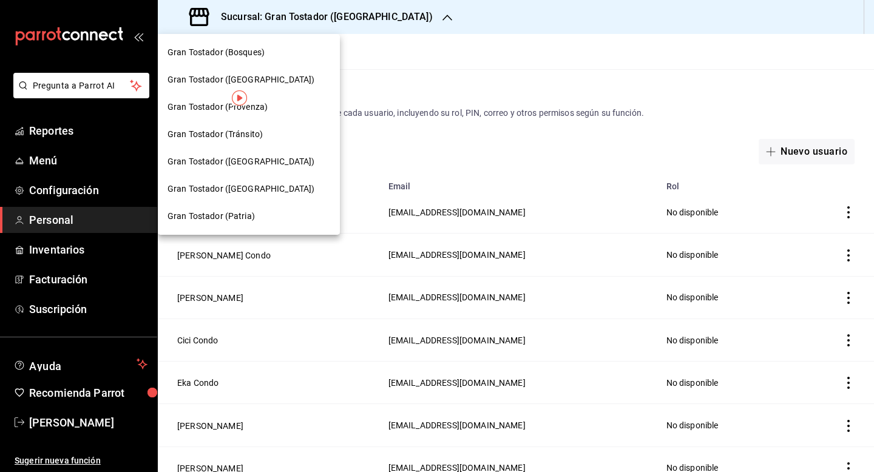
click at [386, 67] on div at bounding box center [437, 236] width 874 height 472
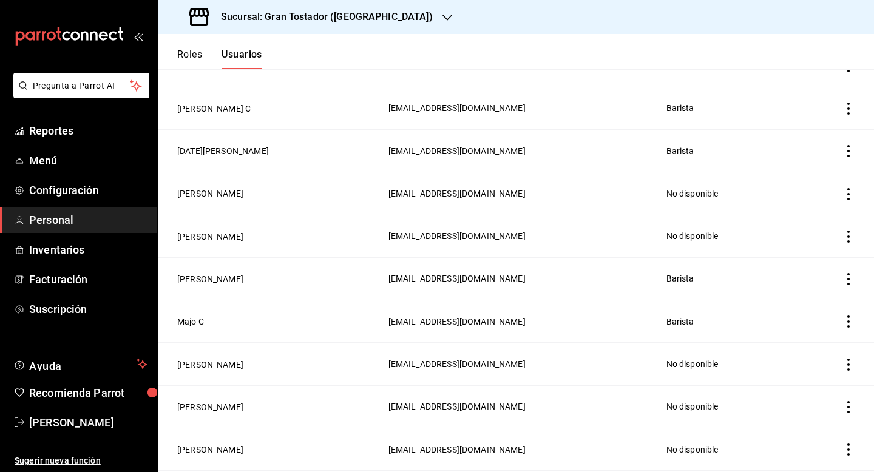
scroll to position [1344, 0]
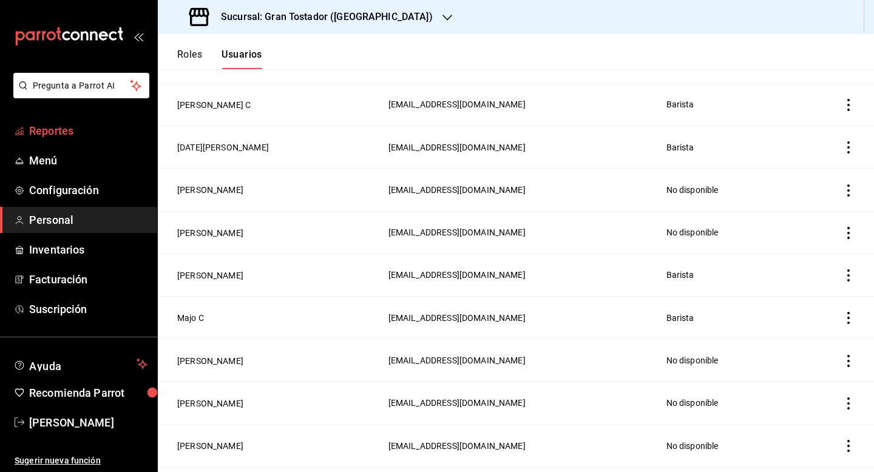
click at [61, 135] on span "Reportes" at bounding box center [88, 131] width 118 height 16
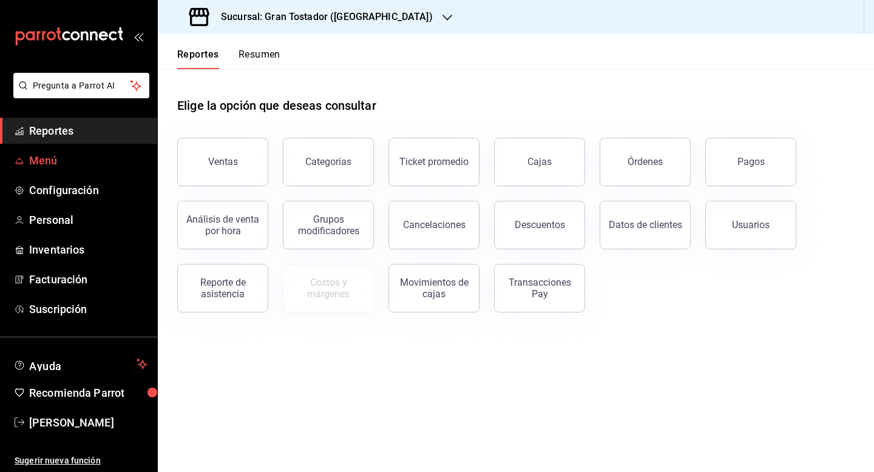
click at [55, 172] on link "Menú" at bounding box center [78, 160] width 157 height 26
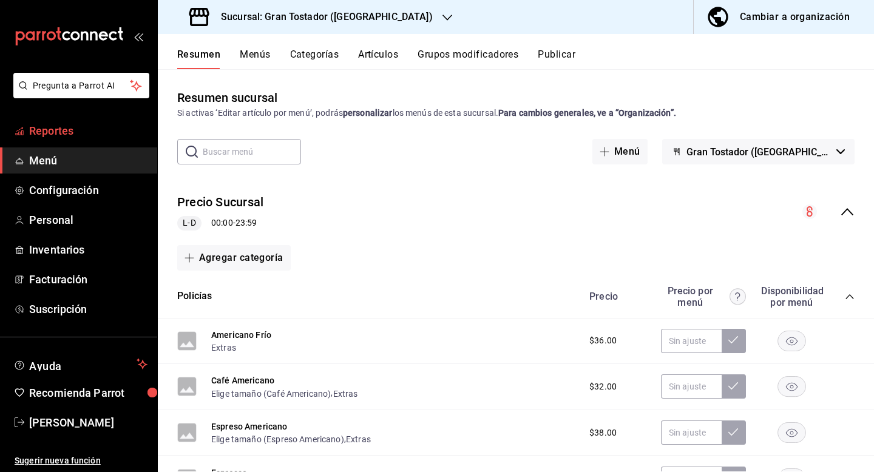
click at [78, 130] on span "Reportes" at bounding box center [88, 131] width 118 height 16
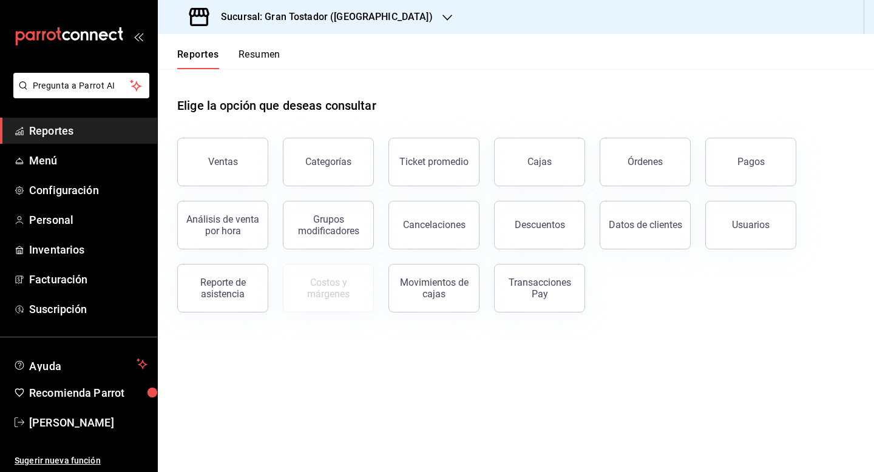
click at [390, 27] on div "Sucursal: Gran Tostador ([GEOGRAPHIC_DATA])" at bounding box center [311, 17] width 289 height 34
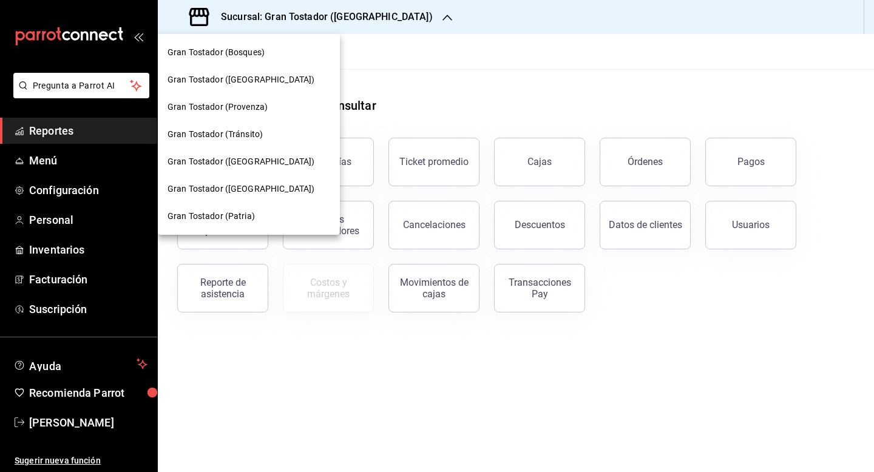
click at [309, 47] on div "Gran Tostador (Bosques)" at bounding box center [248, 52] width 163 height 13
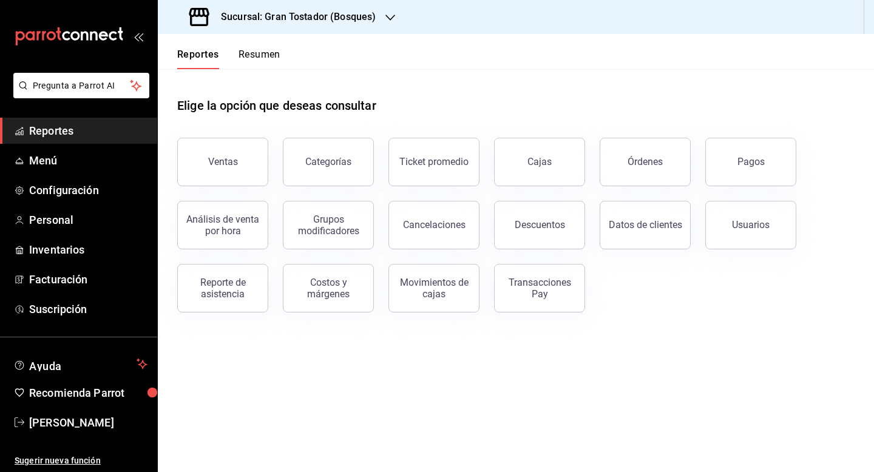
click at [272, 58] on button "Resumen" at bounding box center [259, 59] width 42 height 21
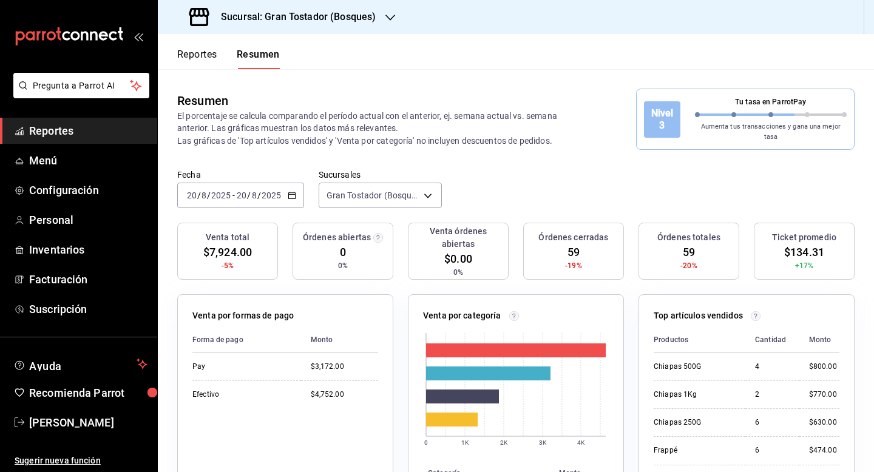
click at [294, 192] on \(Stroke\) "button" at bounding box center [291, 195] width 7 height 7
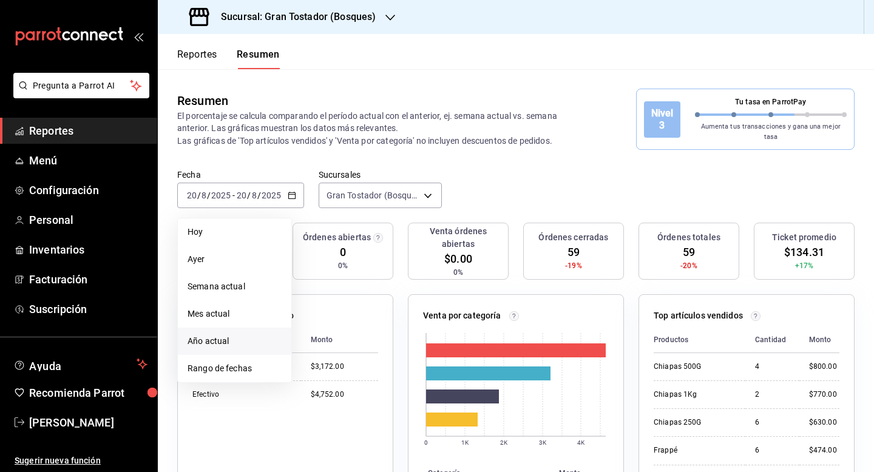
click at [234, 335] on span "Año actual" at bounding box center [234, 341] width 94 height 13
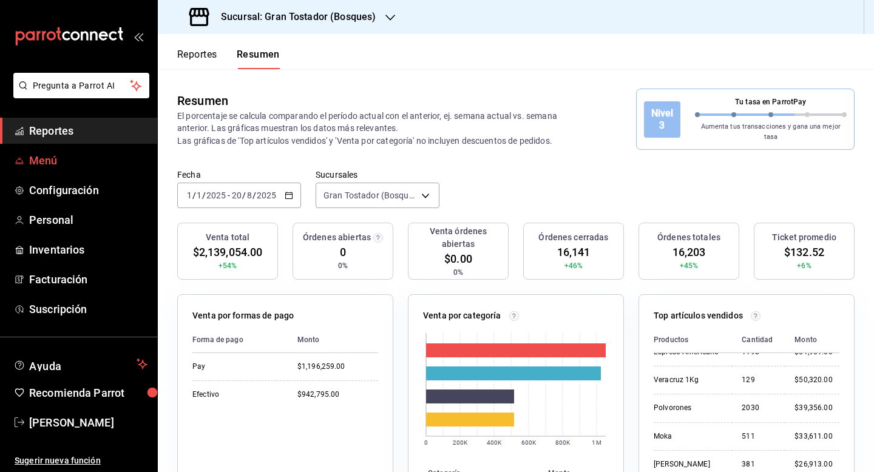
click at [49, 166] on span "Menú" at bounding box center [88, 160] width 118 height 16
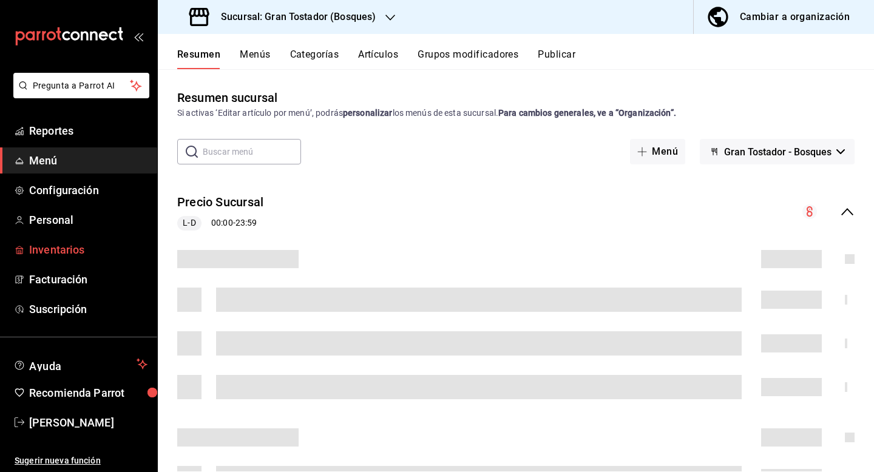
click at [41, 248] on span "Inventarios" at bounding box center [88, 249] width 118 height 16
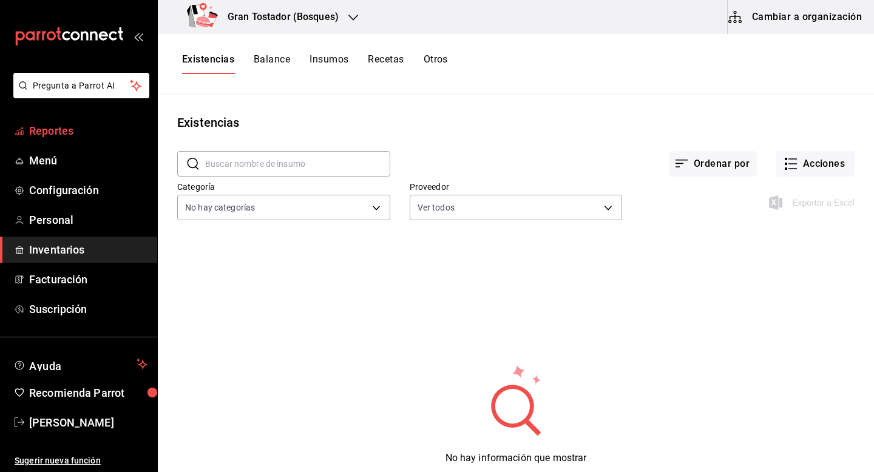
click at [73, 143] on link "Reportes" at bounding box center [78, 131] width 157 height 26
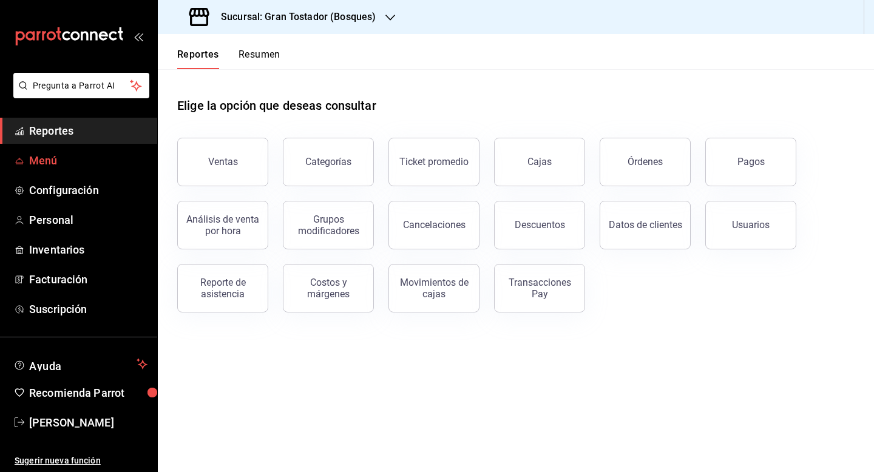
click at [51, 158] on span "Menú" at bounding box center [88, 160] width 118 height 16
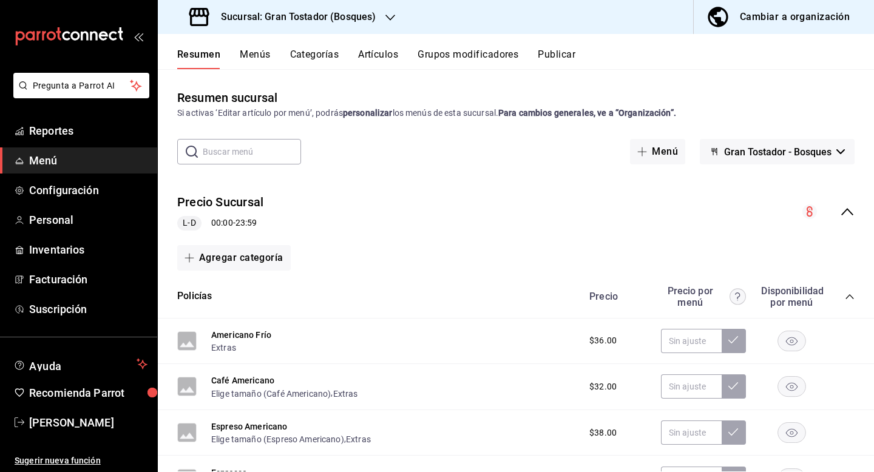
click at [388, 13] on icon "button" at bounding box center [390, 18] width 10 height 10
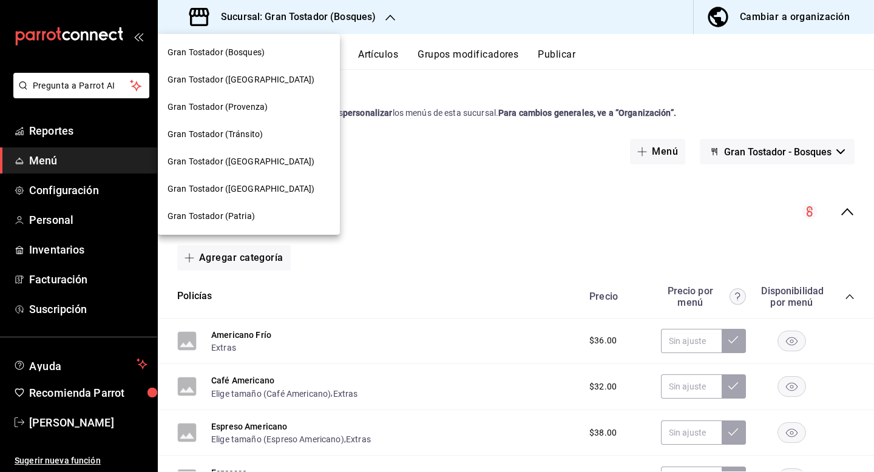
click at [271, 76] on div "Gran Tostador ([GEOGRAPHIC_DATA])" at bounding box center [248, 79] width 163 height 13
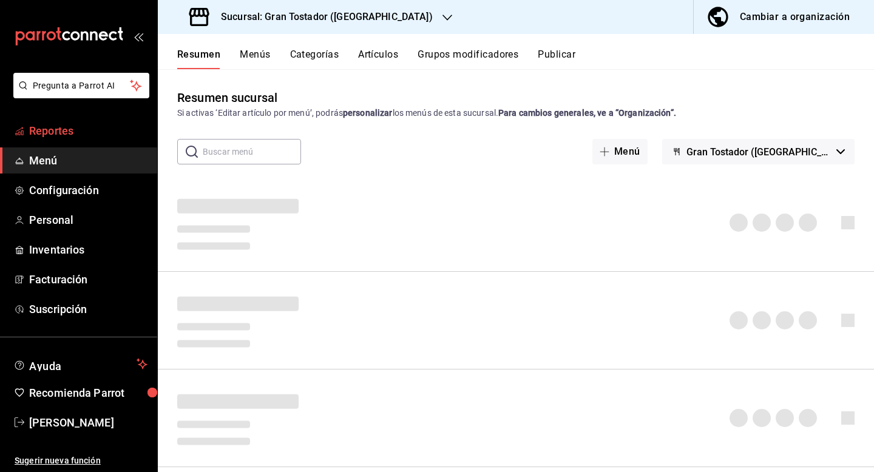
click at [71, 143] on link "Reportes" at bounding box center [78, 131] width 157 height 26
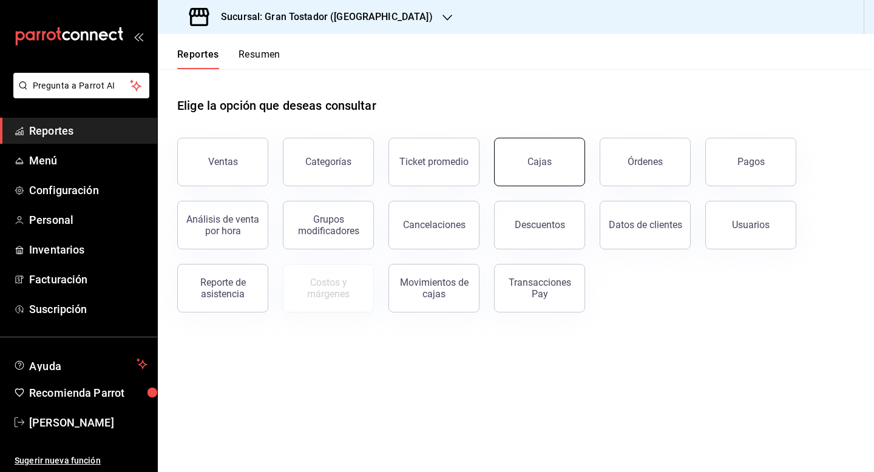
click at [531, 160] on div "Cajas" at bounding box center [539, 162] width 24 height 12
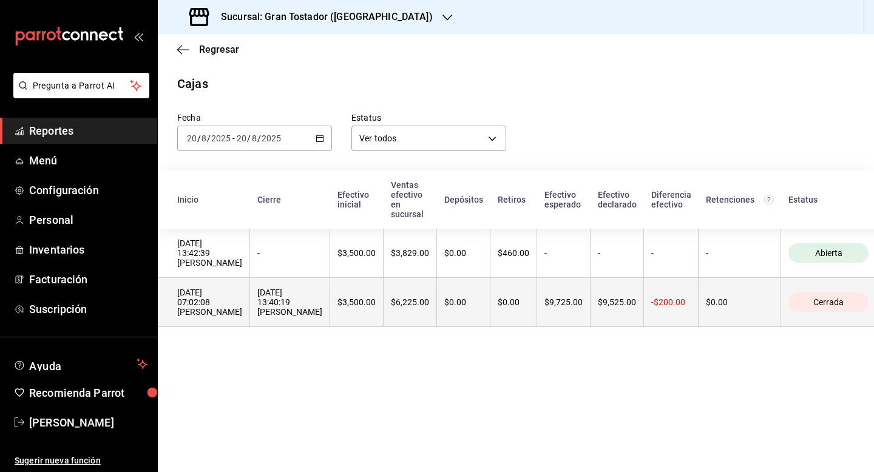
click at [604, 306] on th "$9,525.00" at bounding box center [616, 302] width 53 height 49
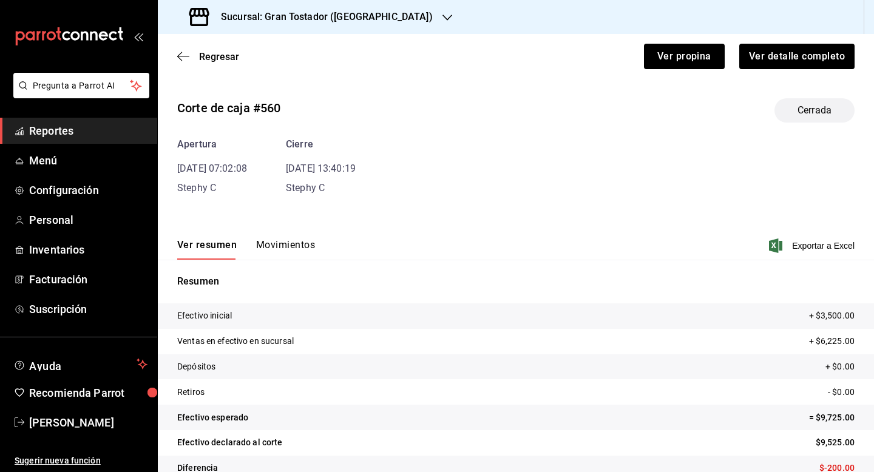
scroll to position [23, 0]
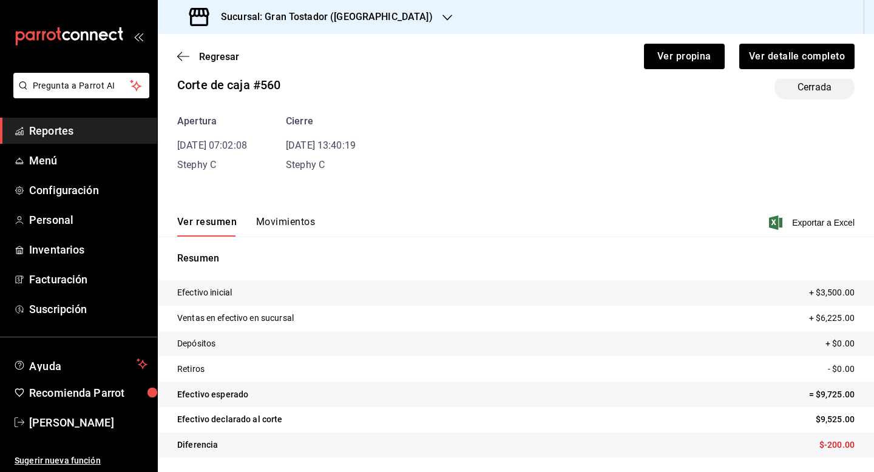
click at [291, 217] on button "Movimientos" at bounding box center [285, 226] width 59 height 21
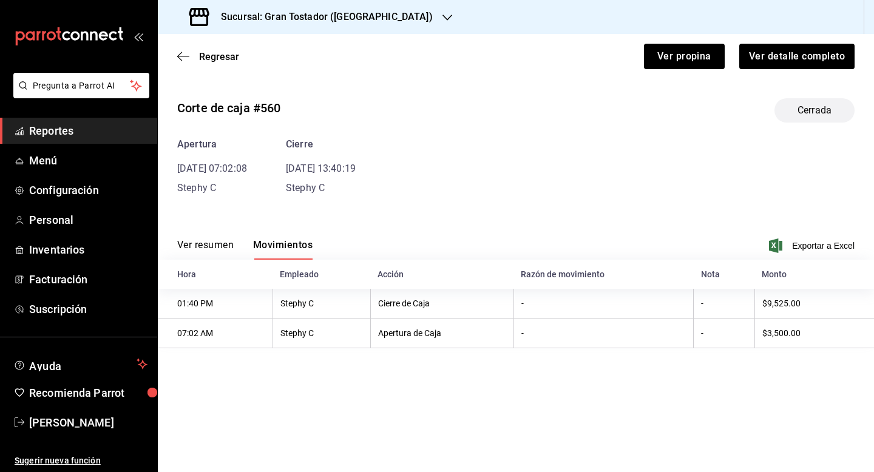
scroll to position [0, 0]
click at [772, 50] on button "Ver detalle completo" at bounding box center [796, 56] width 116 height 25
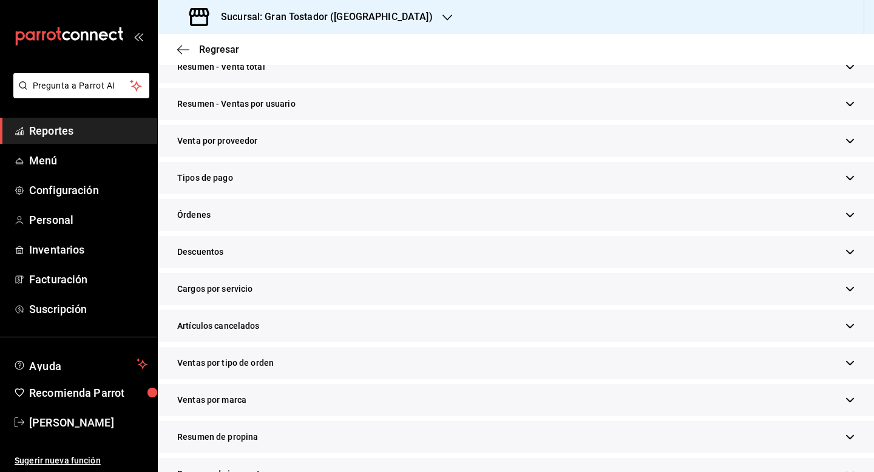
scroll to position [320, 0]
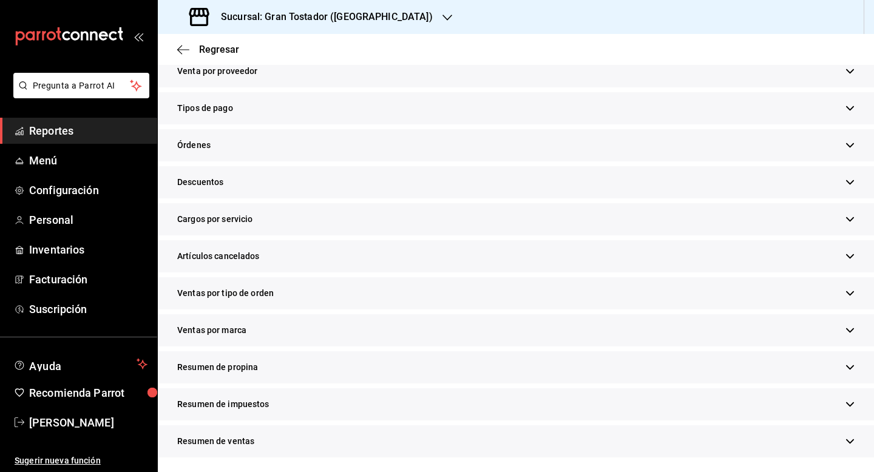
click at [300, 365] on div "Resumen de propina" at bounding box center [516, 367] width 716 height 32
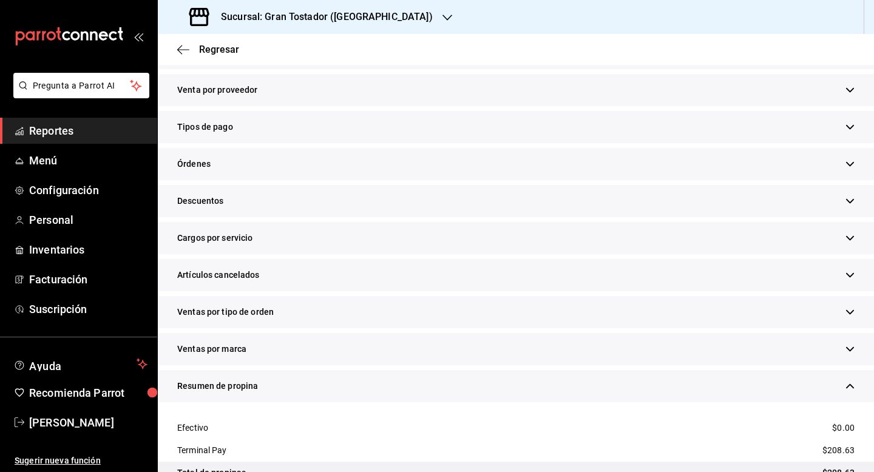
scroll to position [298, 0]
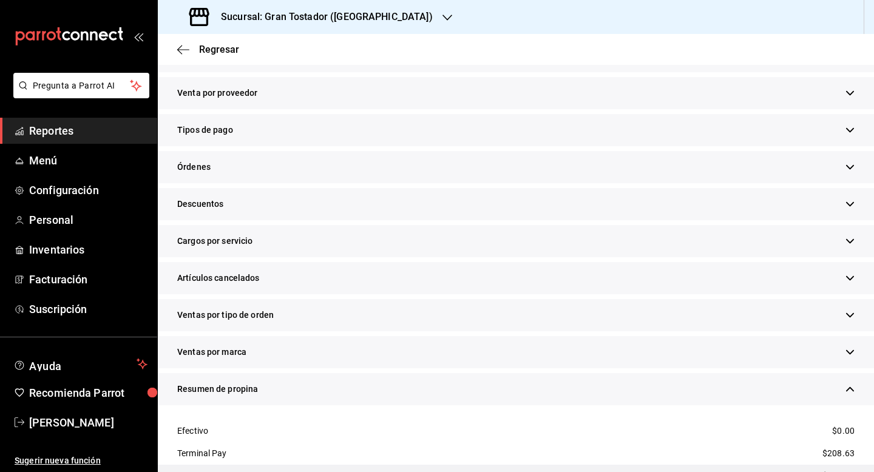
click at [262, 128] on div "Tipos de pago" at bounding box center [516, 130] width 716 height 32
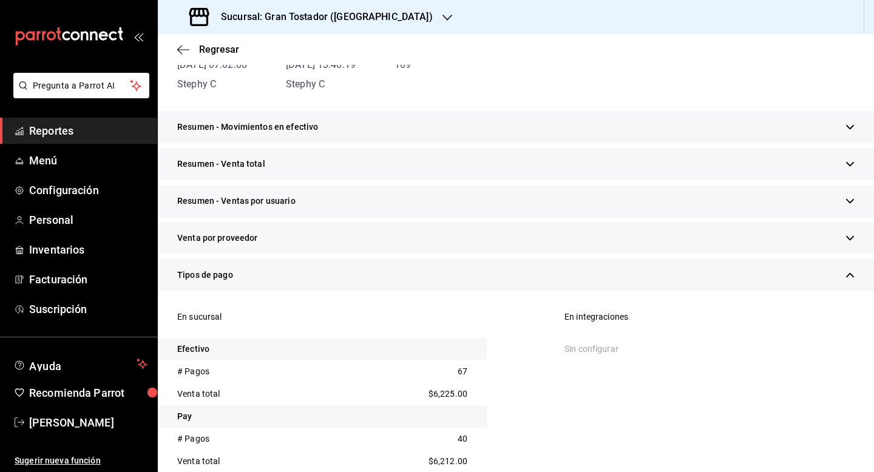
scroll to position [0, 0]
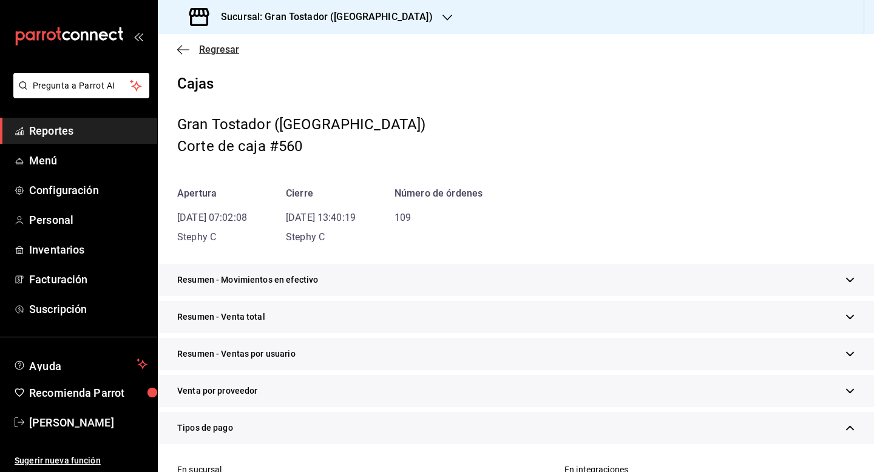
click at [210, 46] on span "Regresar" at bounding box center [219, 50] width 40 height 12
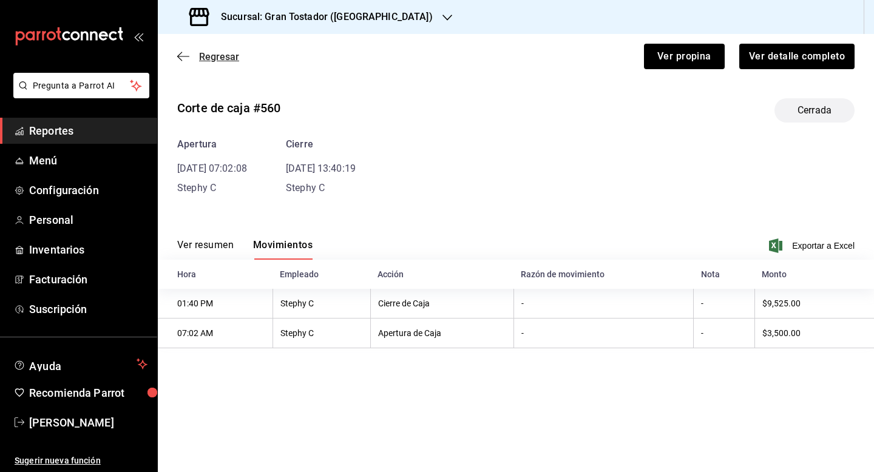
click at [208, 52] on span "Regresar" at bounding box center [219, 57] width 40 height 12
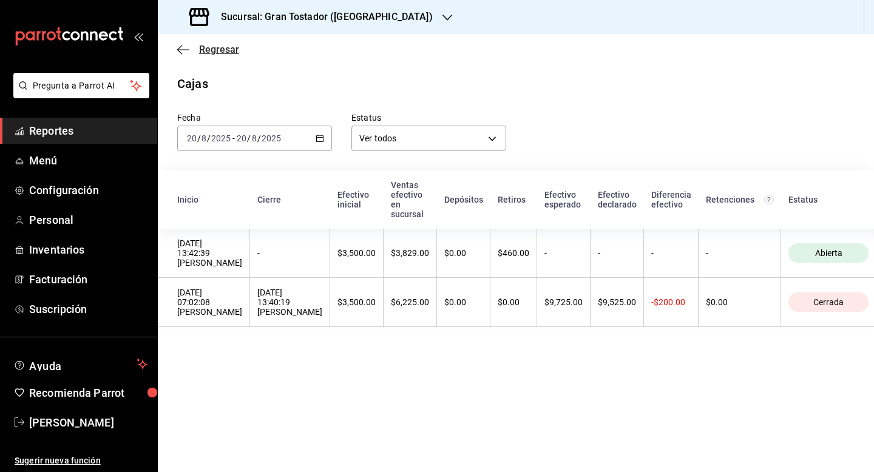
click at [232, 51] on span "Regresar" at bounding box center [219, 50] width 40 height 12
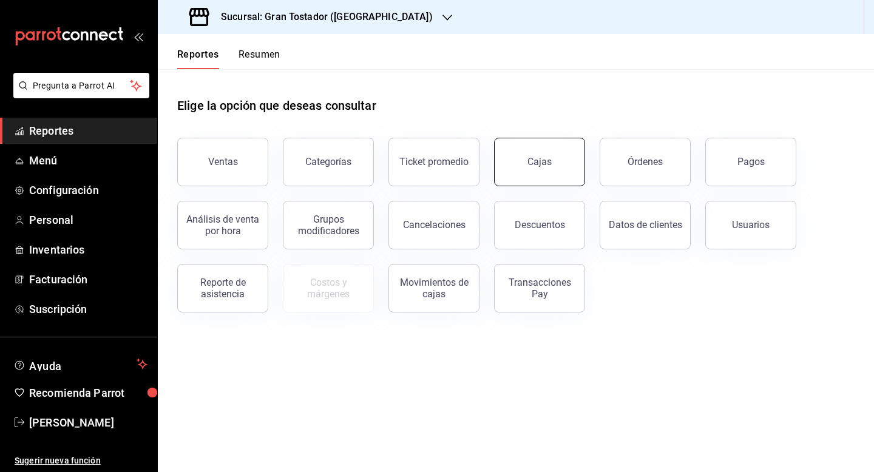
click at [524, 167] on button "Cajas" at bounding box center [539, 162] width 91 height 49
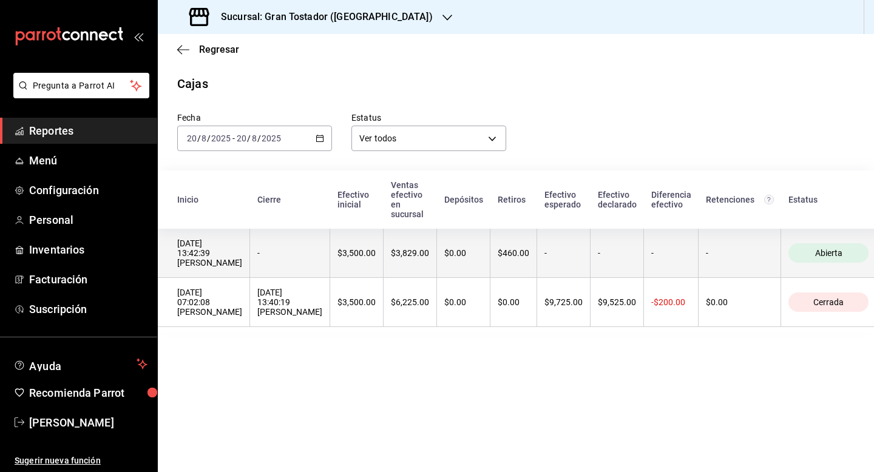
click at [437, 255] on th "$0.00" at bounding box center [463, 253] width 53 height 49
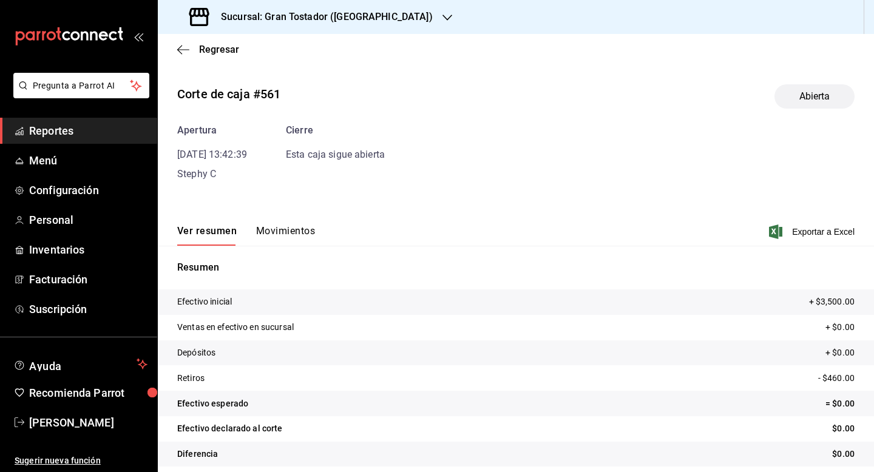
click at [298, 231] on button "Movimientos" at bounding box center [285, 235] width 59 height 21
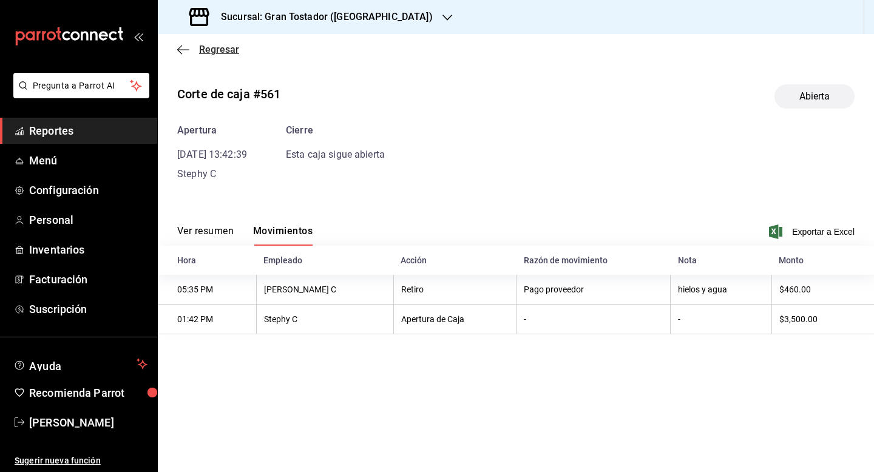
click at [216, 52] on span "Regresar" at bounding box center [219, 50] width 40 height 12
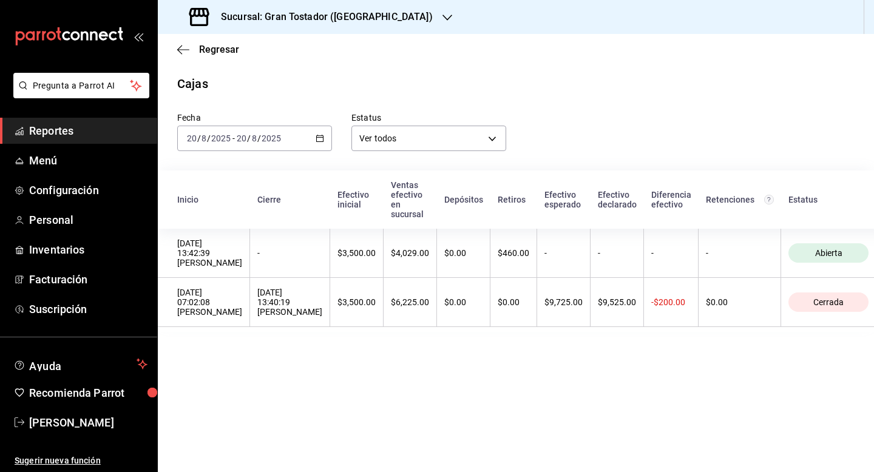
click at [216, 52] on span "Regresar" at bounding box center [219, 50] width 40 height 12
